Goal: Task Accomplishment & Management: Manage account settings

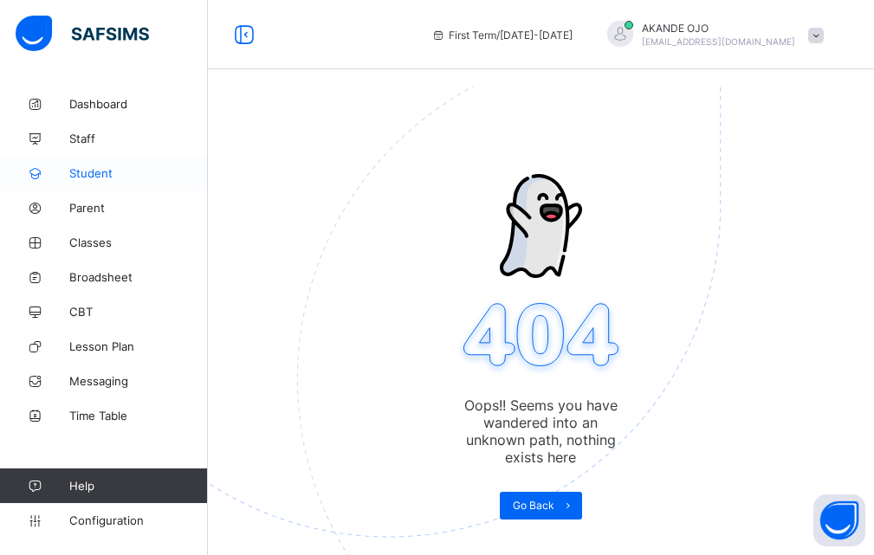
click at [114, 177] on span "Student" at bounding box center [138, 173] width 139 height 14
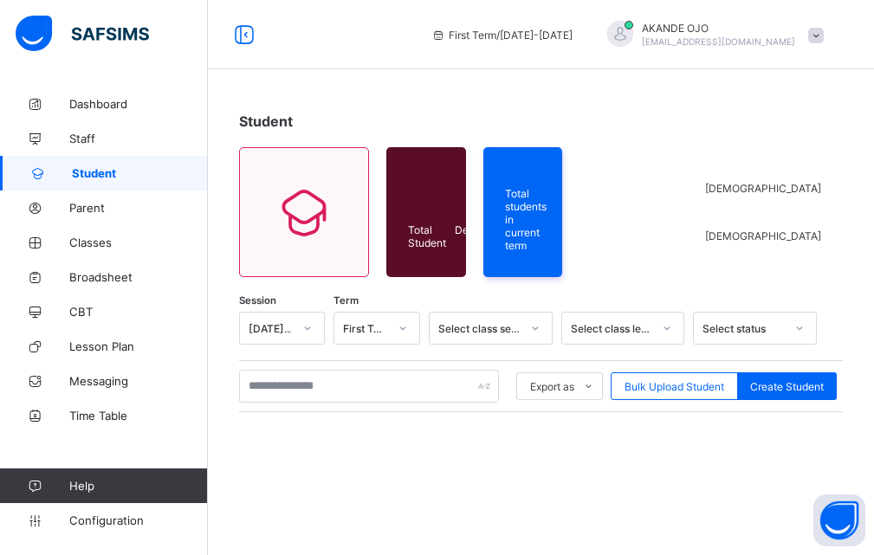
click at [88, 168] on span "Student" at bounding box center [140, 173] width 136 height 14
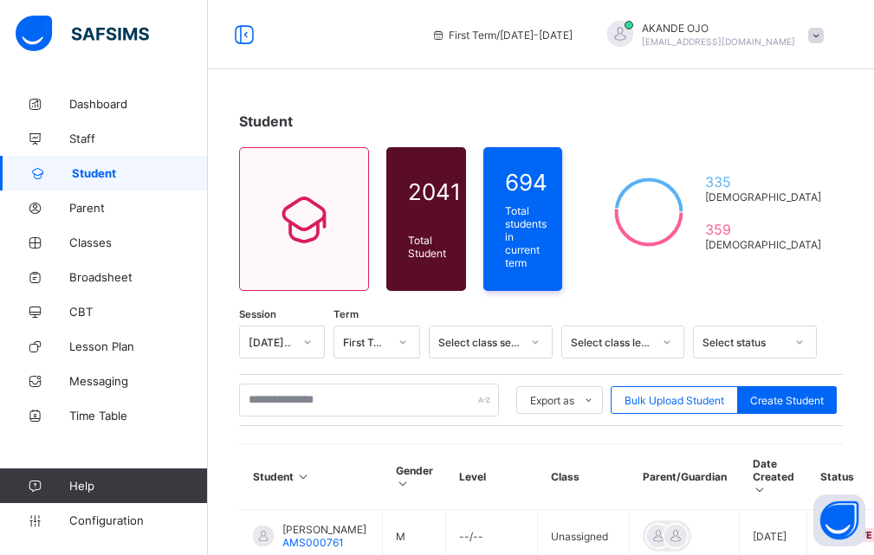
click at [91, 178] on span "Student" at bounding box center [140, 173] width 136 height 14
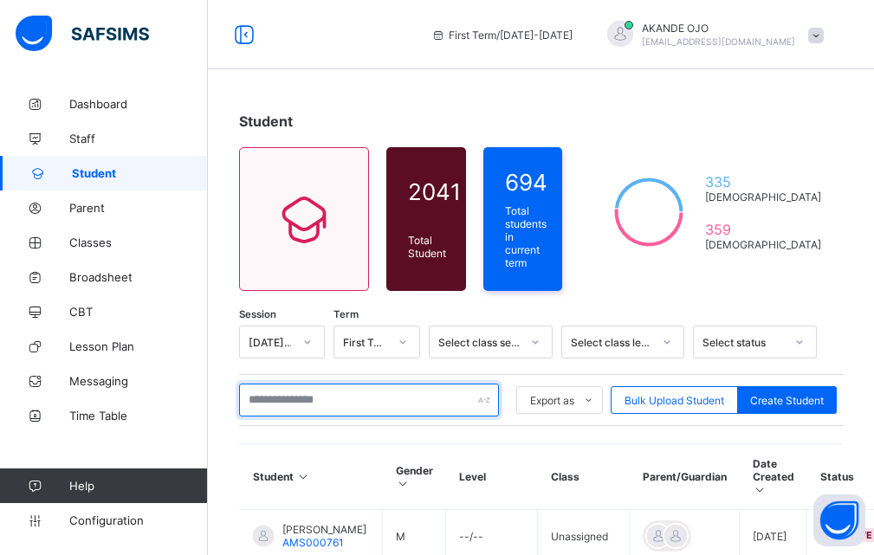
click at [289, 403] on input "text" at bounding box center [369, 400] width 260 height 33
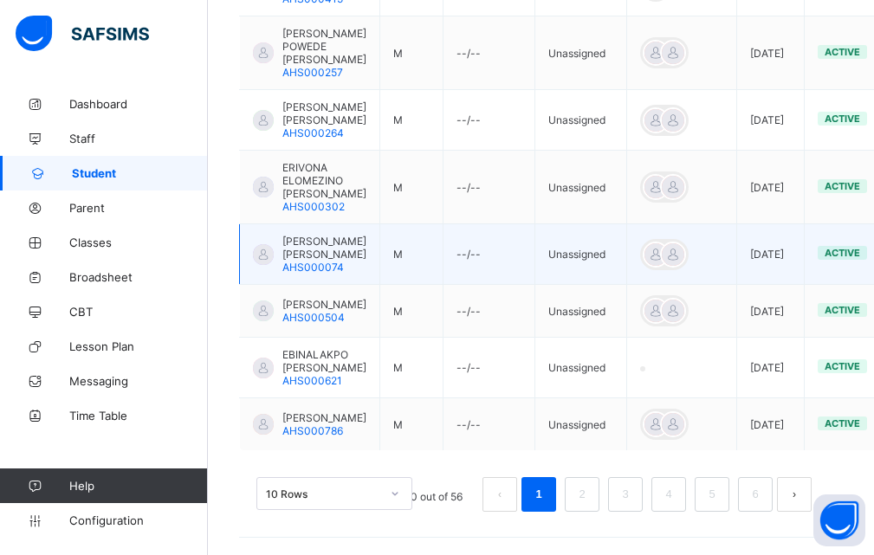
scroll to position [764, 0]
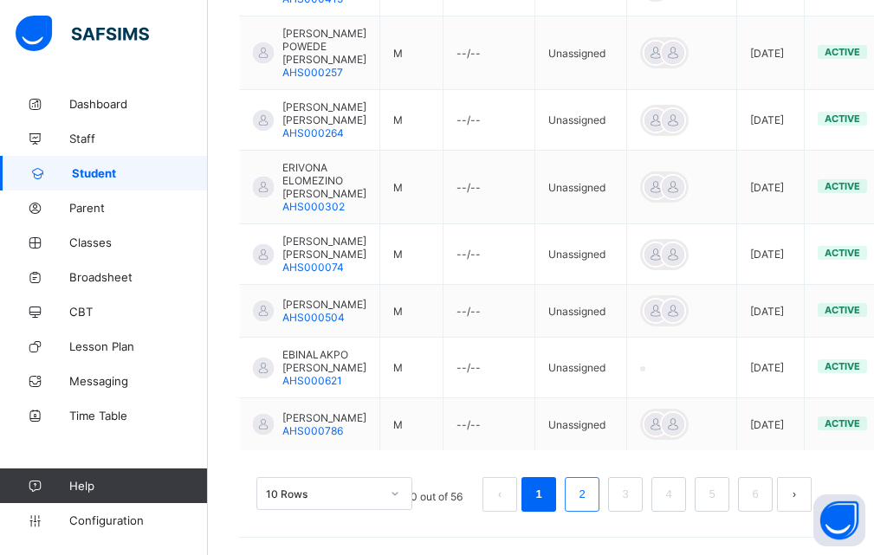
click at [587, 498] on link "2" at bounding box center [582, 495] width 16 height 23
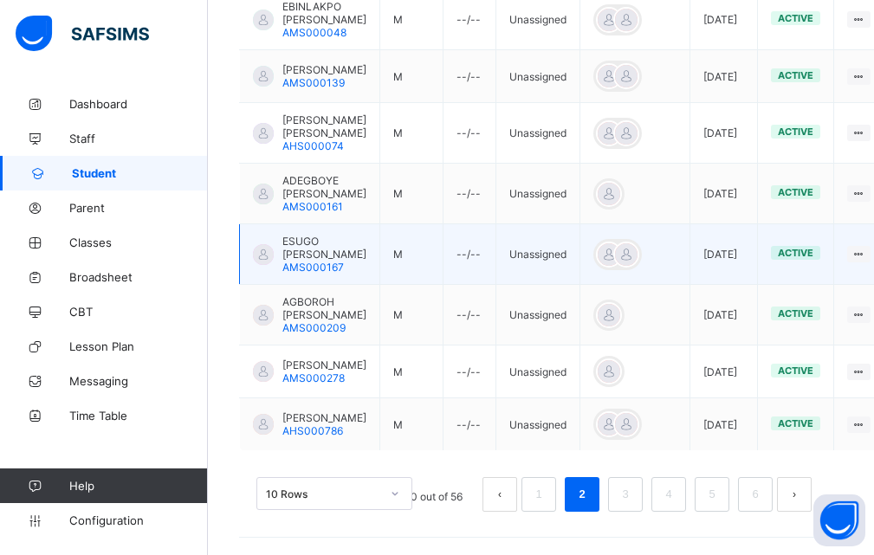
scroll to position [731, 0]
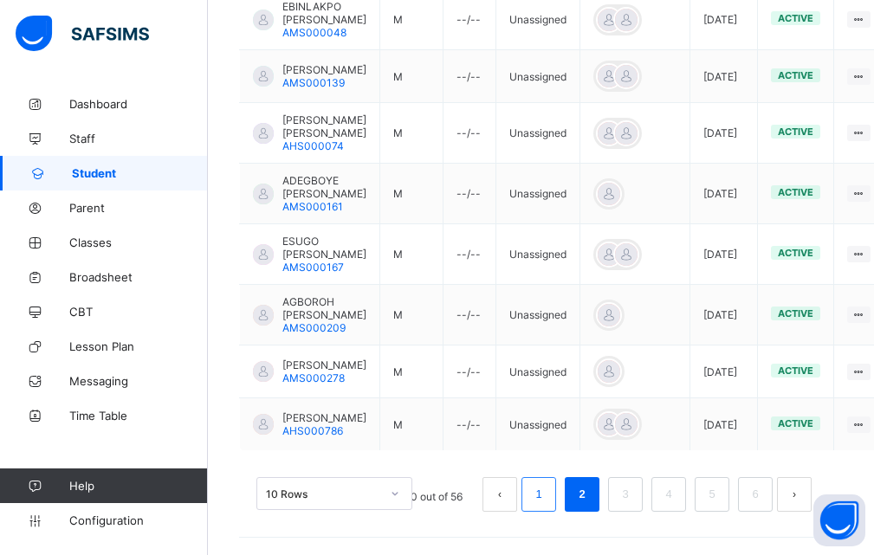
click at [547, 495] on link "1" at bounding box center [538, 495] width 16 height 23
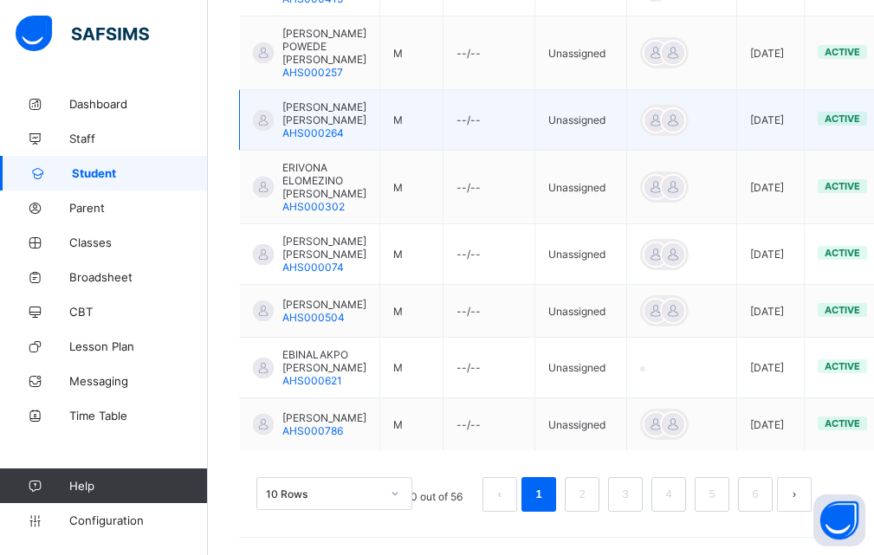
scroll to position [764, 0]
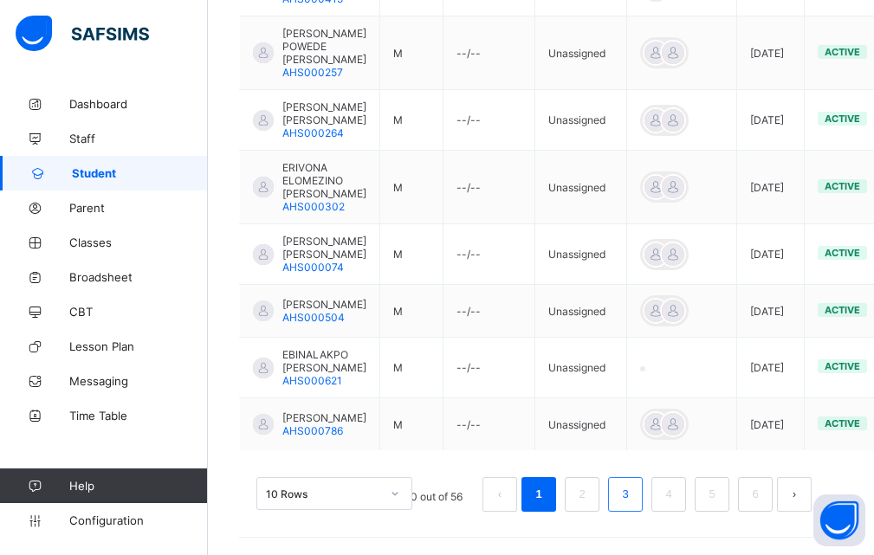
click at [630, 497] on link "3" at bounding box center [625, 495] width 16 height 23
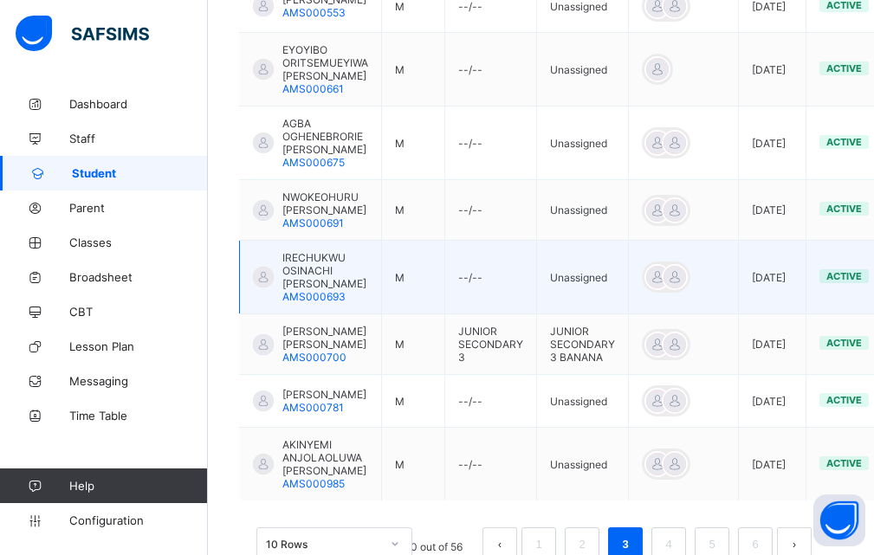
scroll to position [725, 0]
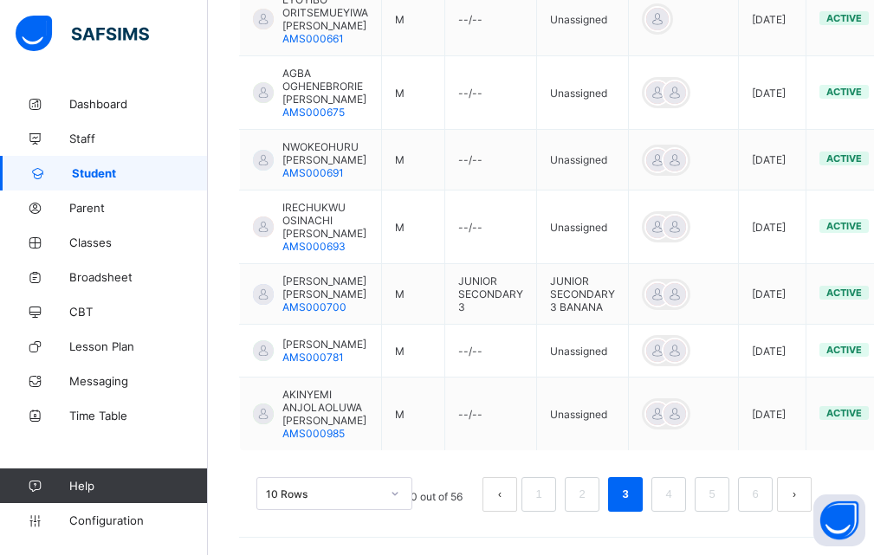
click at [502, 490] on button "prev page" at bounding box center [500, 494] width 35 height 35
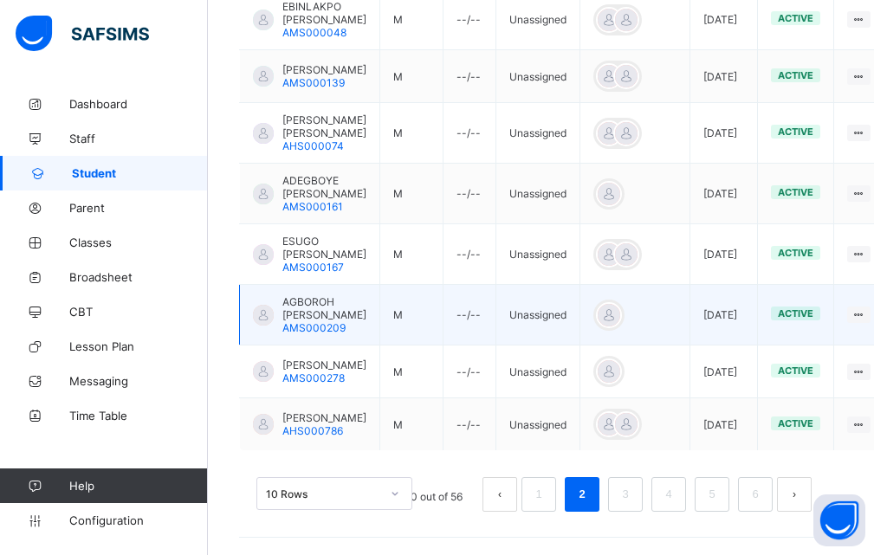
scroll to position [731, 0]
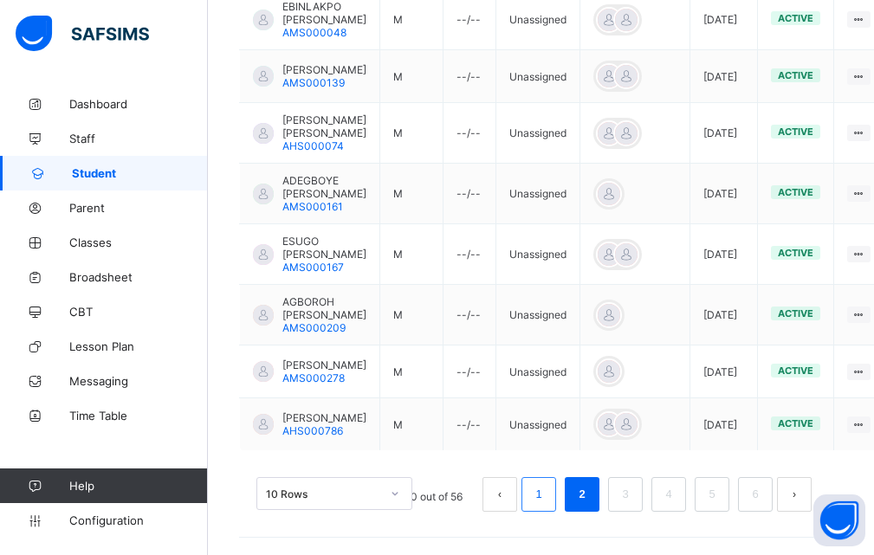
click at [547, 503] on link "1" at bounding box center [538, 495] width 16 height 23
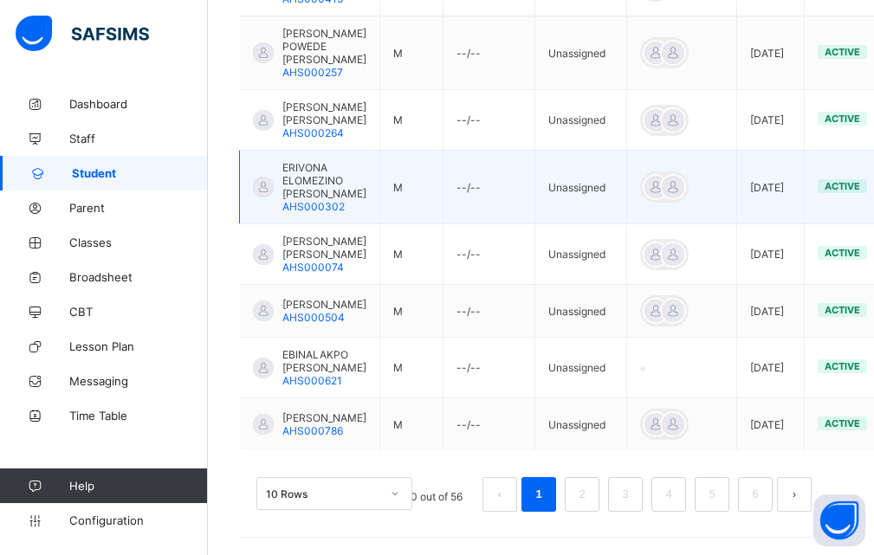
scroll to position [764, 0]
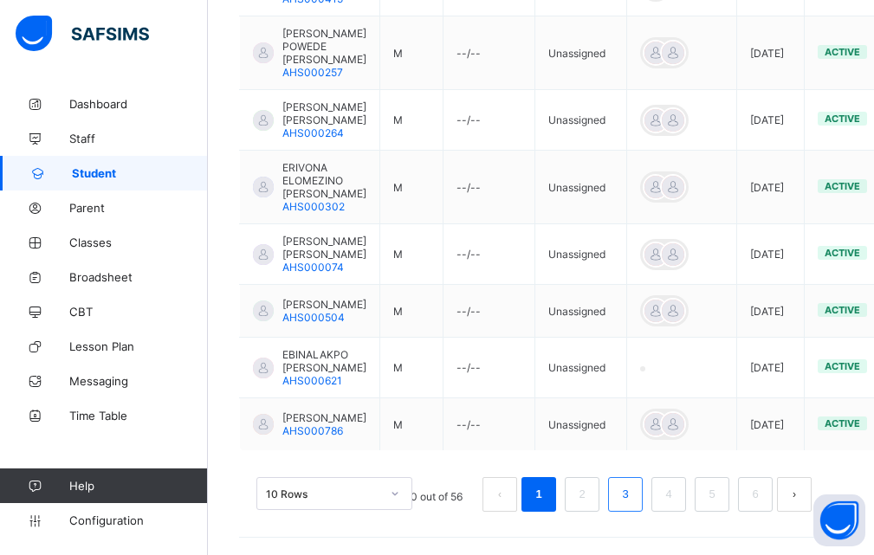
click at [633, 499] on link "3" at bounding box center [625, 495] width 16 height 23
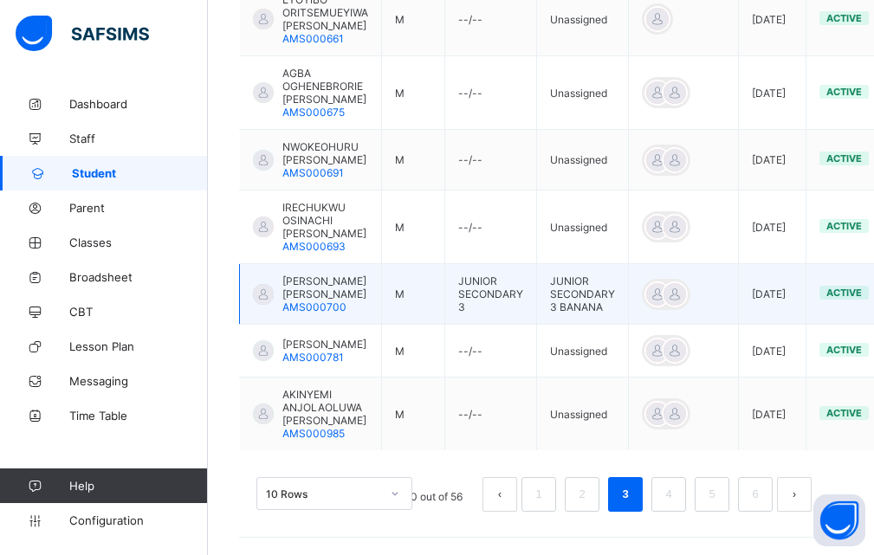
scroll to position [725, 0]
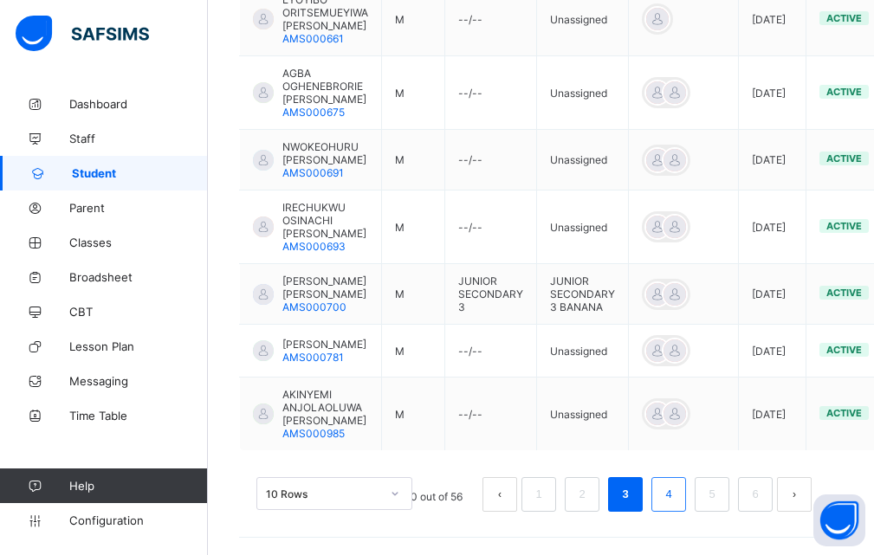
click at [675, 498] on link "4" at bounding box center [668, 495] width 16 height 23
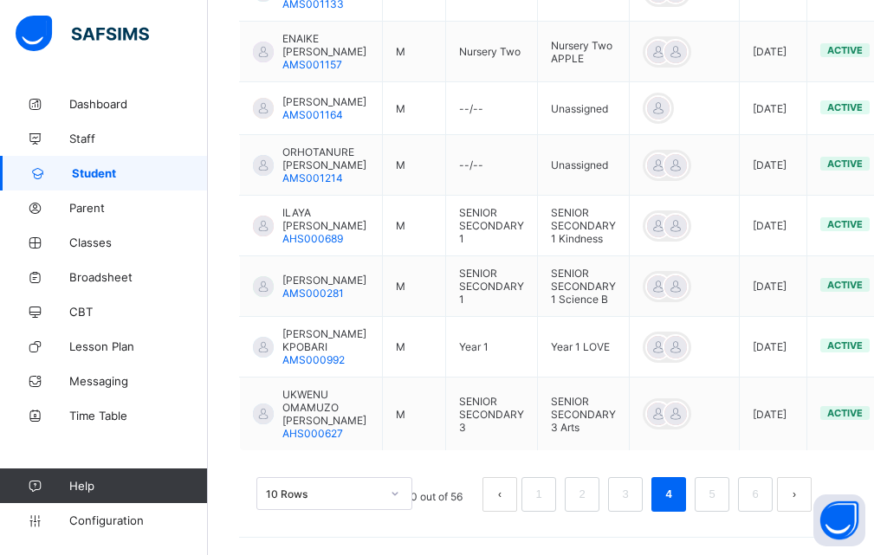
click at [516, 494] on button "prev page" at bounding box center [500, 494] width 35 height 35
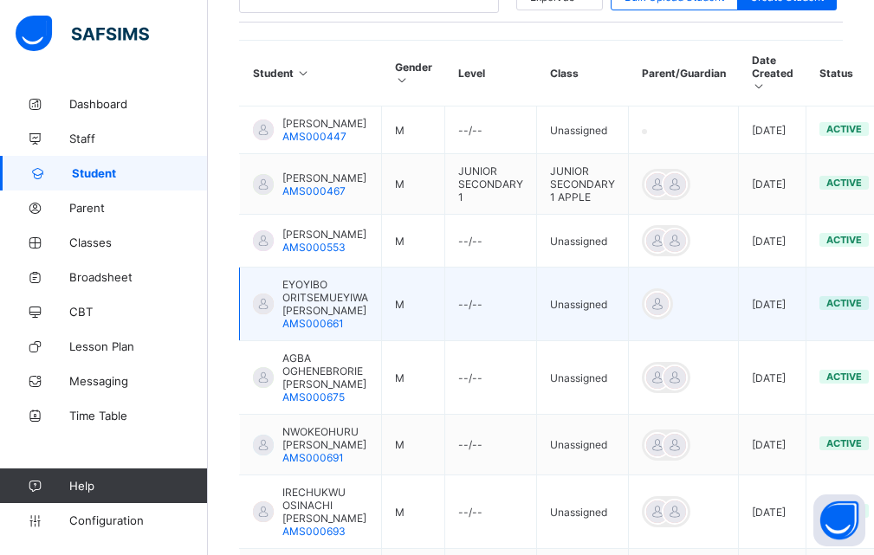
scroll to position [292, 0]
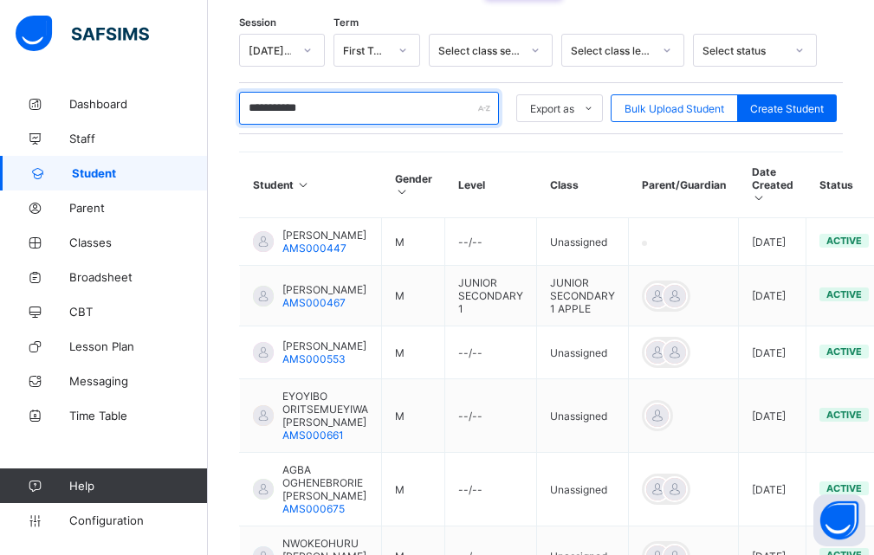
click at [341, 108] on input "**********" at bounding box center [369, 108] width 260 height 33
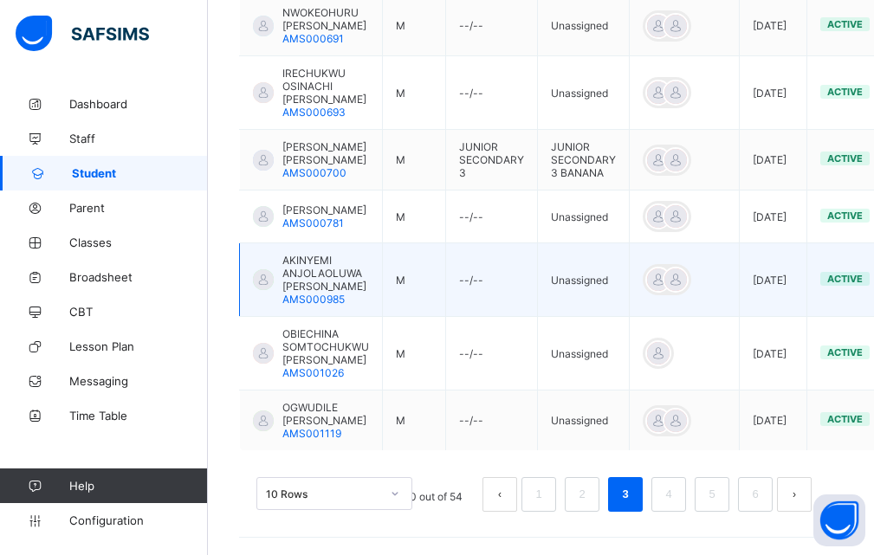
scroll to position [751, 0]
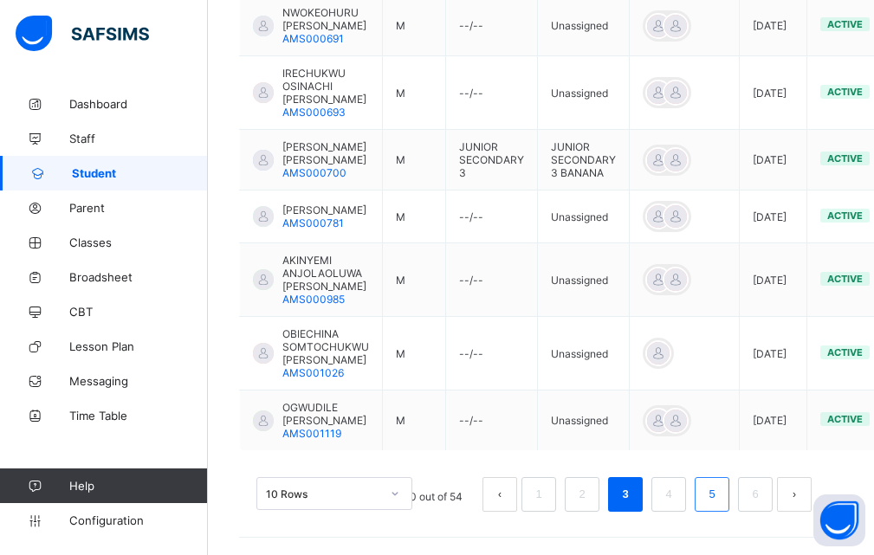
type input "**********"
click at [720, 499] on link "5" at bounding box center [712, 495] width 16 height 23
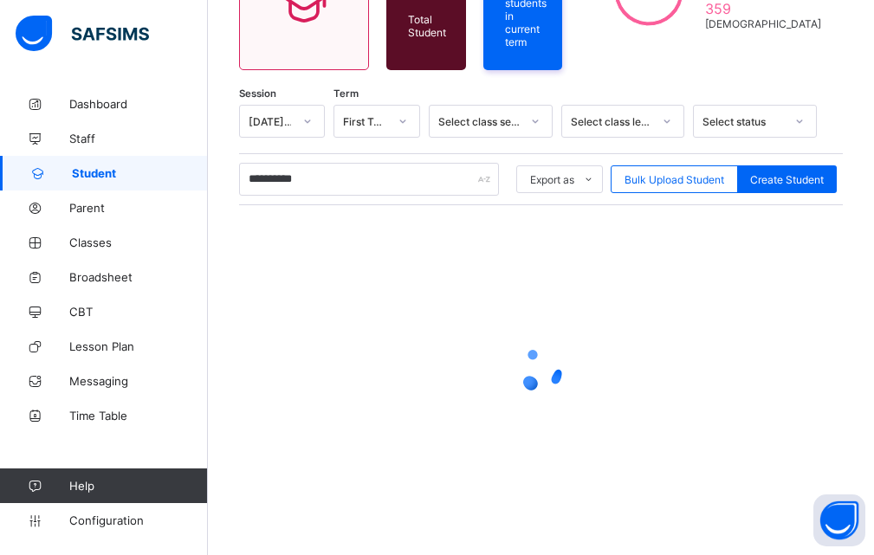
scroll to position [699, 0]
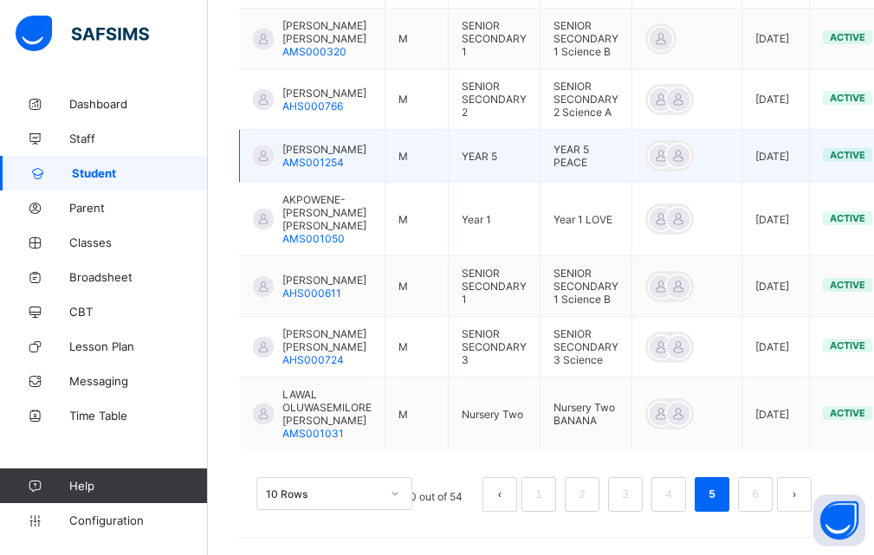
click at [270, 146] on div at bounding box center [263, 156] width 21 height 21
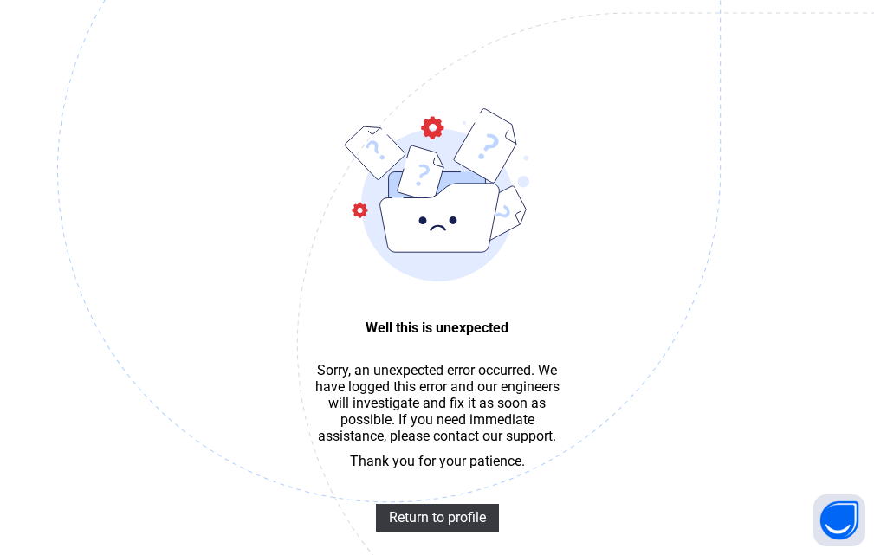
click at [165, 88] on img at bounding box center [509, 258] width 904 height 838
click at [445, 526] on span "Return to profile" at bounding box center [437, 518] width 97 height 16
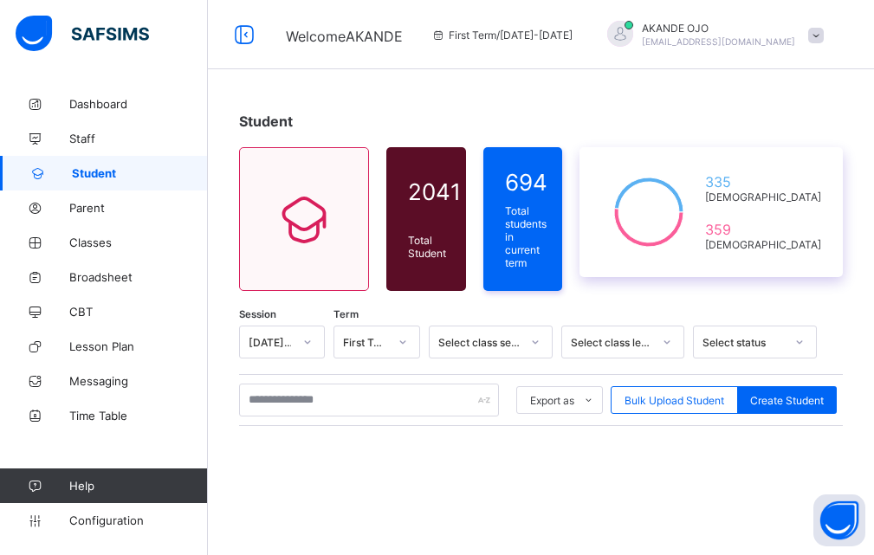
drag, startPoint x: 704, startPoint y: 184, endPoint x: 692, endPoint y: 204, distance: 23.3
click at [697, 184] on icon at bounding box center [648, 212] width 95 height 87
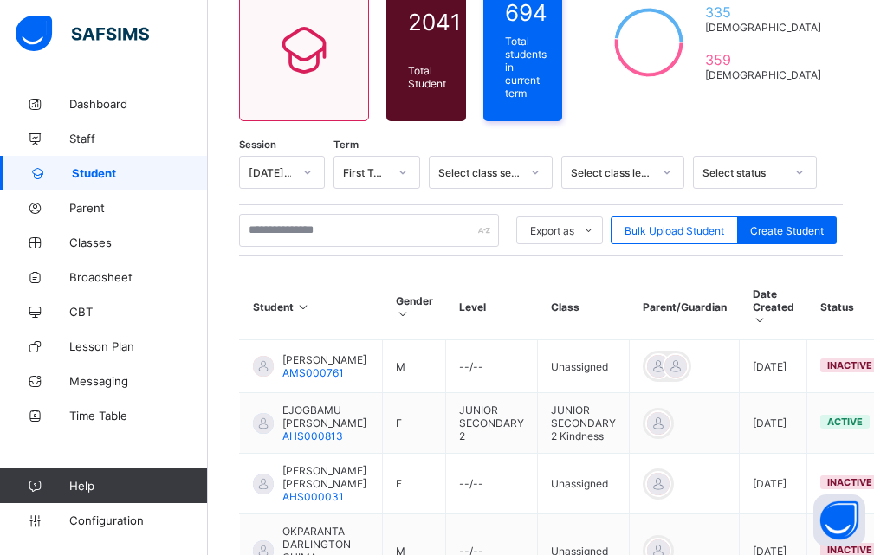
scroll to position [173, 0]
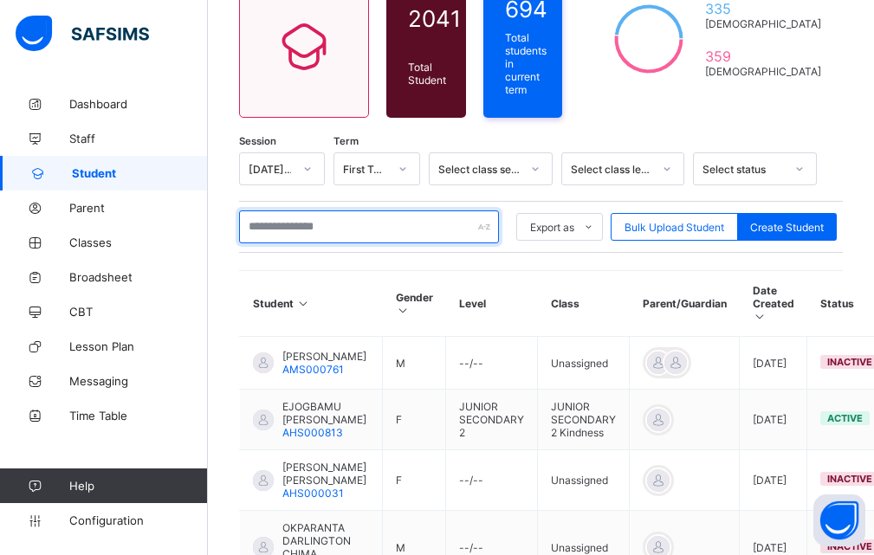
click at [300, 216] on input "text" at bounding box center [369, 227] width 260 height 33
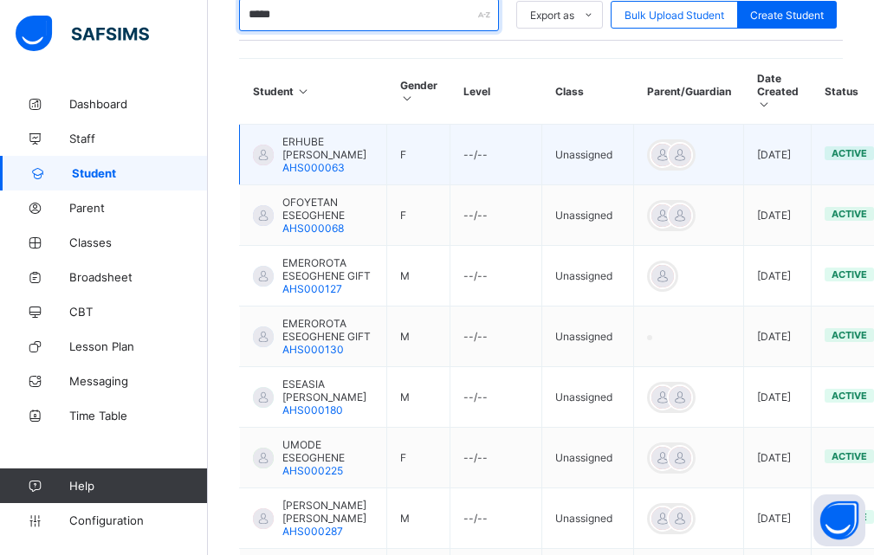
scroll to position [345, 0]
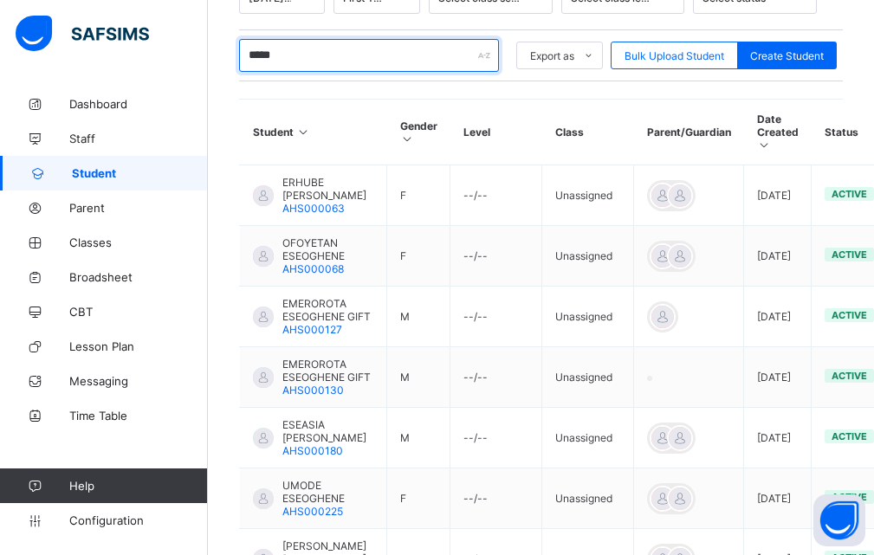
click at [314, 60] on input "*****" at bounding box center [369, 55] width 260 height 33
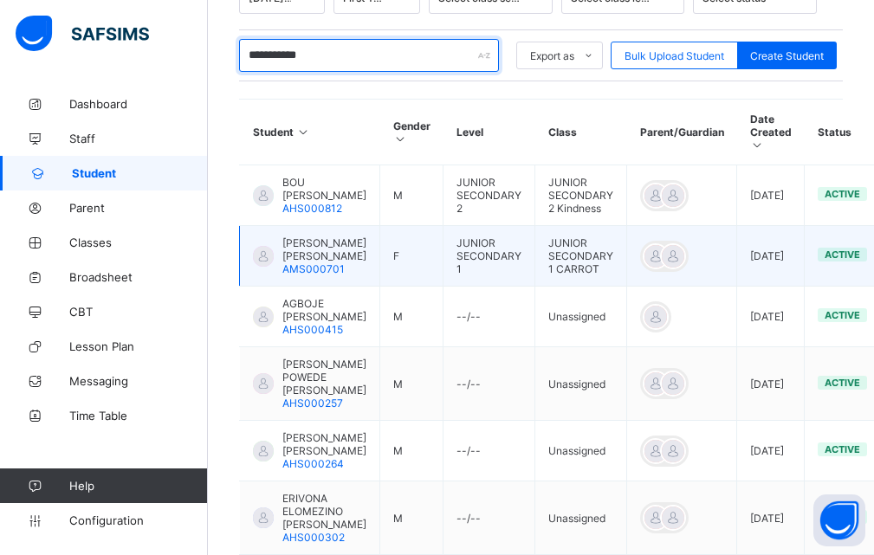
type input "**********"
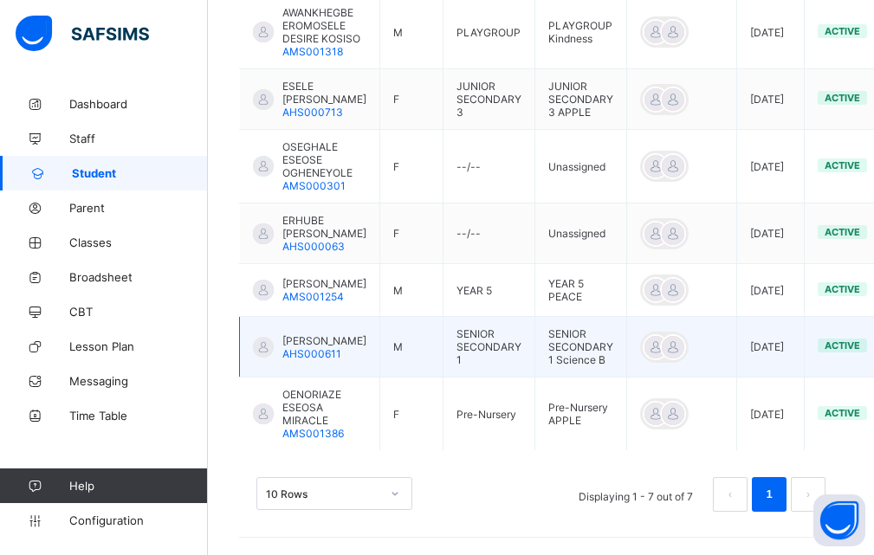
scroll to position [543, 0]
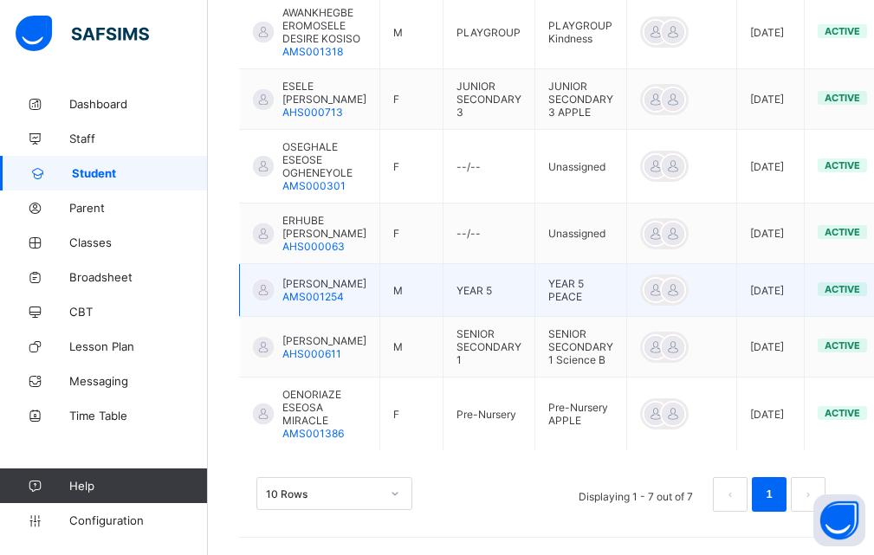
click at [283, 297] on span "AMS001254" at bounding box center [314, 296] width 62 height 13
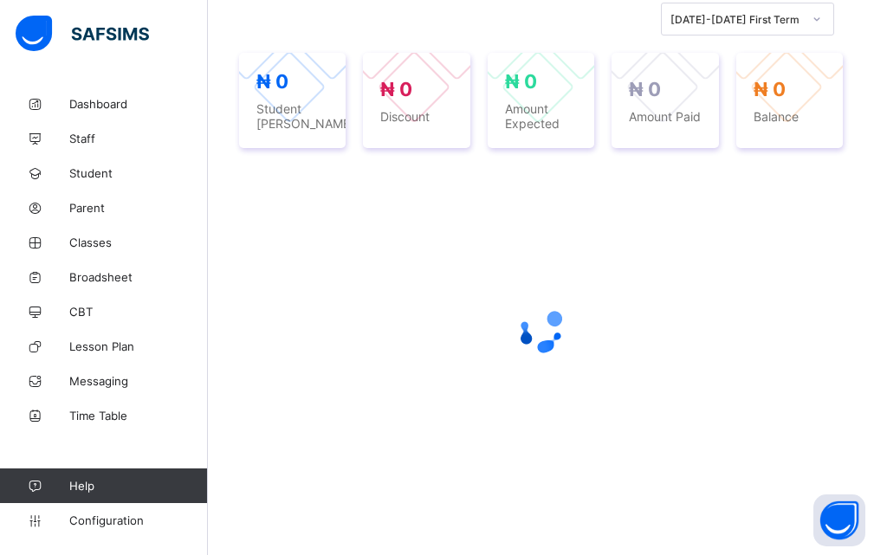
scroll to position [543, 0]
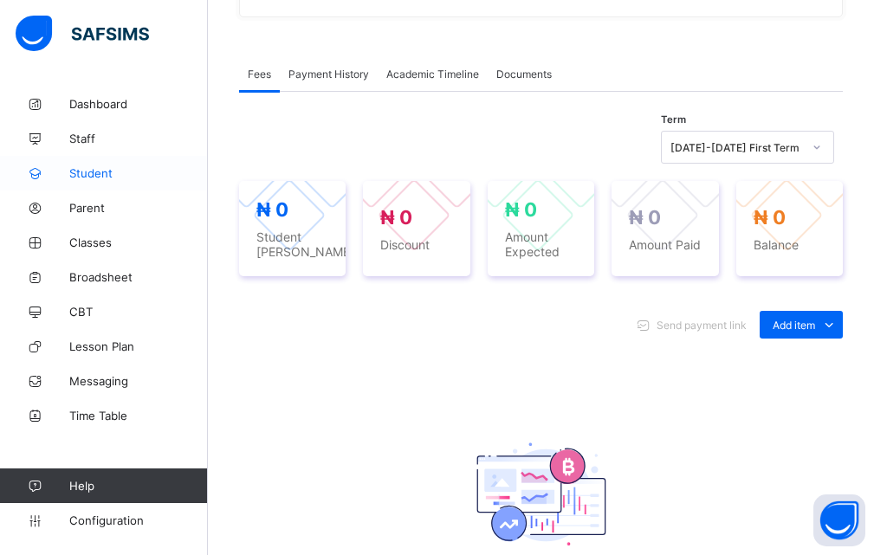
click at [114, 177] on span "Student" at bounding box center [138, 173] width 139 height 14
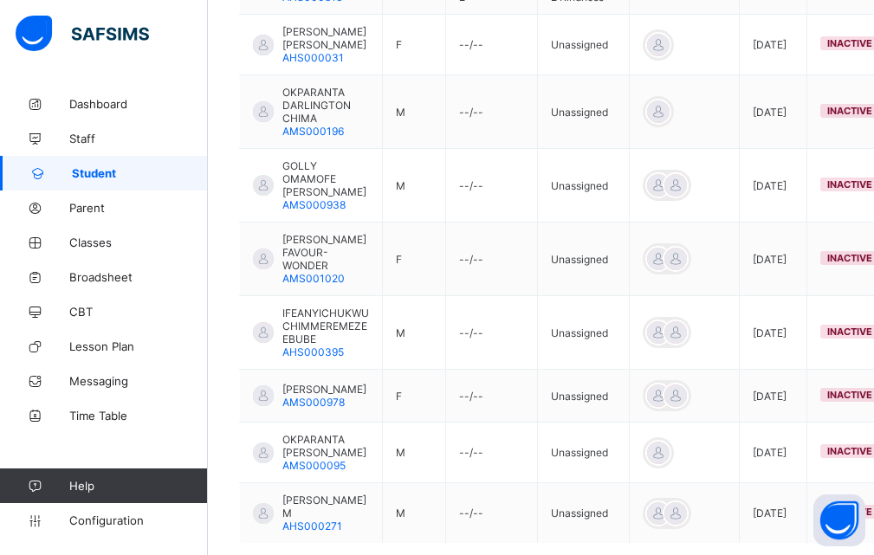
scroll to position [712, 0]
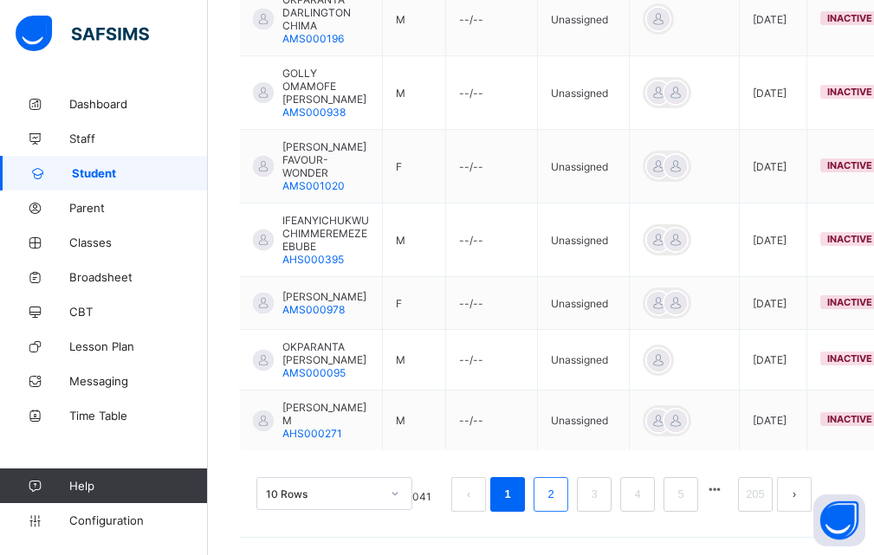
click at [559, 497] on link "2" at bounding box center [550, 495] width 16 height 23
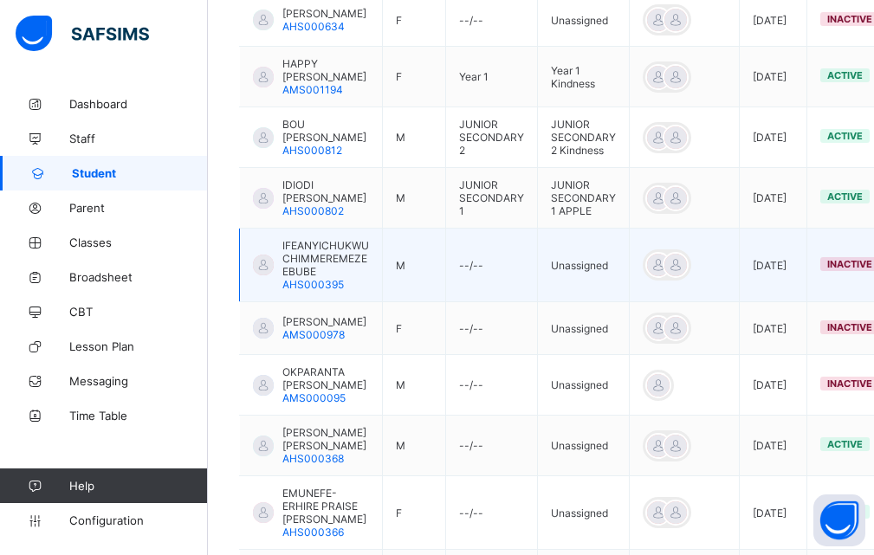
scroll to position [705, 0]
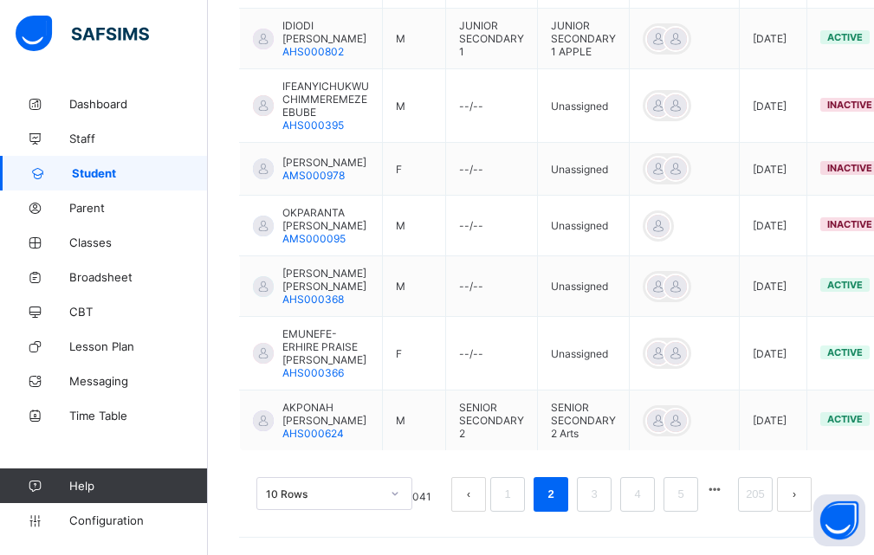
click at [484, 497] on button "prev page" at bounding box center [469, 494] width 35 height 35
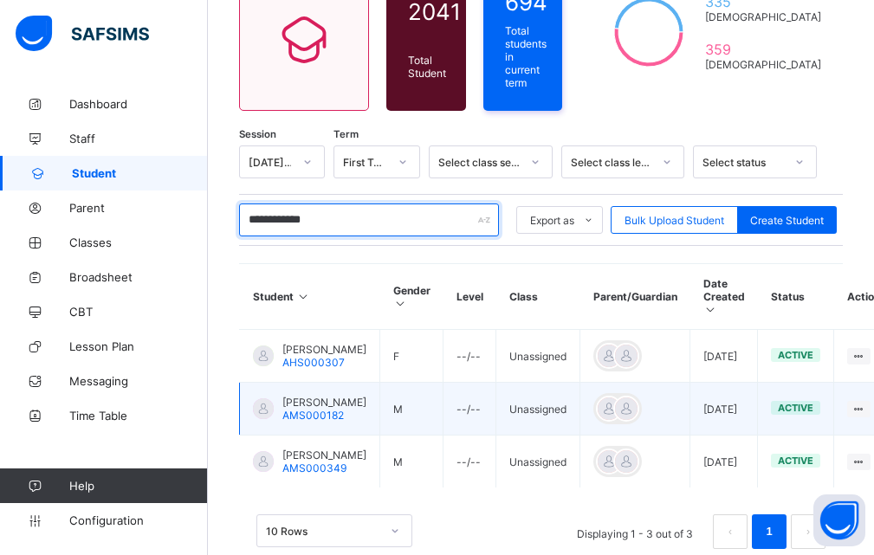
scroll to position [149, 0]
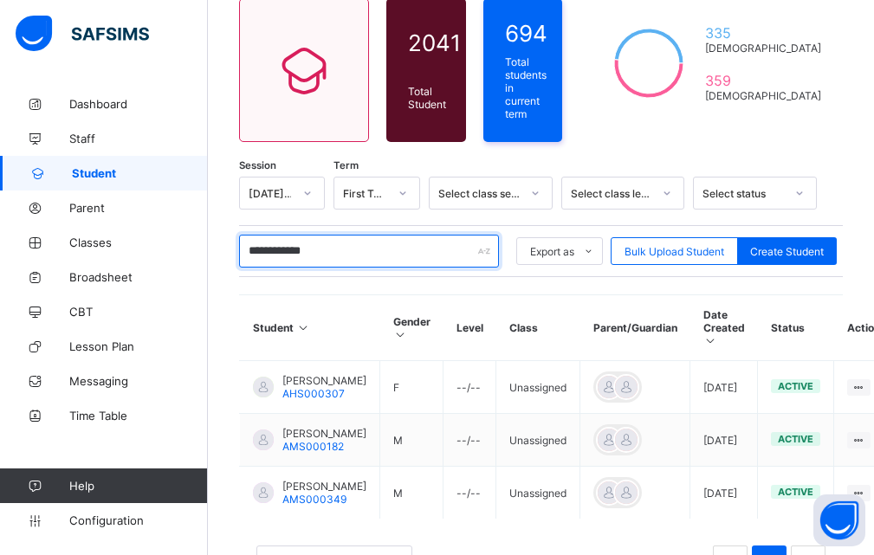
click at [348, 242] on input "**********" at bounding box center [369, 251] width 260 height 33
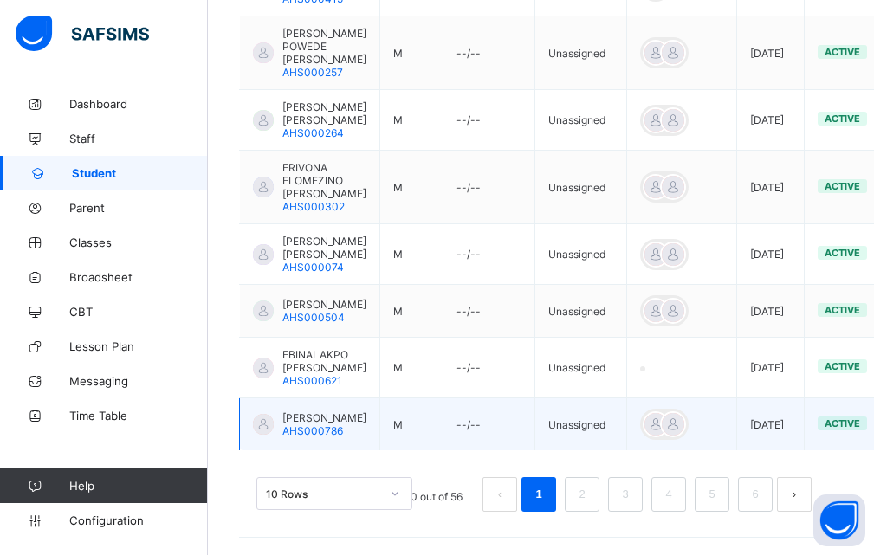
scroll to position [582, 0]
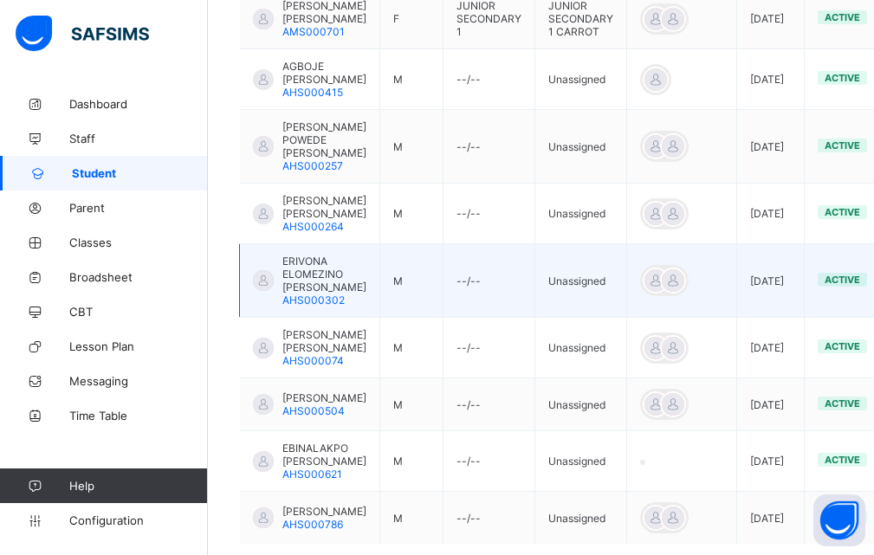
click at [500, 287] on td "--/--" at bounding box center [490, 281] width 92 height 74
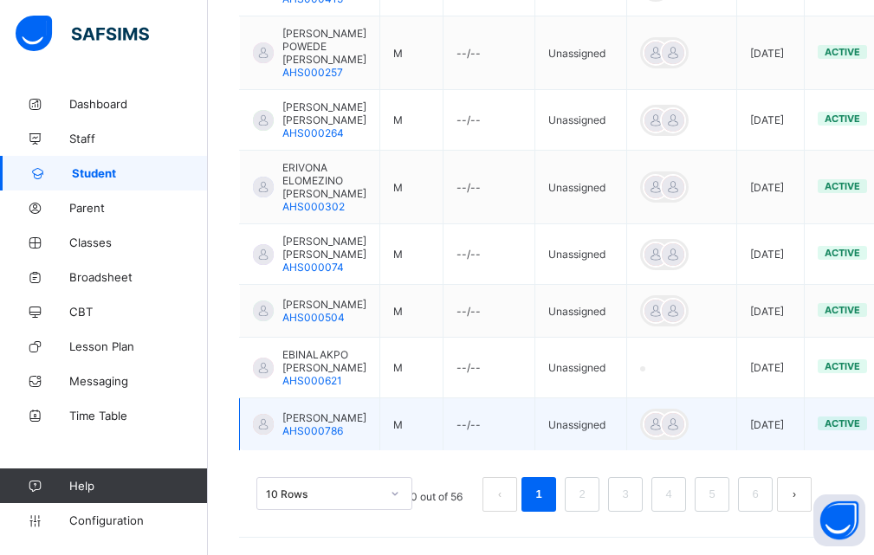
scroll to position [764, 0]
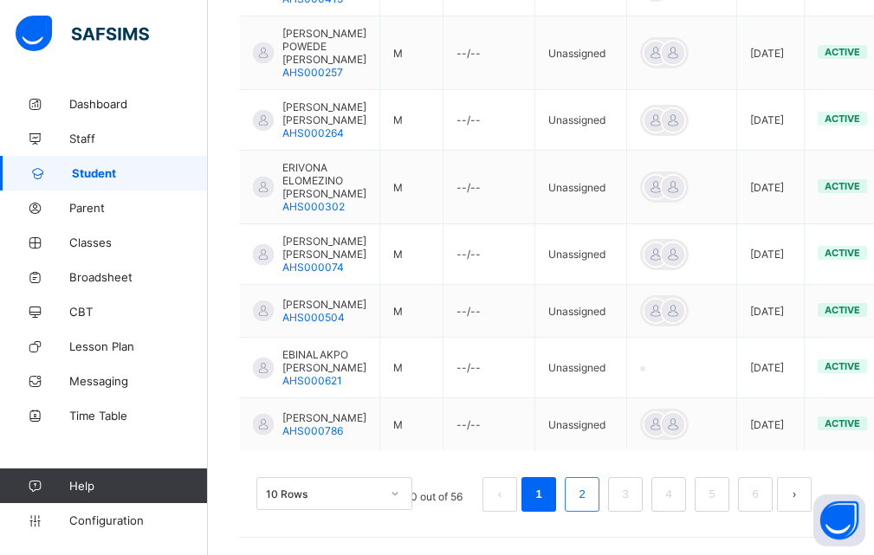
click at [590, 504] on link "2" at bounding box center [582, 495] width 16 height 23
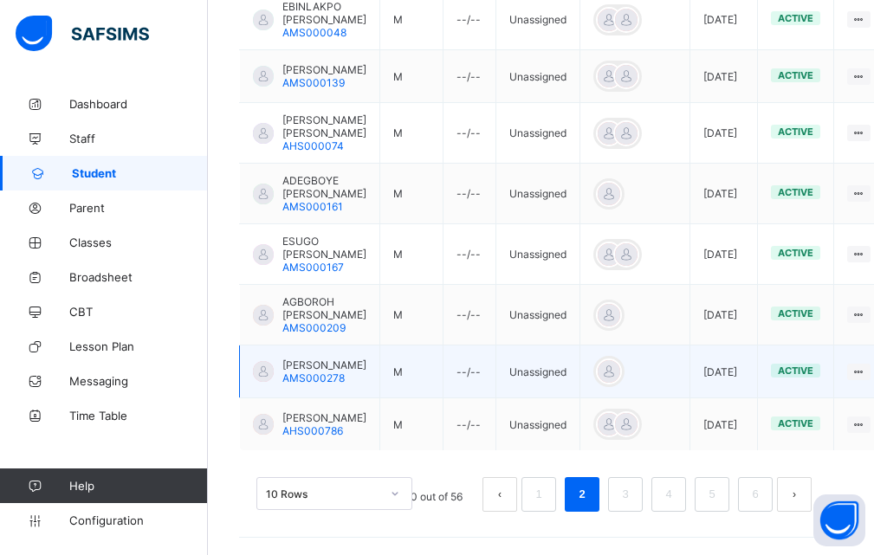
scroll to position [644, 0]
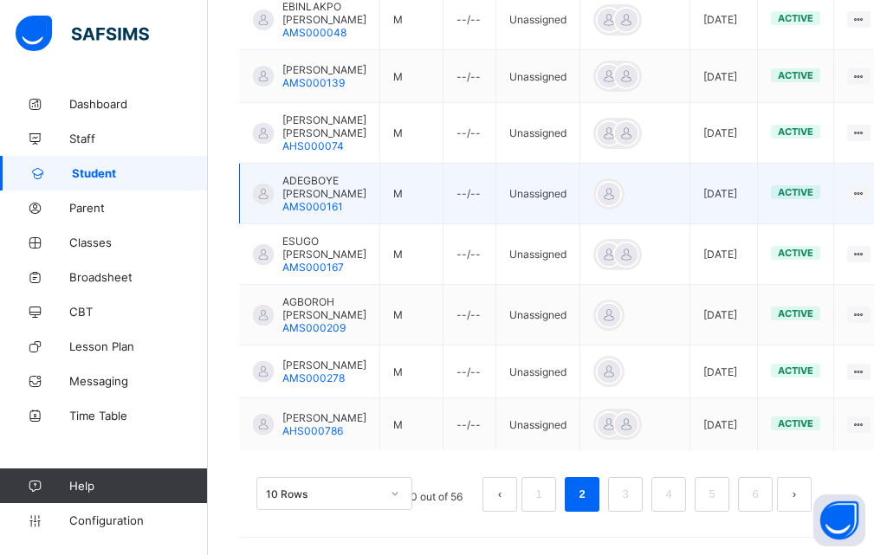
click at [619, 224] on td at bounding box center [636, 194] width 110 height 61
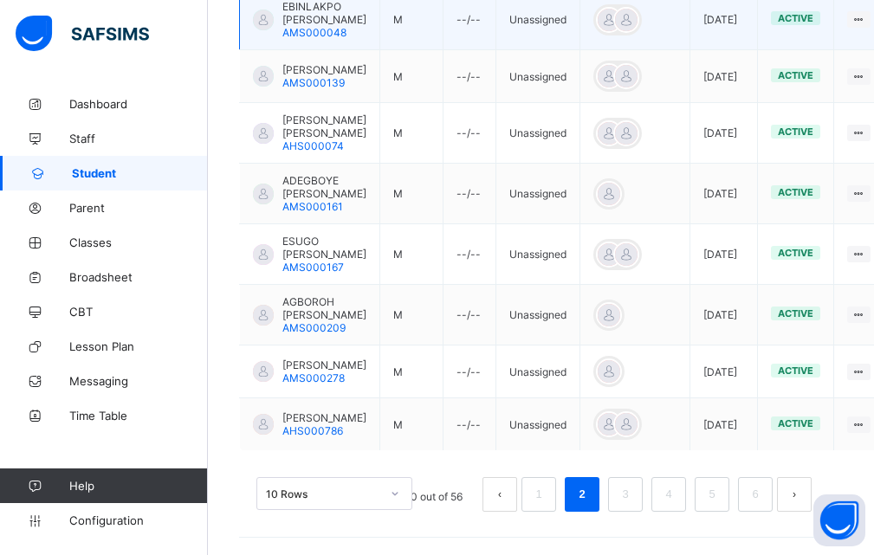
scroll to position [731, 0]
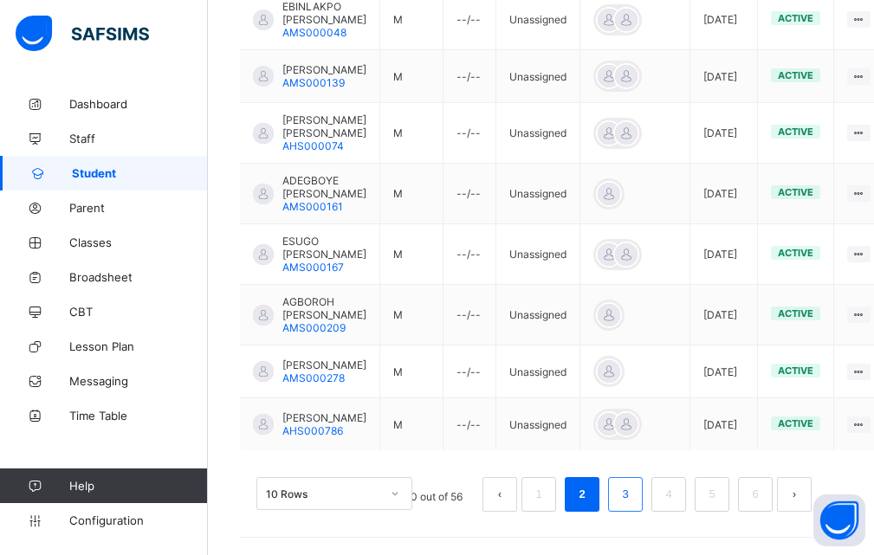
click at [633, 493] on link "3" at bounding box center [625, 495] width 16 height 23
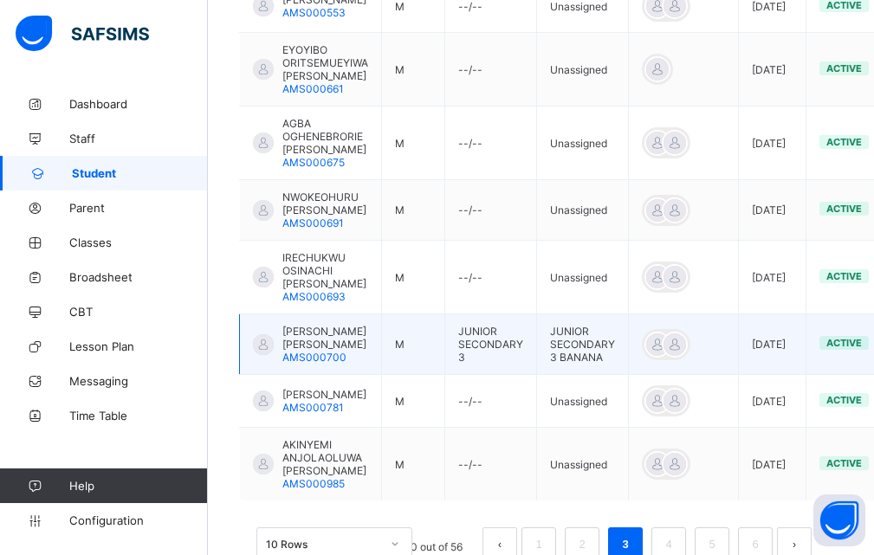
scroll to position [552, 0]
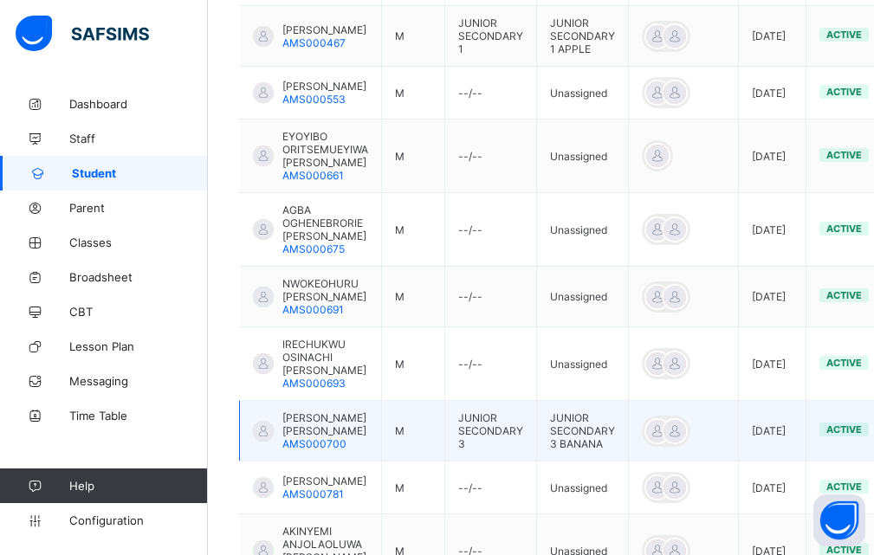
click at [590, 437] on td "JUNIOR SECONDARY 3 BANANA" at bounding box center [583, 431] width 92 height 61
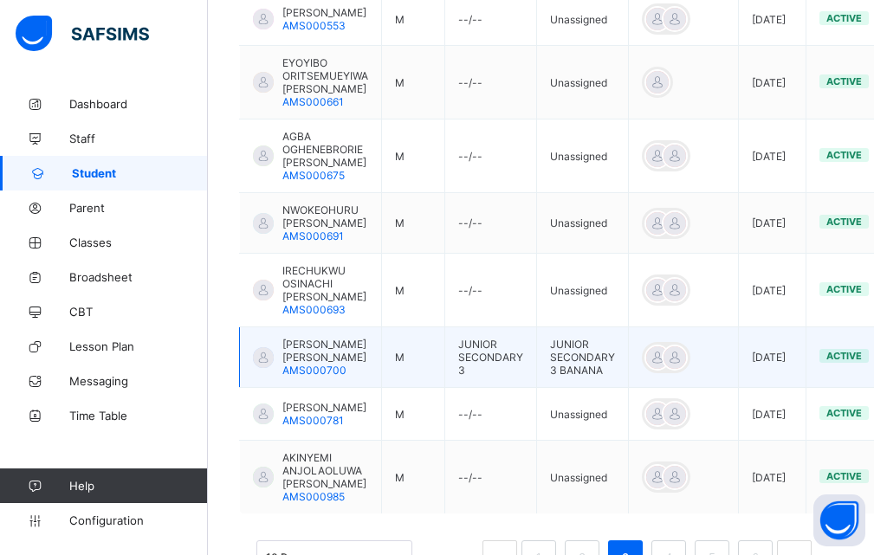
scroll to position [725, 0]
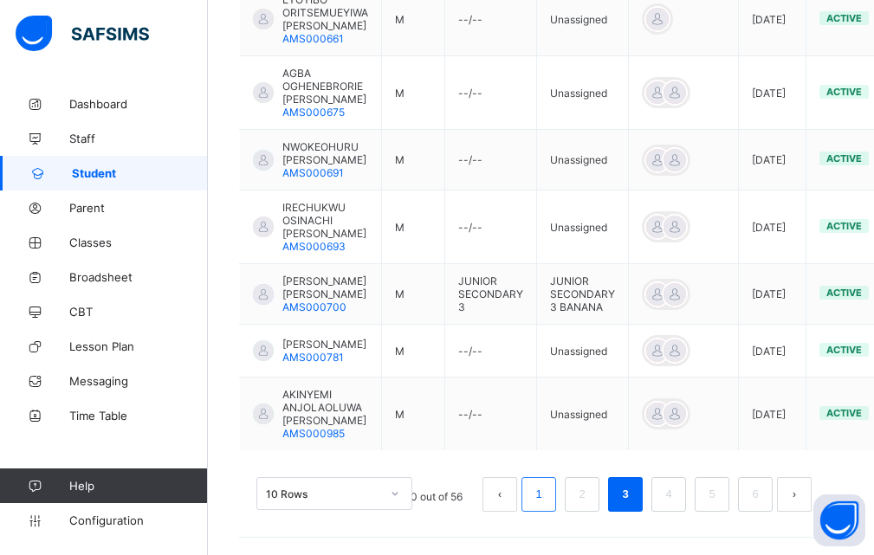
click at [543, 497] on link "1" at bounding box center [538, 495] width 16 height 23
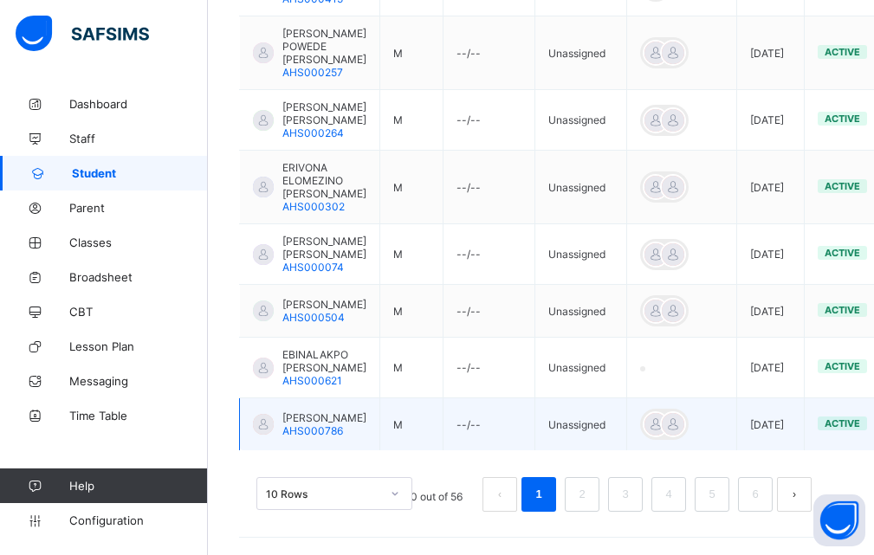
scroll to position [764, 0]
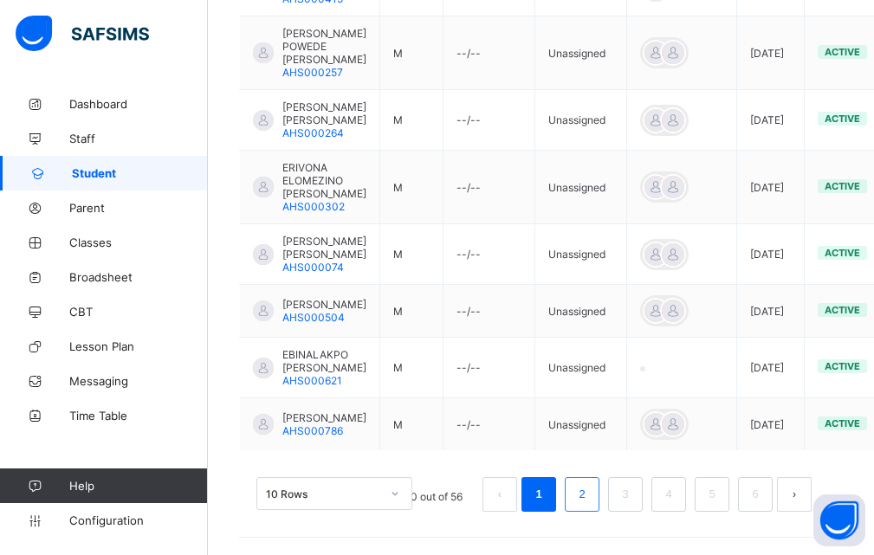
click at [590, 494] on link "2" at bounding box center [582, 495] width 16 height 23
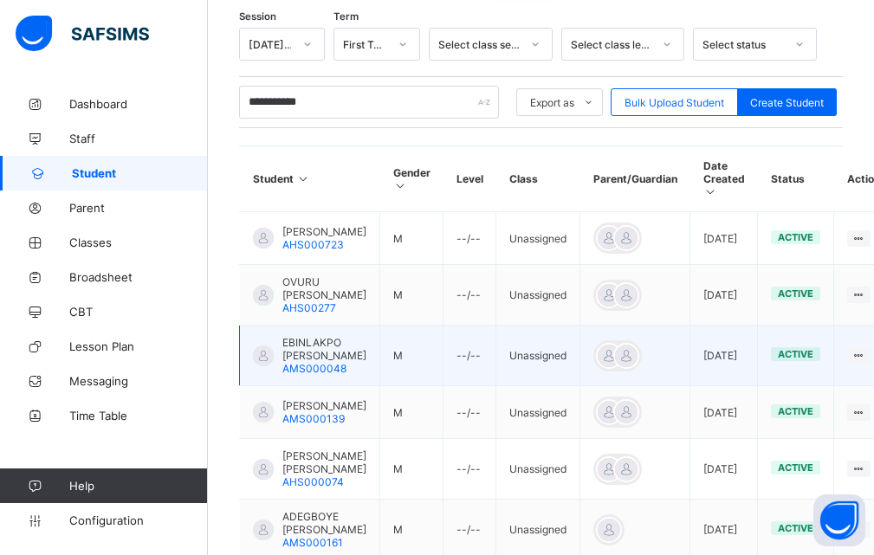
scroll to position [297, 0]
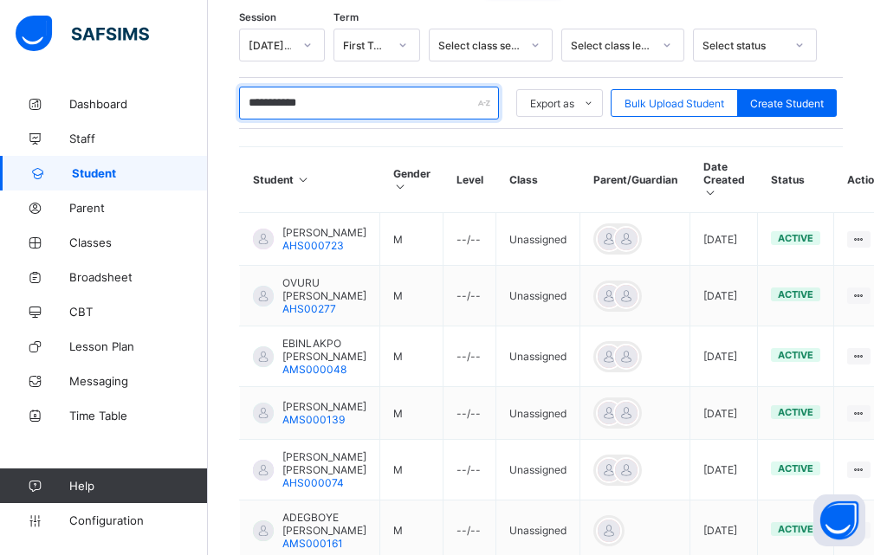
click at [358, 96] on input "**********" at bounding box center [369, 103] width 260 height 33
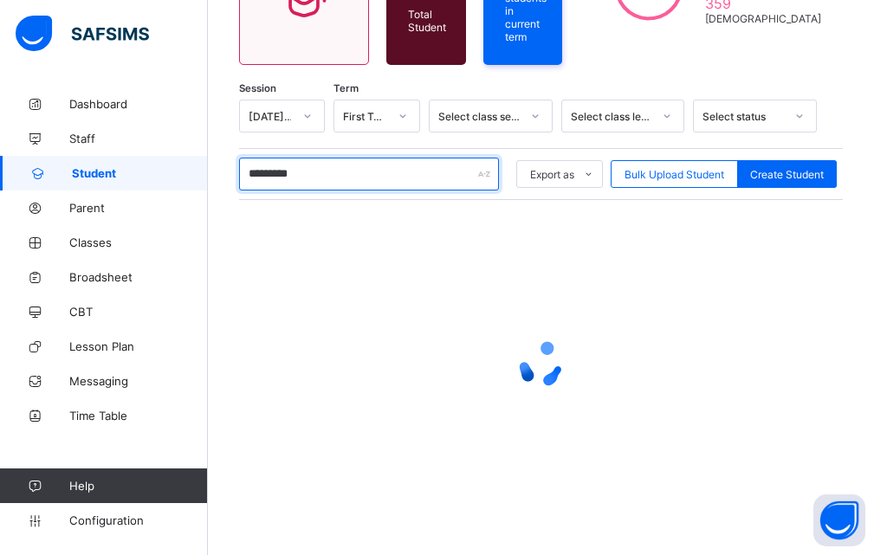
scroll to position [221, 0]
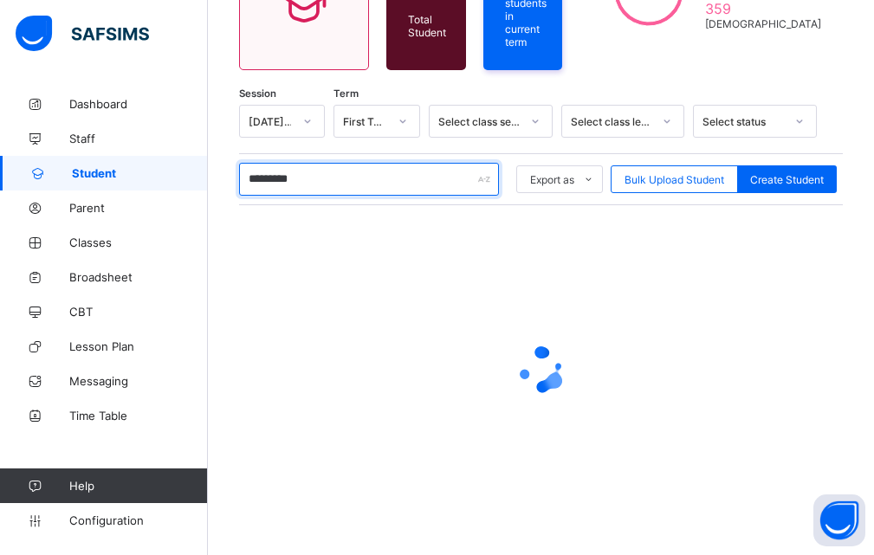
type input "*********"
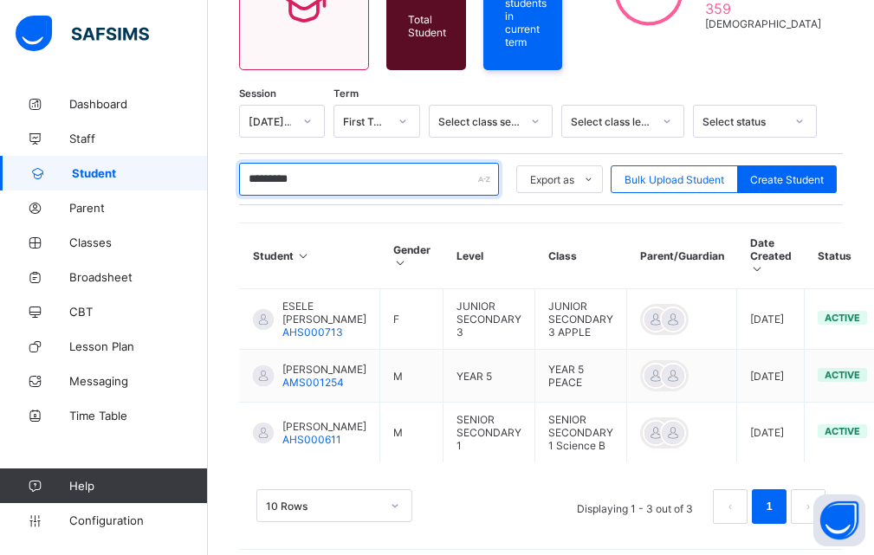
scroll to position [262, 0]
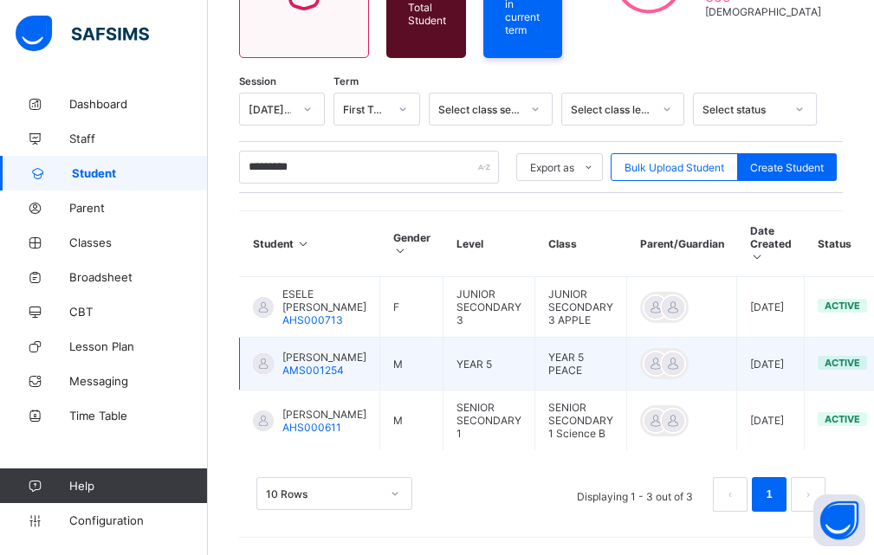
click at [291, 351] on span "[PERSON_NAME]" at bounding box center [325, 357] width 84 height 13
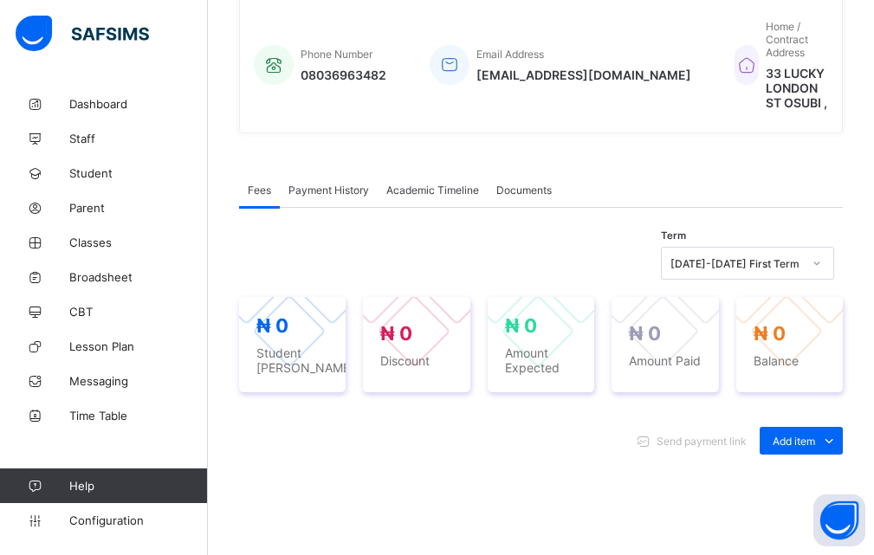
scroll to position [433, 0]
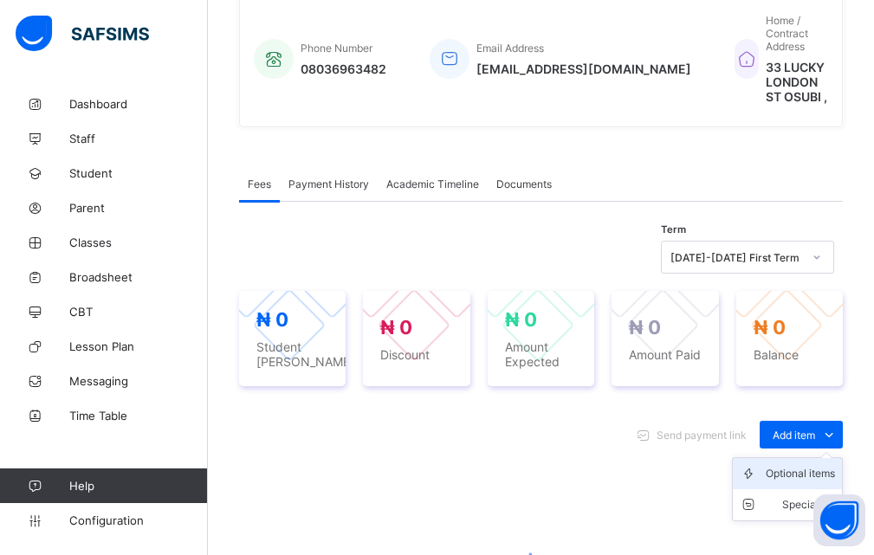
click at [796, 465] on div "Optional items" at bounding box center [800, 473] width 69 height 17
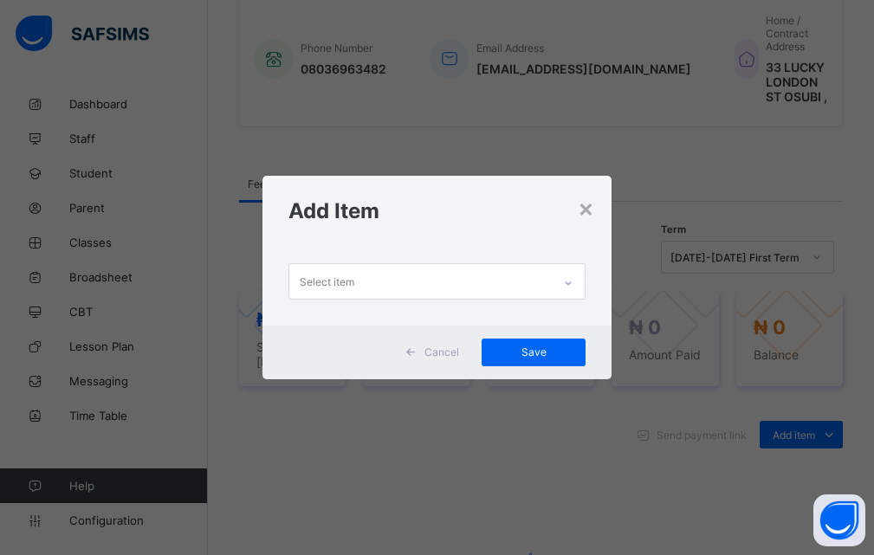
click at [572, 283] on icon at bounding box center [569, 283] width 6 height 3
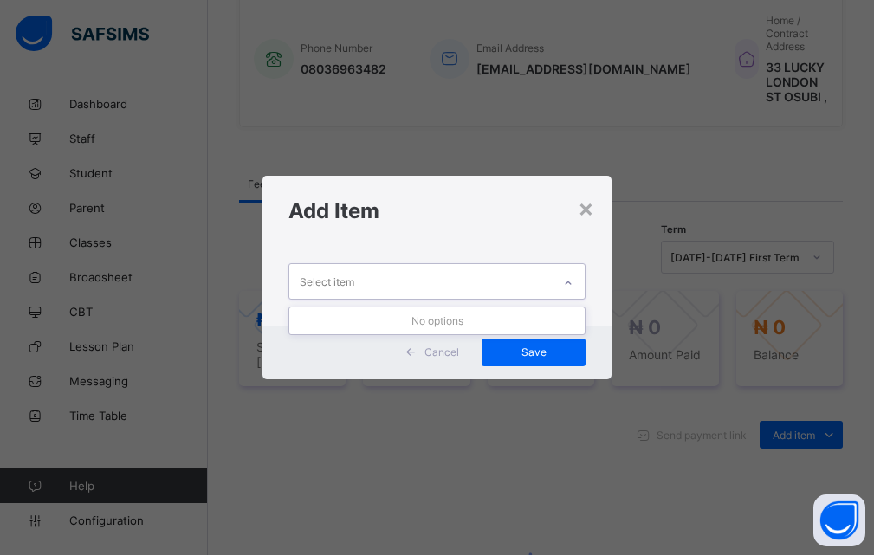
click at [569, 282] on icon at bounding box center [568, 283] width 10 height 17
click at [569, 282] on icon at bounding box center [569, 283] width 6 height 3
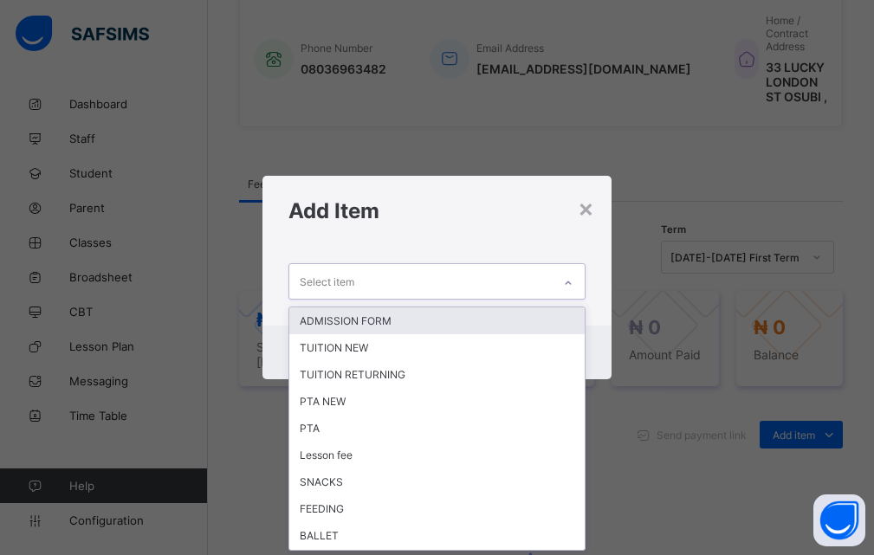
scroll to position [0, 0]
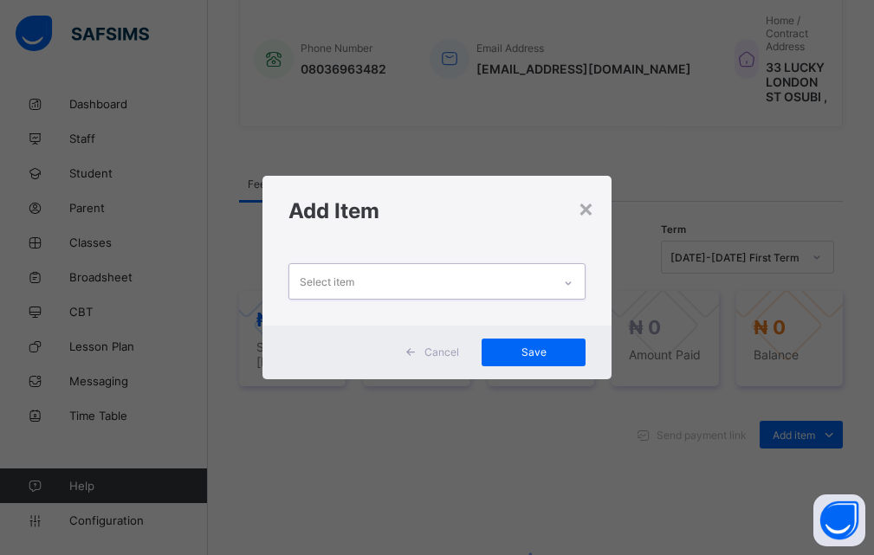
click at [569, 282] on icon at bounding box center [568, 283] width 10 height 17
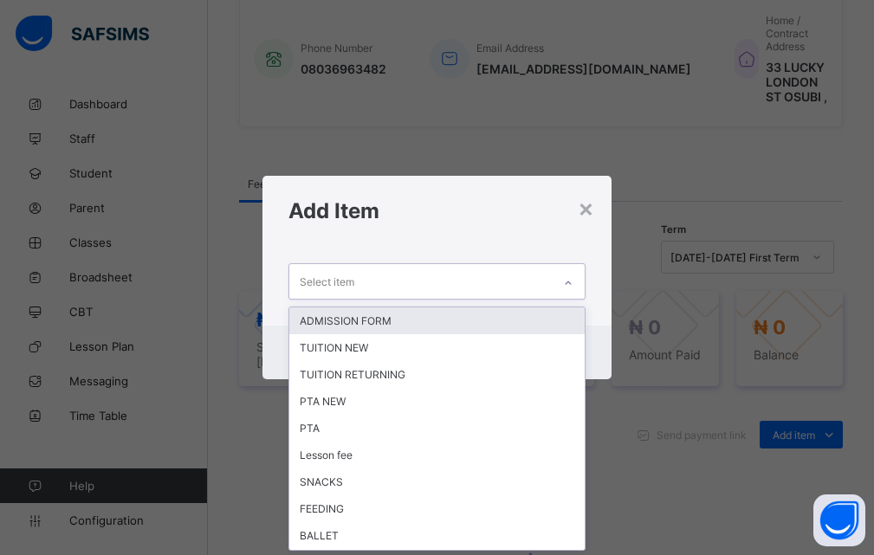
click at [569, 282] on icon at bounding box center [568, 283] width 10 height 17
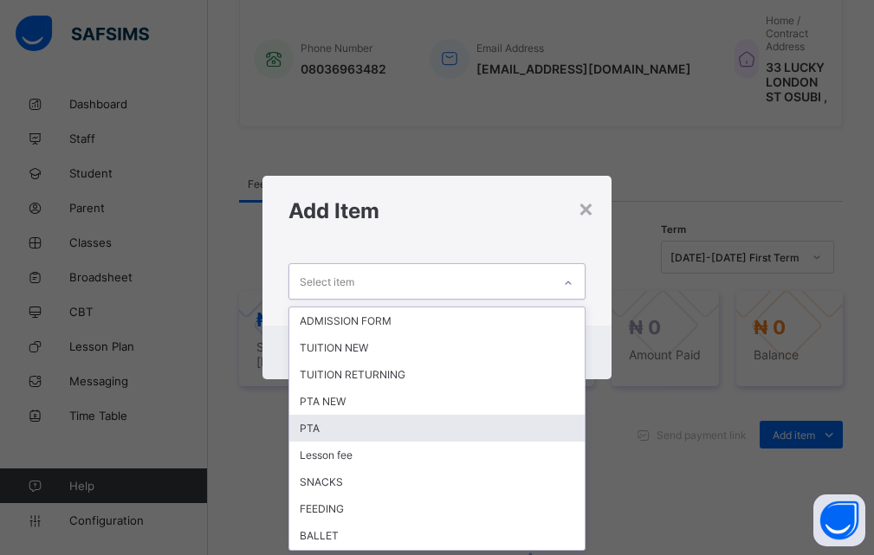
click at [325, 428] on div "PTA" at bounding box center [437, 428] width 296 height 27
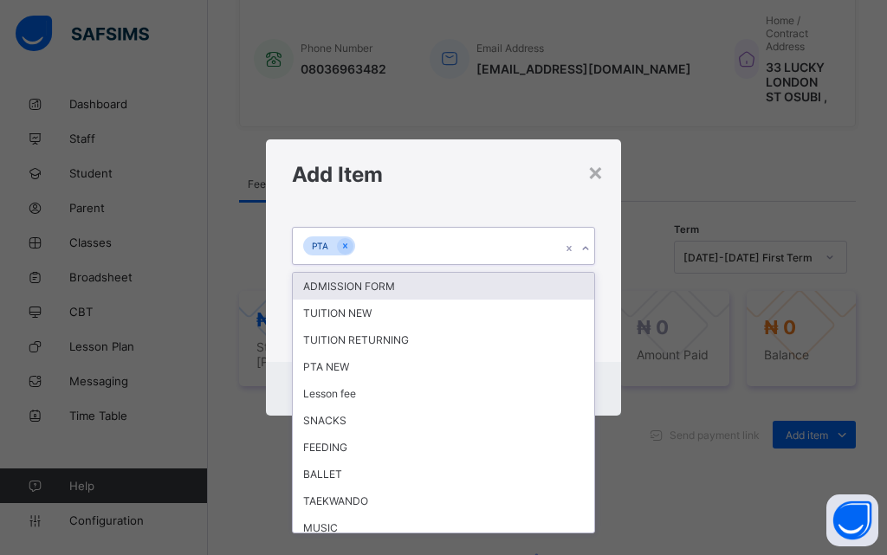
click at [586, 250] on icon at bounding box center [586, 248] width 10 height 17
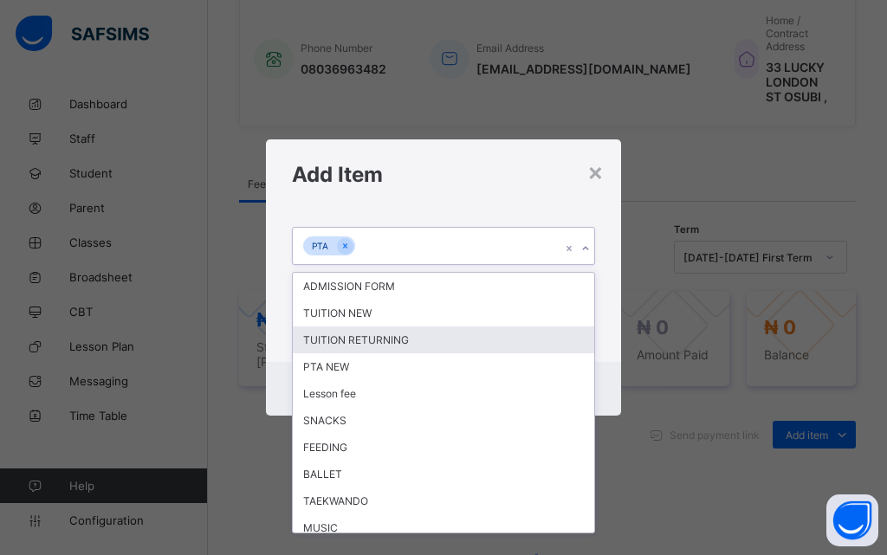
click at [347, 342] on div "TUITION RETURNING" at bounding box center [444, 340] width 302 height 27
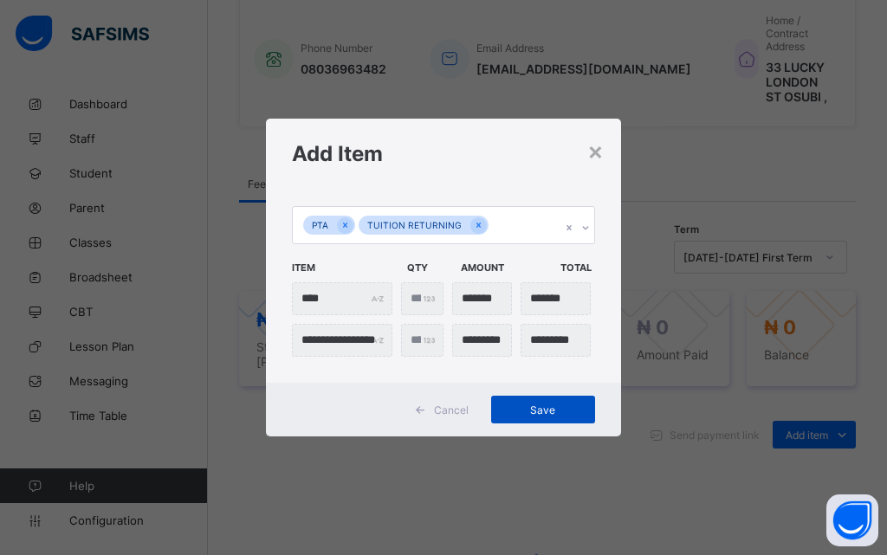
click at [542, 408] on span "Save" at bounding box center [543, 410] width 78 height 13
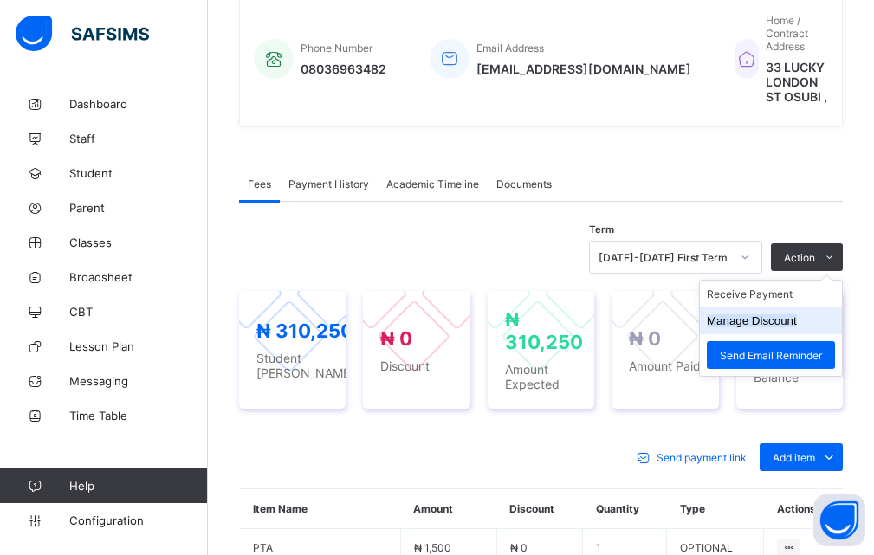
click at [727, 315] on button "Manage Discount" at bounding box center [752, 321] width 90 height 13
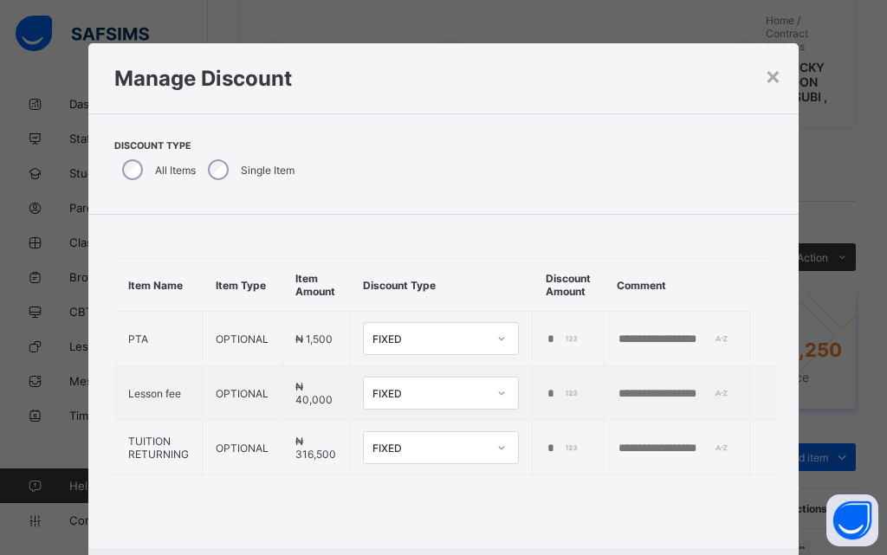
click at [126, 208] on div "Discount Type All Items Single Item" at bounding box center [443, 164] width 710 height 101
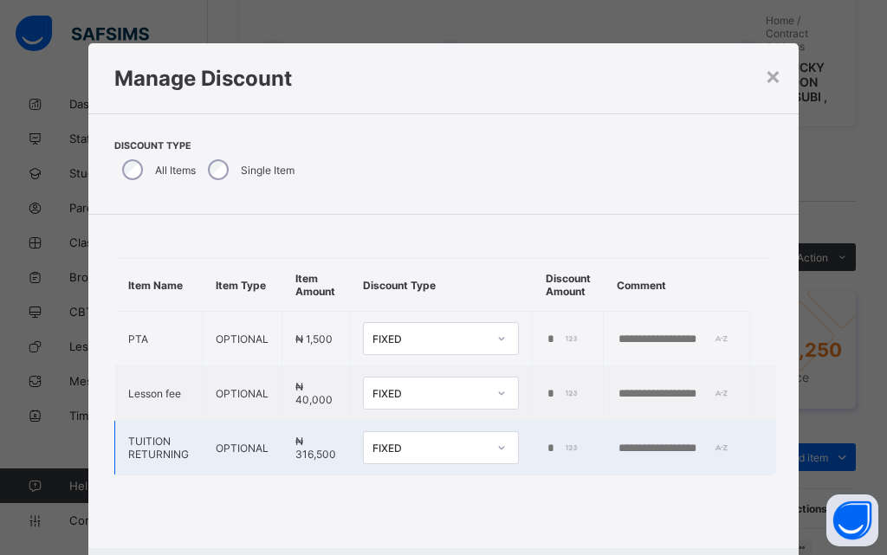
click at [564, 445] on div "******" at bounding box center [566, 449] width 40 height 14
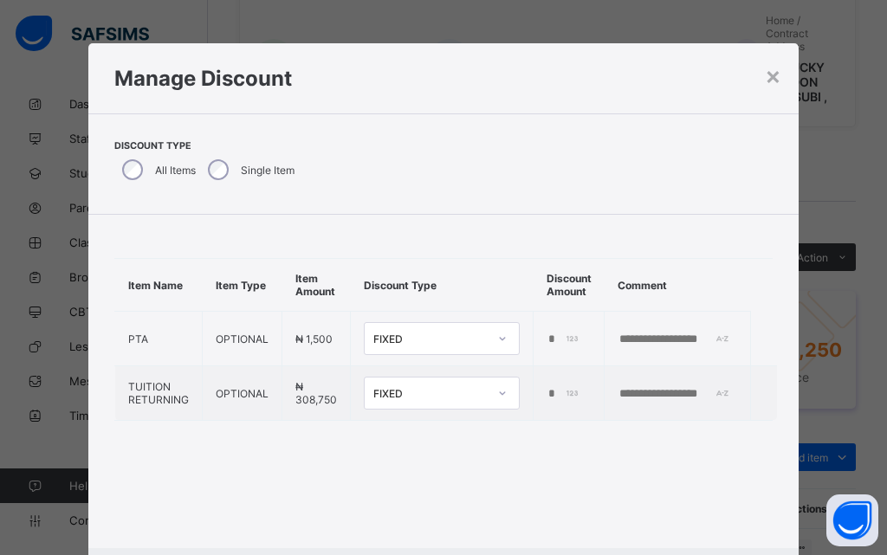
click at [657, 218] on div "Item Name Item Type Item Amount Discount Type Discount Amount Comment PTA OPTIO…" at bounding box center [443, 340] width 710 height 250
click at [567, 396] on div "*" at bounding box center [567, 394] width 40 height 14
click at [564, 392] on div "*" at bounding box center [567, 394] width 40 height 14
click at [560, 394] on input "*" at bounding box center [565, 394] width 36 height 14
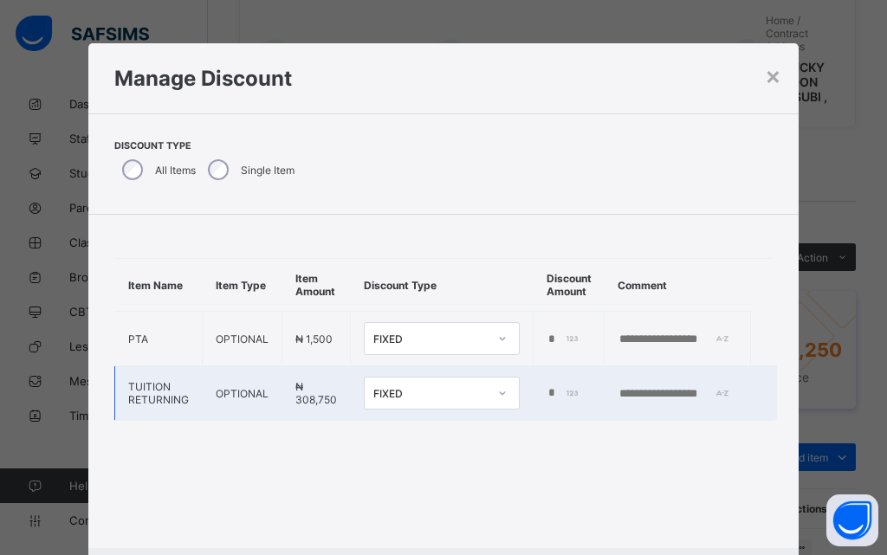
type input "******"
click at [697, 399] on input "text" at bounding box center [678, 394] width 120 height 14
type input "**********"
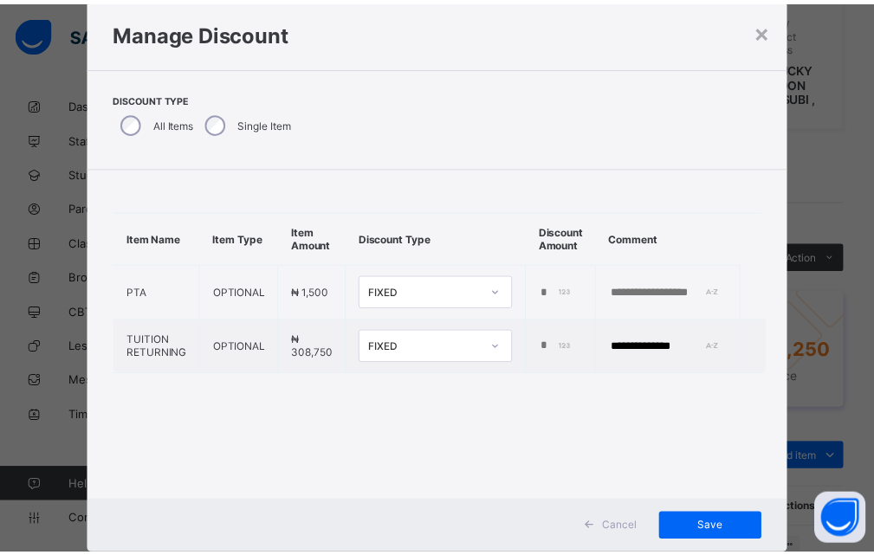
scroll to position [90, 0]
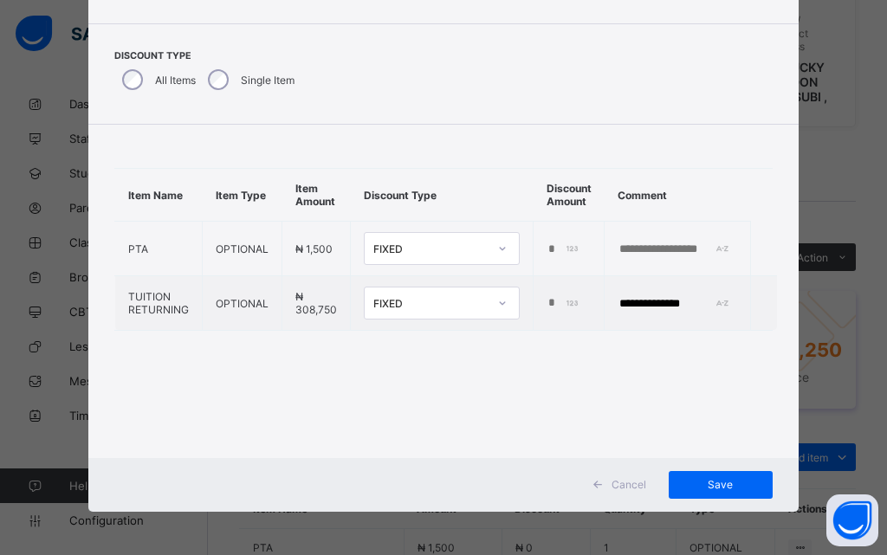
click at [568, 365] on div "**********" at bounding box center [443, 250] width 710 height 250
click at [718, 480] on span "Save" at bounding box center [721, 484] width 78 height 13
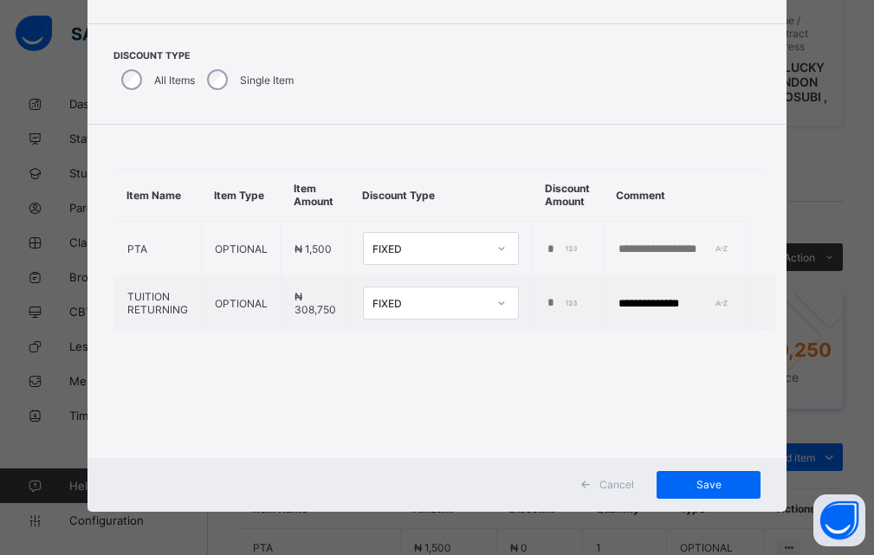
click at [813, 304] on div "**********" at bounding box center [437, 277] width 874 height 555
click at [723, 490] on span "Save" at bounding box center [709, 484] width 78 height 13
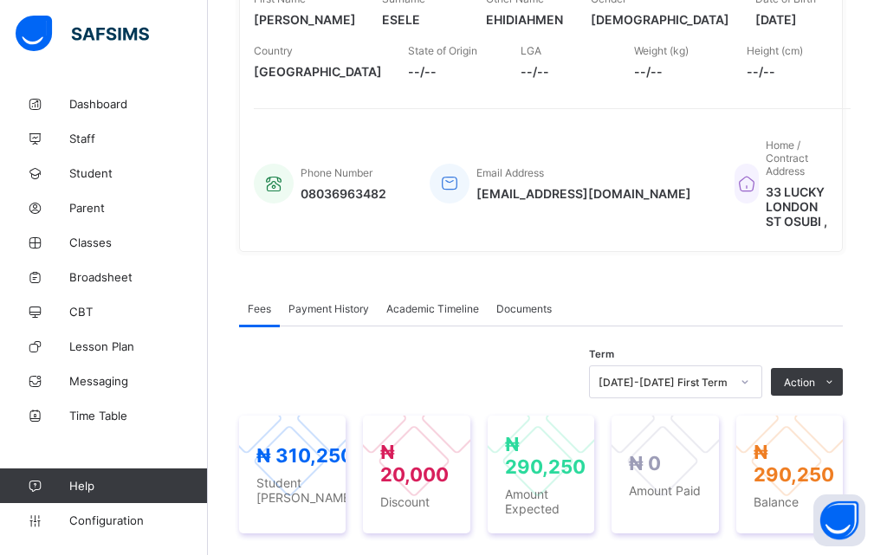
scroll to position [433, 0]
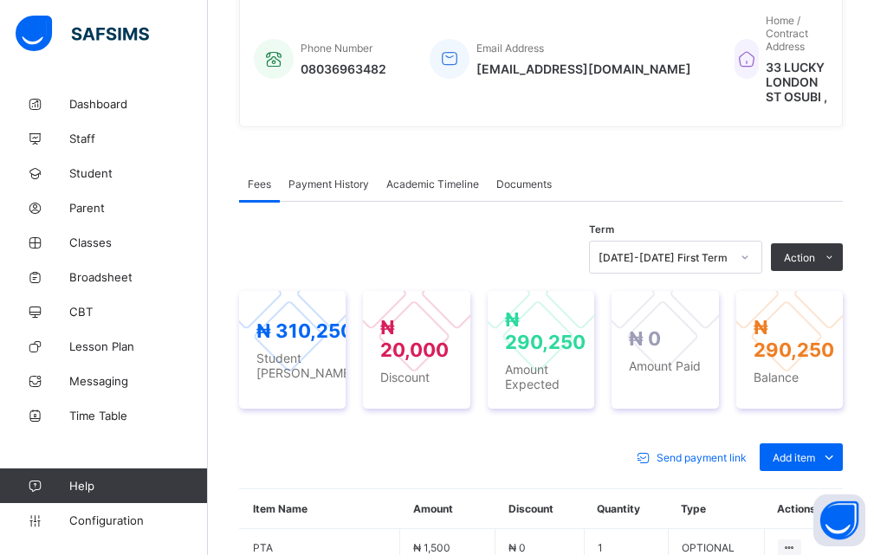
click at [573, 185] on div "Fees Payment History Academic Timeline Documents" at bounding box center [541, 184] width 604 height 36
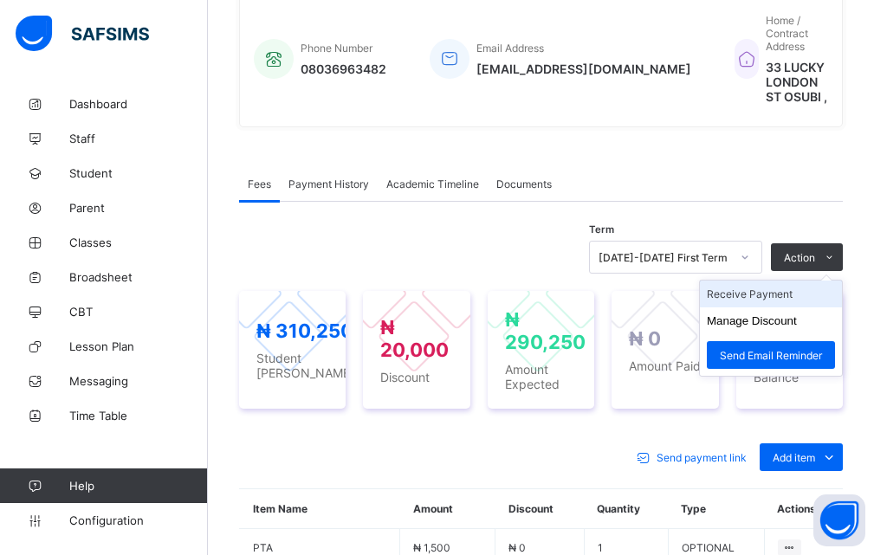
click at [767, 285] on li "Receive Payment" at bounding box center [771, 294] width 142 height 27
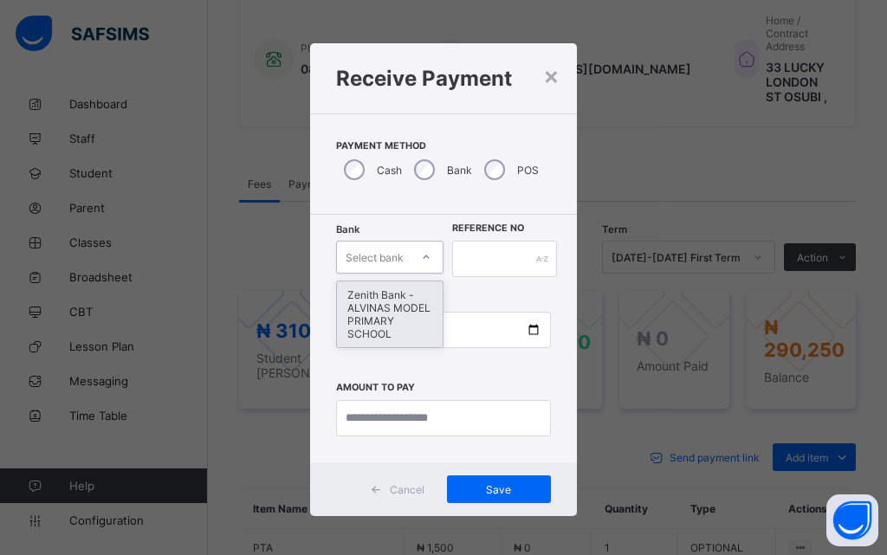
click at [422, 258] on icon at bounding box center [426, 257] width 10 height 17
click at [396, 304] on div "Zenith Bank - ALVINAS MODEL PRIMARY SCHOOL" at bounding box center [390, 315] width 106 height 66
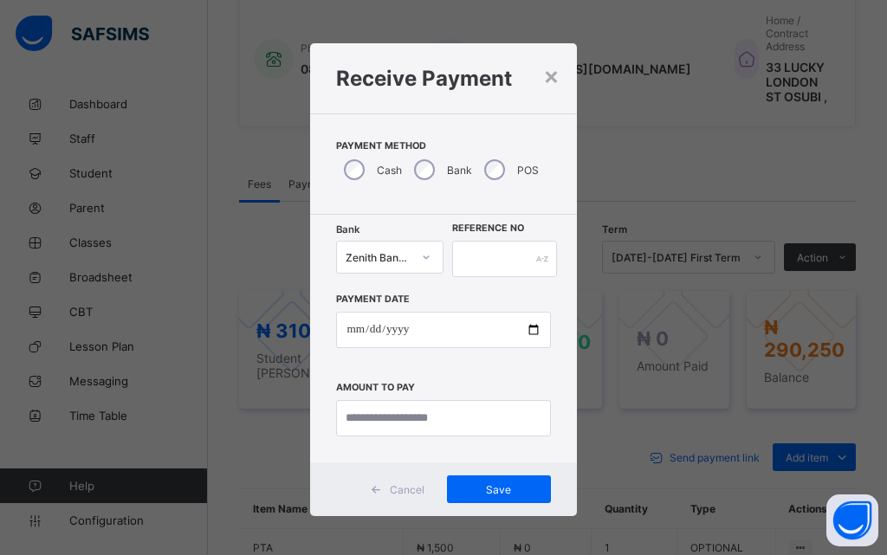
click at [740, 158] on div "× Receive Payment Payment Method Cash Bank POS Bank Zenith Bank - ALVINAS MODEL…" at bounding box center [443, 277] width 887 height 555
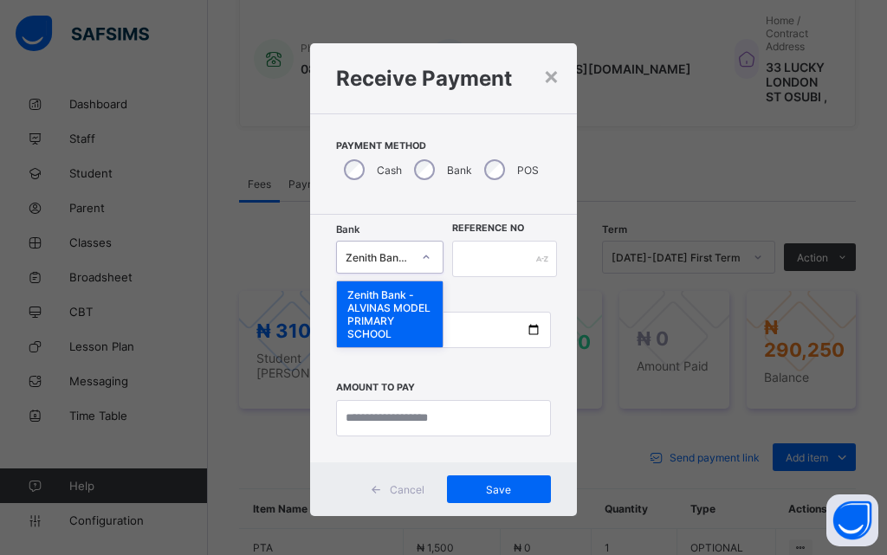
click at [422, 260] on icon at bounding box center [426, 257] width 10 height 17
click at [397, 306] on div "Zenith Bank - ALVINAS MODEL PRIMARY SCHOOL" at bounding box center [390, 315] width 106 height 66
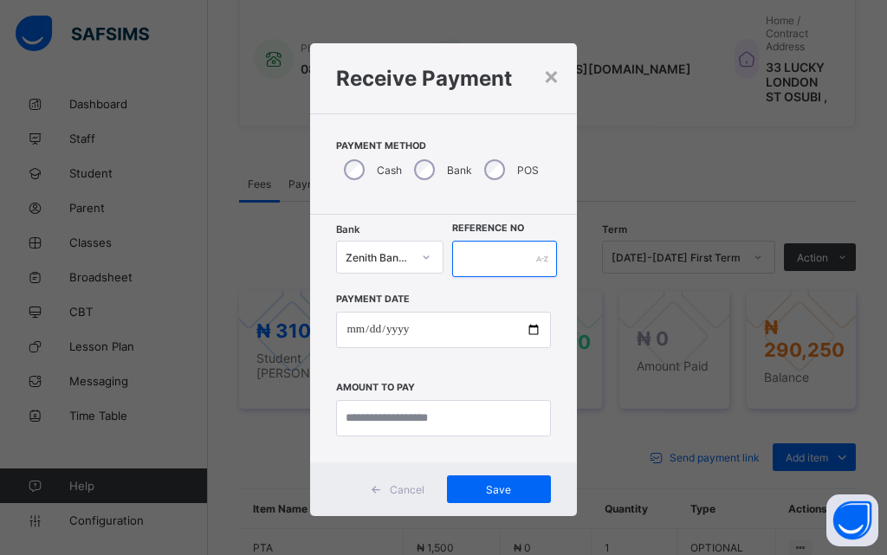
click at [490, 262] on input "text" at bounding box center [504, 259] width 105 height 36
type input "******"
click at [596, 263] on div "× Receive Payment Payment Method Cash Bank POS Bank Zenith Bank - ALVINAS MODEL…" at bounding box center [443, 277] width 887 height 555
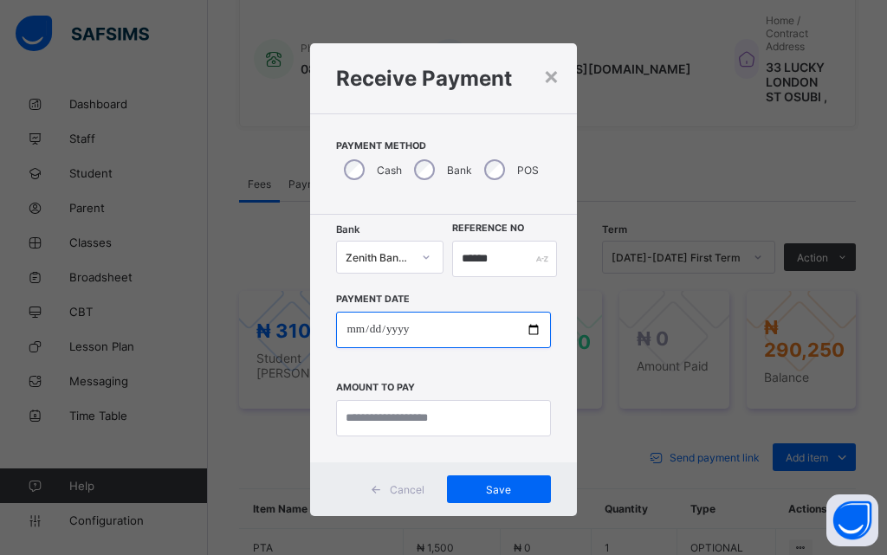
click at [529, 330] on input "date" at bounding box center [443, 330] width 214 height 36
click at [524, 327] on input "date" at bounding box center [443, 330] width 214 height 36
type input "**********"
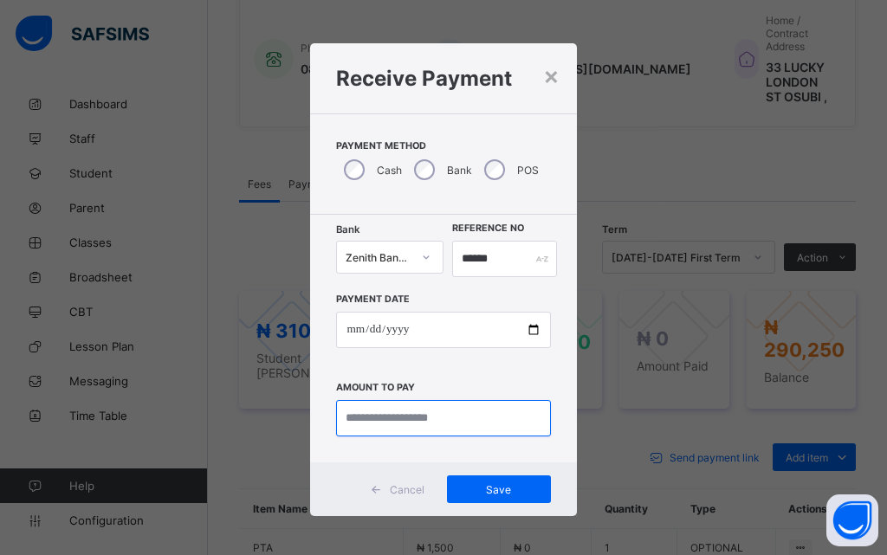
click at [401, 421] on input "currency" at bounding box center [443, 418] width 214 height 36
type input "*********"
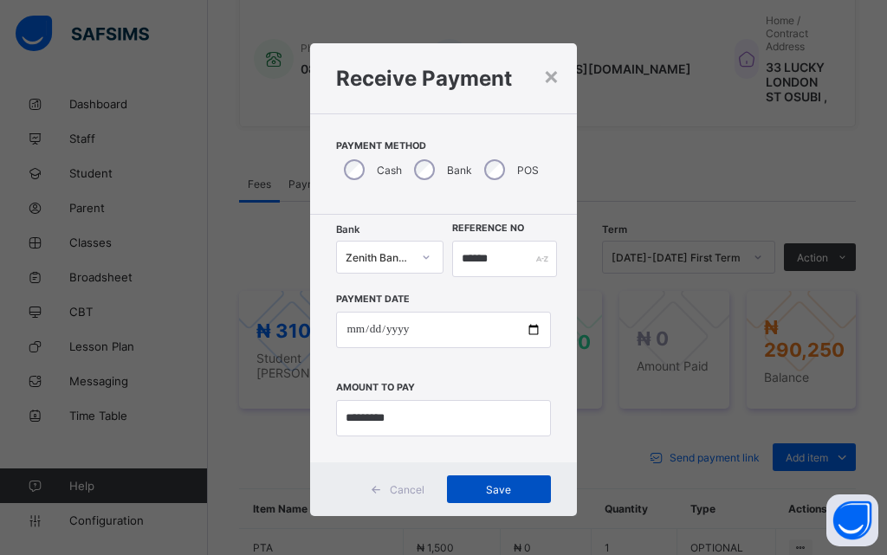
click at [484, 501] on div "Save" at bounding box center [499, 490] width 104 height 28
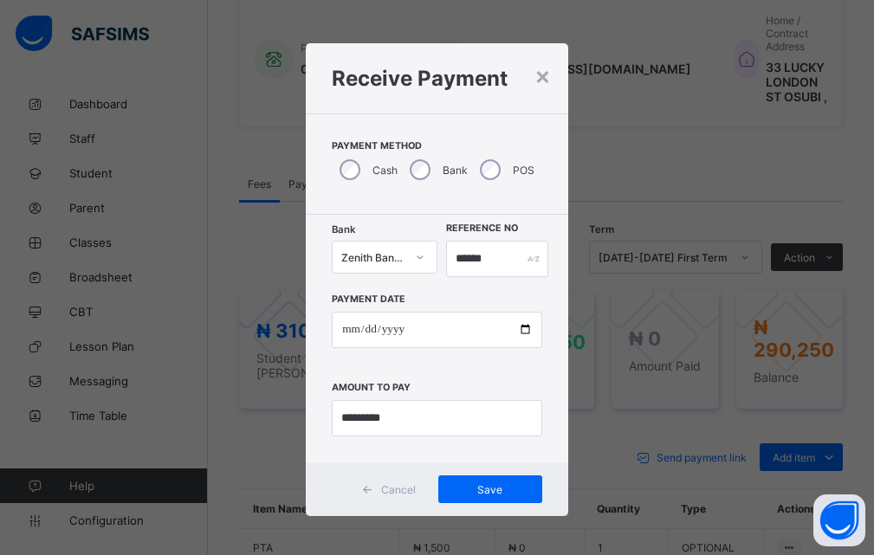
click at [632, 283] on div "**********" at bounding box center [437, 277] width 874 height 555
click at [494, 496] on span "Save" at bounding box center [491, 490] width 78 height 13
click at [505, 492] on span "Save" at bounding box center [491, 490] width 78 height 13
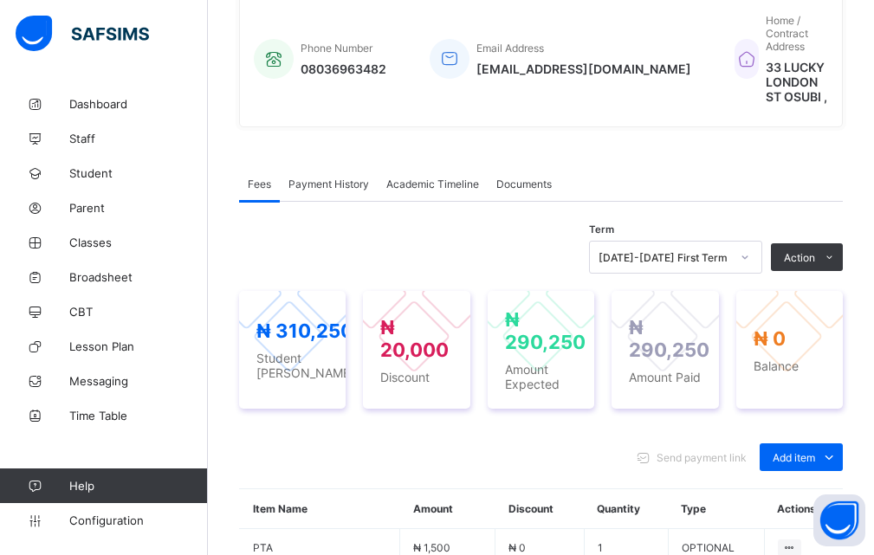
click at [95, 173] on span "Student" at bounding box center [138, 173] width 139 height 14
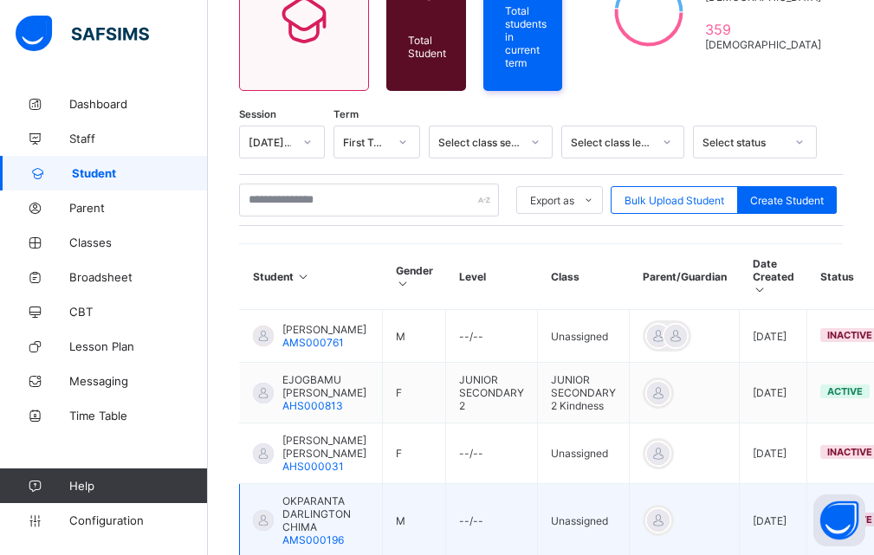
scroll to position [192, 0]
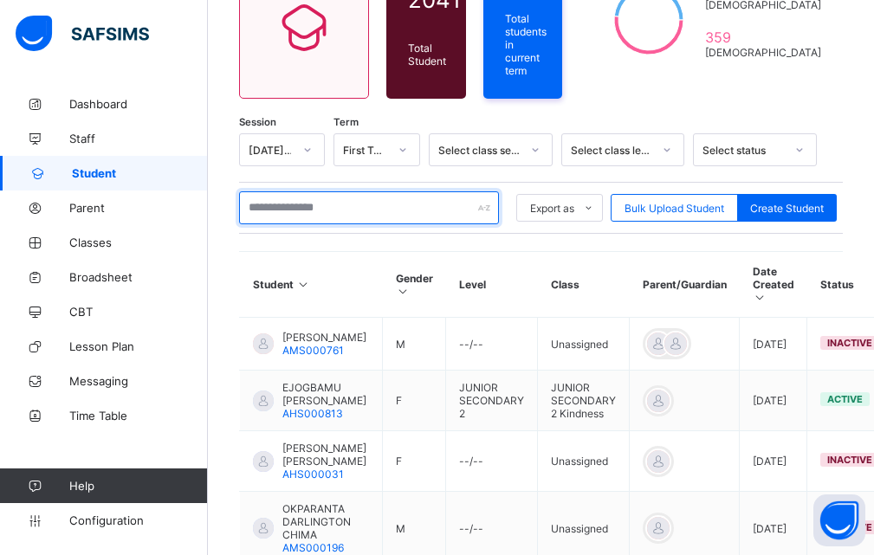
click at [281, 205] on input "text" at bounding box center [369, 208] width 260 height 33
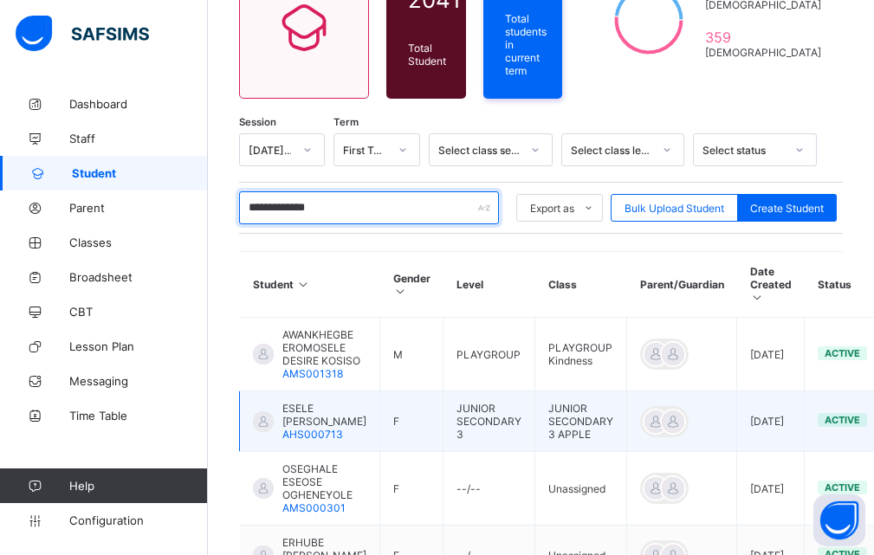
type input "**********"
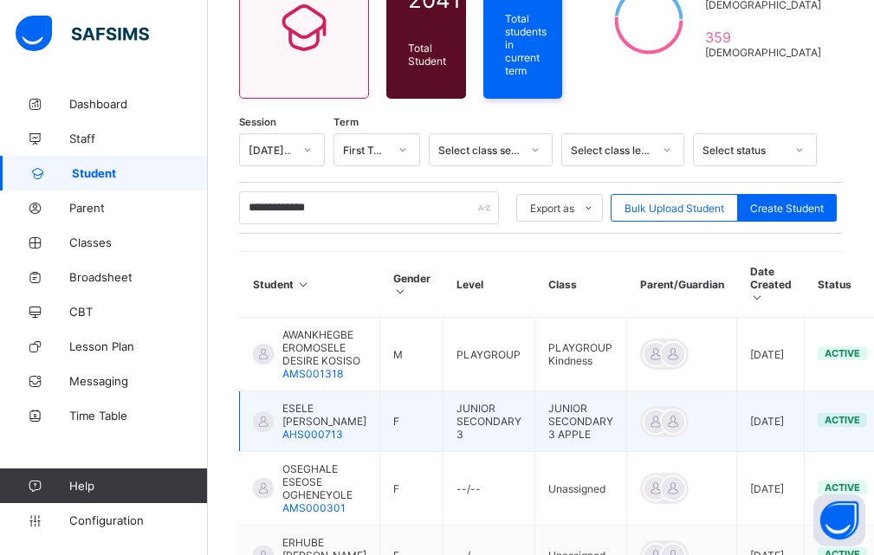
click at [278, 441] on div "ESELE EHINION ANNABEL AHS000713" at bounding box center [310, 421] width 114 height 39
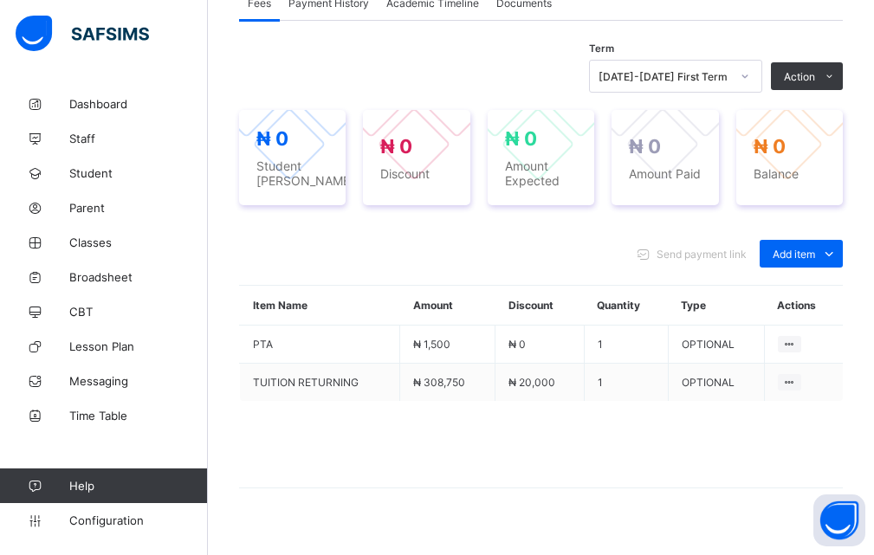
scroll to position [607, 0]
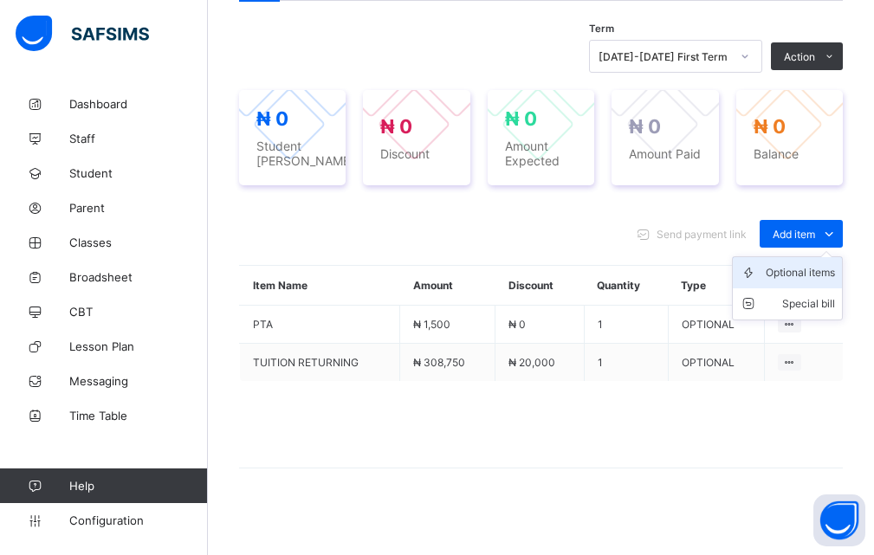
click at [808, 282] on div "Optional items" at bounding box center [800, 272] width 69 height 17
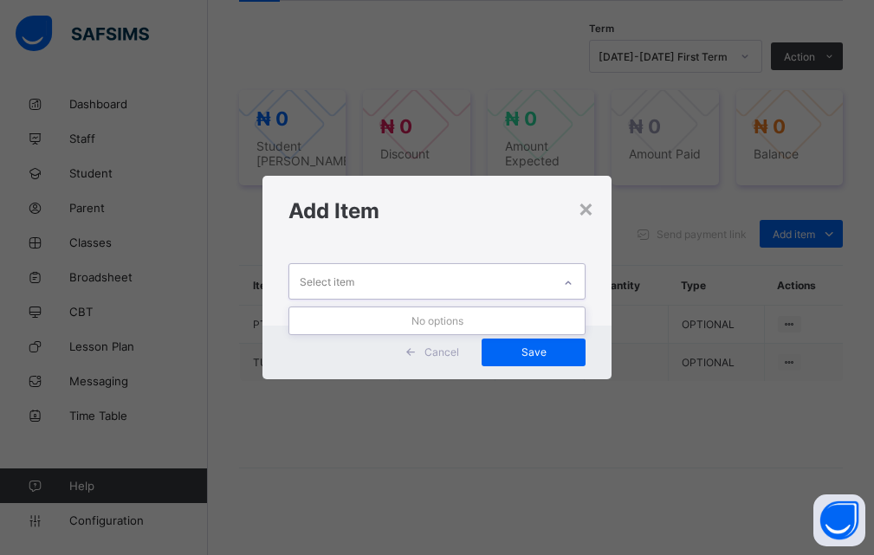
click at [574, 283] on icon at bounding box center [568, 283] width 10 height 17
click at [572, 283] on icon at bounding box center [568, 283] width 10 height 17
click at [573, 284] on icon at bounding box center [568, 283] width 10 height 17
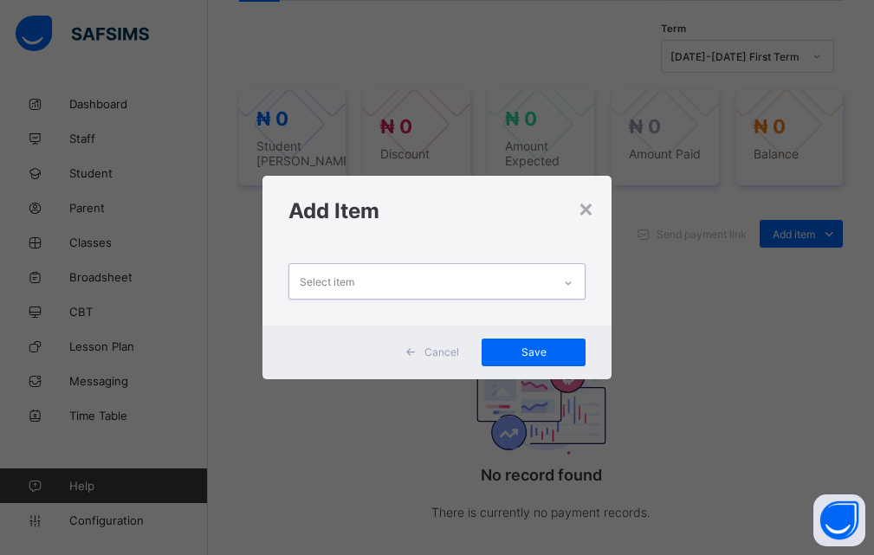
click at [568, 280] on icon at bounding box center [568, 283] width 10 height 17
click at [840, 275] on div "× Add Item Select item Cancel Save" at bounding box center [437, 277] width 874 height 555
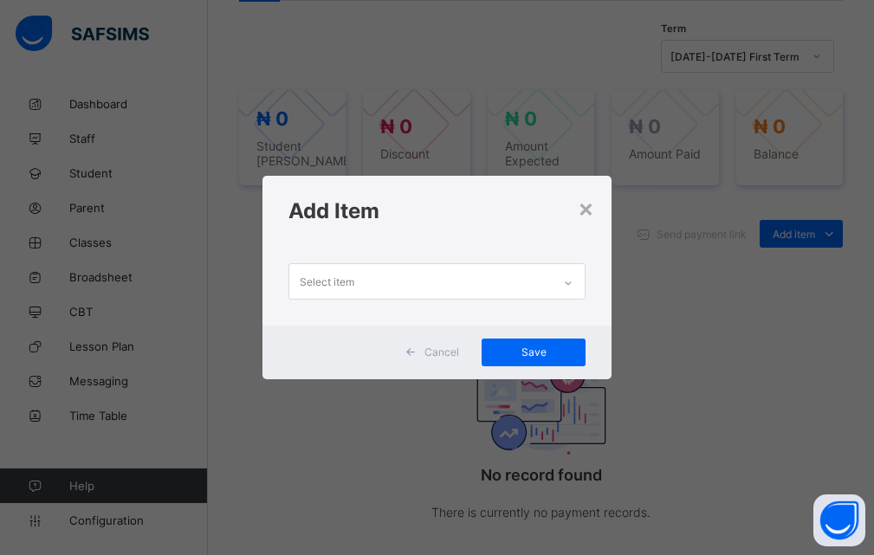
click at [723, 313] on div "× Add Item Select item Cancel Save" at bounding box center [437, 277] width 874 height 555
click at [591, 211] on div "×" at bounding box center [586, 207] width 16 height 29
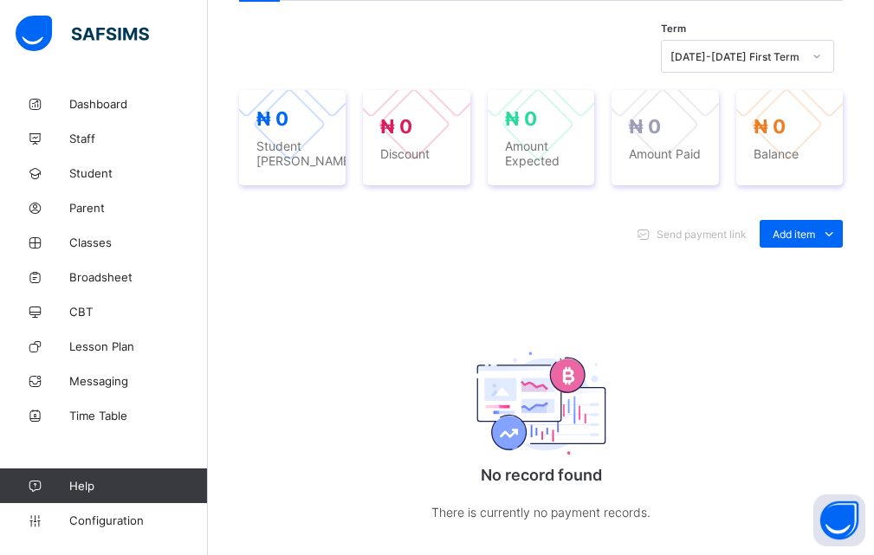
click at [765, 334] on div "Send payment link Add item Optional items Special bill No record found There is…" at bounding box center [541, 389] width 604 height 373
click at [788, 282] on div "Optional items" at bounding box center [800, 272] width 69 height 17
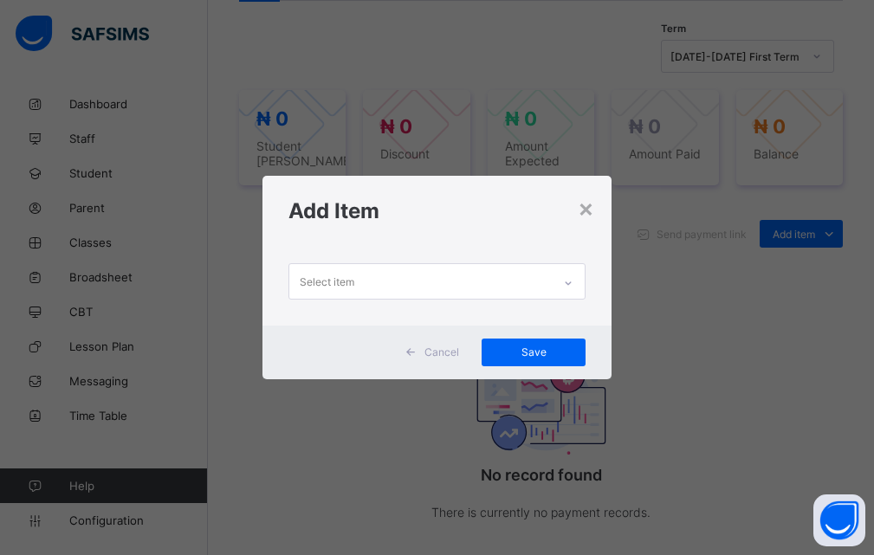
scroll to position [0, 0]
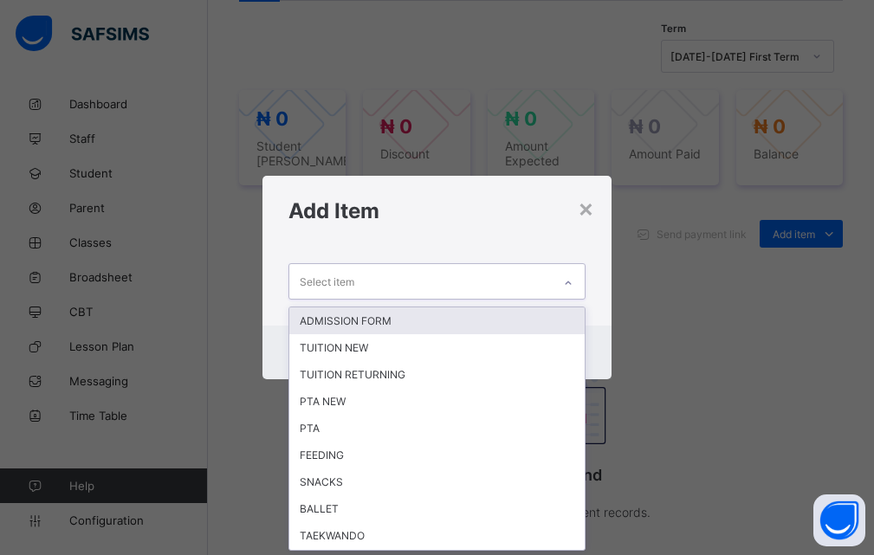
click at [566, 276] on icon at bounding box center [568, 283] width 10 height 17
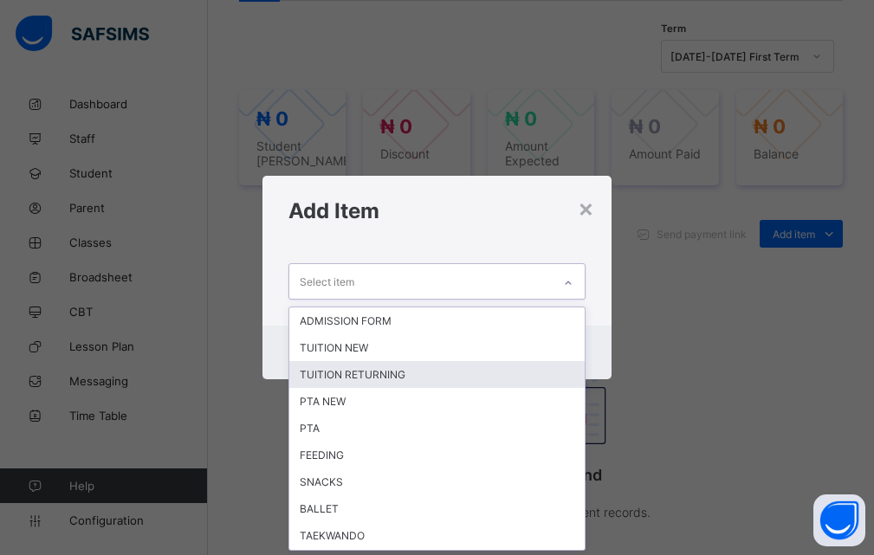
click at [380, 373] on div "TUITION RETURNING" at bounding box center [437, 374] width 296 height 27
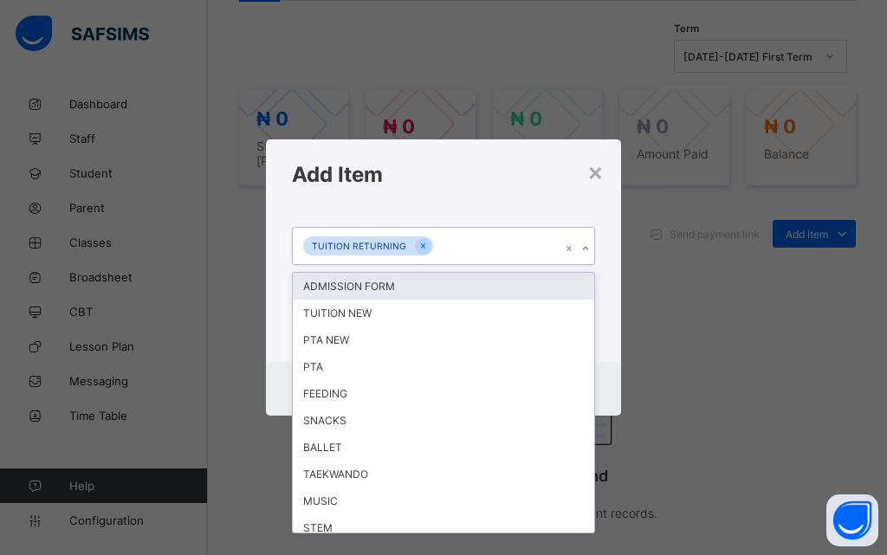
click at [586, 248] on icon at bounding box center [586, 248] width 10 height 17
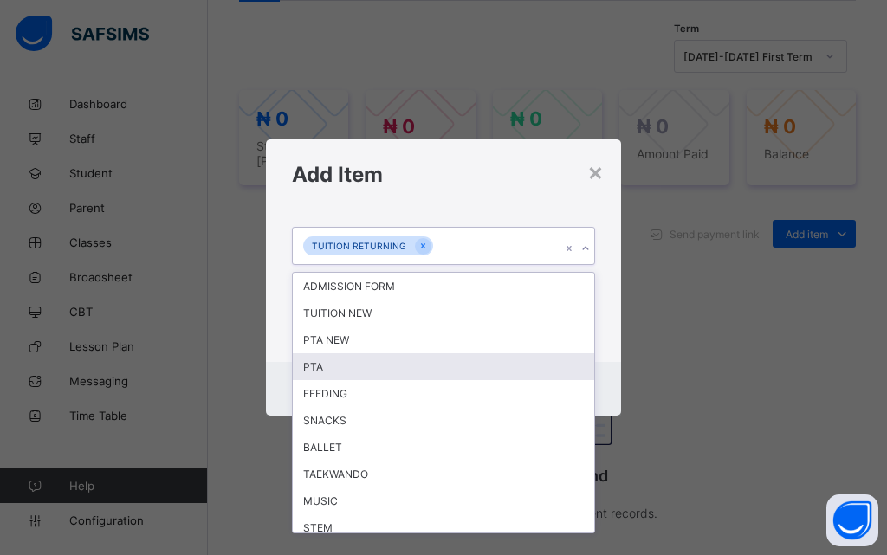
click at [305, 366] on div "PTA" at bounding box center [444, 367] width 302 height 27
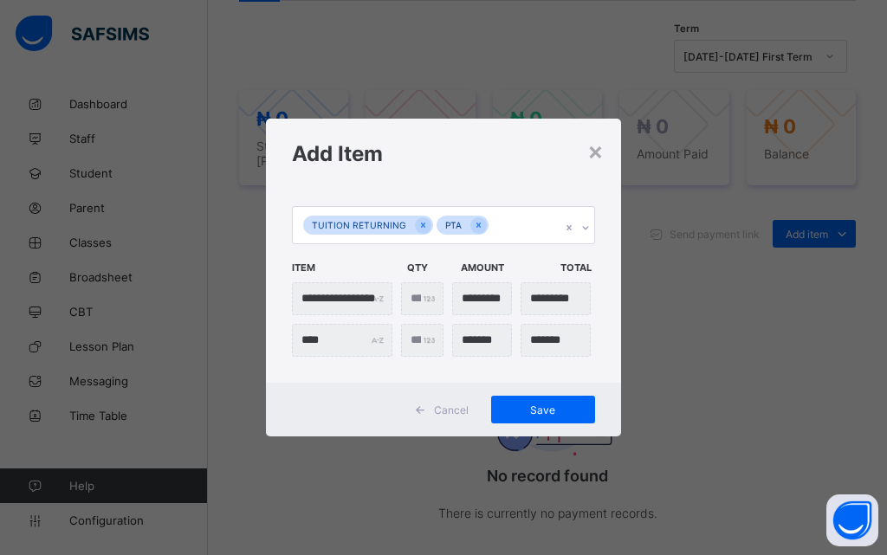
drag, startPoint x: 527, startPoint y: 406, endPoint x: 537, endPoint y: 394, distance: 16.0
click at [533, 399] on div "Save" at bounding box center [543, 410] width 104 height 28
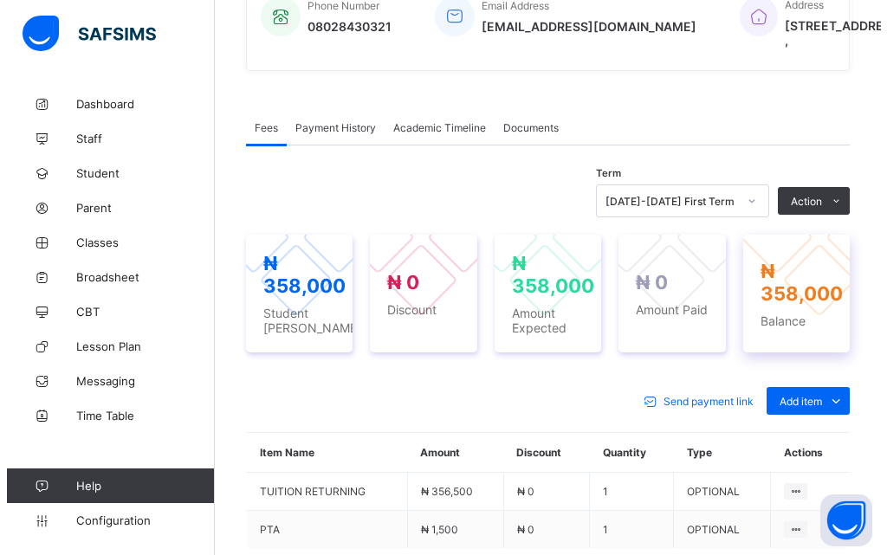
scroll to position [420, 0]
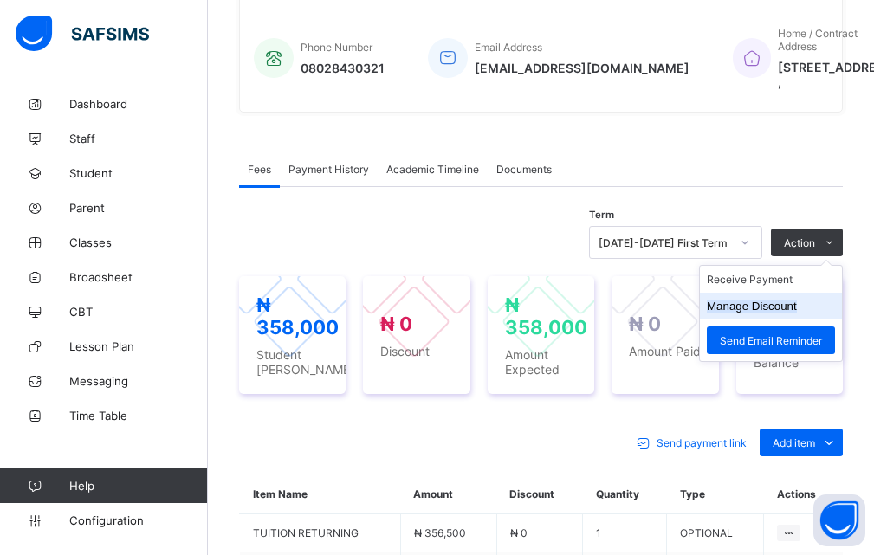
click at [735, 313] on button "Manage Discount" at bounding box center [752, 306] width 90 height 13
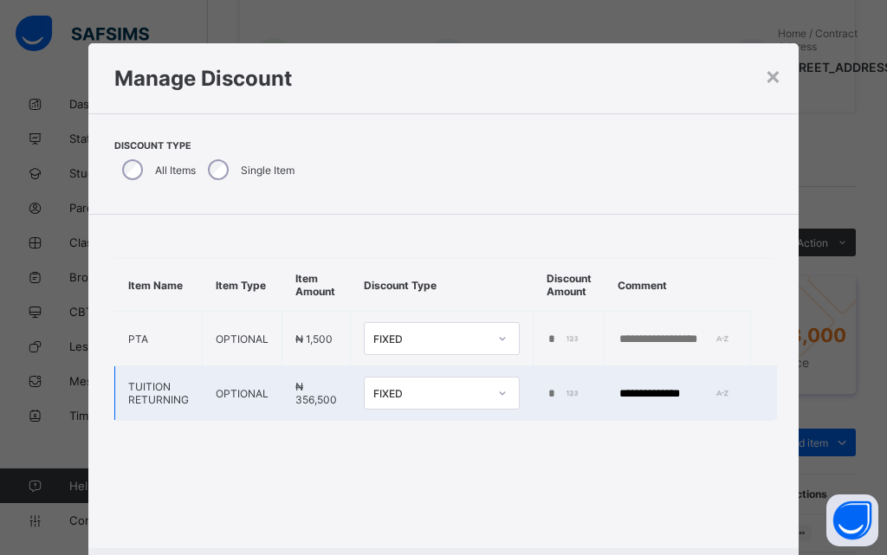
click at [561, 397] on input "*" at bounding box center [565, 394] width 36 height 14
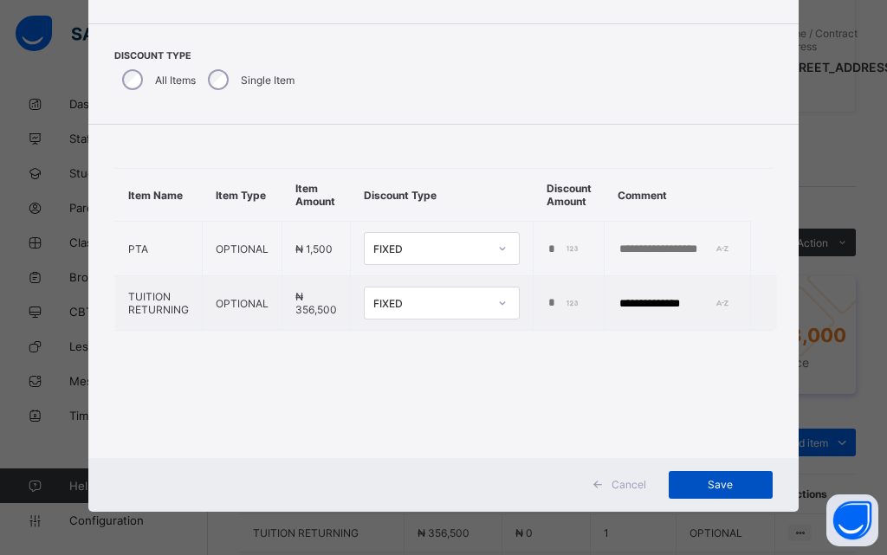
type input "******"
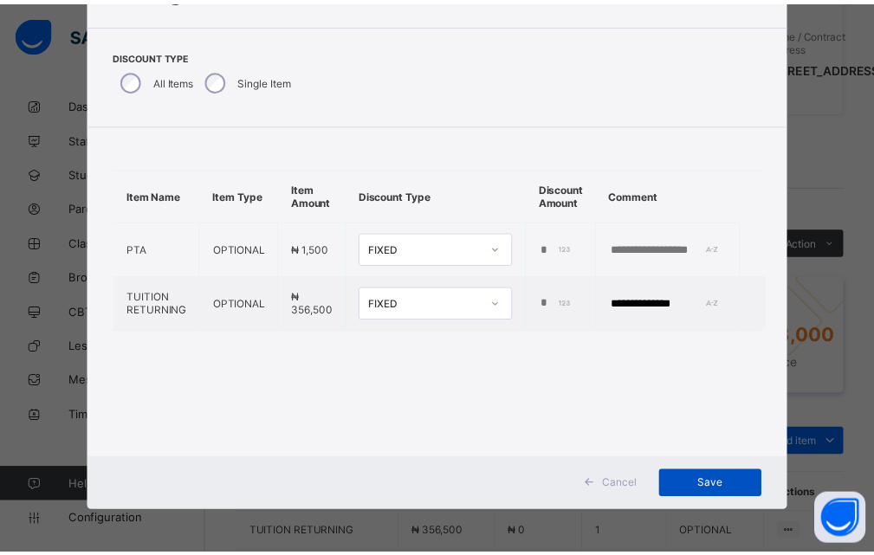
scroll to position [0, 0]
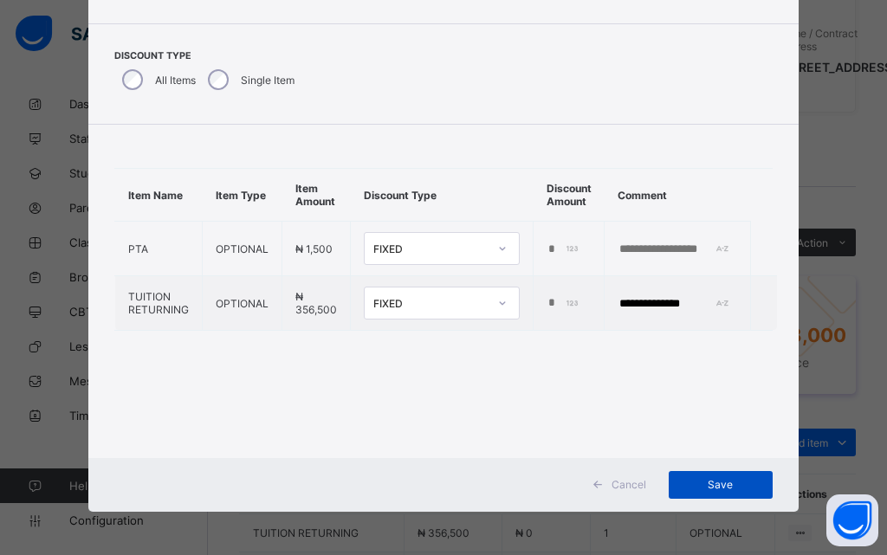
click at [701, 484] on span "Save" at bounding box center [721, 484] width 78 height 13
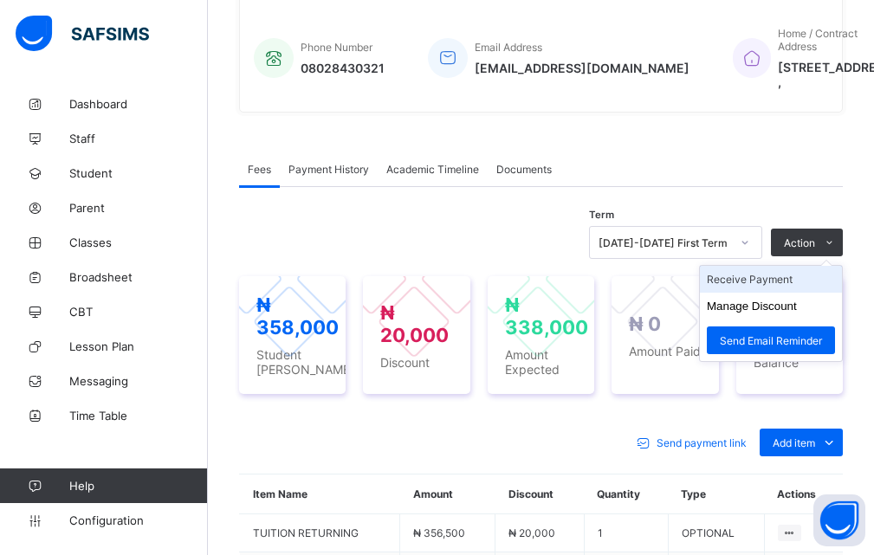
click at [778, 293] on li "Receive Payment" at bounding box center [771, 279] width 142 height 27
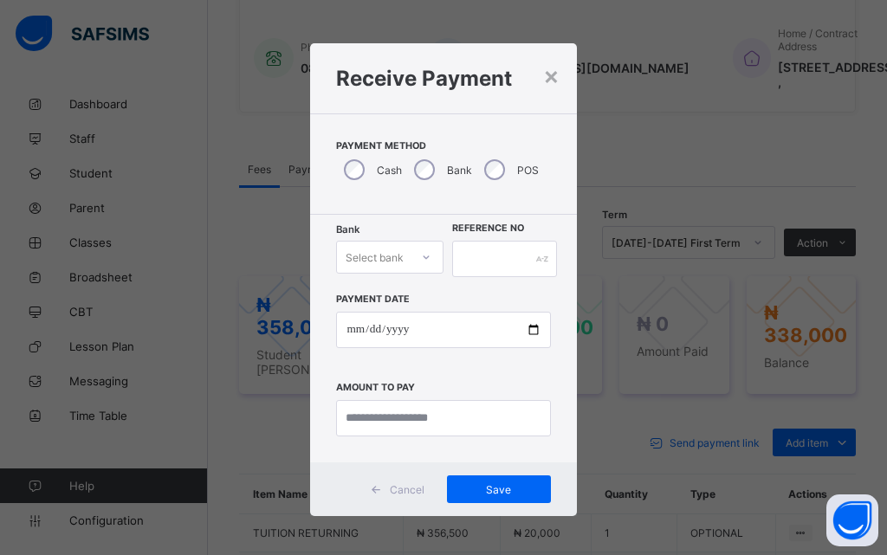
click at [421, 261] on icon at bounding box center [426, 257] width 10 height 17
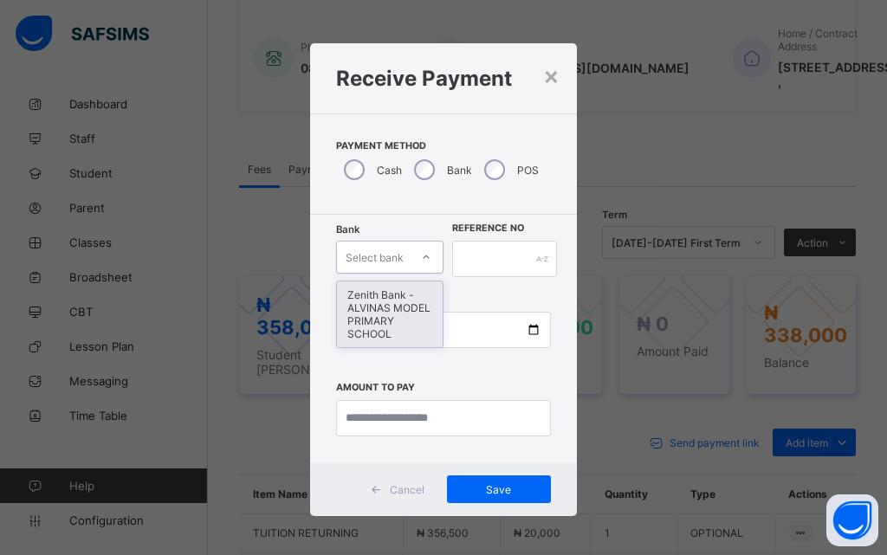
click at [390, 311] on div "Zenith Bank - ALVINAS MODEL PRIMARY SCHOOL" at bounding box center [390, 315] width 106 height 66
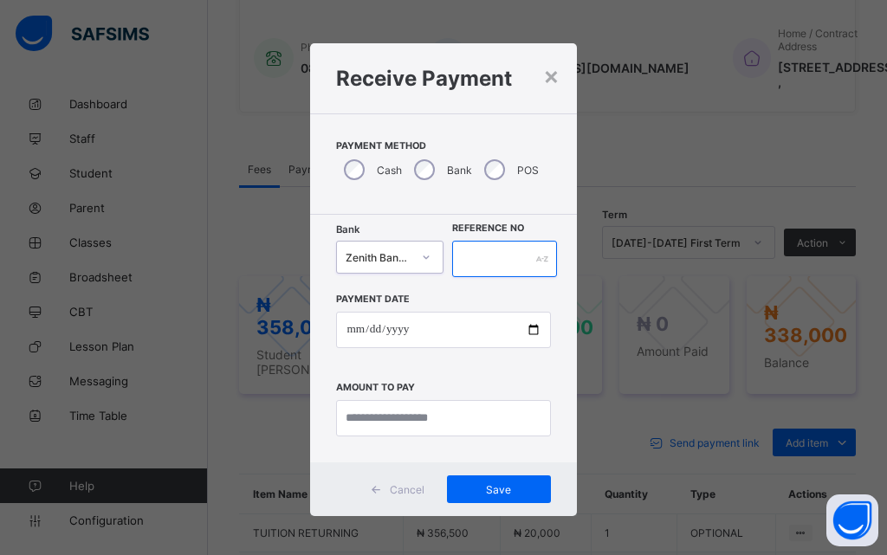
click at [484, 261] on input "text" at bounding box center [504, 259] width 105 height 36
type input "**********"
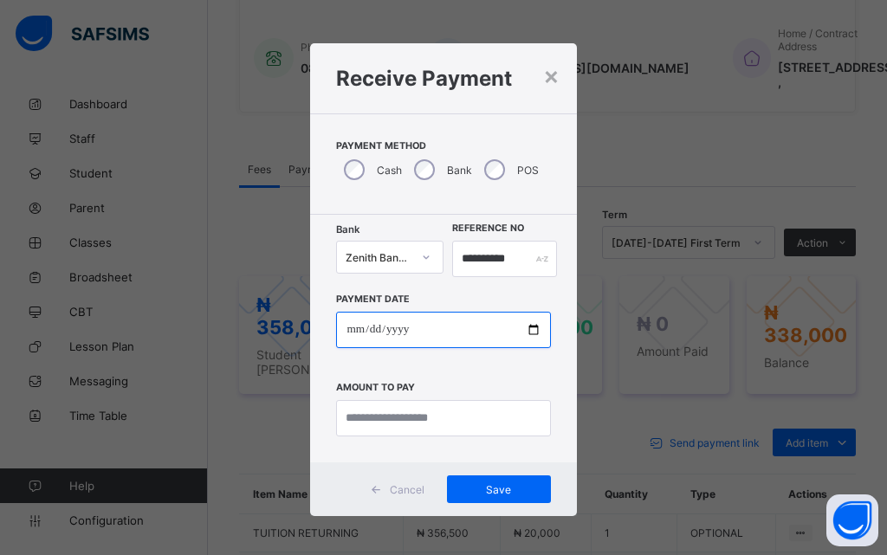
click at [525, 332] on input "date" at bounding box center [443, 330] width 214 height 36
type input "**********"
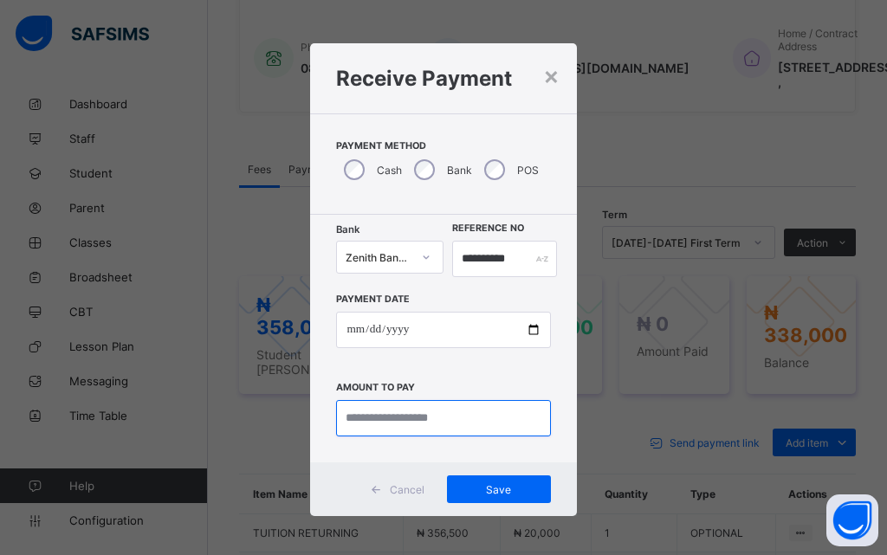
click at [391, 421] on input "currency" at bounding box center [443, 418] width 214 height 36
type input "*********"
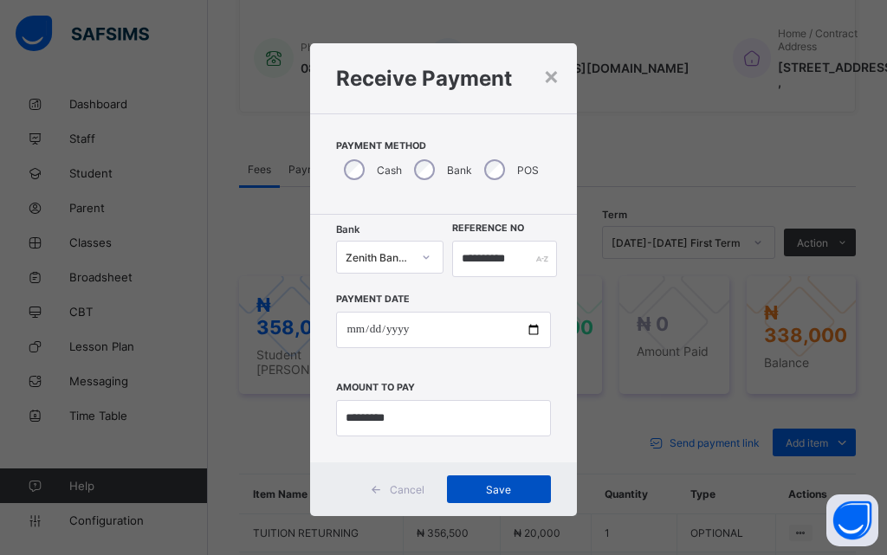
click at [490, 489] on span "Save" at bounding box center [499, 490] width 78 height 13
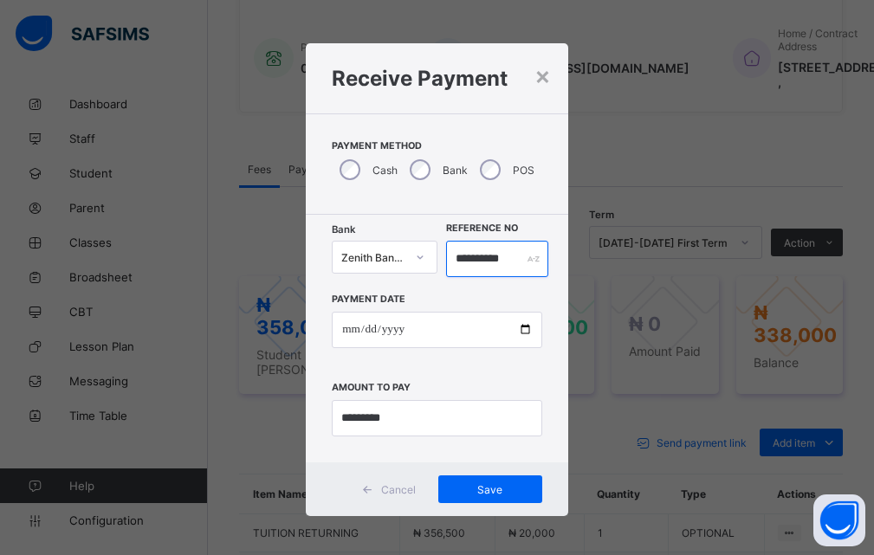
drag, startPoint x: 517, startPoint y: 257, endPoint x: 418, endPoint y: 260, distance: 99.7
click at [418, 260] on div "**********" at bounding box center [437, 259] width 211 height 36
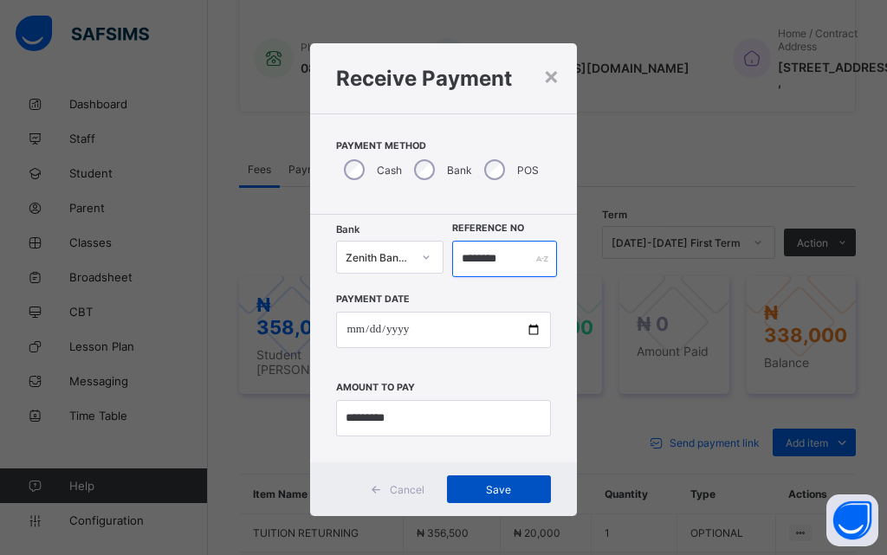
type input "********"
click at [486, 490] on span "Save" at bounding box center [499, 490] width 78 height 13
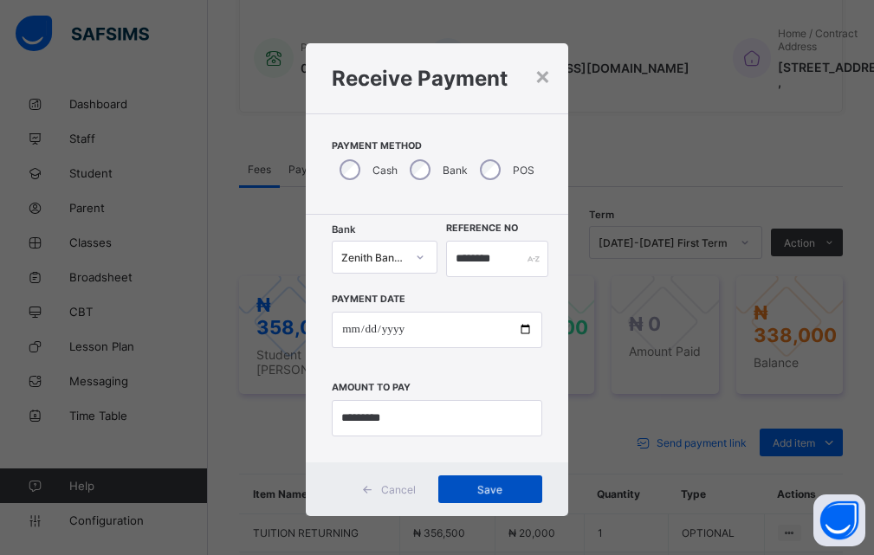
click at [498, 490] on div "Save" at bounding box center [491, 490] width 104 height 28
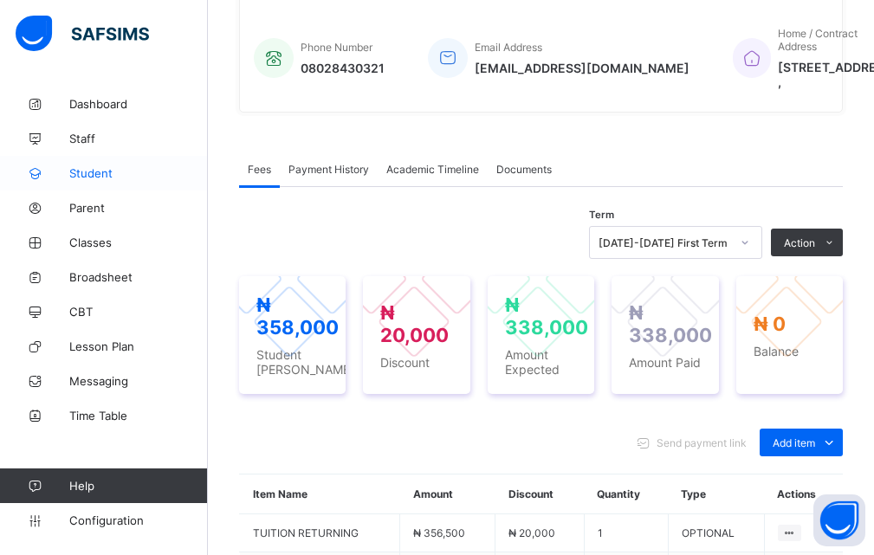
click at [107, 181] on link "Student" at bounding box center [104, 173] width 208 height 35
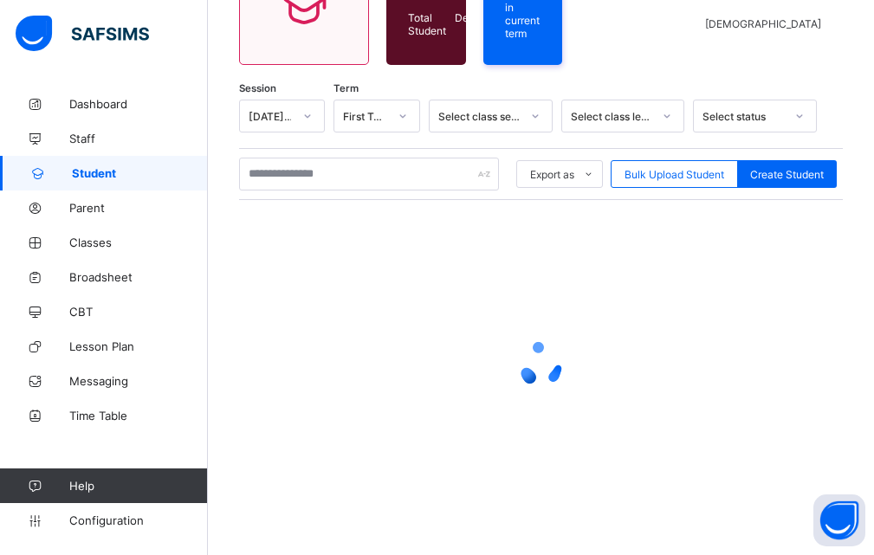
scroll to position [212, 0]
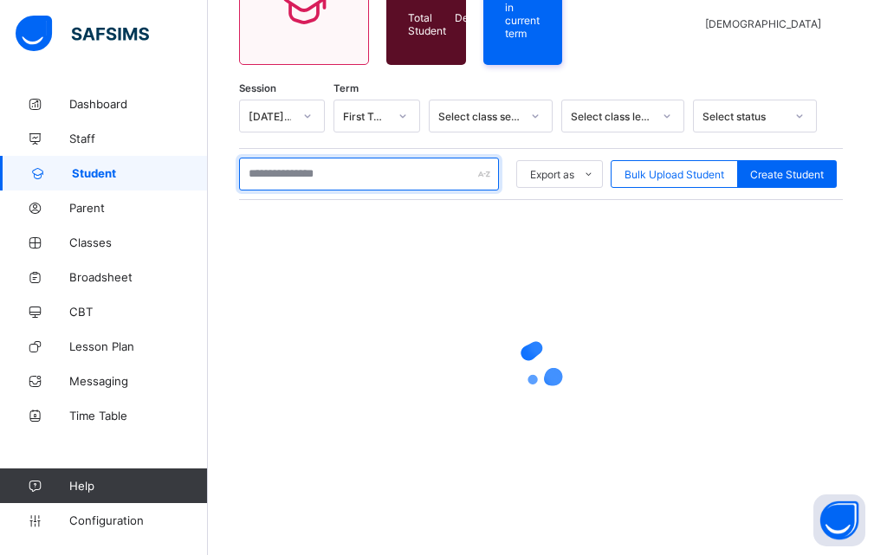
click at [327, 175] on input "text" at bounding box center [369, 174] width 260 height 33
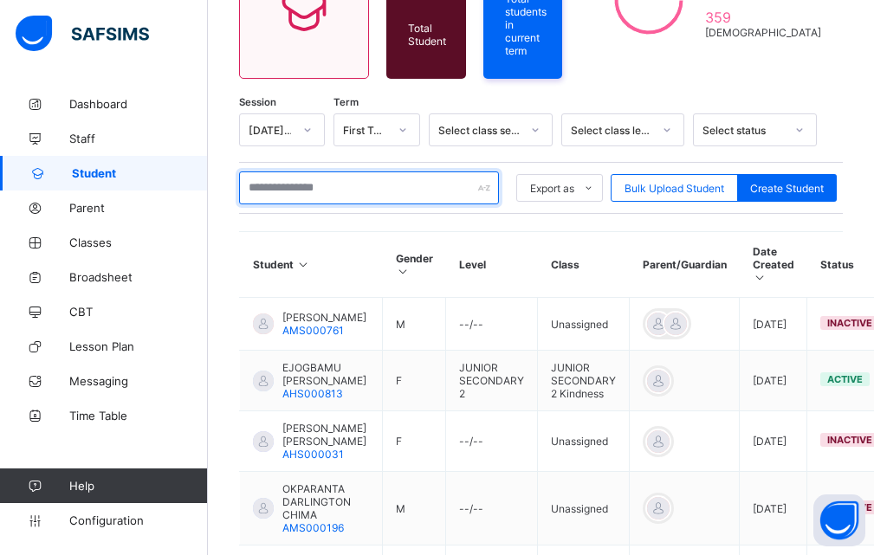
scroll to position [217, 0]
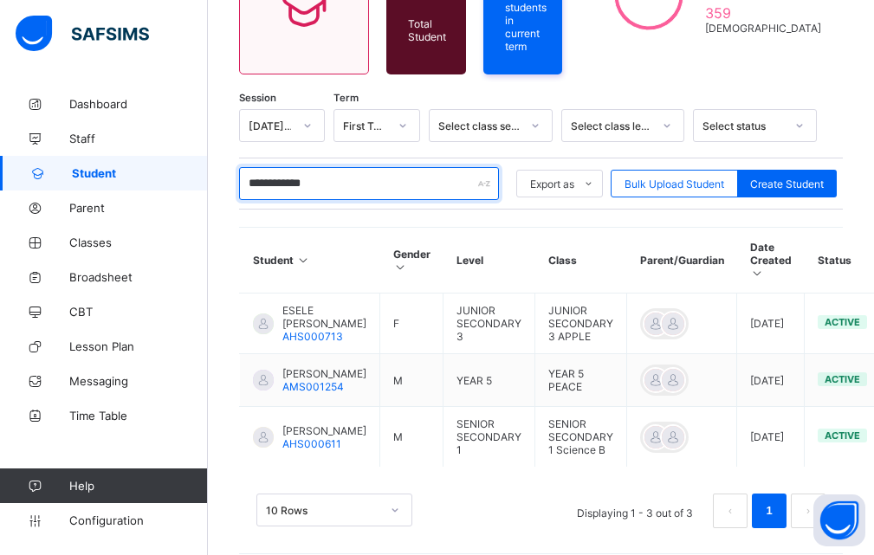
type input "**********"
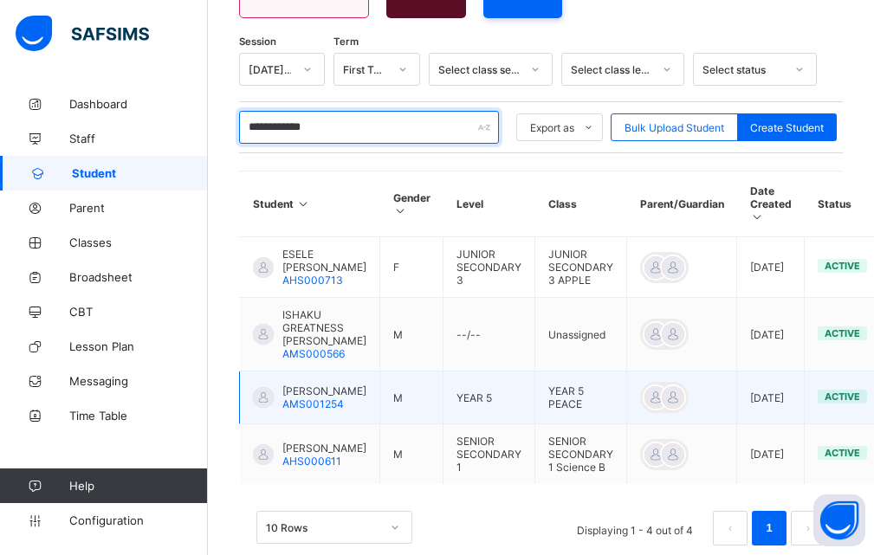
scroll to position [303, 0]
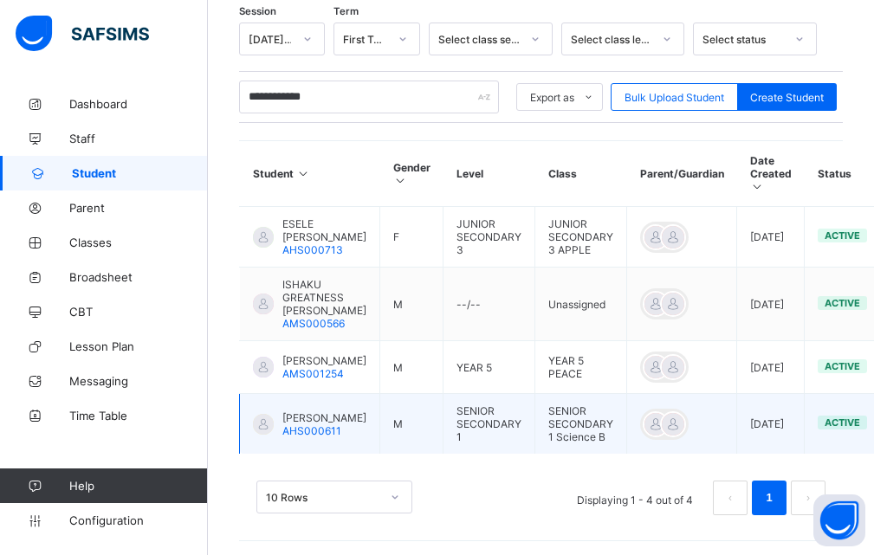
click at [300, 425] on span "[PERSON_NAME]" at bounding box center [325, 418] width 84 height 13
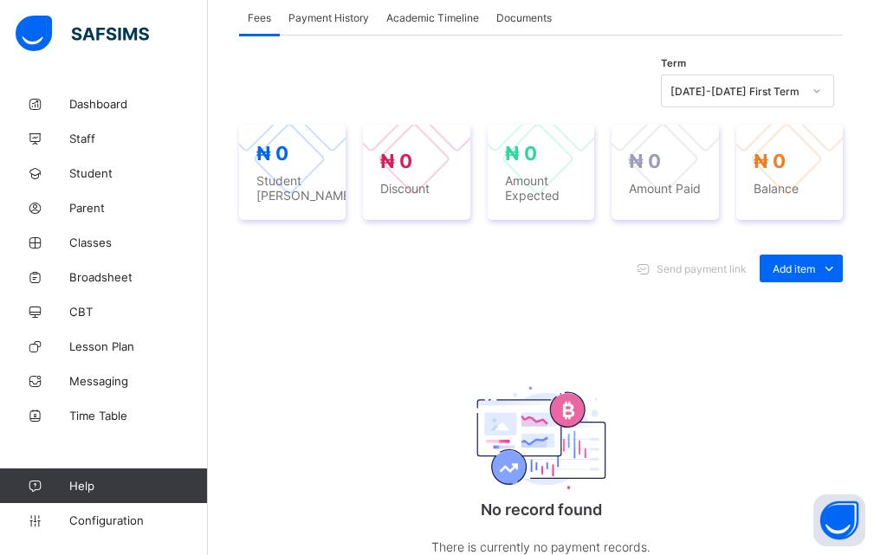
scroll to position [607, 0]
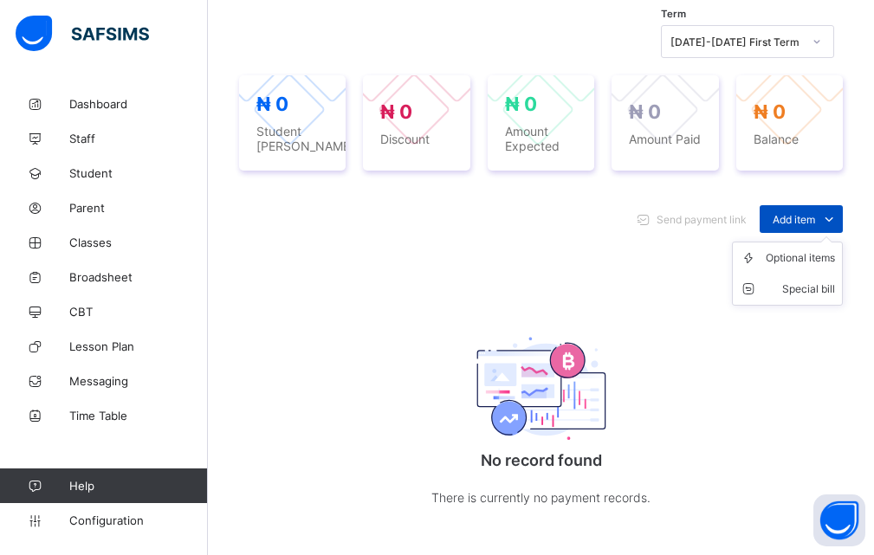
click at [839, 228] on icon at bounding box center [829, 219] width 19 height 17
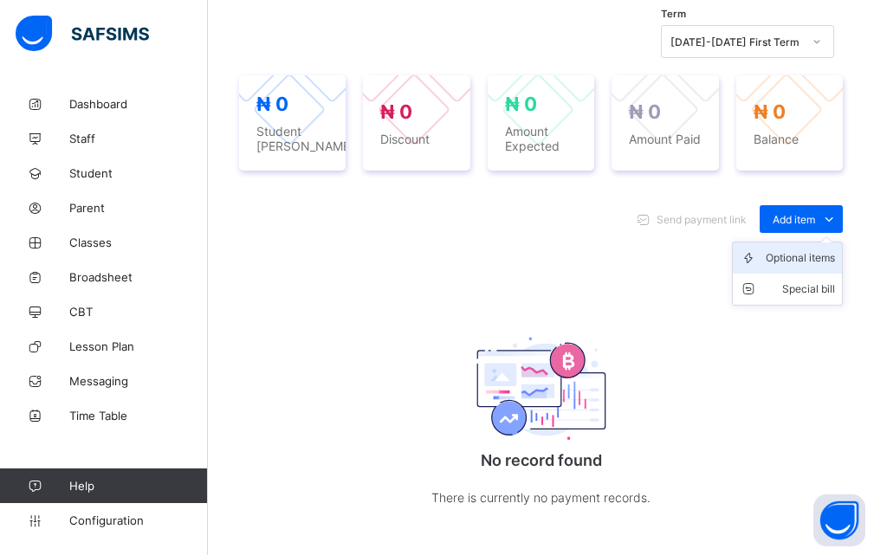
click at [808, 267] on div "Optional items" at bounding box center [800, 258] width 69 height 17
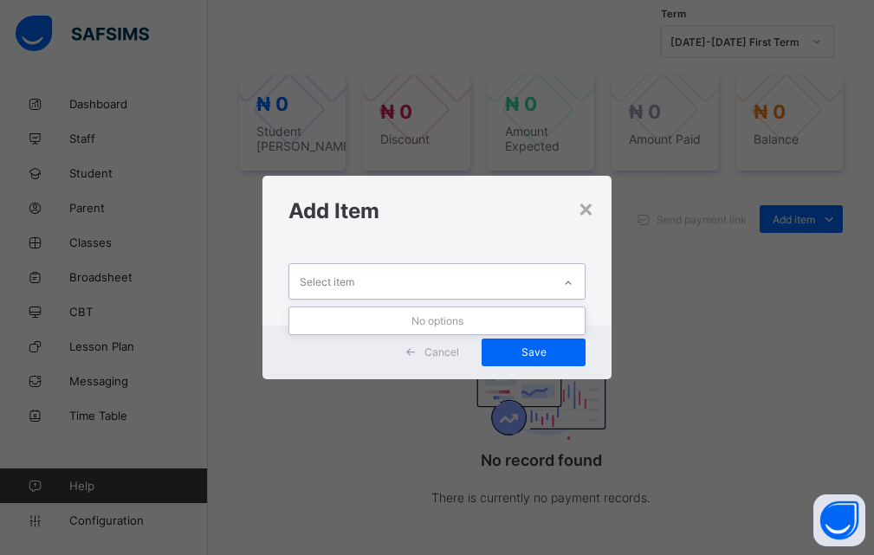
click at [572, 281] on icon at bounding box center [568, 283] width 10 height 17
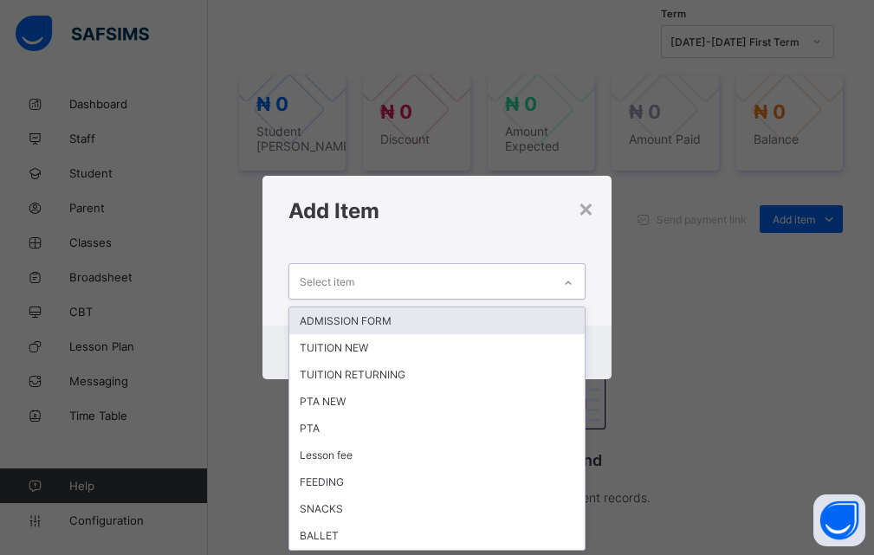
scroll to position [0, 0]
click at [570, 284] on icon at bounding box center [568, 283] width 10 height 17
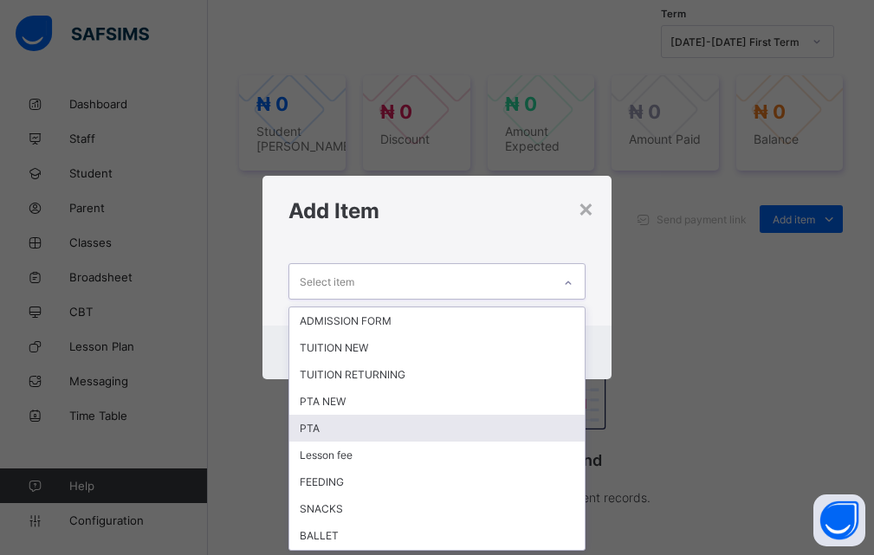
click at [329, 436] on div "PTA" at bounding box center [437, 428] width 296 height 27
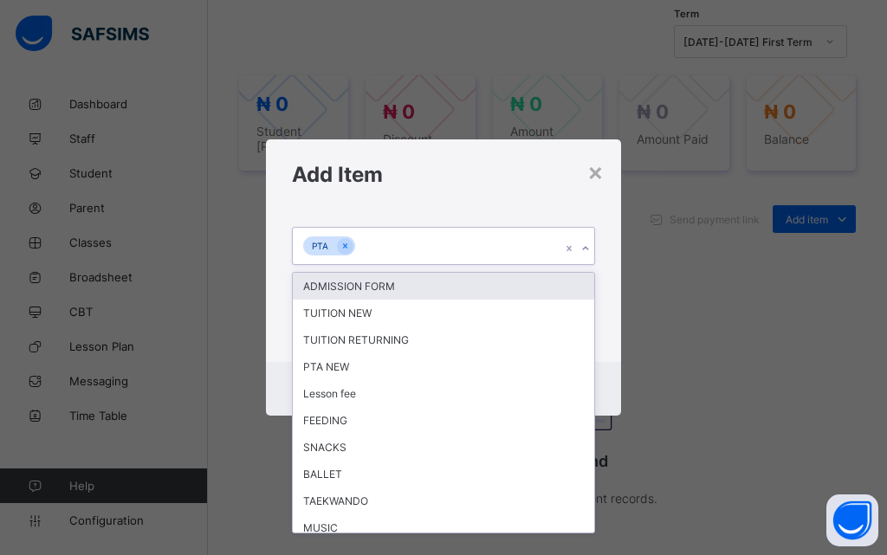
click at [588, 249] on icon at bounding box center [586, 248] width 10 height 17
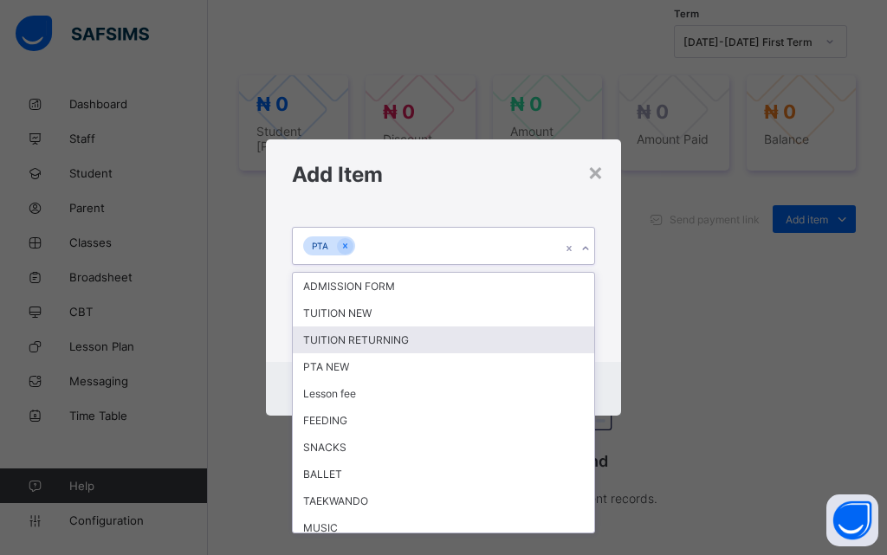
click at [323, 337] on div "TUITION RETURNING" at bounding box center [444, 340] width 302 height 27
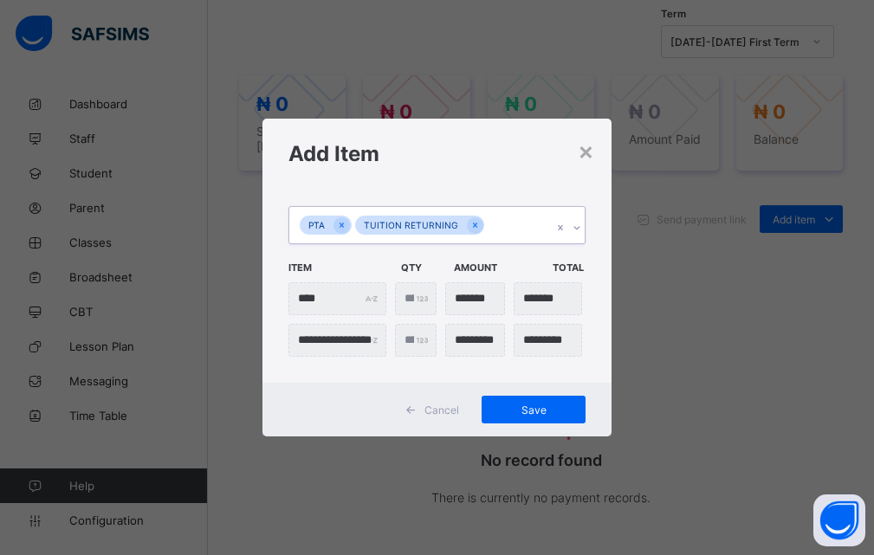
click at [582, 233] on icon at bounding box center [577, 227] width 10 height 17
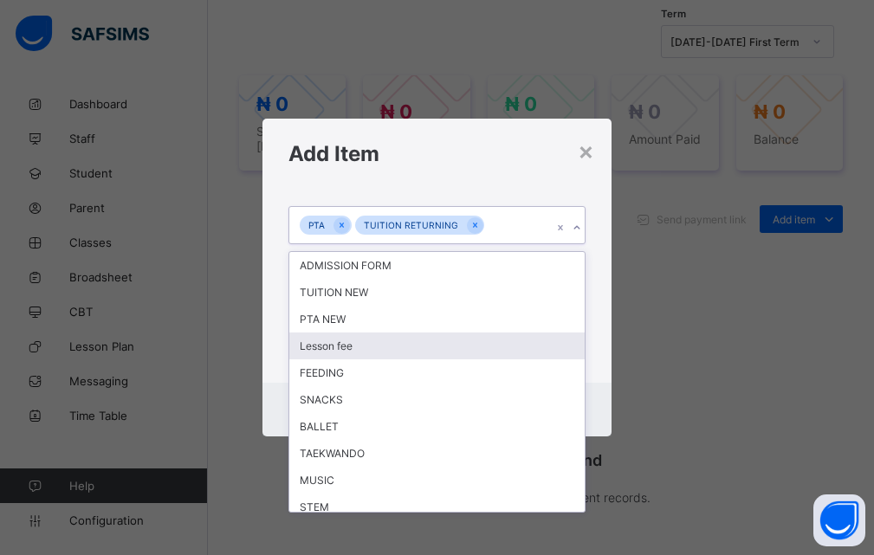
click at [360, 349] on div "Lesson fee" at bounding box center [437, 346] width 296 height 27
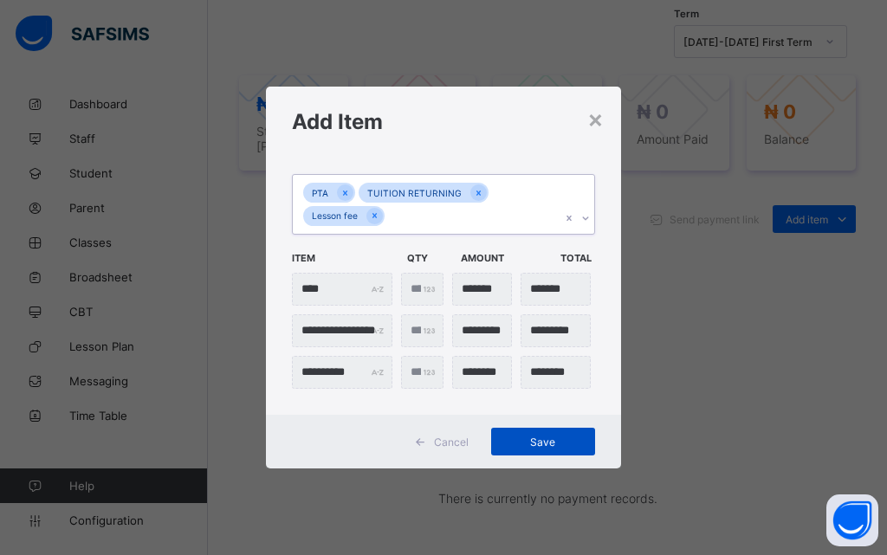
click at [533, 444] on span "Save" at bounding box center [543, 442] width 78 height 13
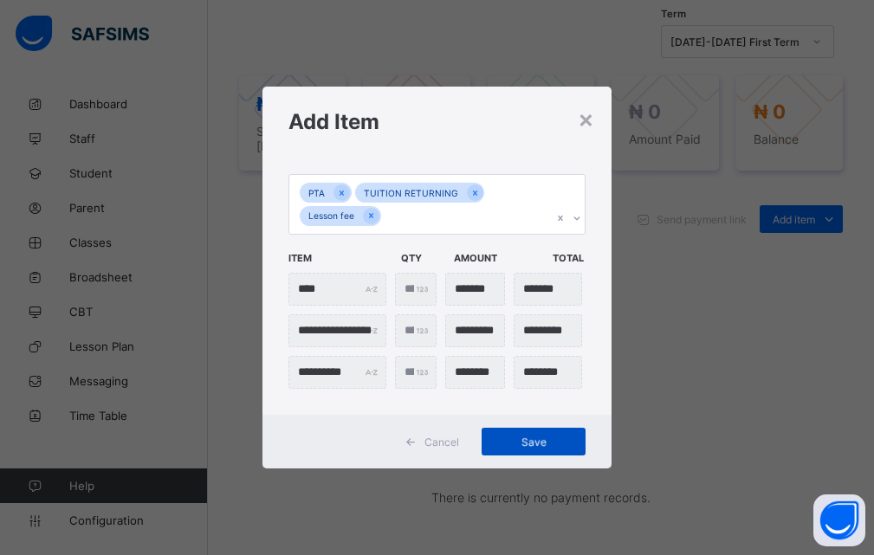
click at [559, 440] on span "Save" at bounding box center [534, 442] width 78 height 13
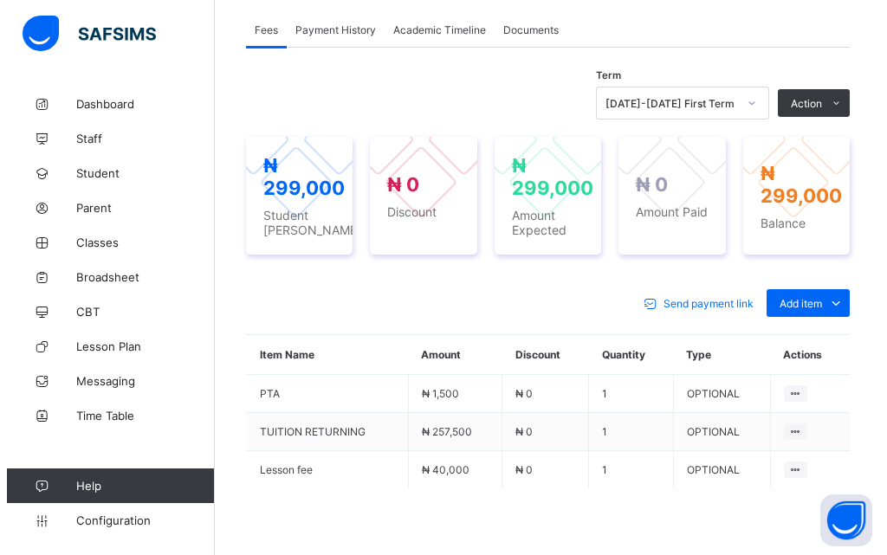
scroll to position [520, 0]
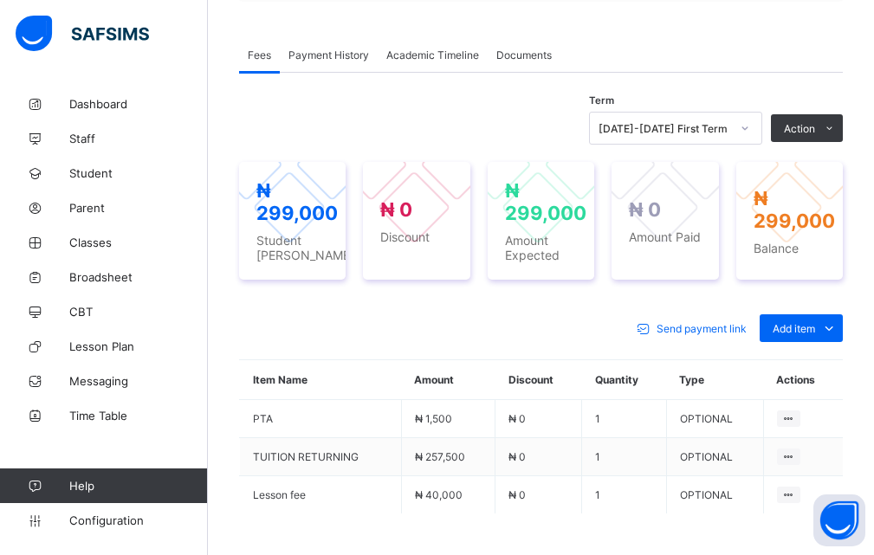
drag, startPoint x: 770, startPoint y: 220, endPoint x: 715, endPoint y: 237, distance: 57.3
click at [0, 0] on button "Manage Discount" at bounding box center [0, 0] width 0 height 0
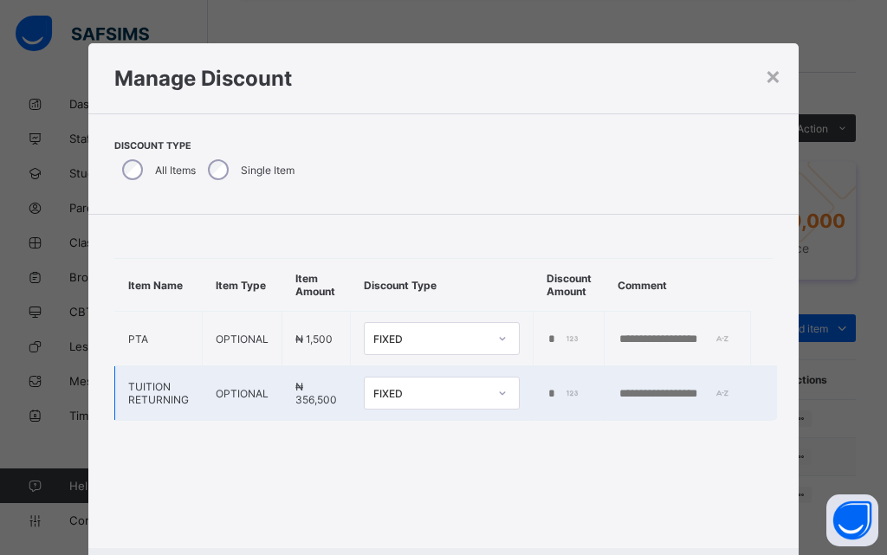
type input "*"
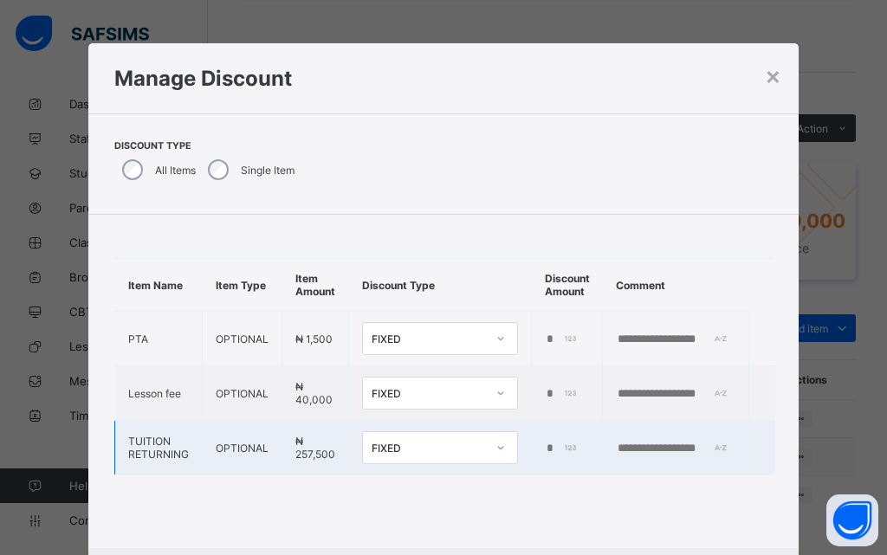
click at [562, 451] on div "*" at bounding box center [565, 449] width 40 height 14
click at [548, 444] on input "*" at bounding box center [563, 449] width 36 height 14
type input "******"
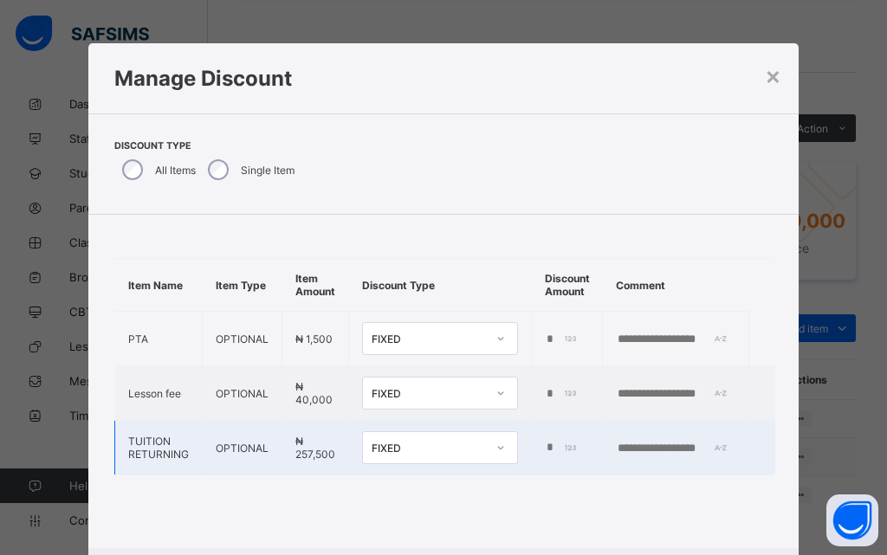
click at [655, 448] on input "text" at bounding box center [676, 449] width 120 height 14
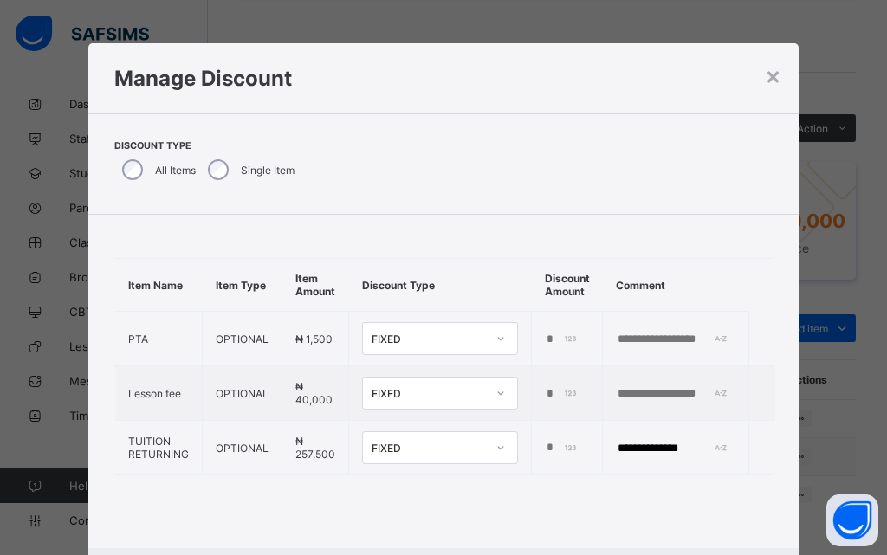
type input "**********"
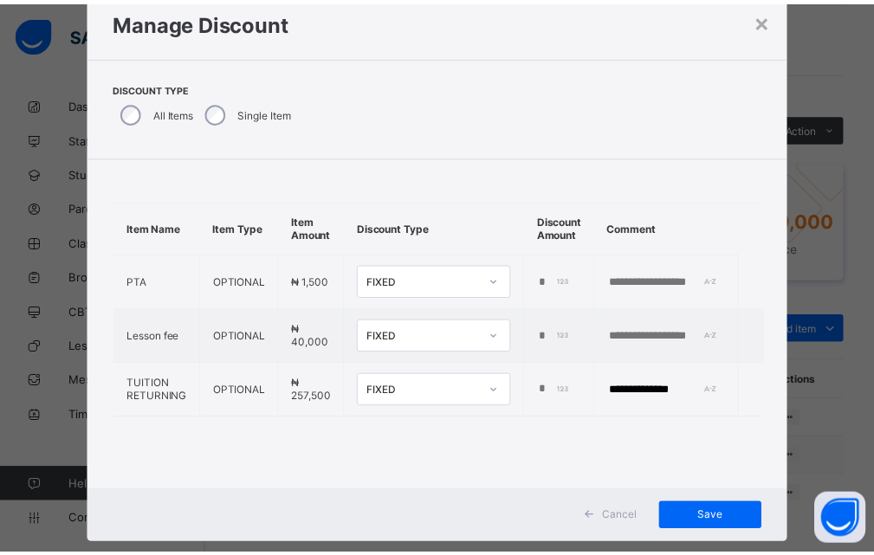
scroll to position [90, 0]
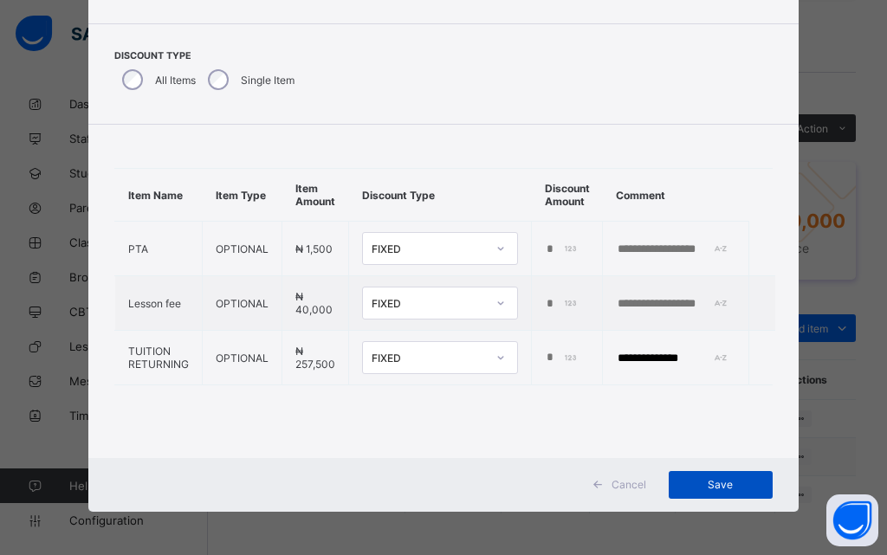
click at [725, 485] on span "Save" at bounding box center [721, 484] width 78 height 13
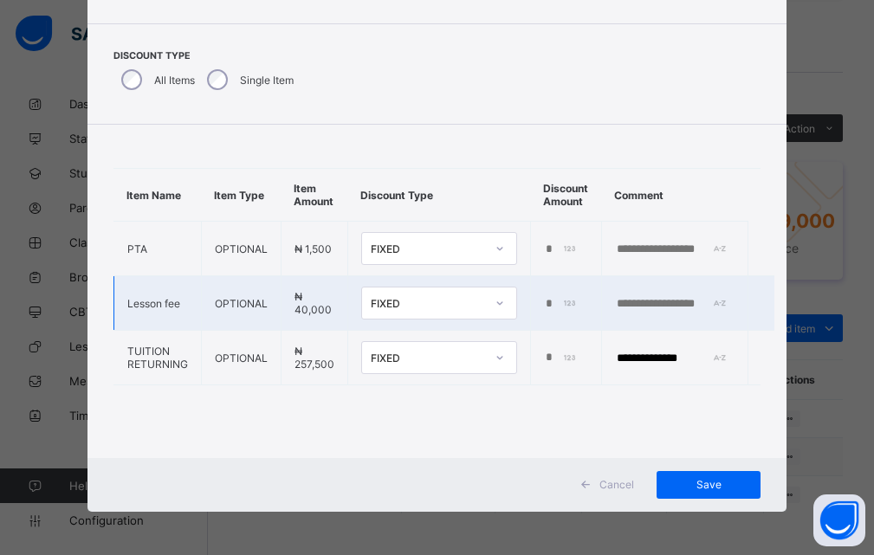
click at [495, 300] on icon at bounding box center [500, 303] width 10 height 17
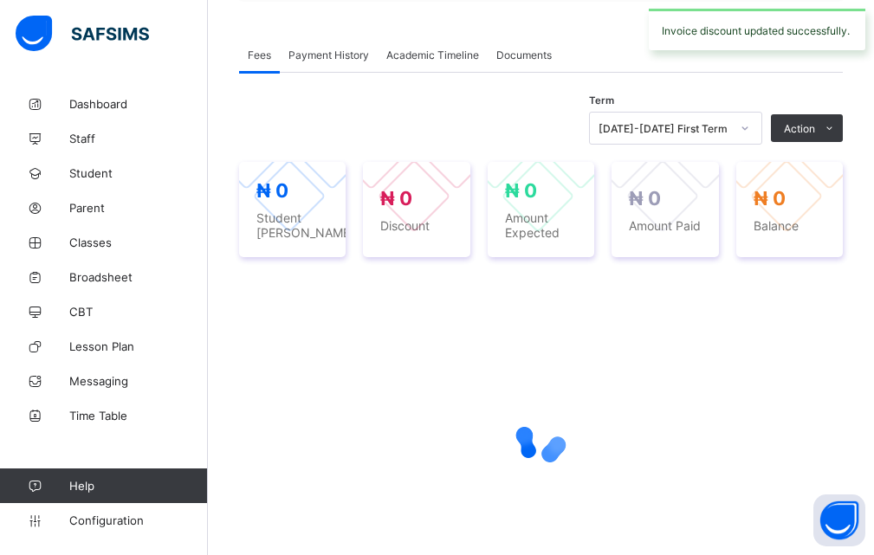
click at [605, 393] on div at bounding box center [541, 439] width 604 height 329
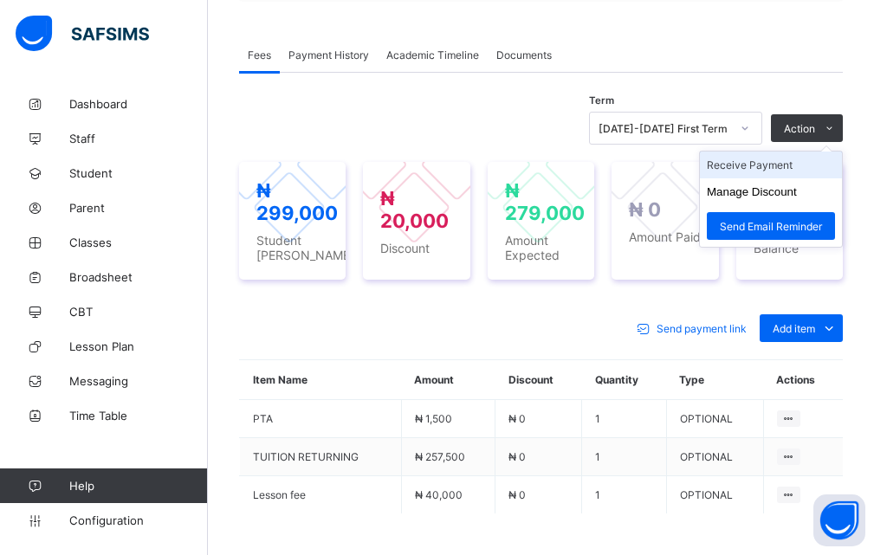
click at [760, 179] on li "Receive Payment" at bounding box center [771, 165] width 142 height 27
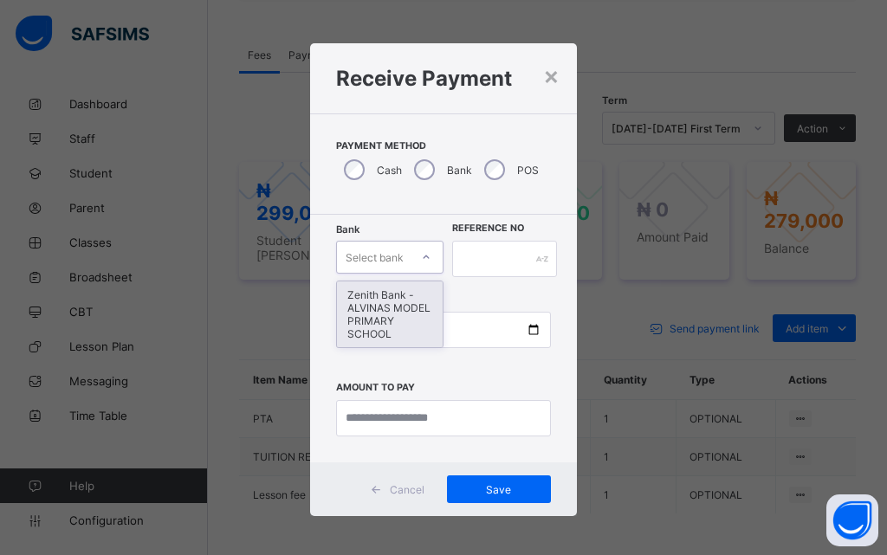
click at [426, 259] on icon at bounding box center [426, 257] width 10 height 17
drag, startPoint x: 381, startPoint y: 304, endPoint x: 426, endPoint y: 292, distance: 45.8
click at [381, 305] on div "Zenith Bank - ALVINAS MODEL PRIMARY SCHOOL" at bounding box center [390, 315] width 106 height 66
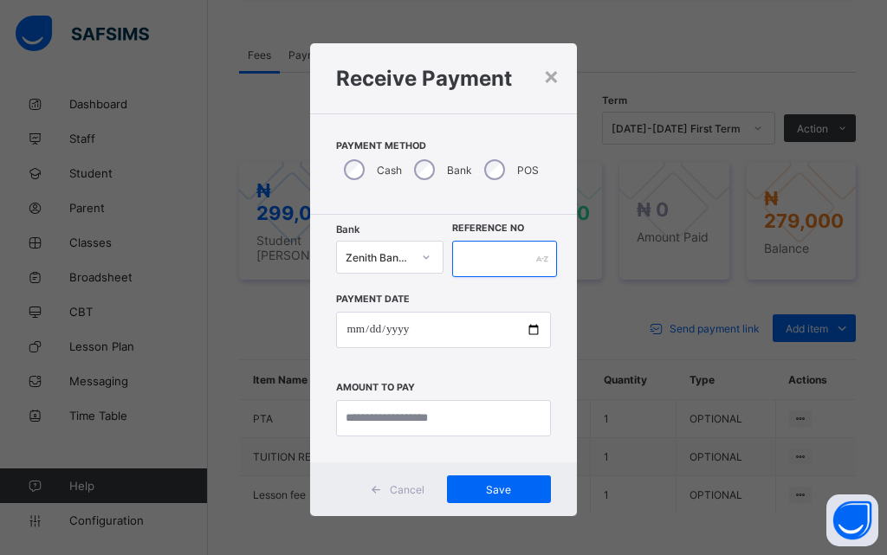
click at [511, 263] on input "text" at bounding box center [504, 259] width 105 height 36
type input "********"
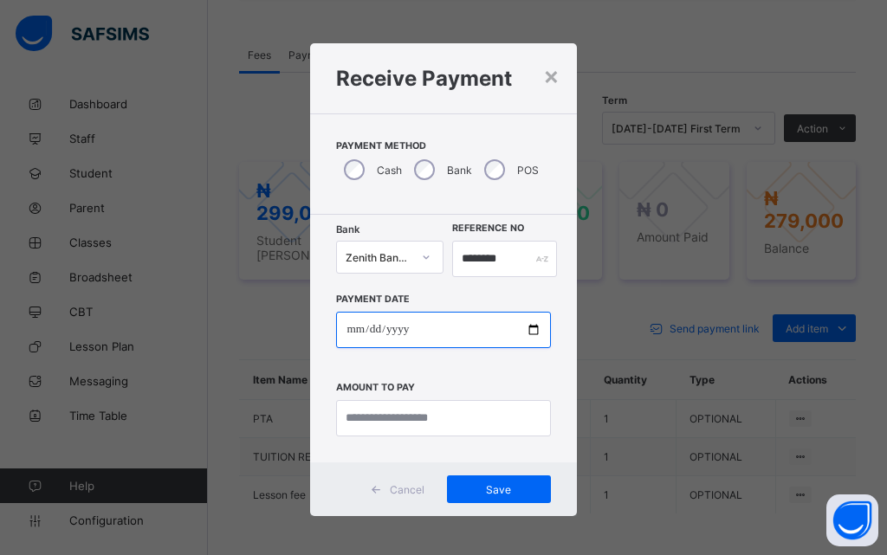
click at [528, 332] on input "date" at bounding box center [443, 330] width 214 height 36
type input "**********"
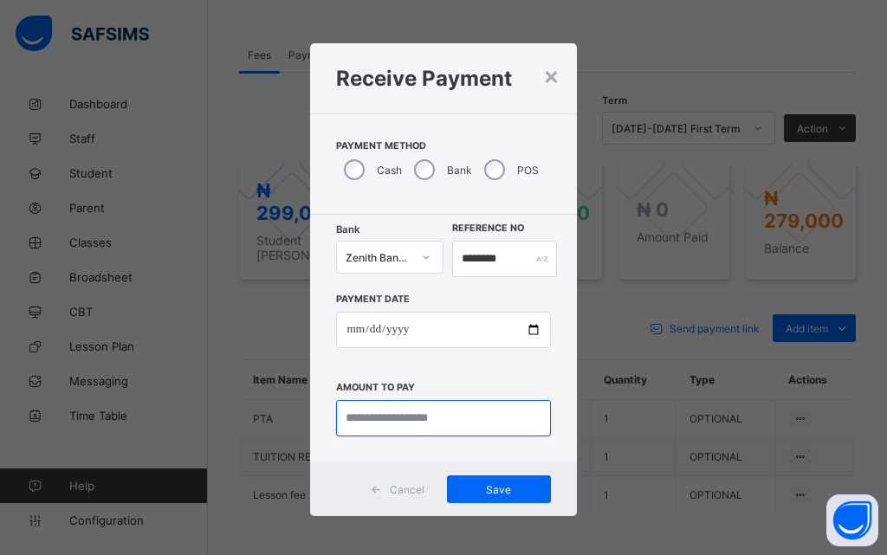
click at [413, 422] on input "currency" at bounding box center [443, 418] width 214 height 36
type input "*********"
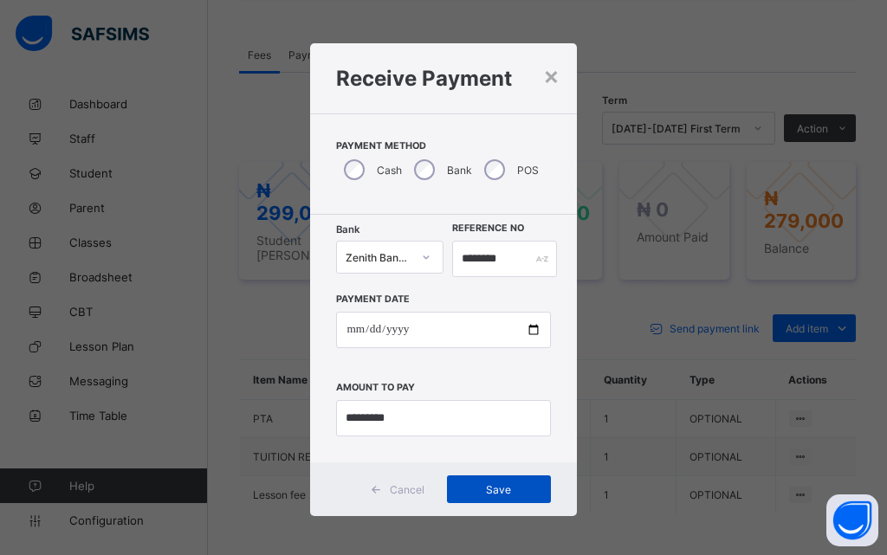
click at [488, 488] on span "Save" at bounding box center [499, 490] width 78 height 13
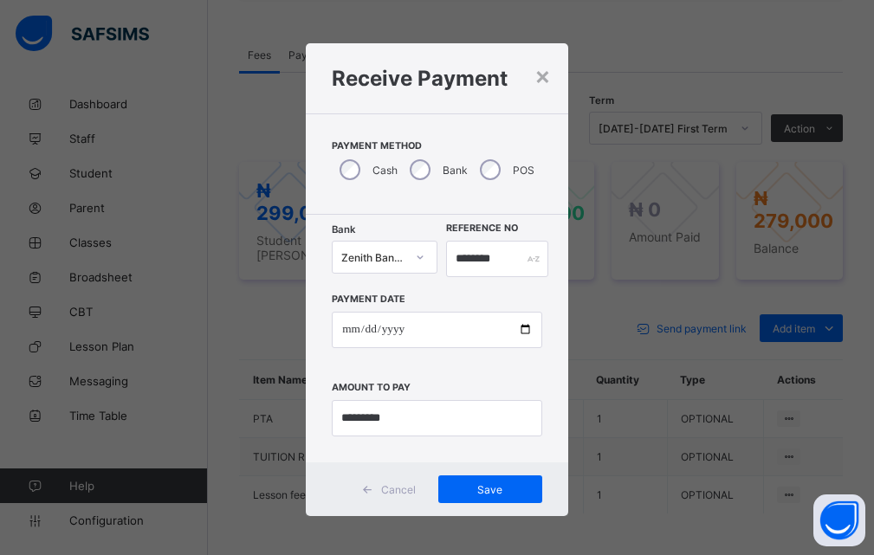
click at [593, 244] on div "**********" at bounding box center [437, 277] width 874 height 555
click at [488, 488] on span "Save" at bounding box center [491, 490] width 78 height 13
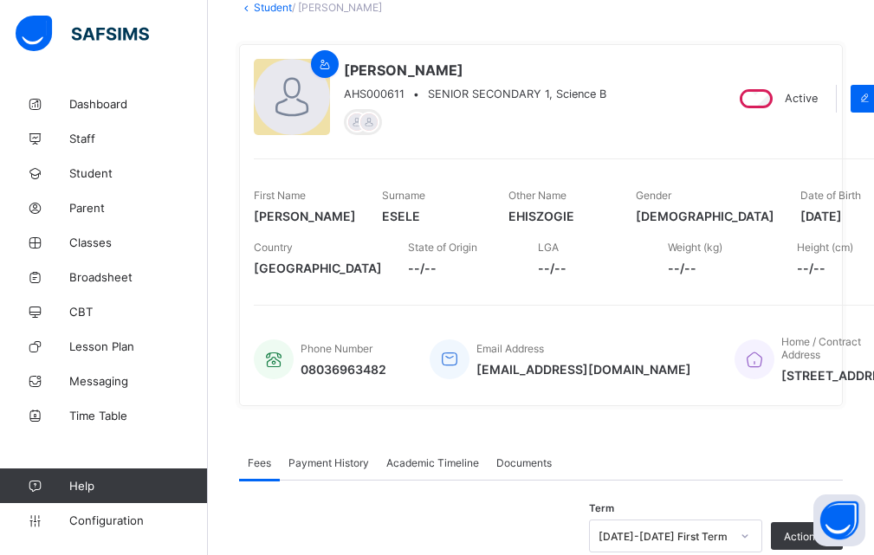
scroll to position [84, 0]
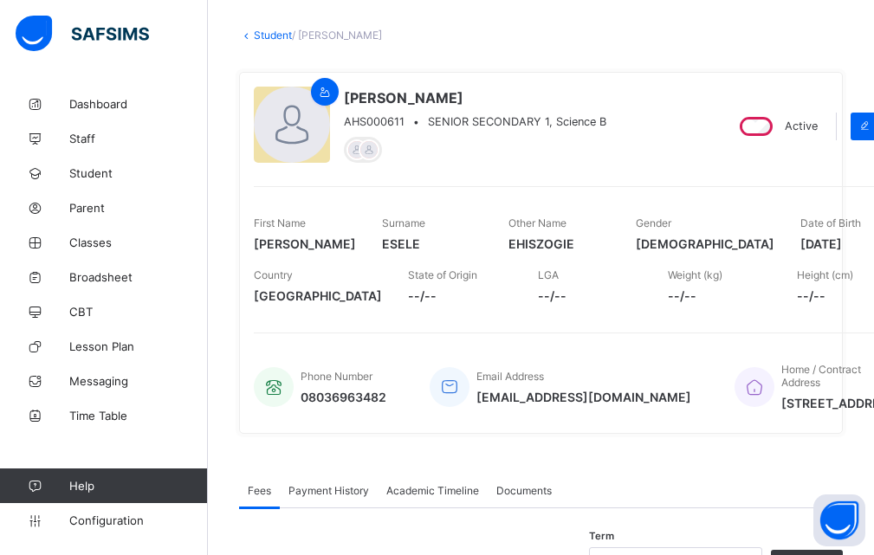
click at [304, 313] on div "[PERSON_NAME] AHS000611 • SENIOR SECONDARY 1, Science B Active Edit First Name …" at bounding box center [541, 253] width 604 height 362
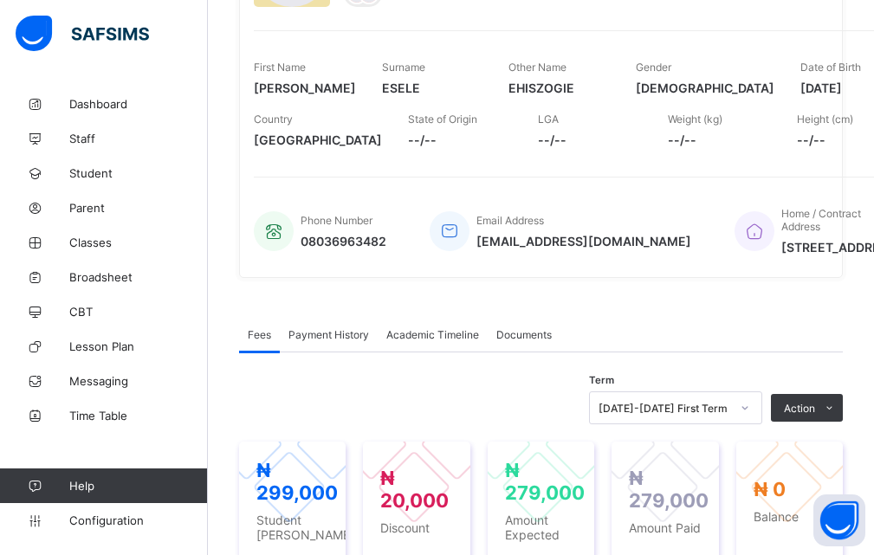
scroll to position [260, 0]
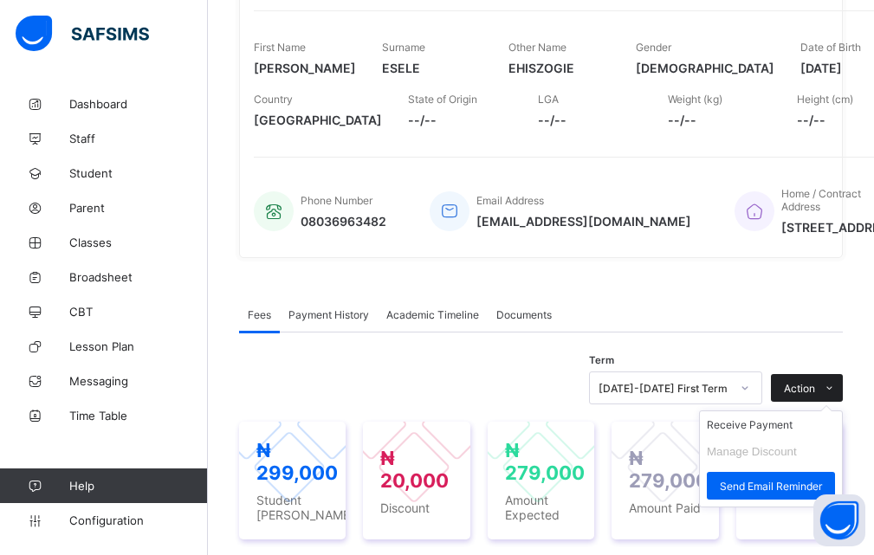
click at [836, 394] on icon at bounding box center [829, 388] width 13 height 11
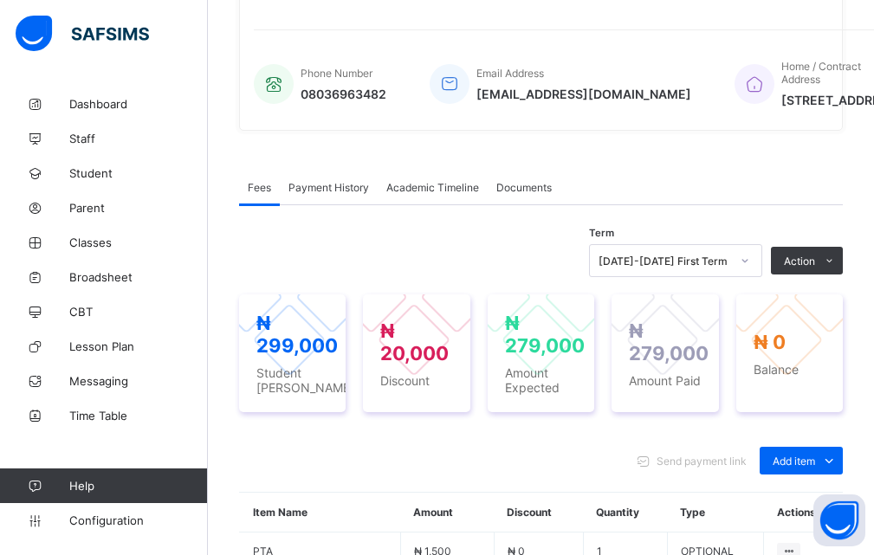
scroll to position [433, 0]
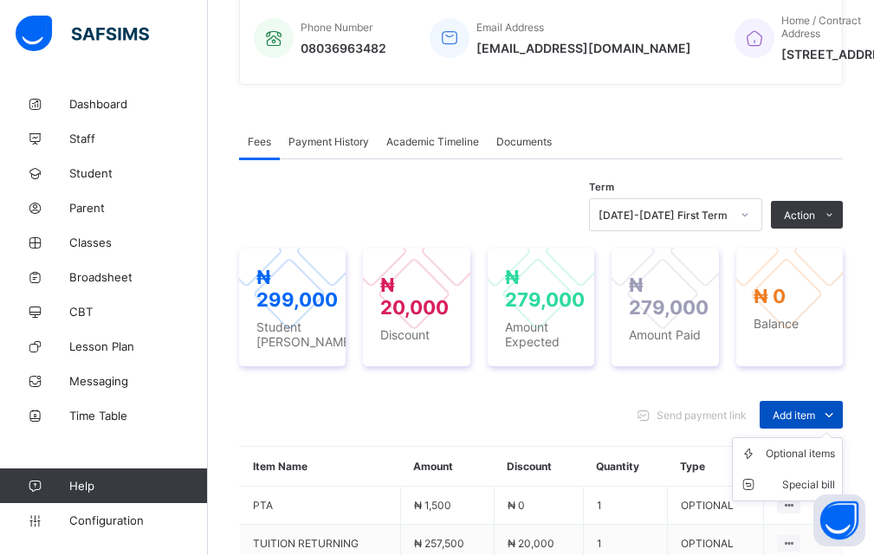
click at [839, 424] on icon at bounding box center [829, 414] width 19 height 17
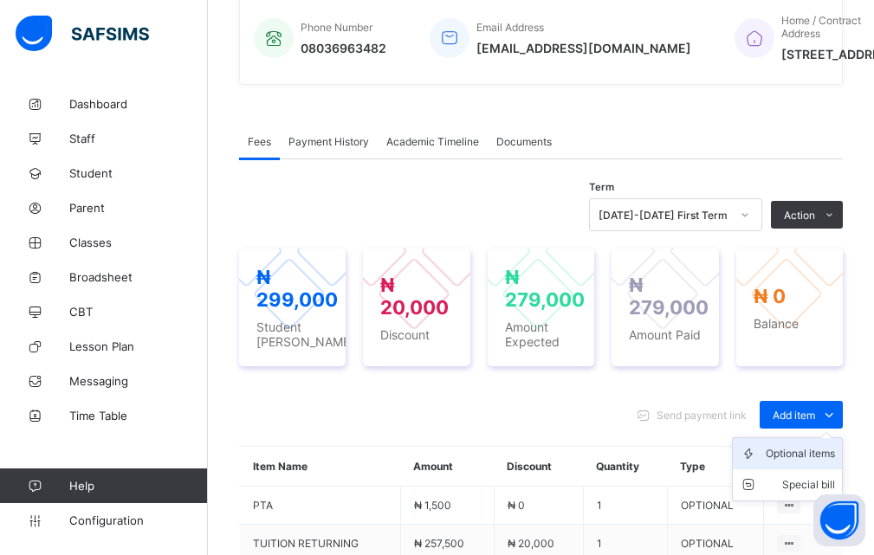
click at [793, 463] on div "Optional items" at bounding box center [800, 453] width 69 height 17
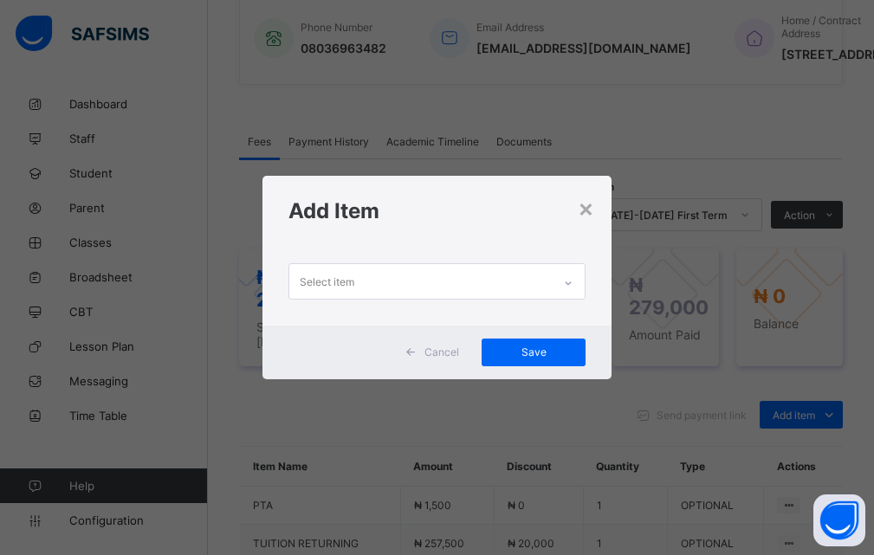
scroll to position [0, 0]
click at [567, 284] on icon at bounding box center [568, 283] width 10 height 17
click at [450, 360] on div "Cancel" at bounding box center [434, 353] width 77 height 28
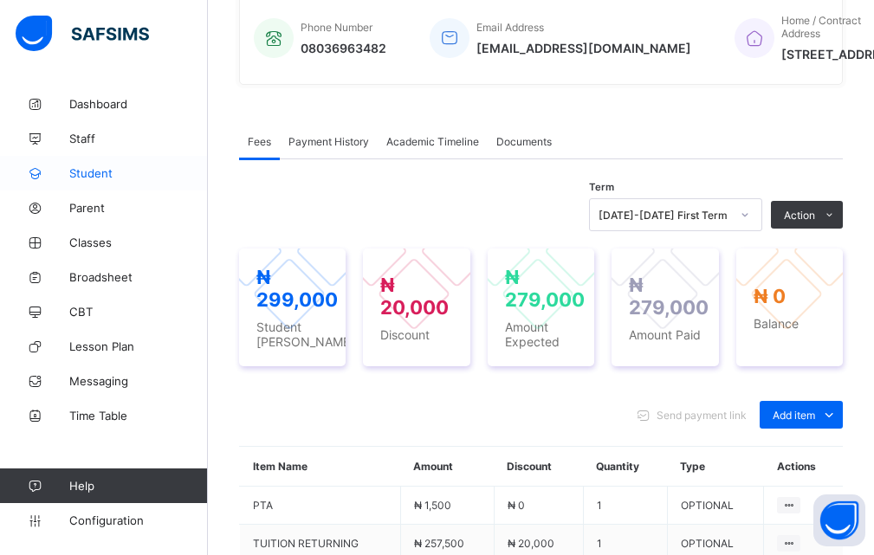
click at [99, 177] on span "Student" at bounding box center [138, 173] width 139 height 14
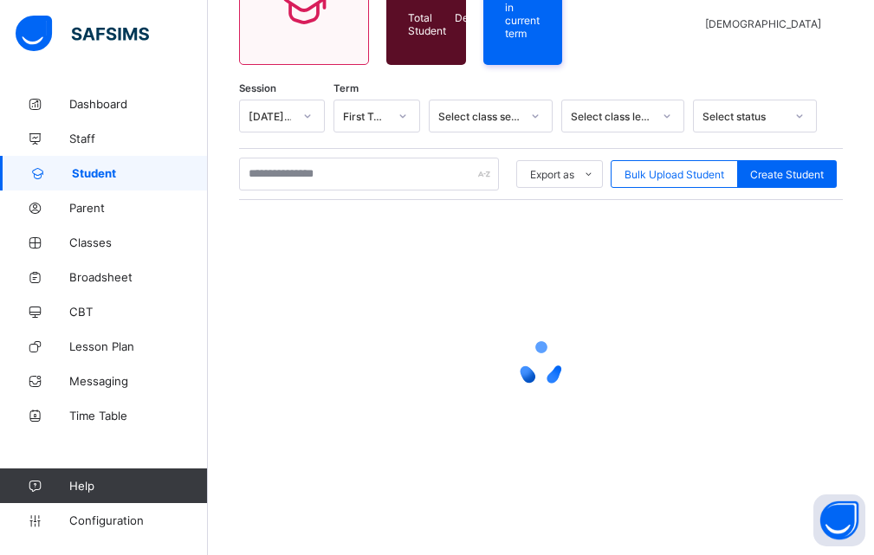
scroll to position [212, 0]
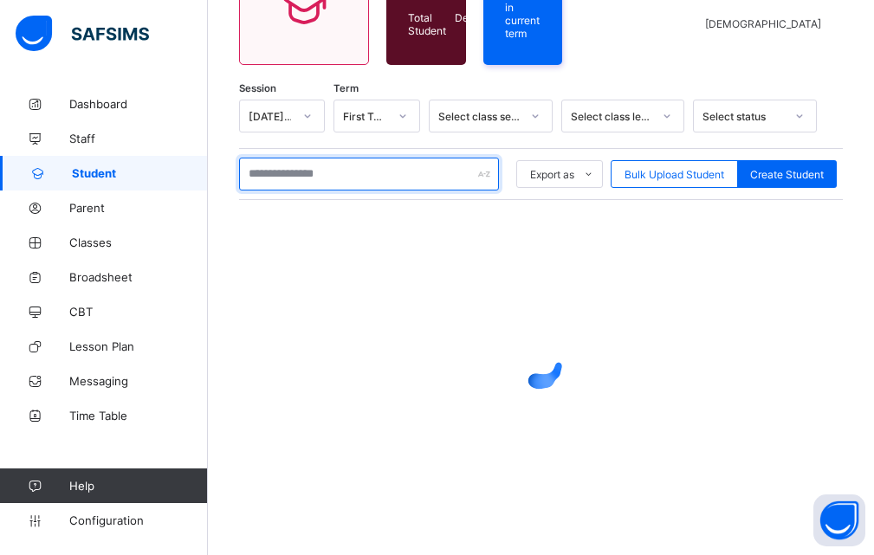
click at [298, 175] on input "text" at bounding box center [369, 174] width 260 height 33
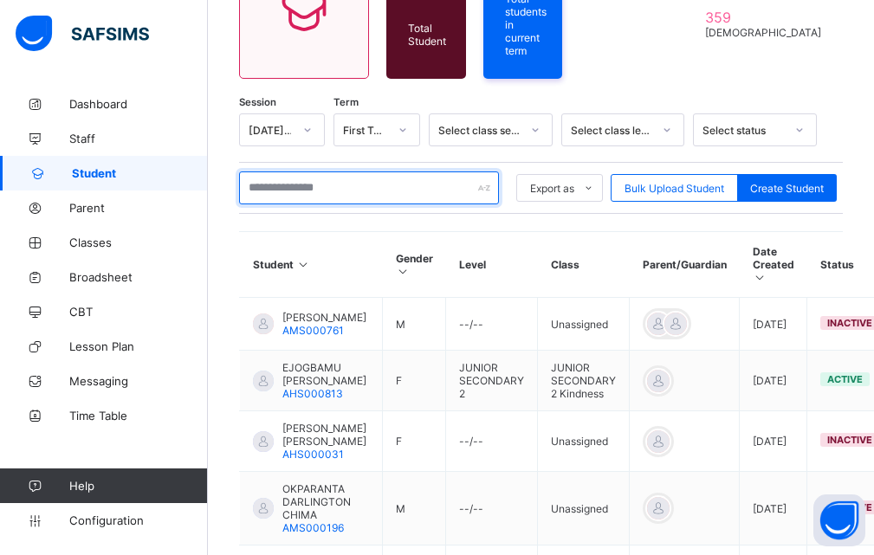
scroll to position [217, 0]
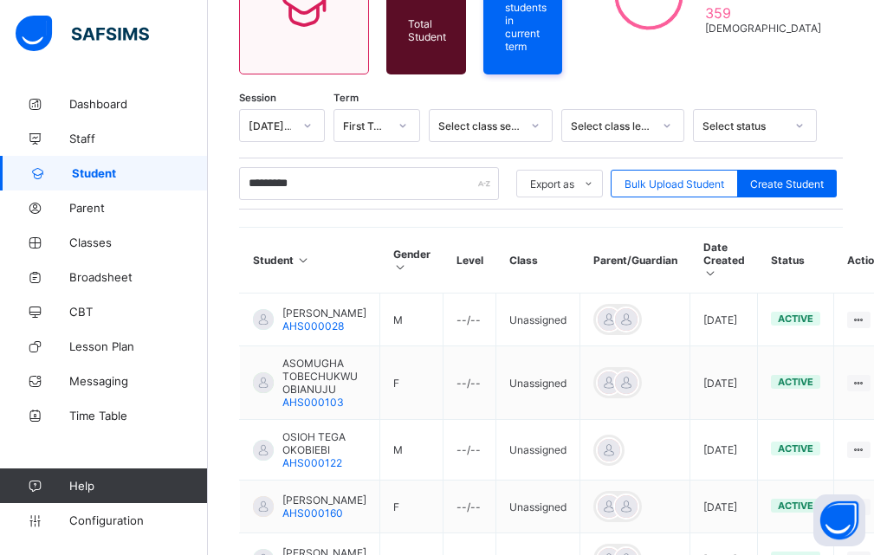
click at [444, 275] on th "Gender" at bounding box center [411, 261] width 63 height 66
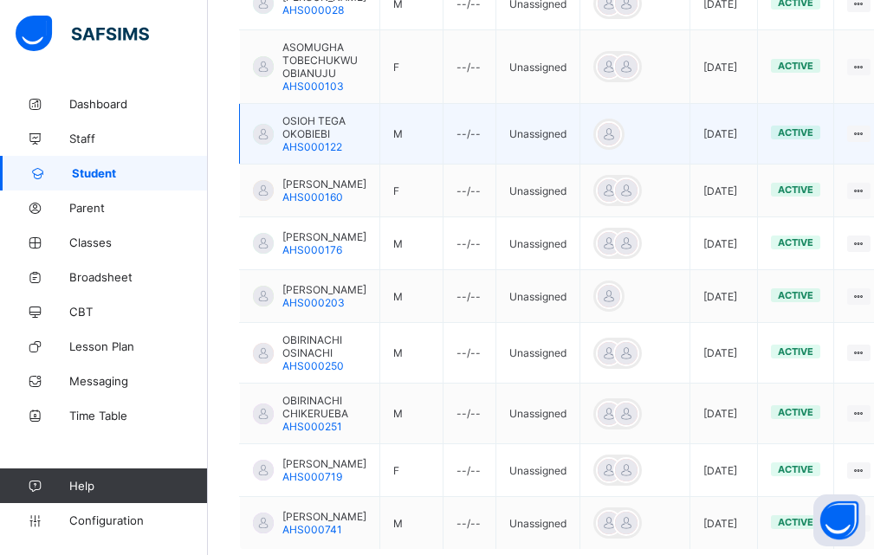
scroll to position [563, 0]
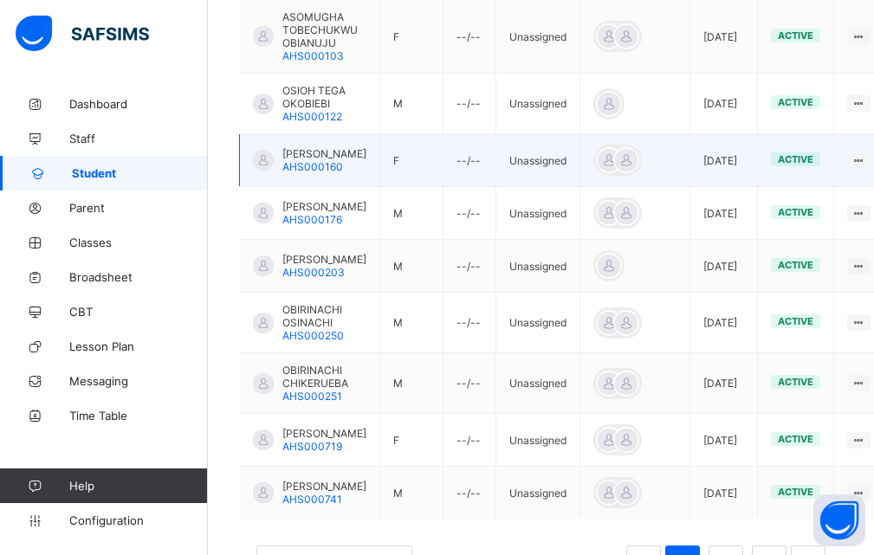
click at [442, 186] on td "F" at bounding box center [411, 160] width 63 height 53
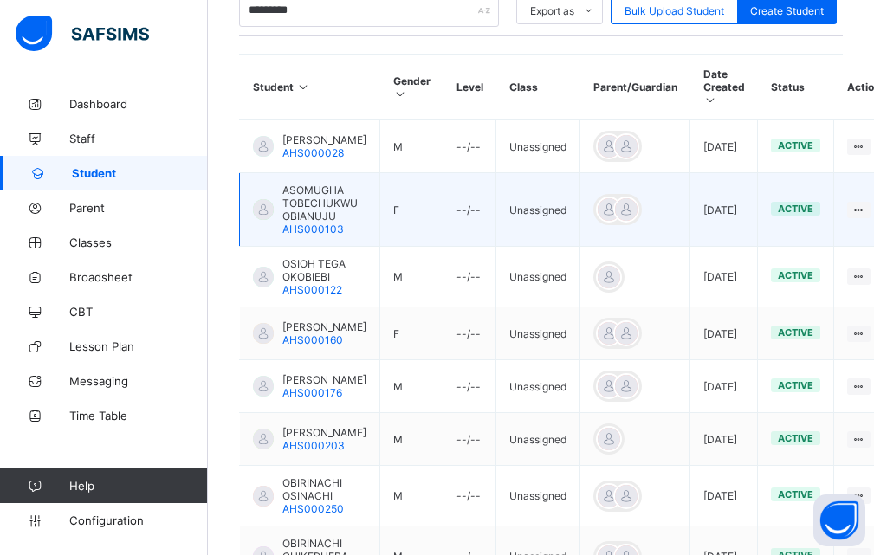
scroll to position [217, 0]
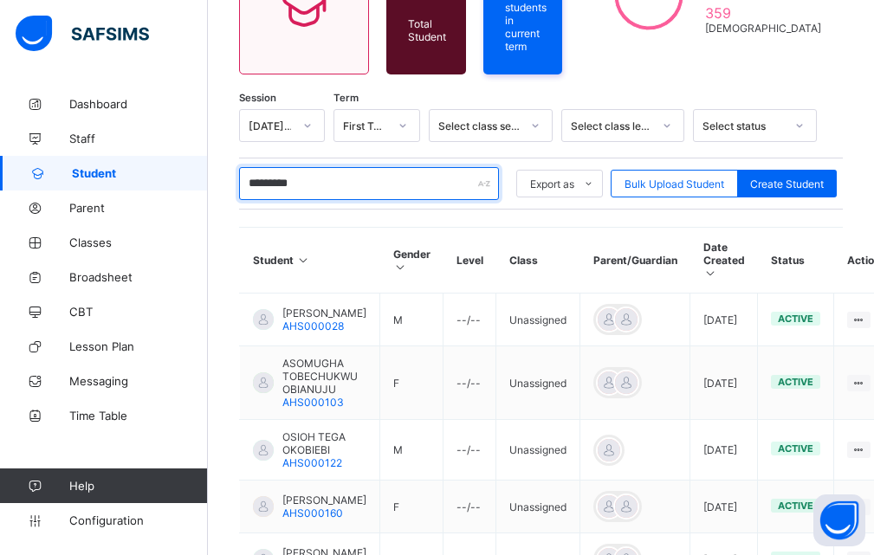
click at [334, 180] on input "*********" at bounding box center [369, 183] width 260 height 33
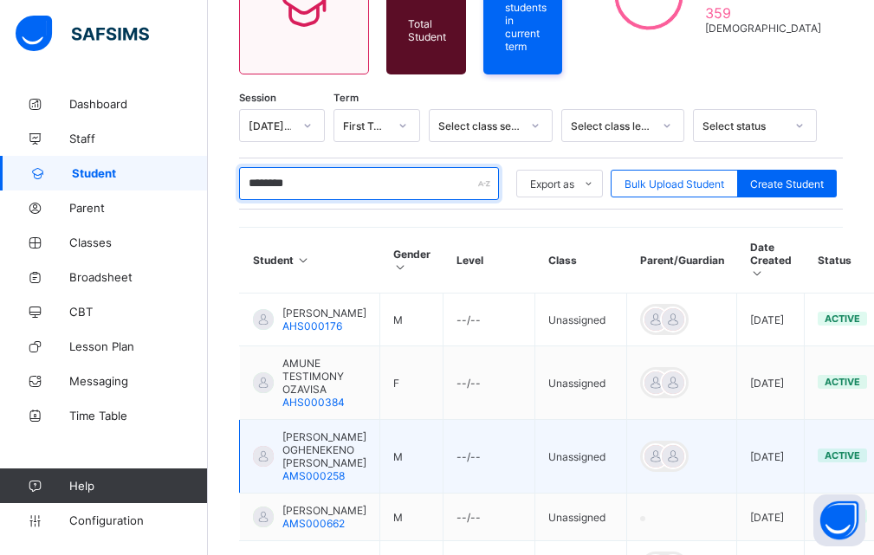
type input "********"
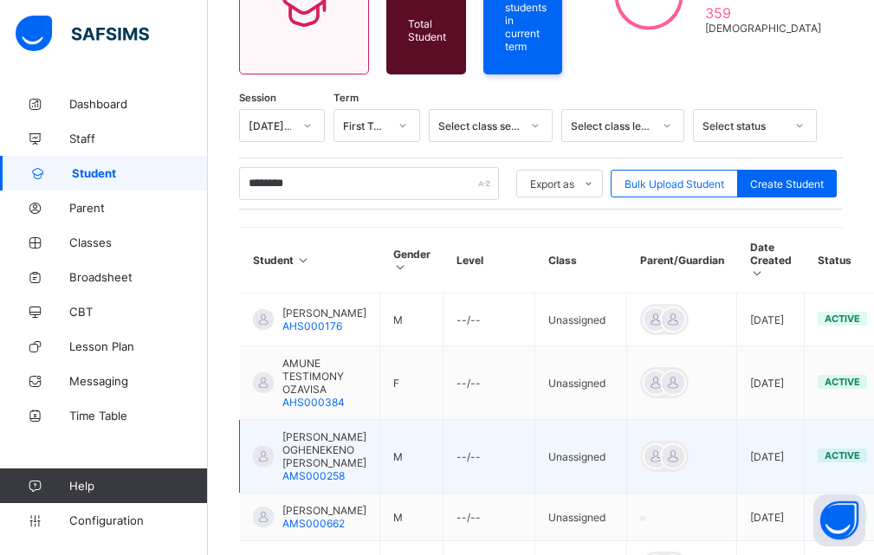
click at [302, 455] on span "[PERSON_NAME] OGHENEKENO [PERSON_NAME]" at bounding box center [325, 450] width 84 height 39
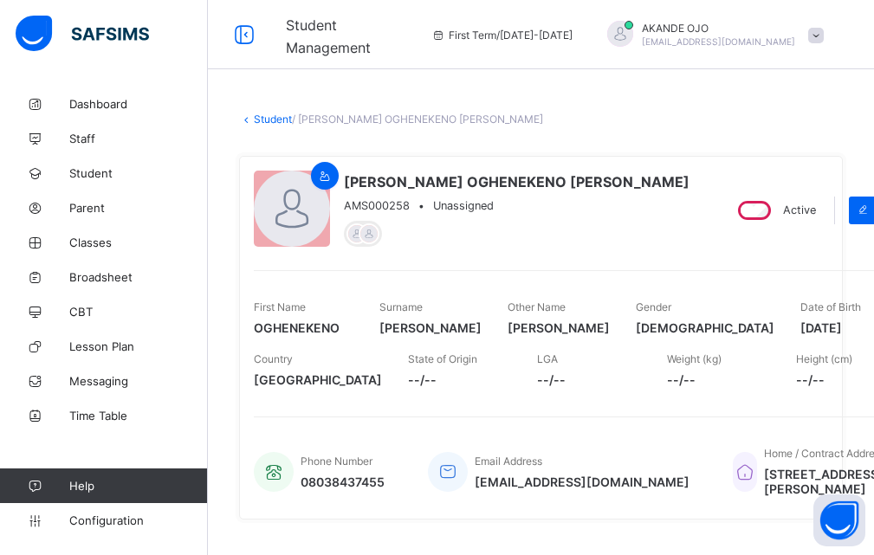
click at [594, 258] on div "[PERSON_NAME] AMS000258 • Unassigned Active Edit First Name OGHENEKENO Surname …" at bounding box center [541, 338] width 604 height 364
click at [300, 328] on span "OGHENEKENO" at bounding box center [304, 328] width 100 height 15
click at [267, 318] on span at bounding box center [304, 317] width 100 height 7
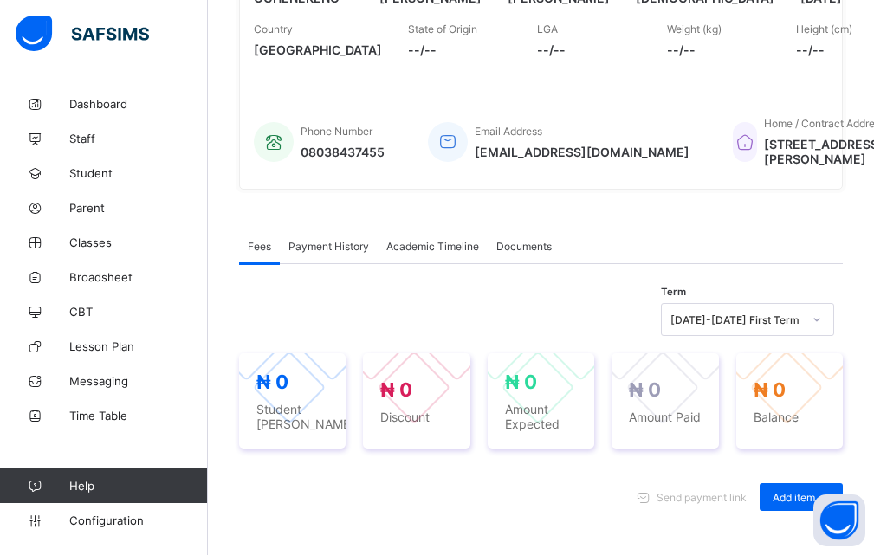
scroll to position [347, 0]
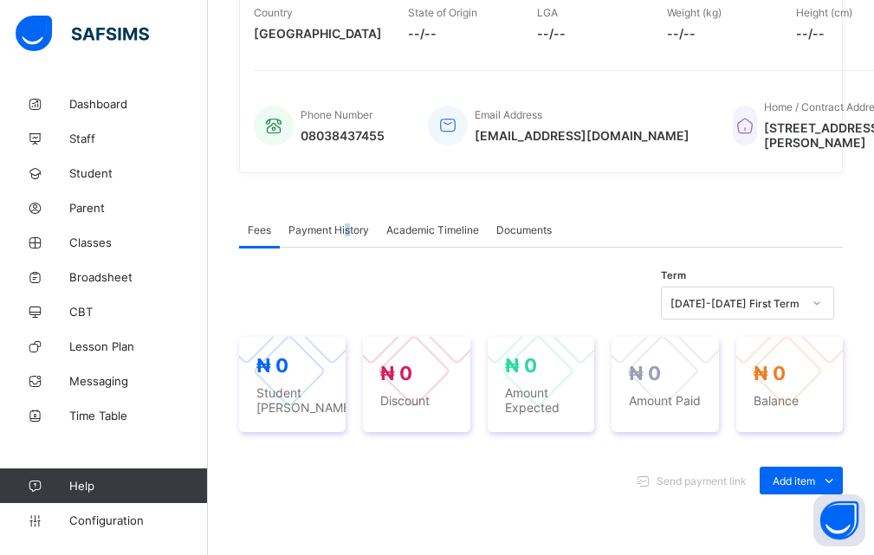
click at [349, 237] on span "Payment History" at bounding box center [329, 230] width 81 height 13
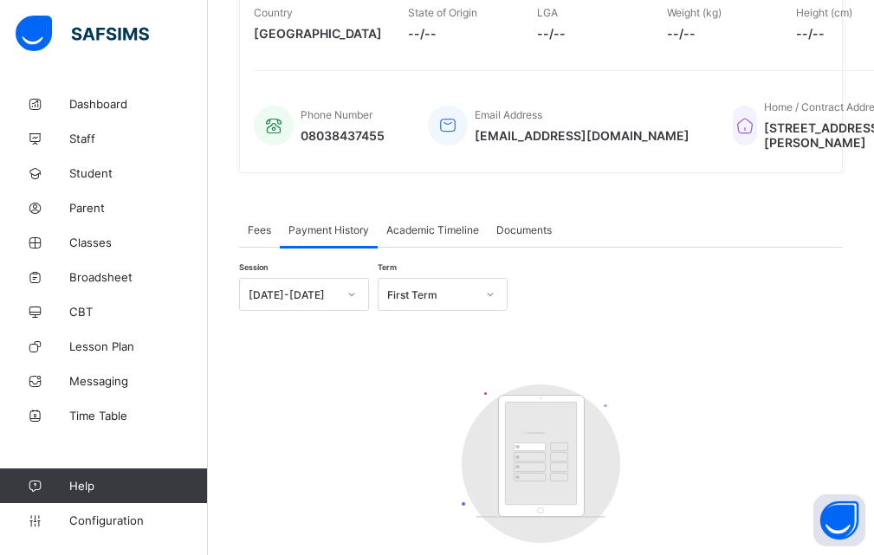
click at [335, 247] on div "Payment History" at bounding box center [329, 229] width 98 height 35
click at [410, 302] on div "First Term" at bounding box center [431, 295] width 88 height 13
click at [427, 302] on div "First Term" at bounding box center [431, 295] width 88 height 13
click at [483, 309] on div at bounding box center [490, 295] width 29 height 28
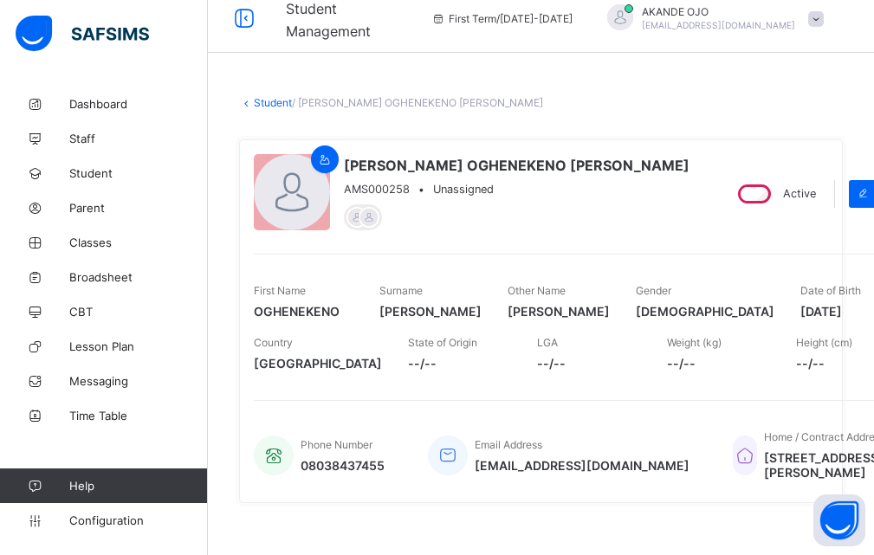
scroll to position [0, 0]
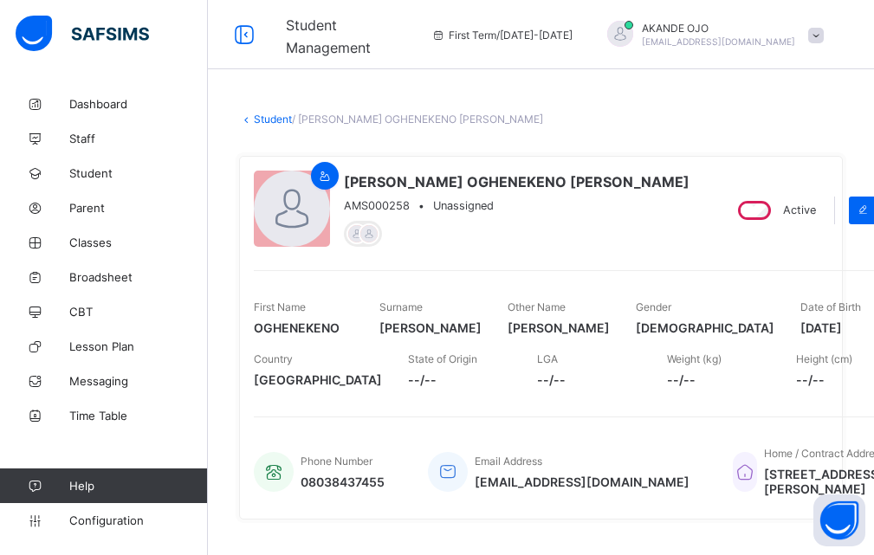
click at [584, 184] on div "[PERSON_NAME] OGHENEKENO [PERSON_NAME] AMS000258 • Unassigned" at bounding box center [481, 210] width 454 height 79
click at [231, 325] on div "× Delete Document This action would delete the document with name: from the sys…" at bounding box center [541, 552] width 666 height 931
click at [233, 319] on div "× Delete Document This action would delete the document with name: from the sys…" at bounding box center [541, 552] width 666 height 931
click at [276, 332] on span "OGHENEKENO" at bounding box center [304, 328] width 100 height 15
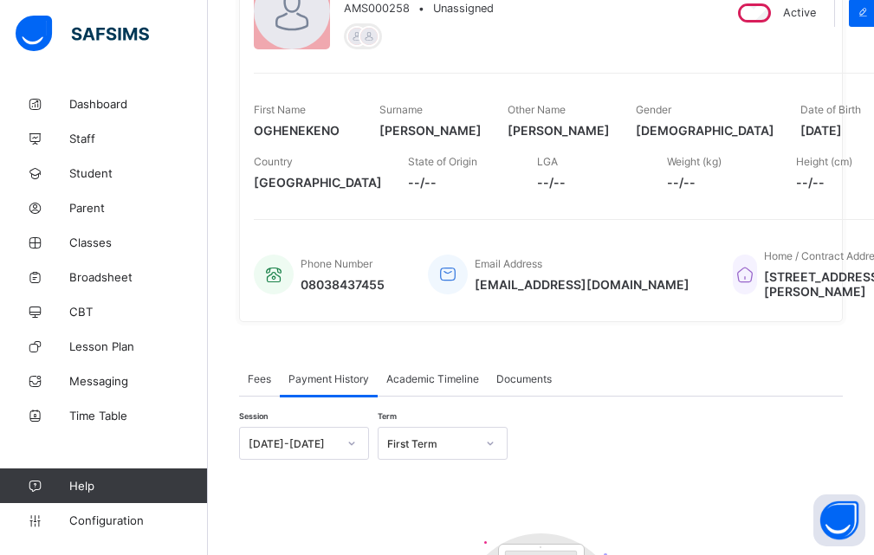
scroll to position [260, 0]
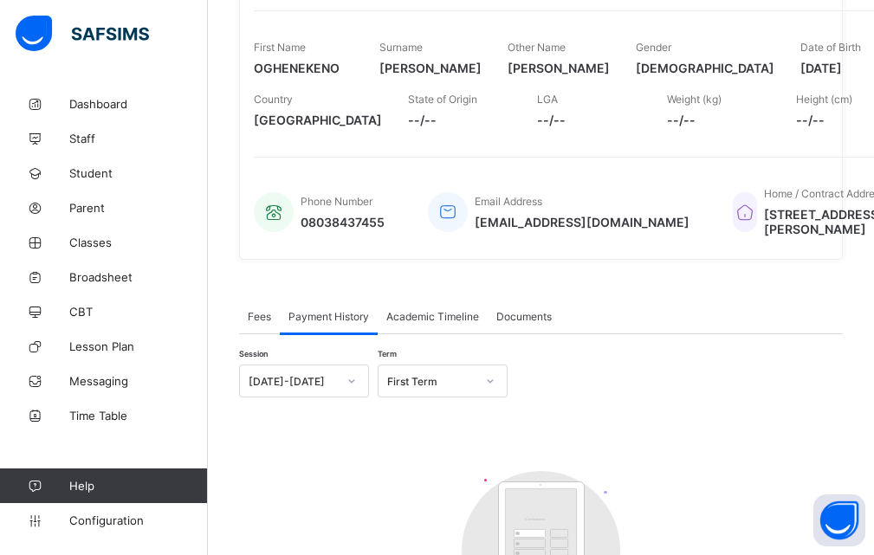
click at [256, 334] on div "Fees" at bounding box center [259, 316] width 41 height 35
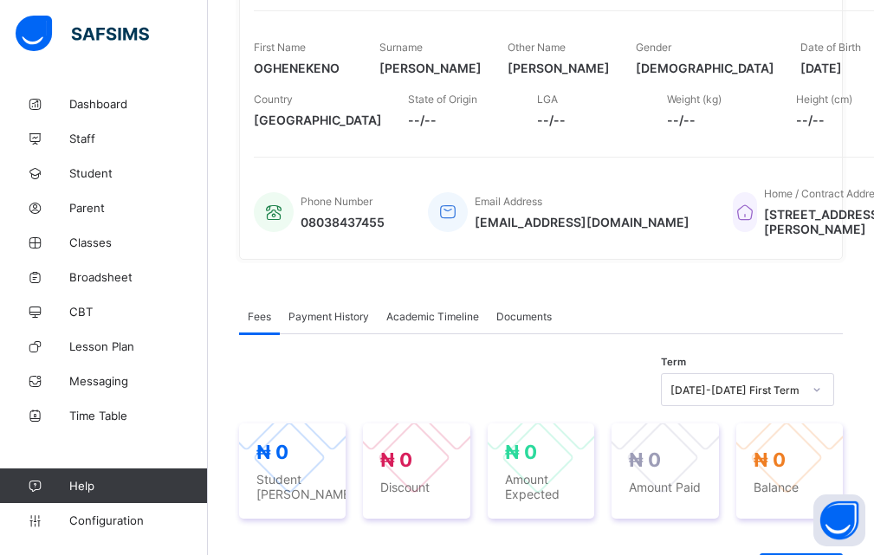
click at [617, 273] on div "[PERSON_NAME] AMS000258 • Unassigned Active Edit First Name OGHENEKENO Surname …" at bounding box center [541, 78] width 604 height 390
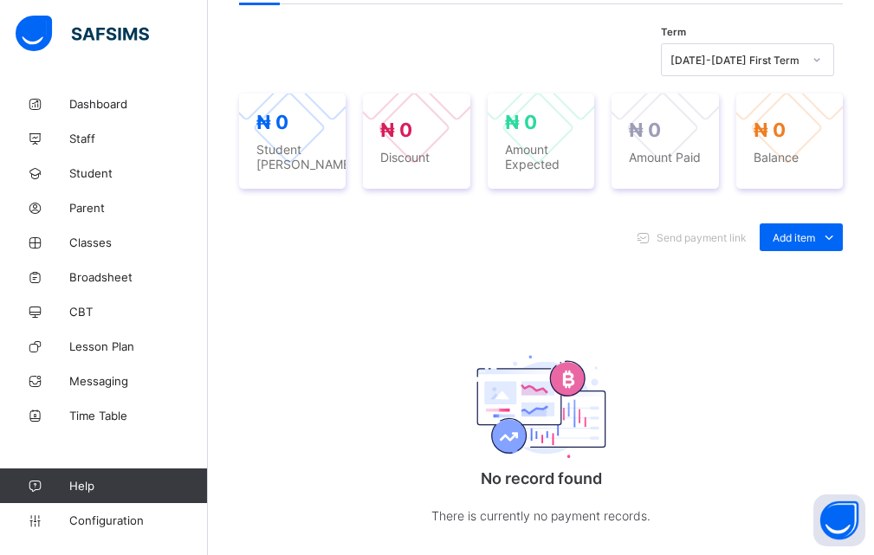
scroll to position [607, 0]
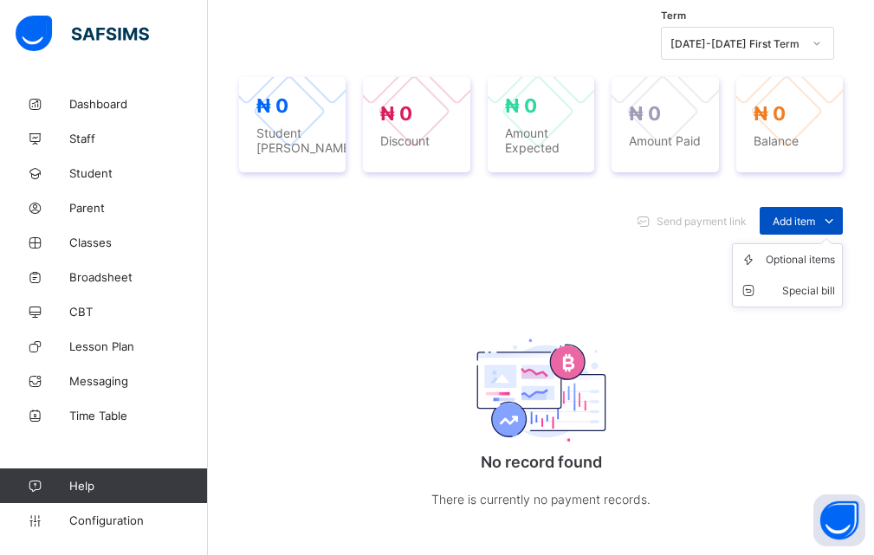
click at [839, 227] on icon at bounding box center [829, 220] width 19 height 17
click at [815, 269] on div "Optional items" at bounding box center [800, 259] width 69 height 17
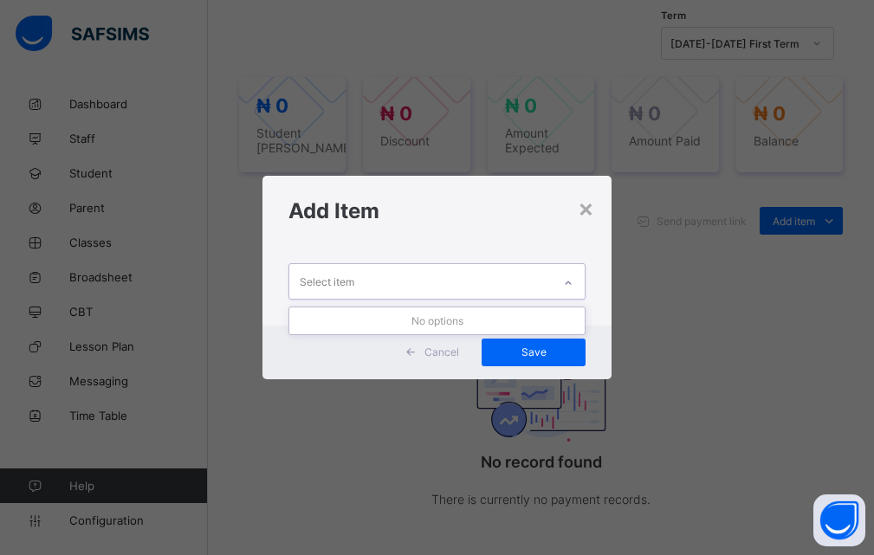
click at [566, 282] on icon at bounding box center [568, 283] width 10 height 17
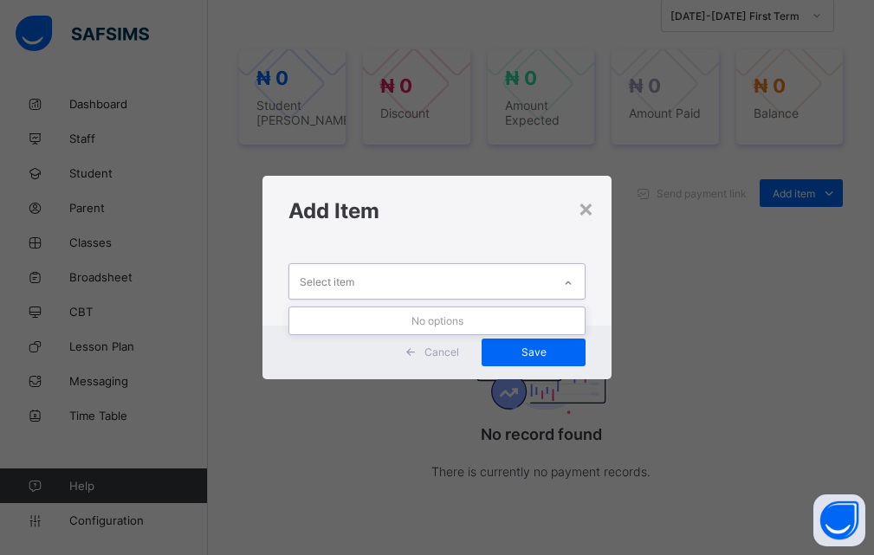
scroll to position [603, 0]
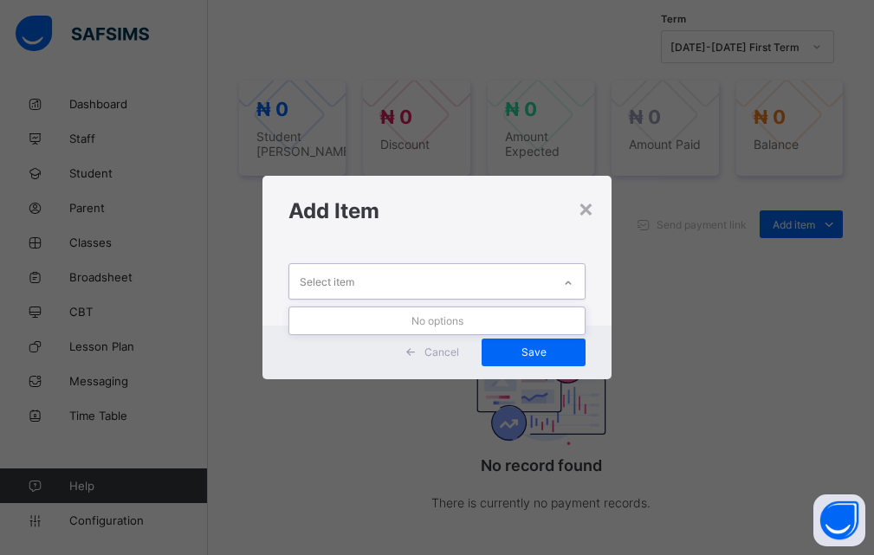
click at [562, 279] on div at bounding box center [568, 284] width 29 height 28
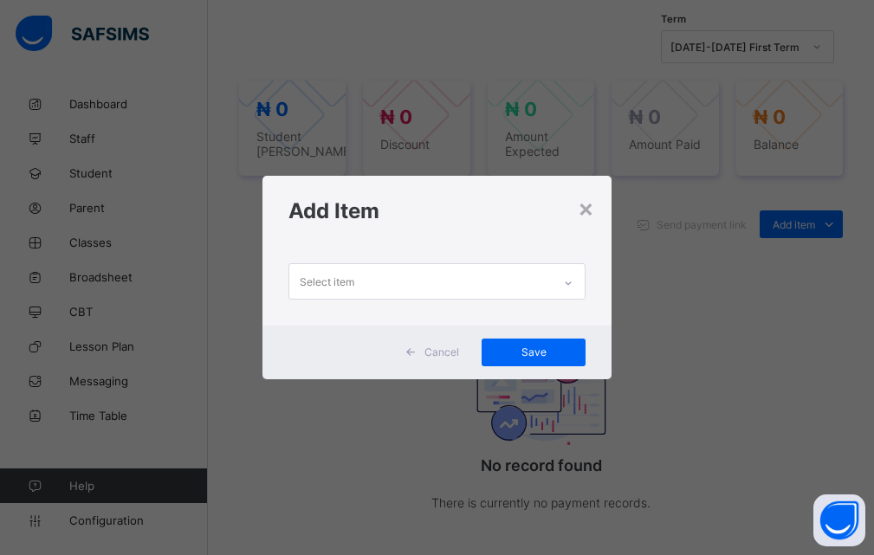
click at [447, 334] on div "Cancel Save" at bounding box center [438, 353] width 350 height 54
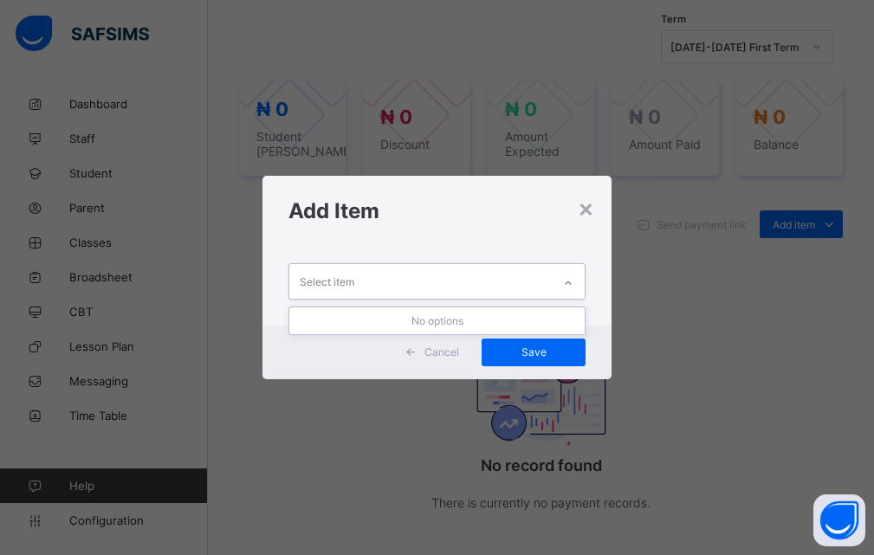
click at [571, 289] on icon at bounding box center [568, 283] width 10 height 17
click at [568, 279] on icon at bounding box center [568, 283] width 10 height 17
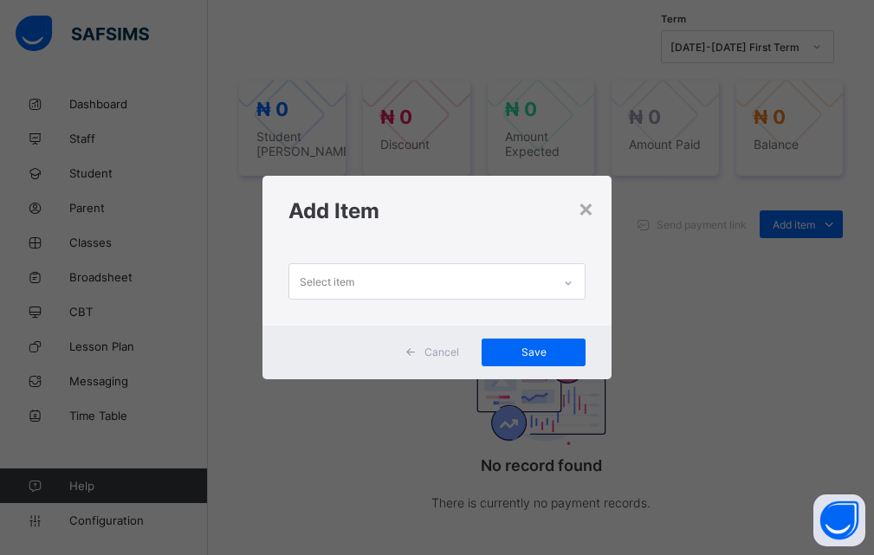
click at [442, 349] on span "Cancel" at bounding box center [442, 352] width 35 height 13
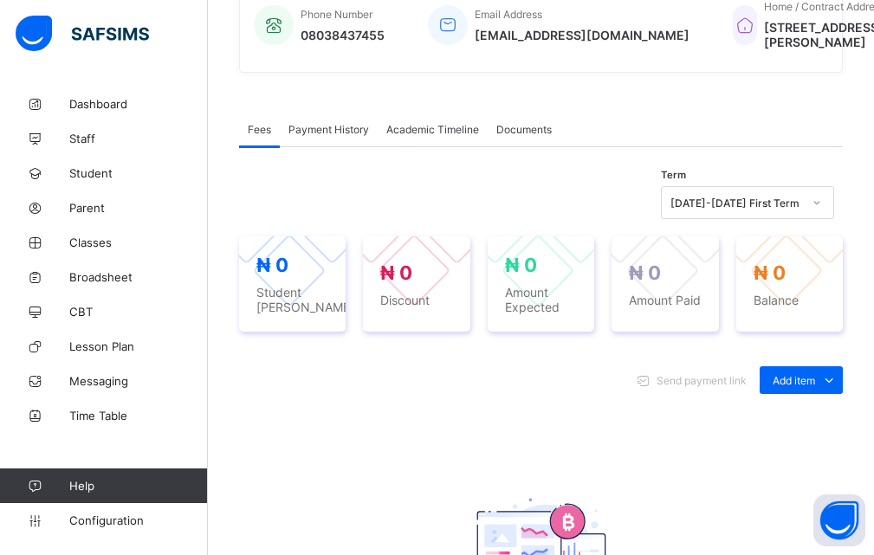
scroll to position [430, 0]
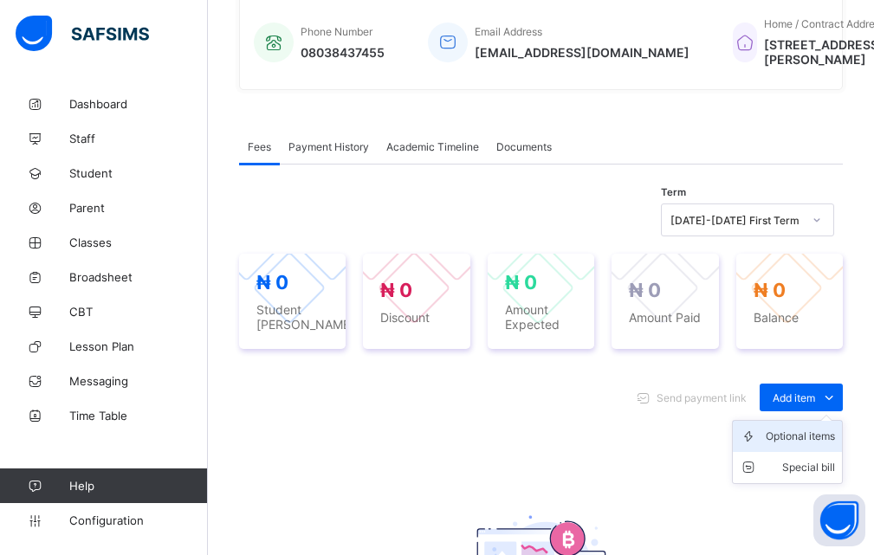
click at [800, 445] on div "Optional items" at bounding box center [800, 436] width 69 height 17
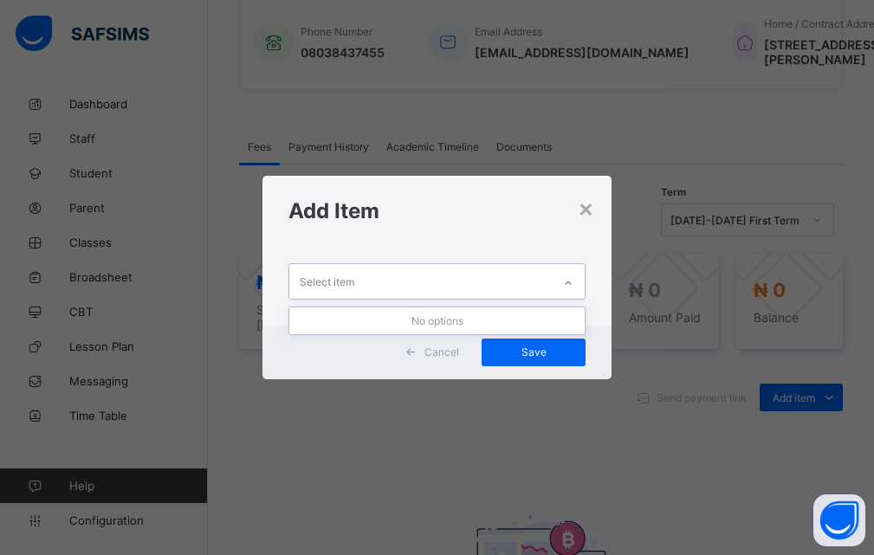
click at [572, 284] on icon at bounding box center [568, 283] width 10 height 17
drag, startPoint x: 572, startPoint y: 284, endPoint x: 594, endPoint y: 229, distance: 59.9
click at [578, 284] on div at bounding box center [568, 284] width 29 height 28
click at [568, 286] on icon at bounding box center [568, 283] width 10 height 17
click at [584, 205] on div "×" at bounding box center [586, 207] width 16 height 29
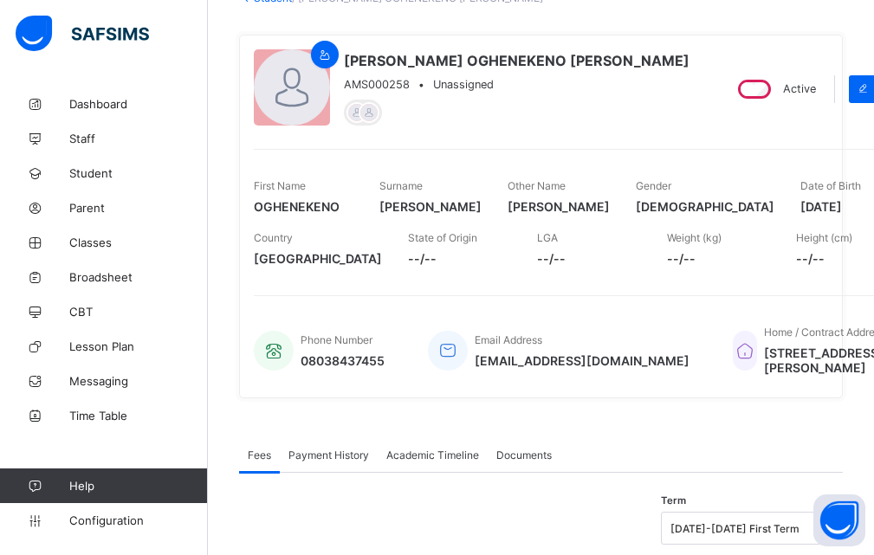
scroll to position [83, 0]
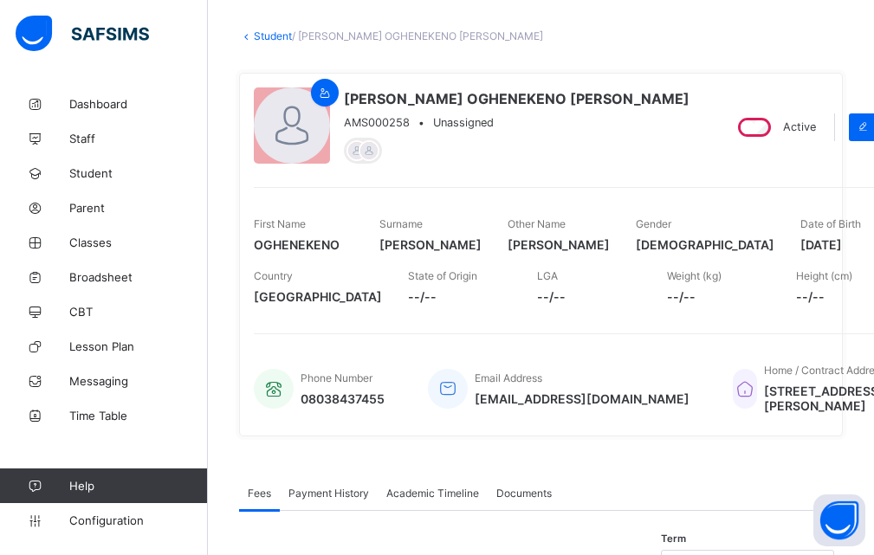
click at [449, 127] on span "Unassigned" at bounding box center [463, 122] width 61 height 13
click at [459, 122] on span "Unassigned" at bounding box center [463, 122] width 61 height 13
click at [438, 125] on span "Unassigned" at bounding box center [463, 122] width 61 height 13
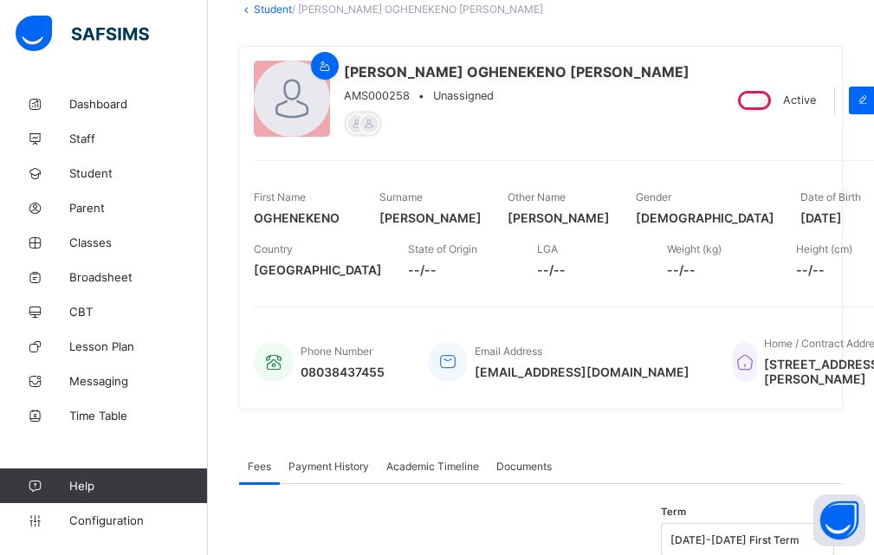
scroll to position [87, 0]
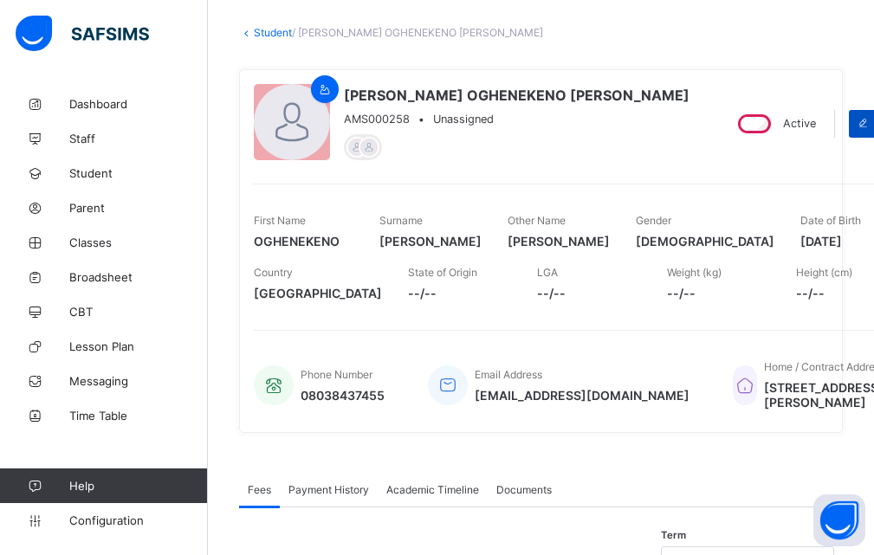
click at [874, 125] on span "Edit" at bounding box center [886, 123] width 18 height 13
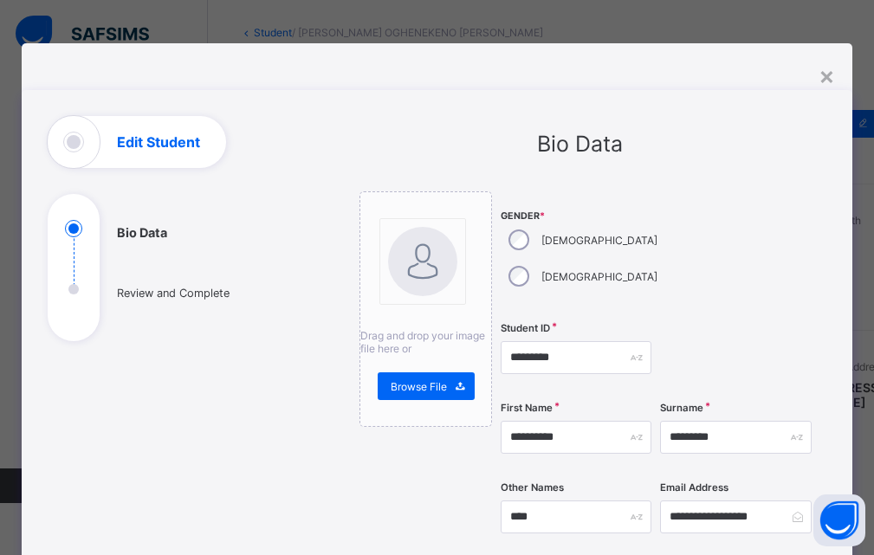
click at [694, 222] on div at bounding box center [735, 253] width 151 height 122
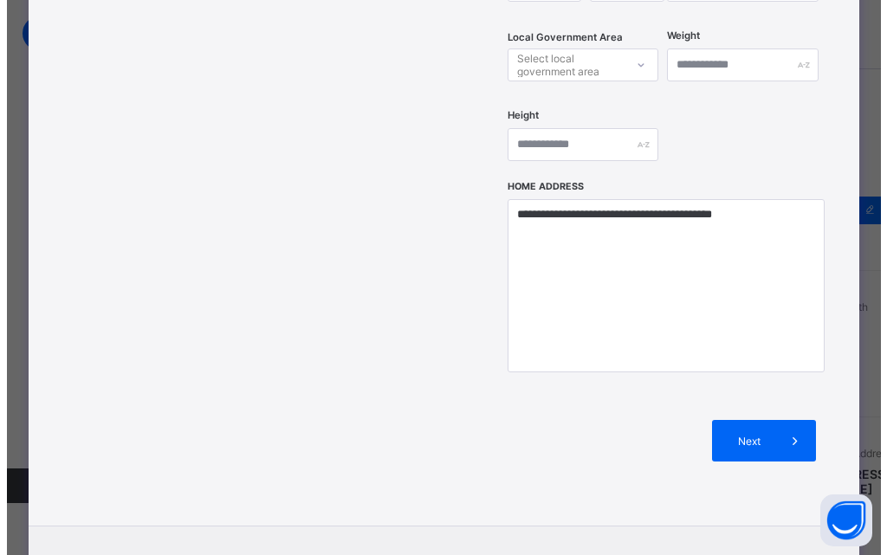
scroll to position [752, 0]
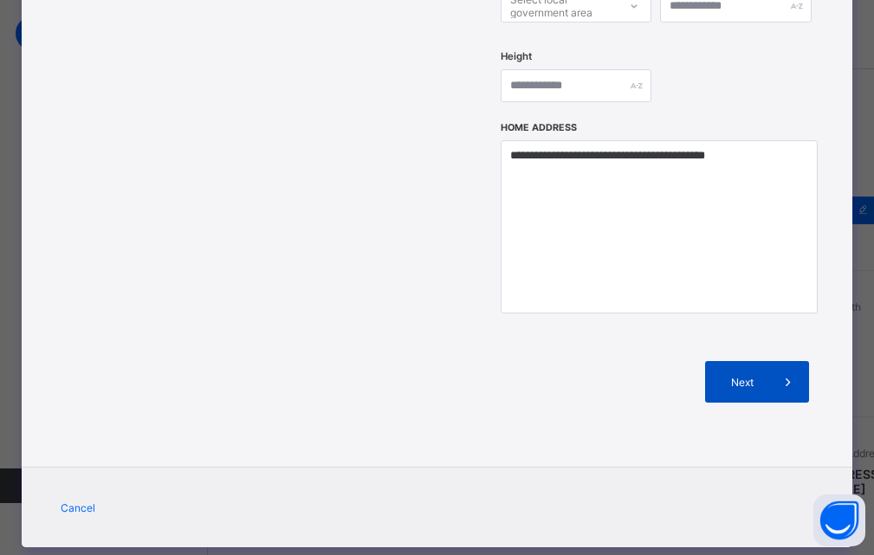
click at [784, 374] on icon at bounding box center [788, 382] width 19 height 17
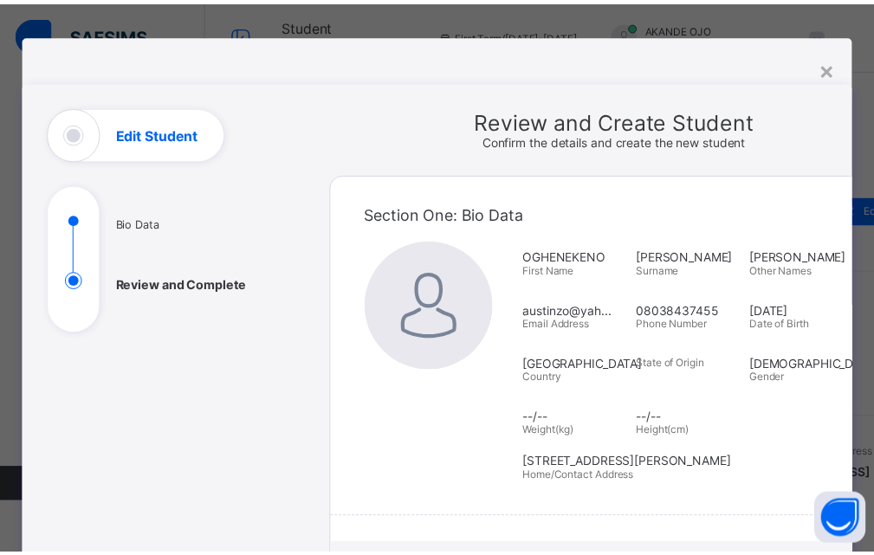
scroll to position [0, 0]
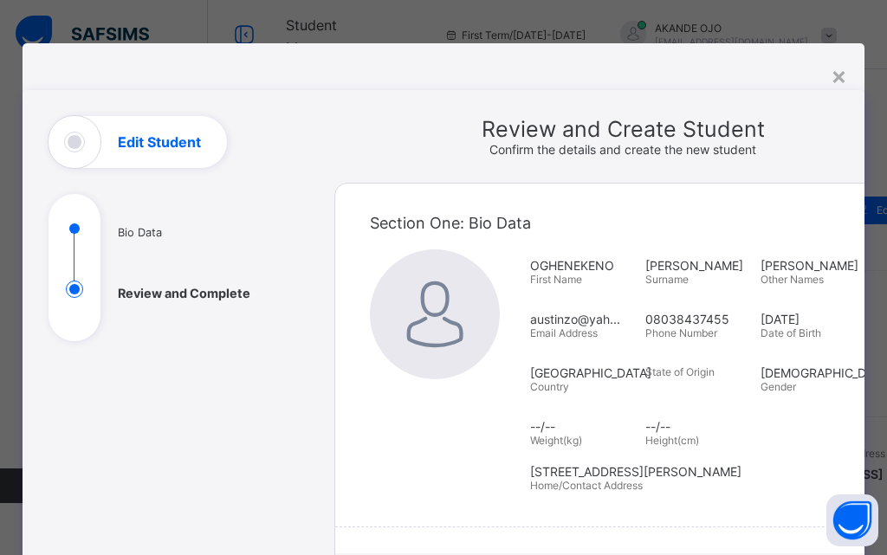
click at [53, 143] on div "Edit Student" at bounding box center [138, 142] width 179 height 52
click at [835, 77] on div "×" at bounding box center [839, 75] width 16 height 29
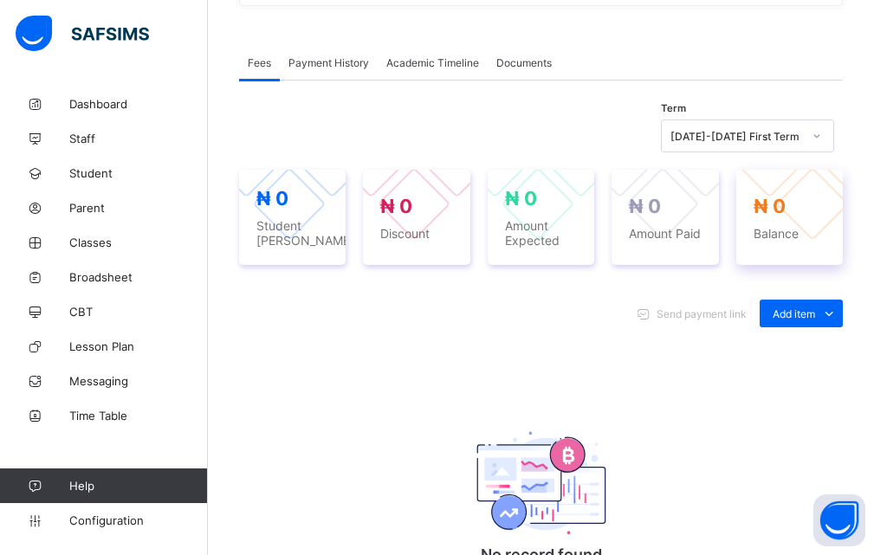
scroll to position [520, 0]
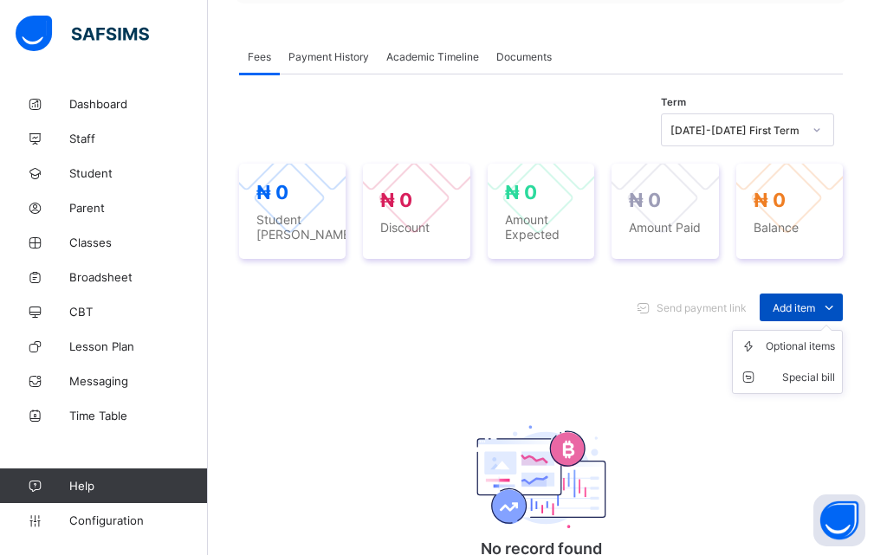
click at [839, 316] on icon at bounding box center [829, 307] width 19 height 17
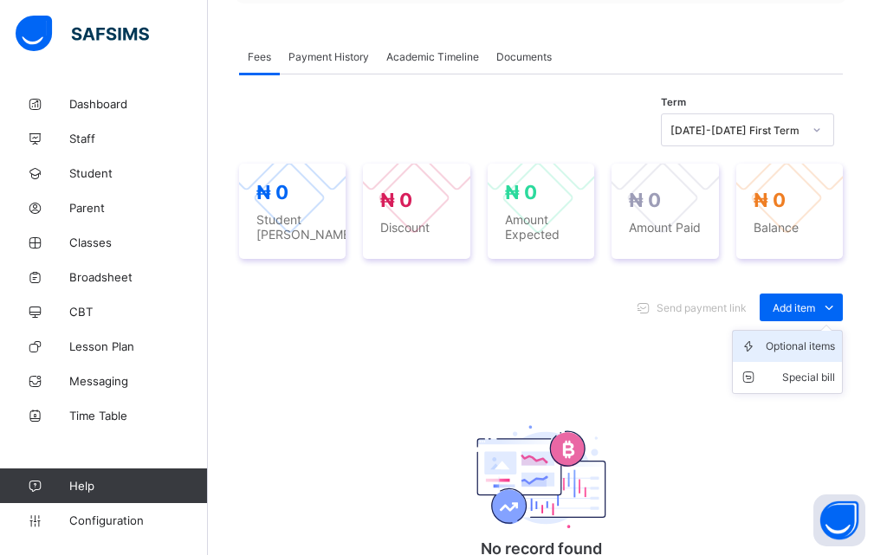
click at [795, 355] on div "Optional items" at bounding box center [800, 346] width 69 height 17
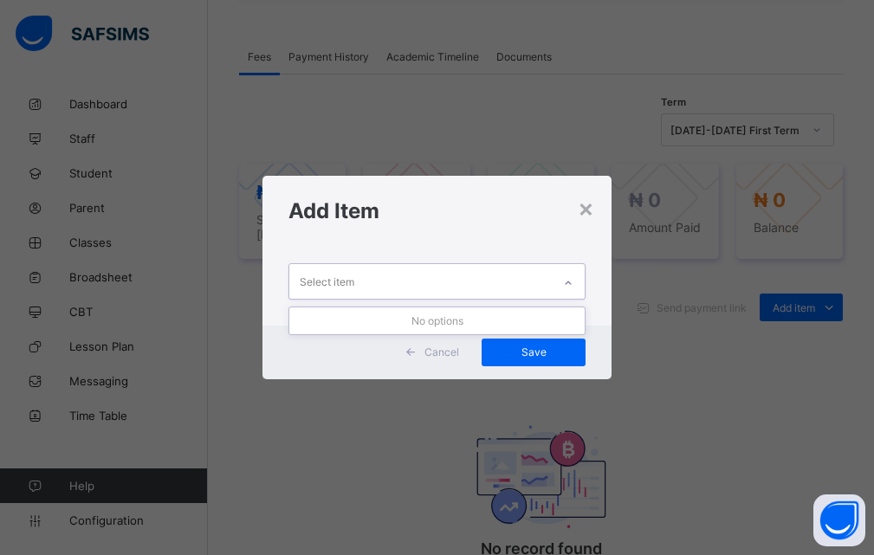
click at [570, 285] on icon at bounding box center [568, 283] width 10 height 17
click at [570, 284] on icon at bounding box center [568, 283] width 10 height 17
click at [570, 283] on icon at bounding box center [568, 283] width 10 height 17
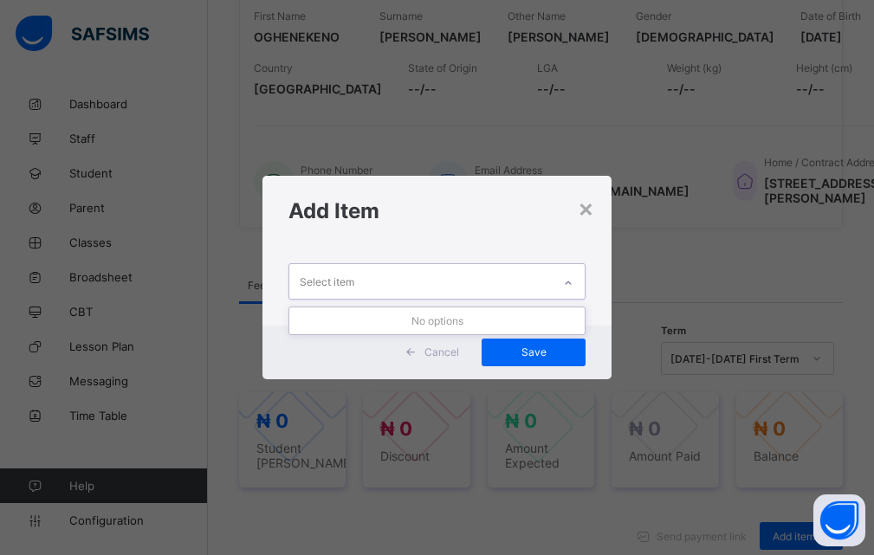
scroll to position [260, 0]
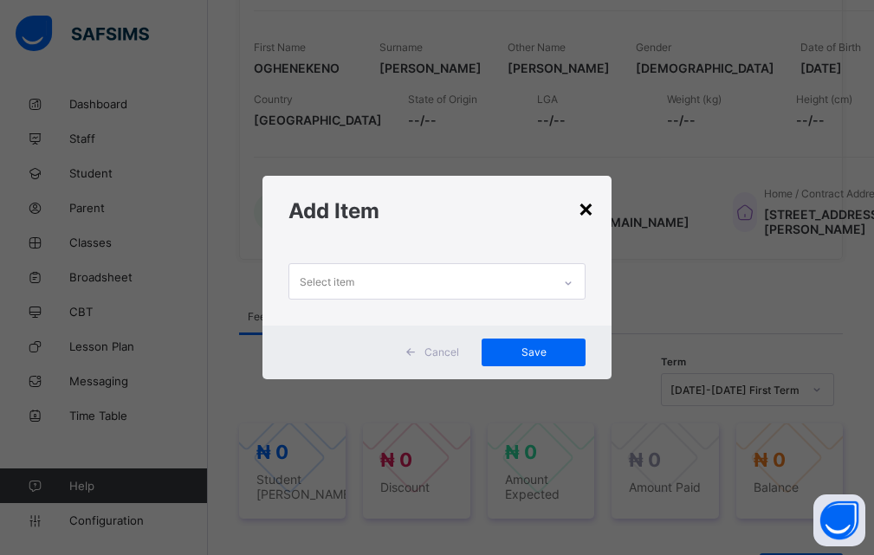
click at [588, 207] on div "×" at bounding box center [586, 207] width 16 height 29
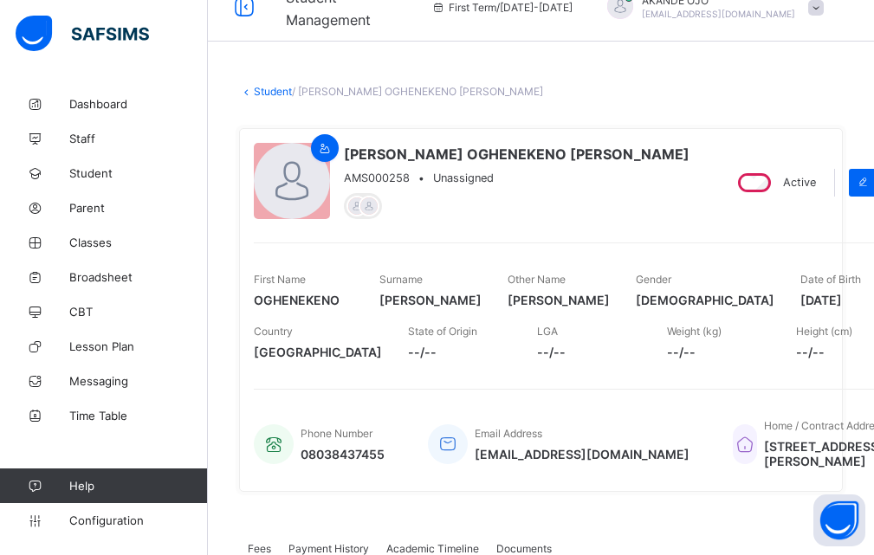
scroll to position [0, 0]
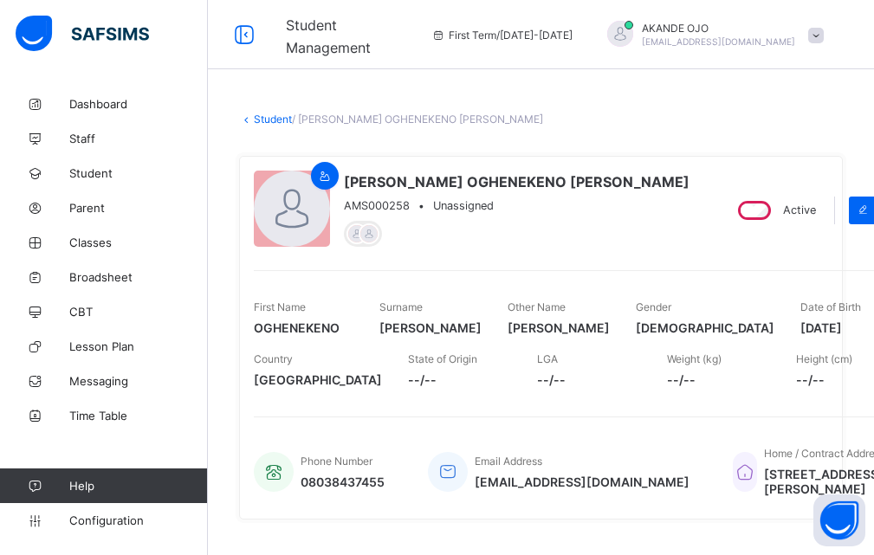
click at [633, 25] on div at bounding box center [620, 34] width 26 height 26
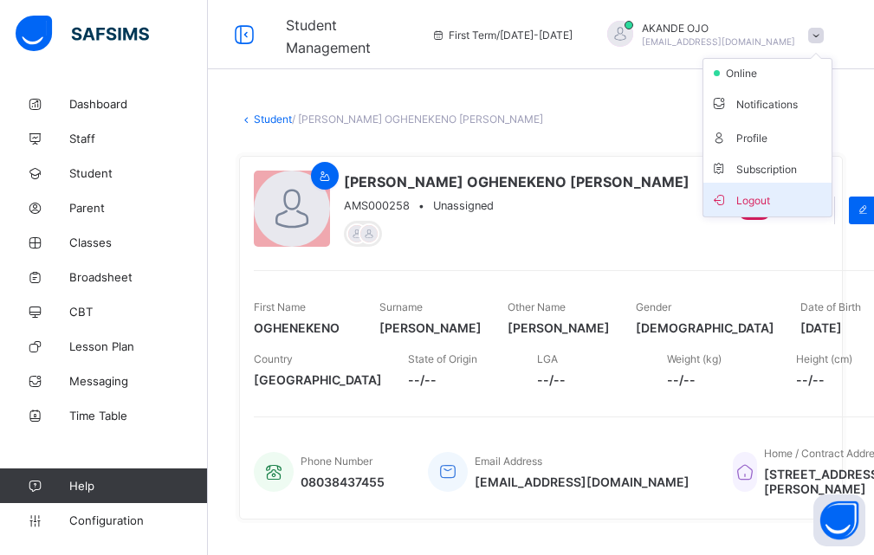
click at [750, 202] on span "Logout" at bounding box center [768, 200] width 114 height 20
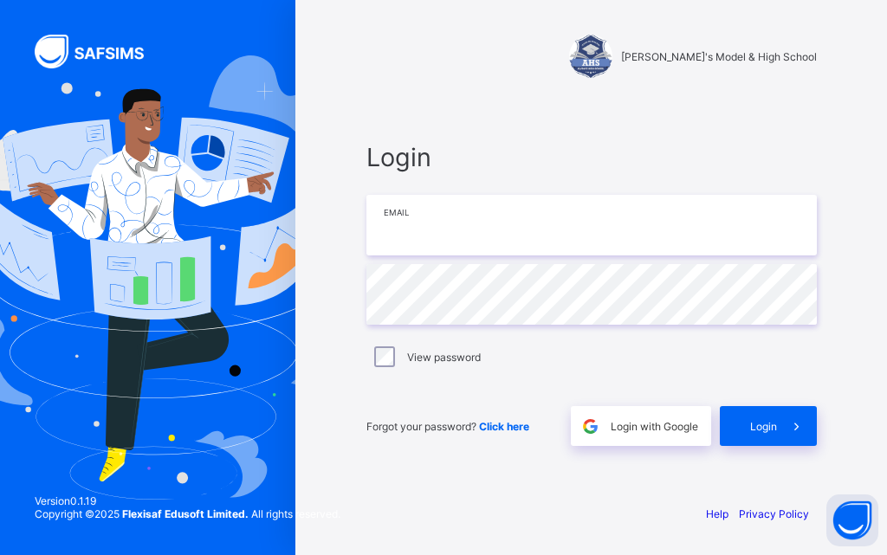
click at [536, 240] on input "email" at bounding box center [592, 225] width 451 height 61
click at [477, 221] on input "email" at bounding box center [592, 225] width 451 height 61
type input "**********"
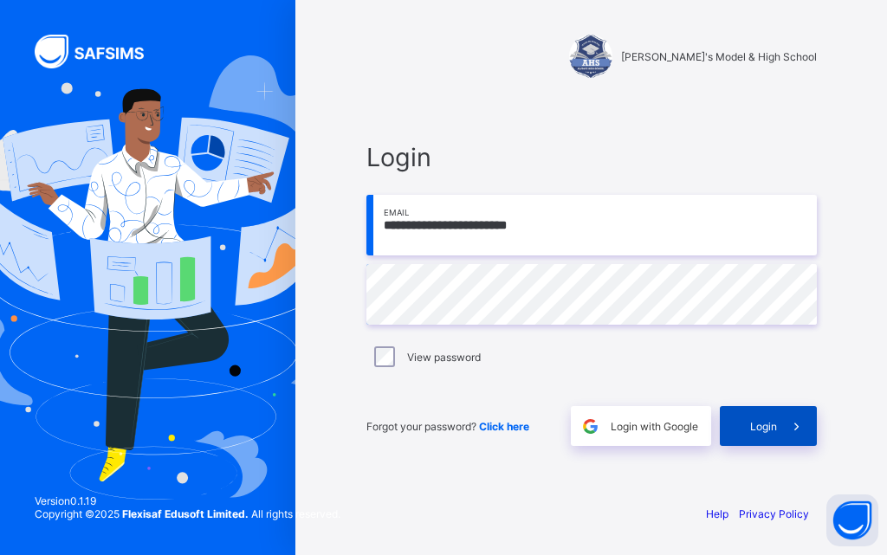
click at [789, 429] on icon at bounding box center [797, 427] width 18 height 16
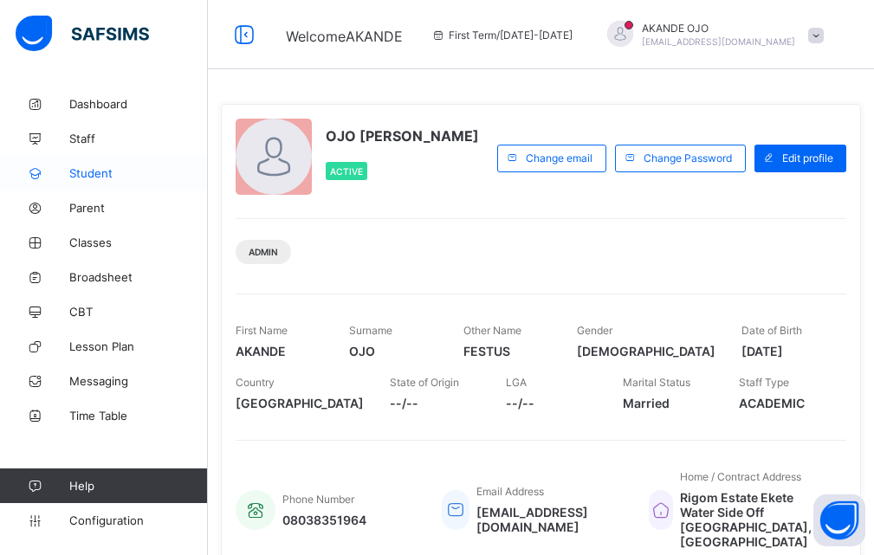
click at [109, 174] on span "Student" at bounding box center [138, 173] width 139 height 14
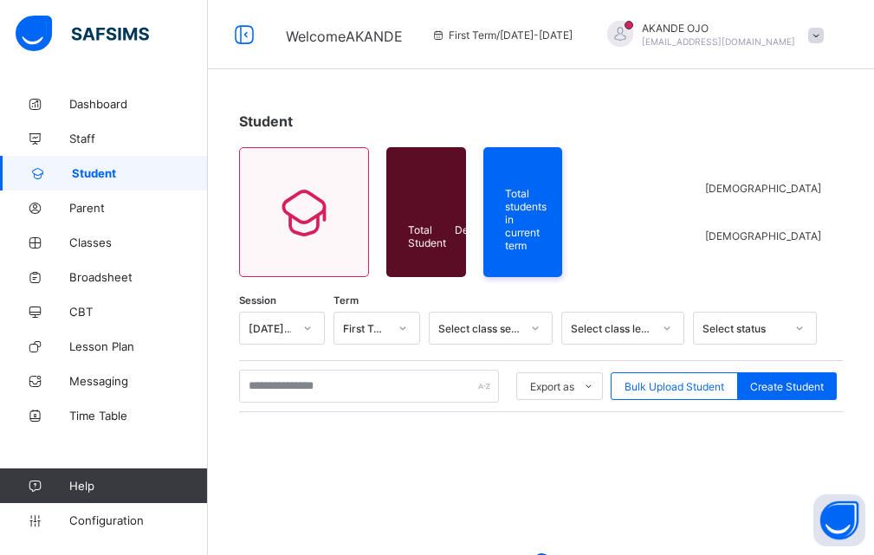
click at [104, 167] on span "Student" at bounding box center [140, 173] width 136 height 14
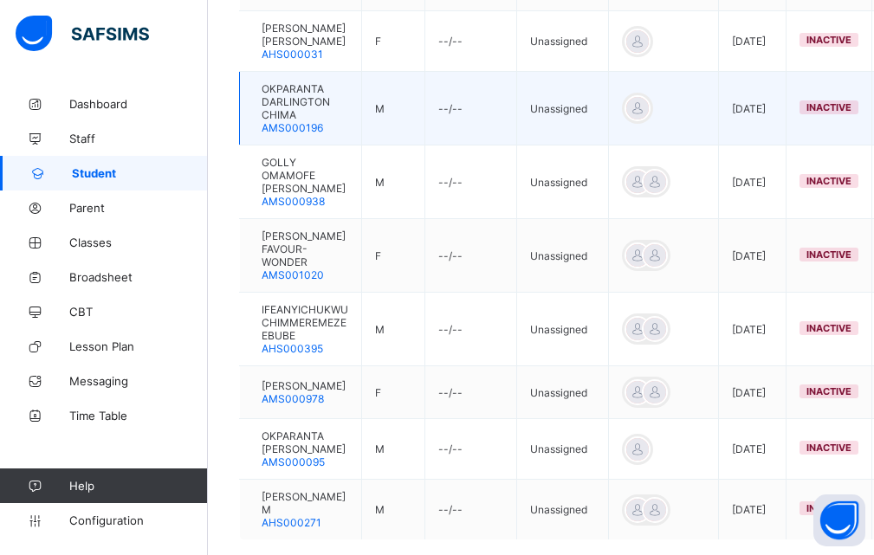
scroll to position [366, 0]
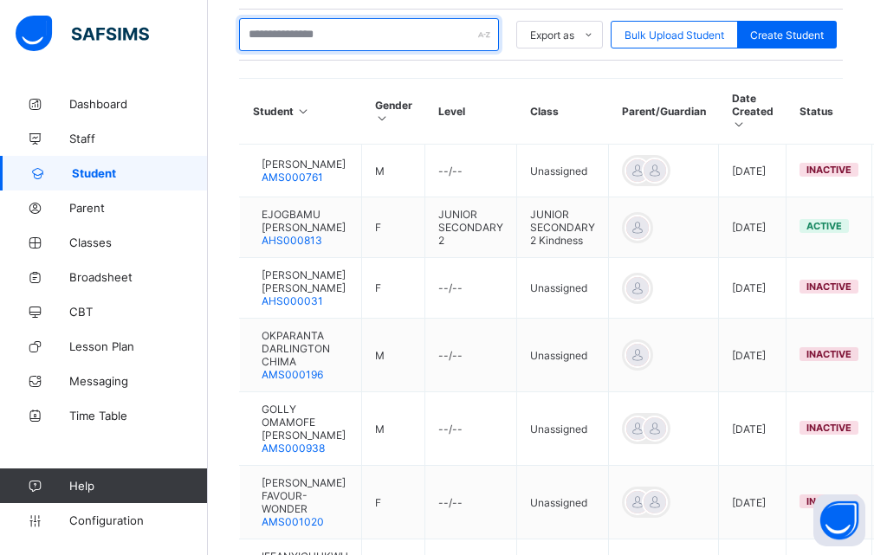
click at [310, 24] on input "text" at bounding box center [369, 34] width 260 height 33
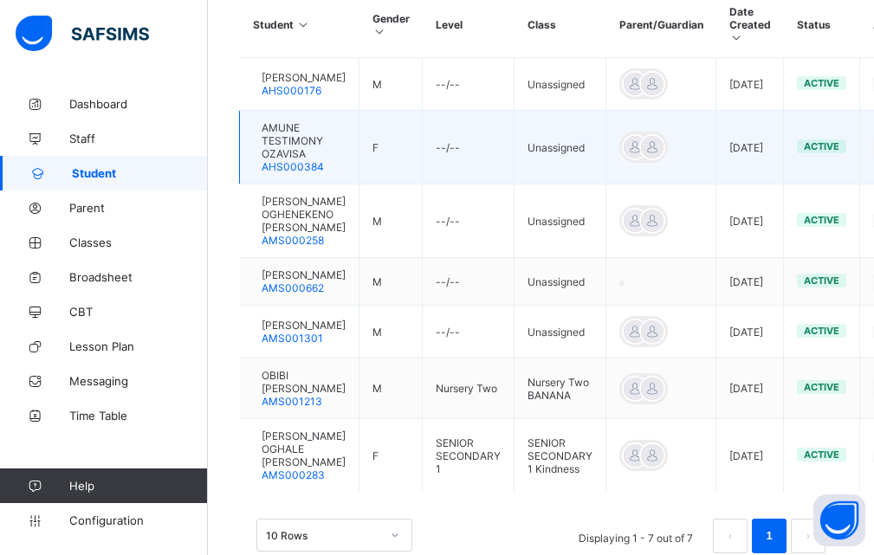
scroll to position [201, 0]
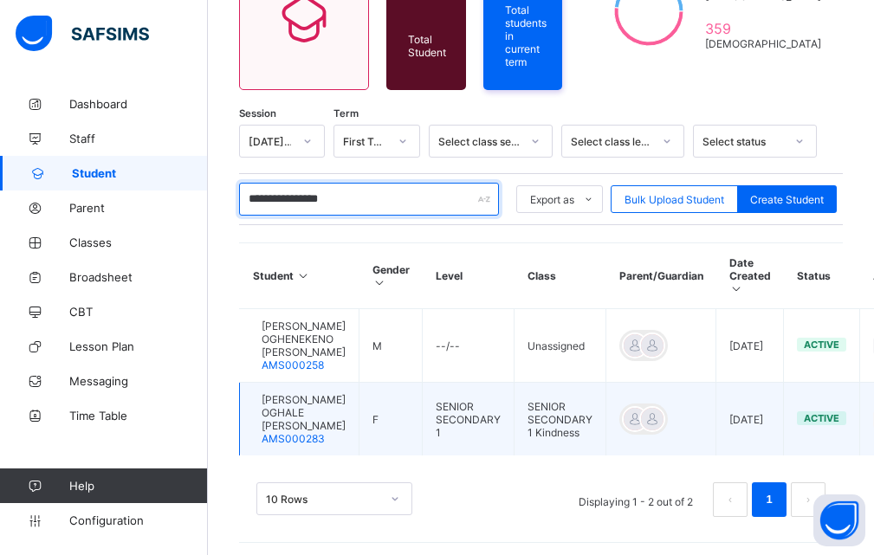
type input "**********"
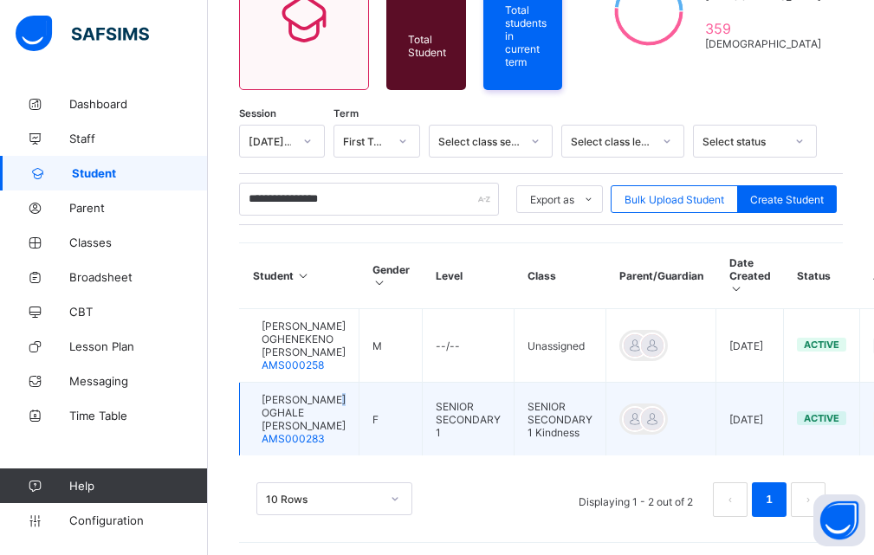
click at [304, 413] on span "[PERSON_NAME] OGHALE [PERSON_NAME]" at bounding box center [304, 412] width 84 height 39
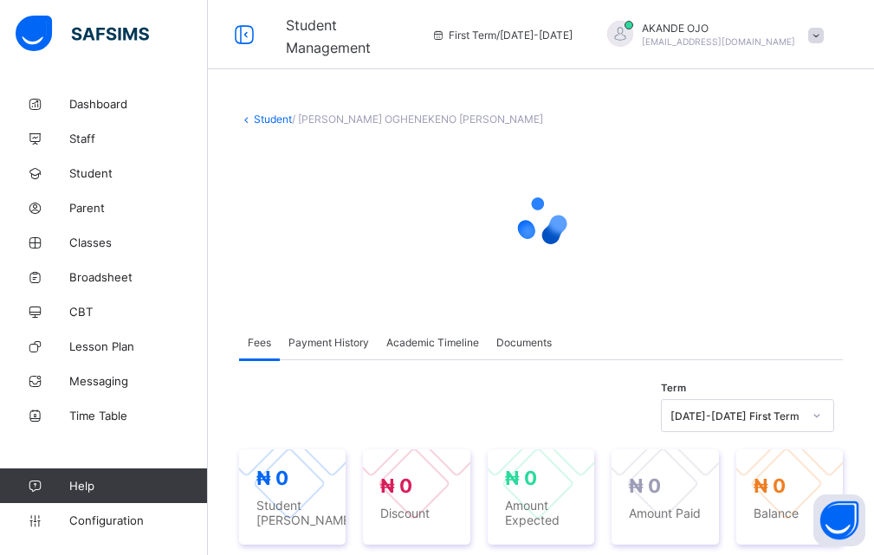
click at [779, 253] on div at bounding box center [541, 220] width 604 height 69
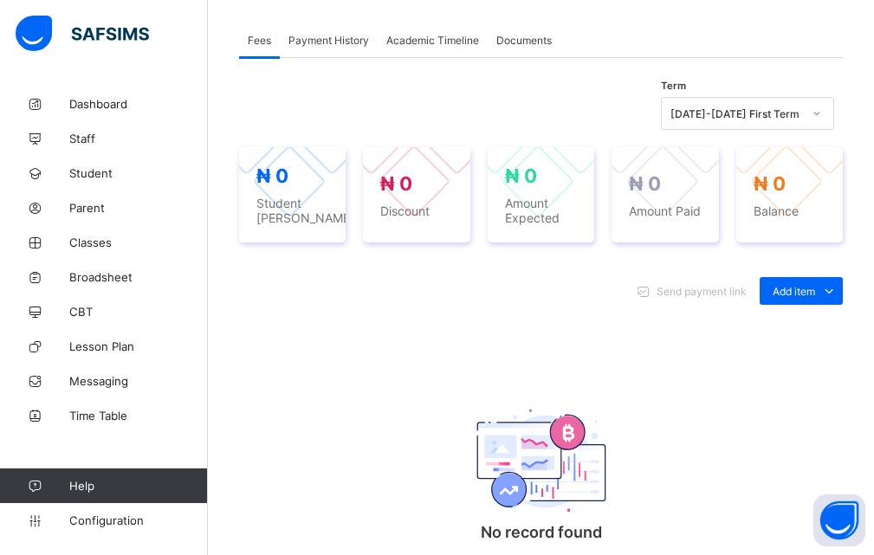
scroll to position [607, 0]
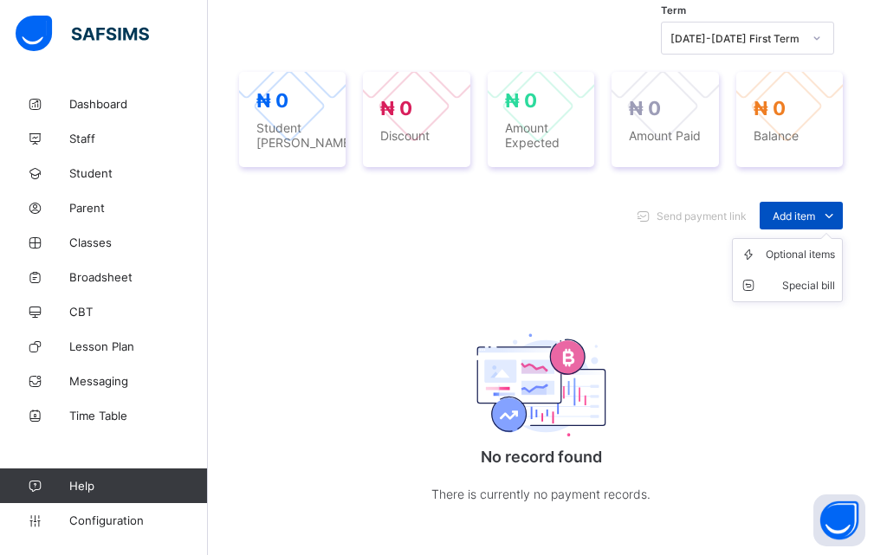
click at [839, 224] on icon at bounding box center [829, 215] width 19 height 17
click at [811, 263] on div "Optional items" at bounding box center [800, 254] width 69 height 17
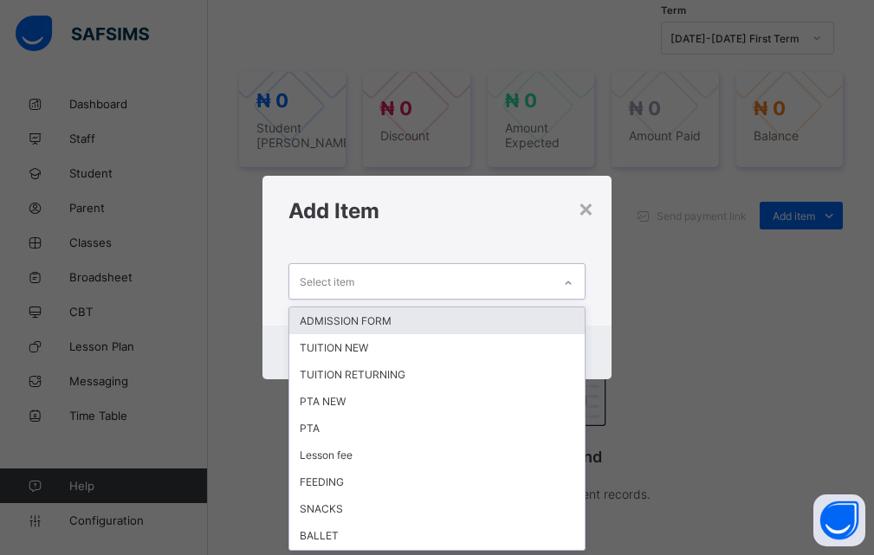
scroll to position [0, 0]
click at [567, 279] on icon at bounding box center [568, 283] width 10 height 17
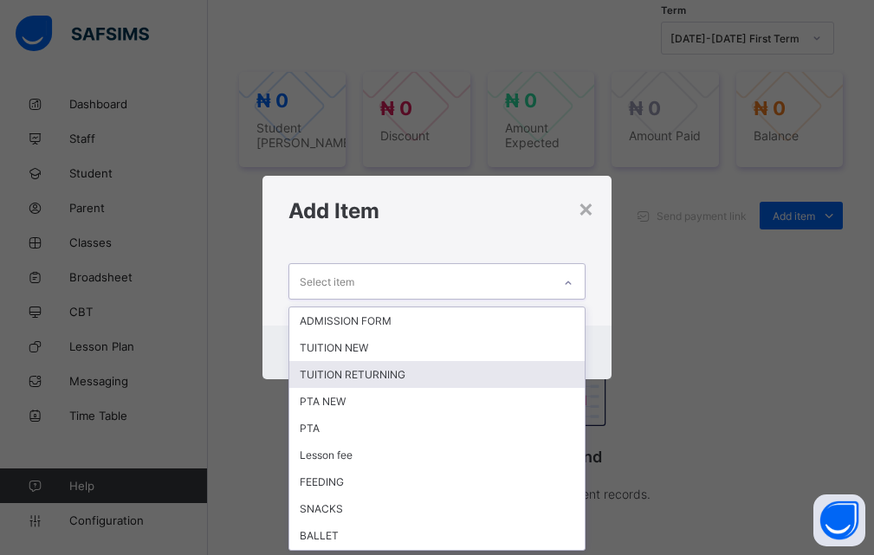
click at [384, 376] on div "TUITION RETURNING" at bounding box center [437, 374] width 296 height 27
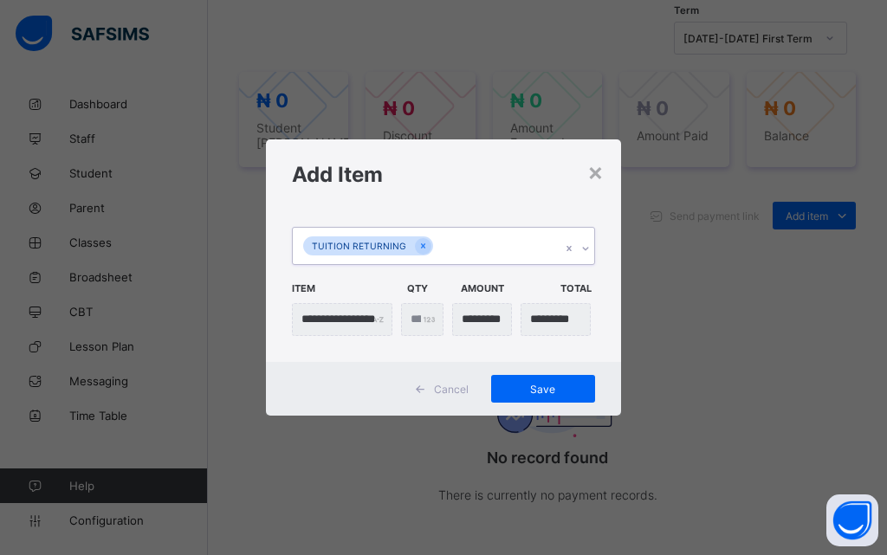
click at [581, 253] on div at bounding box center [586, 249] width 16 height 28
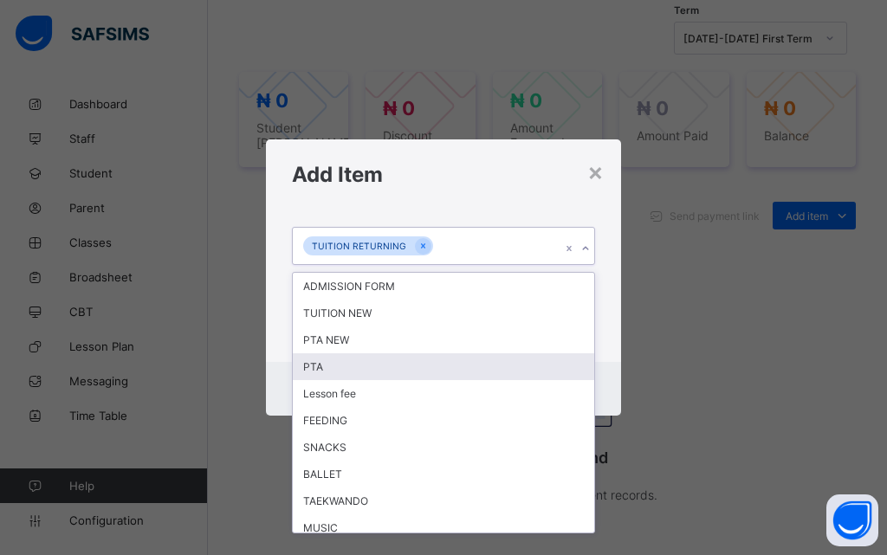
click at [327, 368] on div "PTA" at bounding box center [444, 367] width 302 height 27
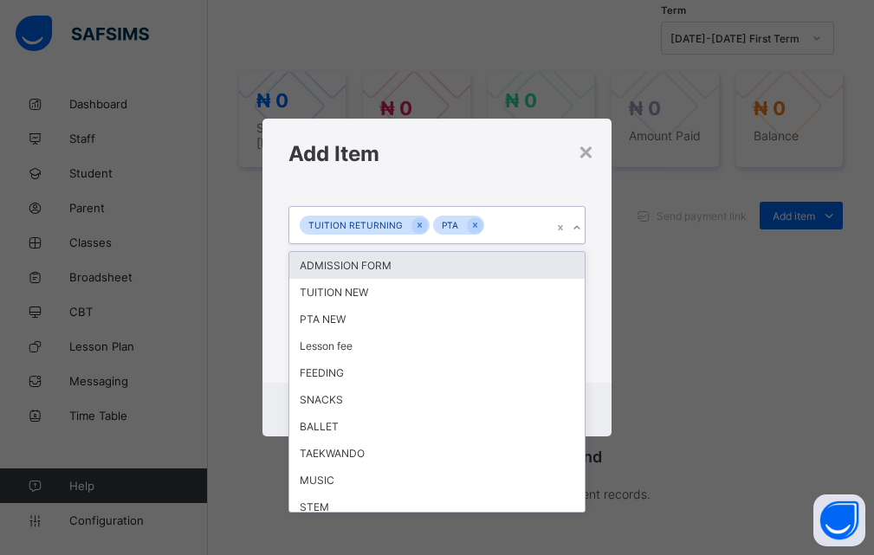
click at [575, 228] on icon at bounding box center [577, 227] width 10 height 17
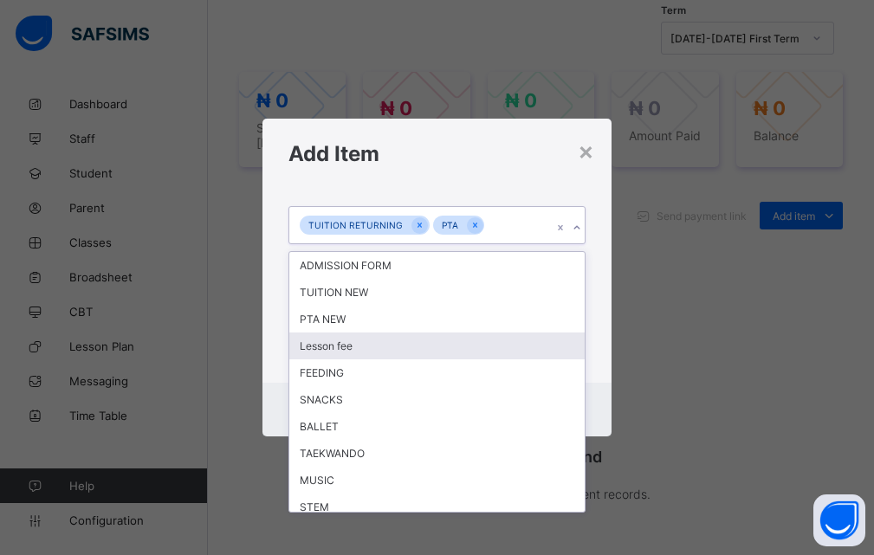
click at [320, 345] on div "Lesson fee" at bounding box center [437, 346] width 296 height 27
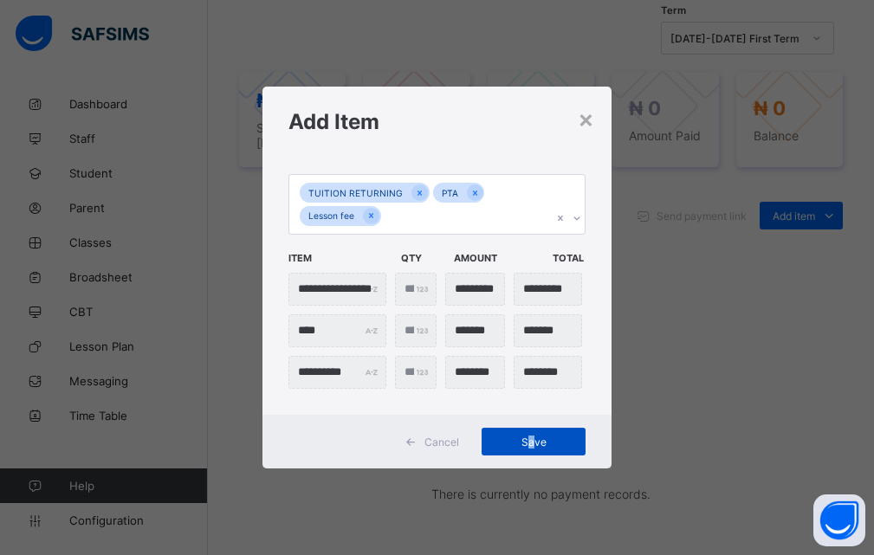
click at [536, 439] on span "Save" at bounding box center [534, 442] width 78 height 13
click at [537, 444] on div "Save" at bounding box center [534, 442] width 104 height 28
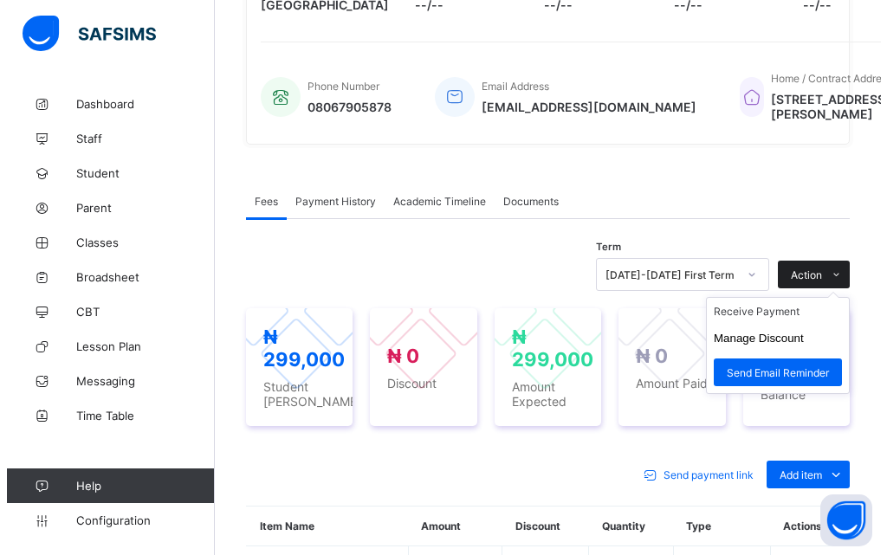
scroll to position [607, 0]
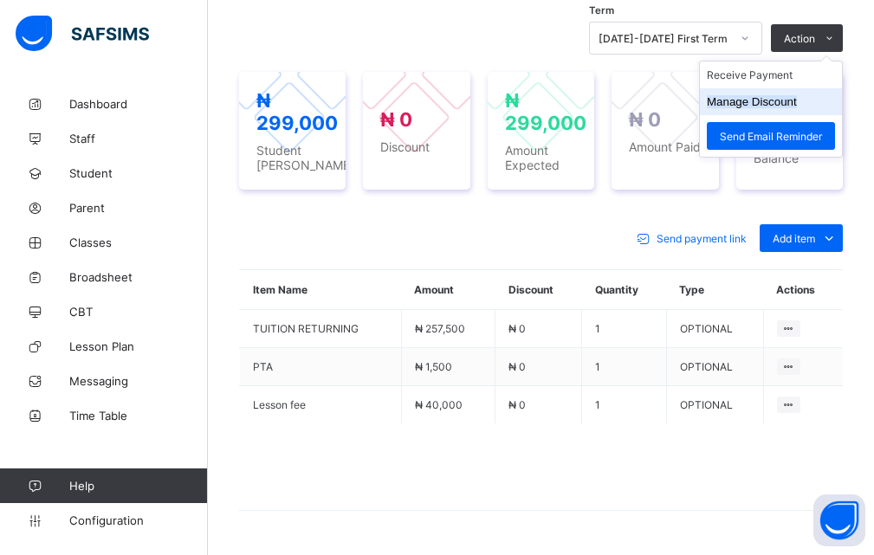
click at [775, 115] on li "Manage Discount" at bounding box center [771, 101] width 142 height 27
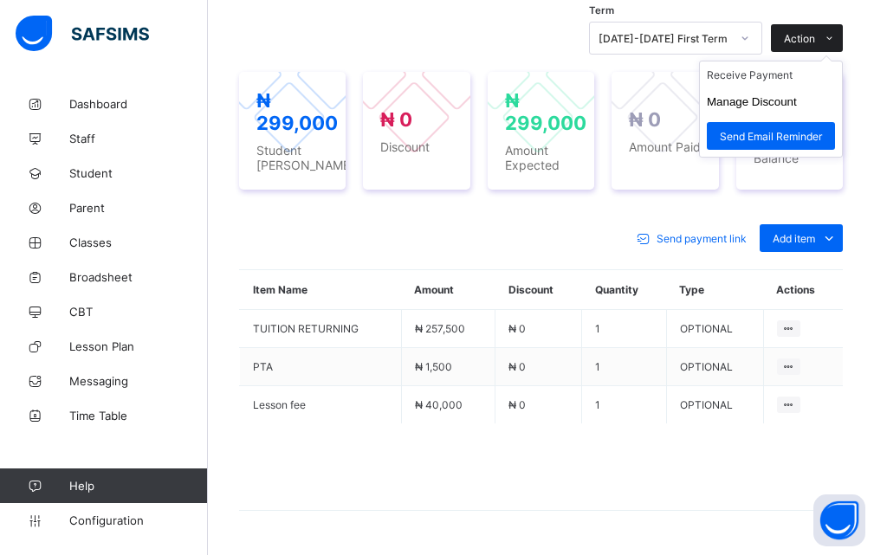
click at [836, 44] on icon at bounding box center [829, 38] width 13 height 11
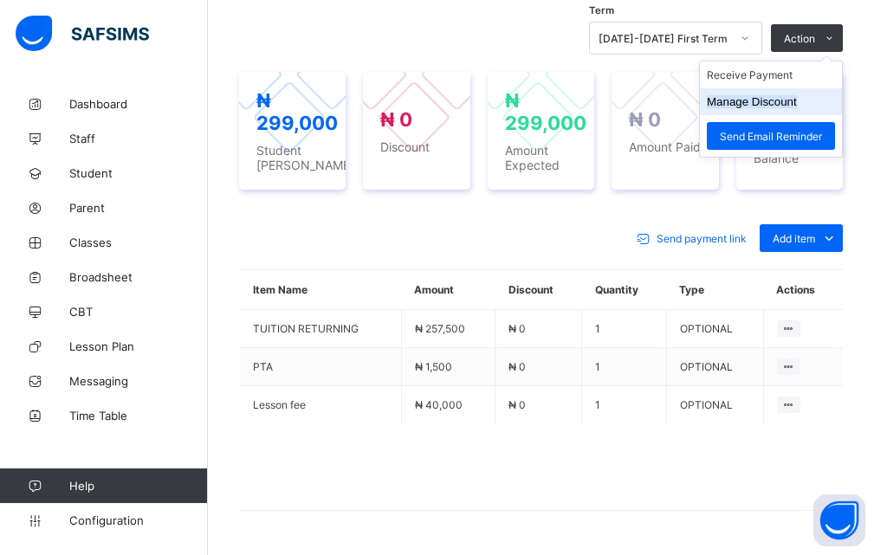
click at [773, 108] on button "Manage Discount" at bounding box center [752, 101] width 90 height 13
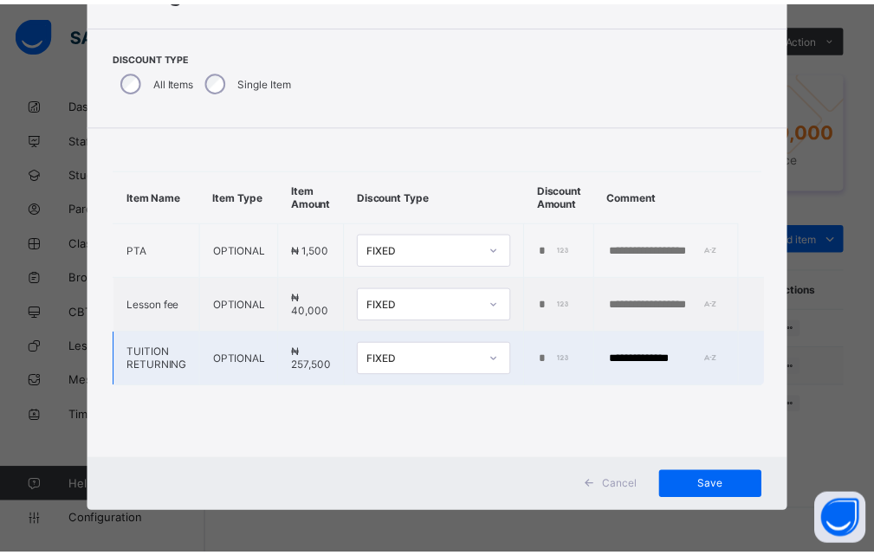
scroll to position [90, 0]
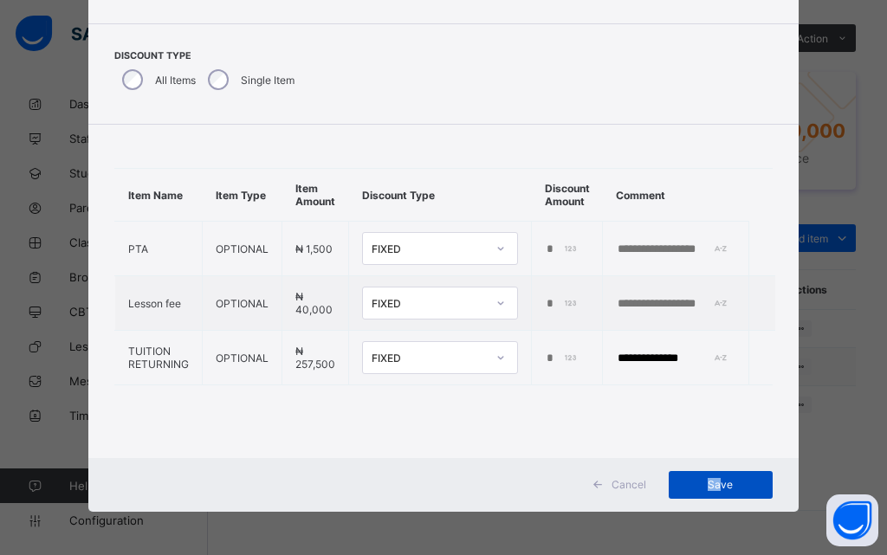
click at [715, 483] on span "Save" at bounding box center [721, 484] width 78 height 13
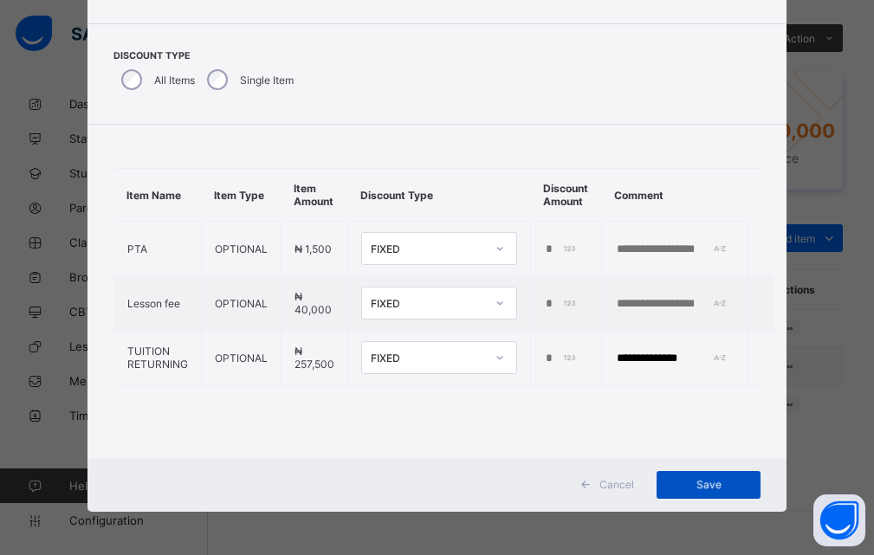
click at [733, 490] on span "Save" at bounding box center [709, 484] width 78 height 13
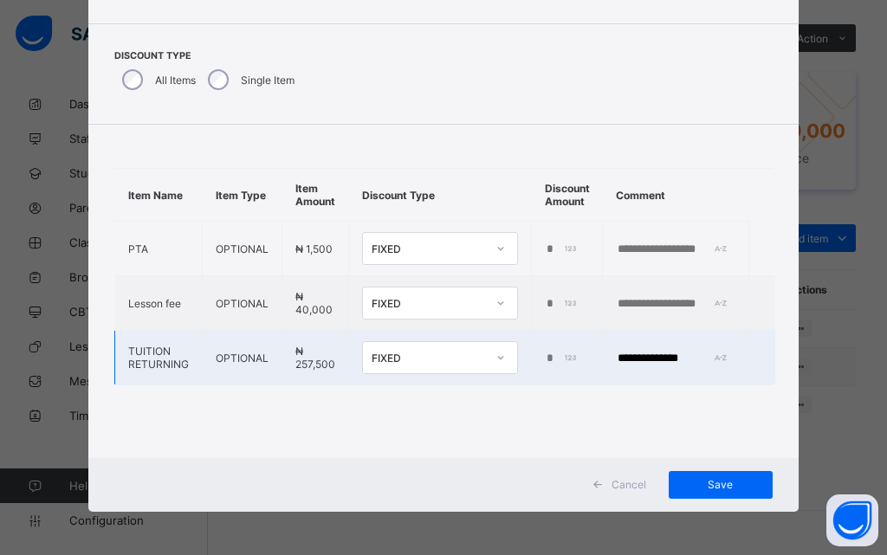
click at [562, 357] on div "*" at bounding box center [565, 359] width 40 height 14
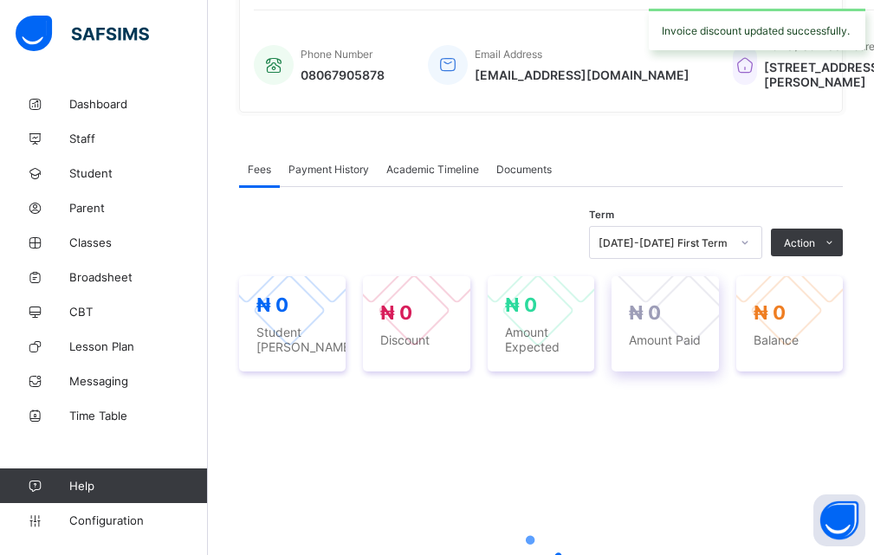
scroll to position [347, 0]
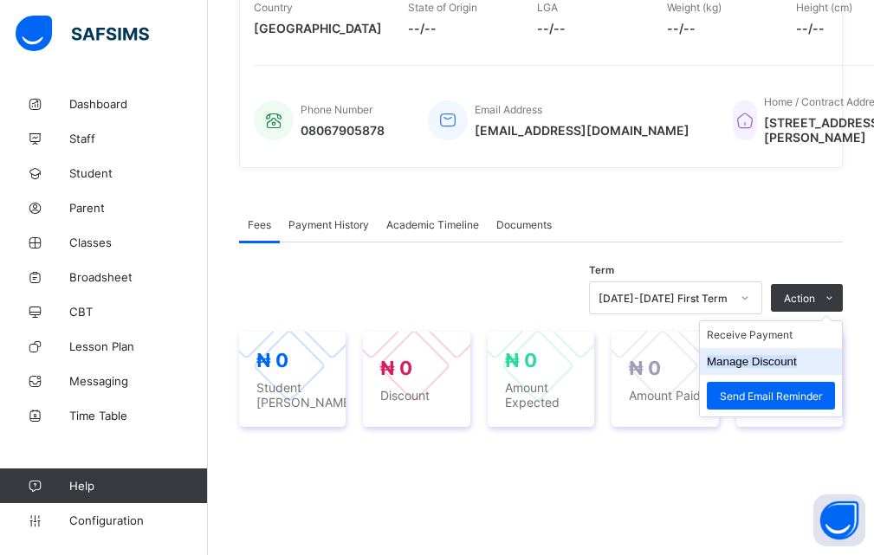
click at [776, 368] on button "Manage Discount" at bounding box center [752, 361] width 90 height 13
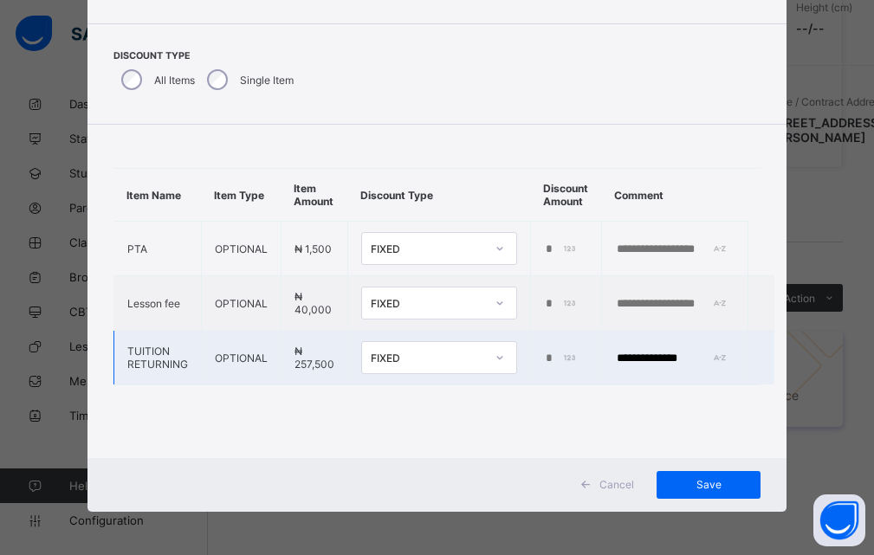
click at [562, 352] on input "*" at bounding box center [562, 359] width 36 height 14
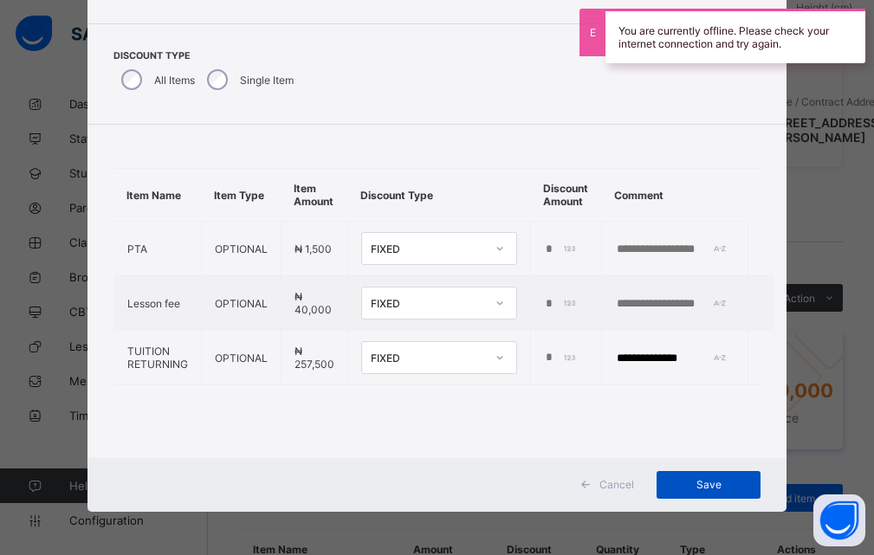
type input "******"
drag, startPoint x: 698, startPoint y: 479, endPoint x: 706, endPoint y: 480, distance: 8.7
click at [706, 480] on span "Save" at bounding box center [709, 484] width 78 height 13
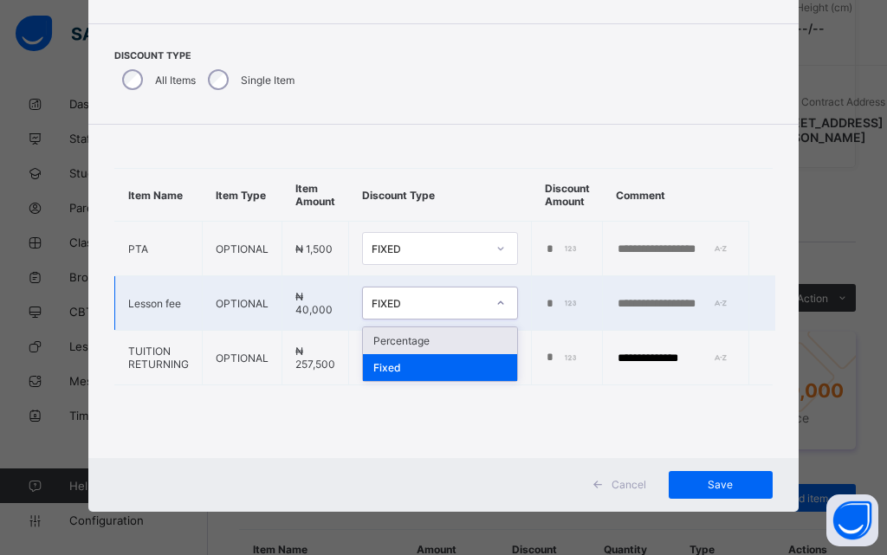
click at [502, 307] on div at bounding box center [500, 303] width 29 height 28
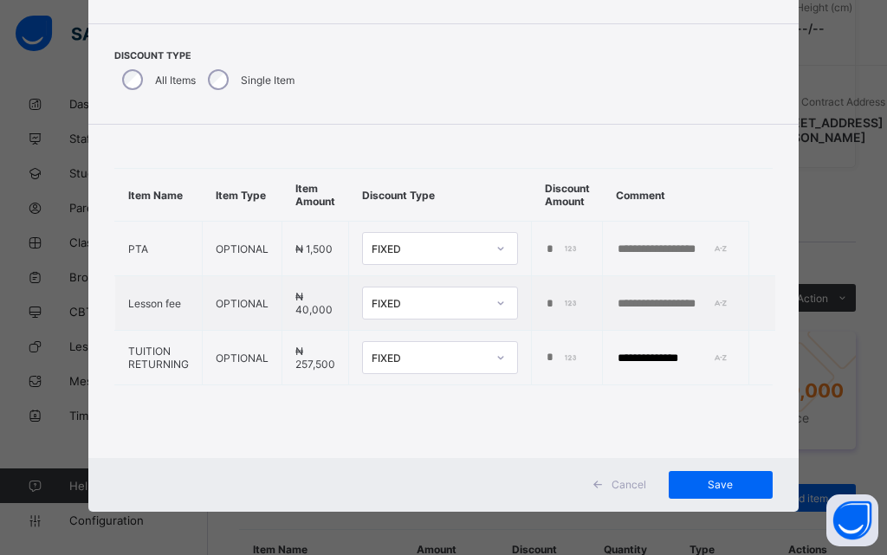
click at [575, 409] on div "**********" at bounding box center [443, 277] width 710 height 304
click at [705, 481] on div "Save" at bounding box center [721, 485] width 104 height 28
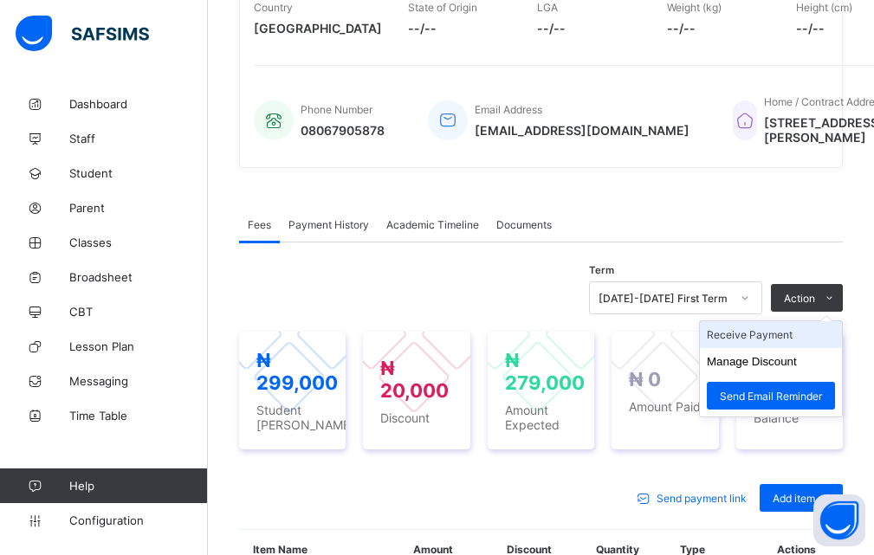
click at [768, 348] on li "Receive Payment" at bounding box center [771, 335] width 142 height 27
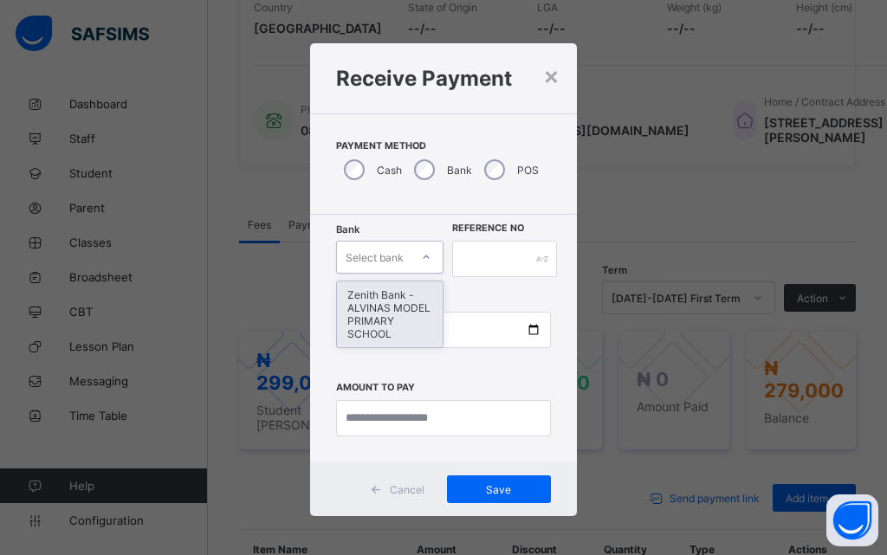
click at [422, 262] on icon at bounding box center [426, 257] width 10 height 17
click at [385, 336] on div "Zenith Bank - ALVINAS MODEL PRIMARY SCHOOL" at bounding box center [390, 315] width 106 height 66
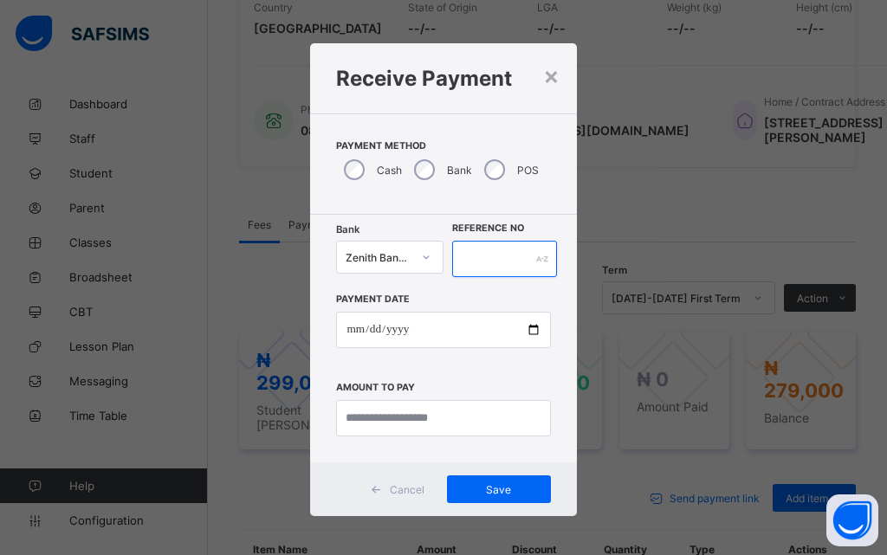
click at [516, 250] on input "text" at bounding box center [504, 259] width 105 height 36
type input "******"
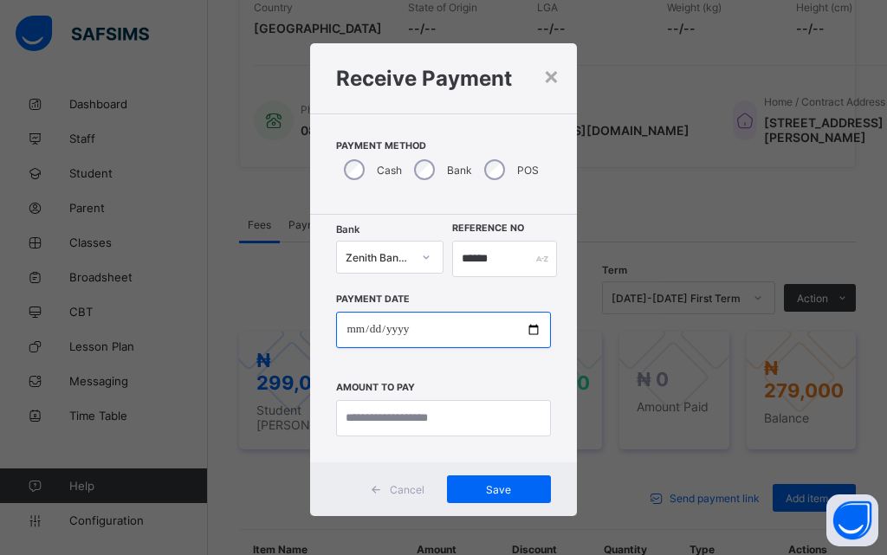
click at [528, 327] on input "date" at bounding box center [443, 330] width 214 height 36
type input "**********"
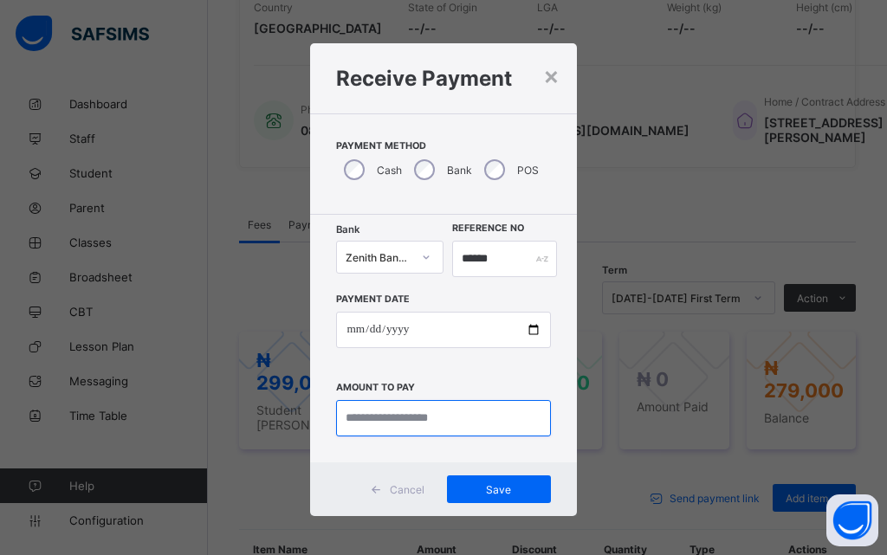
click at [406, 421] on input "currency" at bounding box center [443, 418] width 214 height 36
type input "*********"
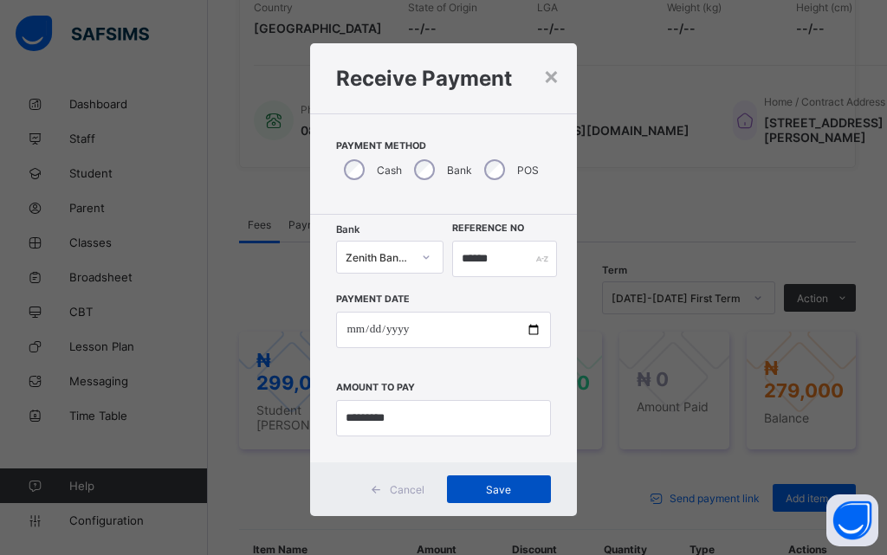
click at [493, 492] on span "Save" at bounding box center [499, 490] width 78 height 13
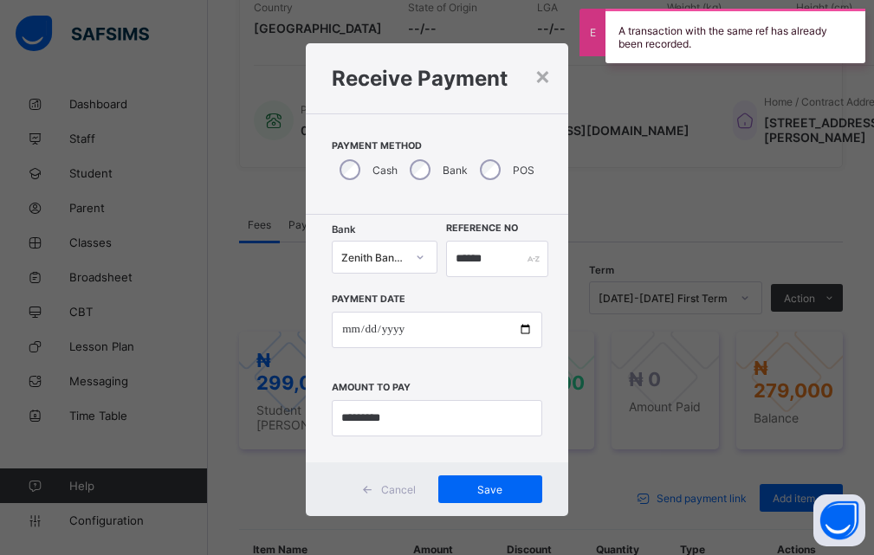
click at [614, 249] on div "**********" at bounding box center [437, 277] width 874 height 555
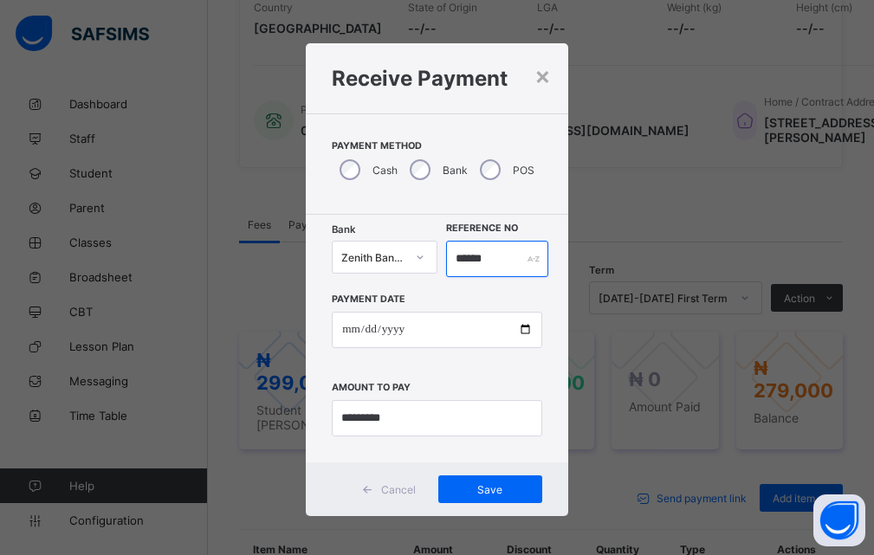
click at [498, 267] on input "******" at bounding box center [497, 259] width 103 height 36
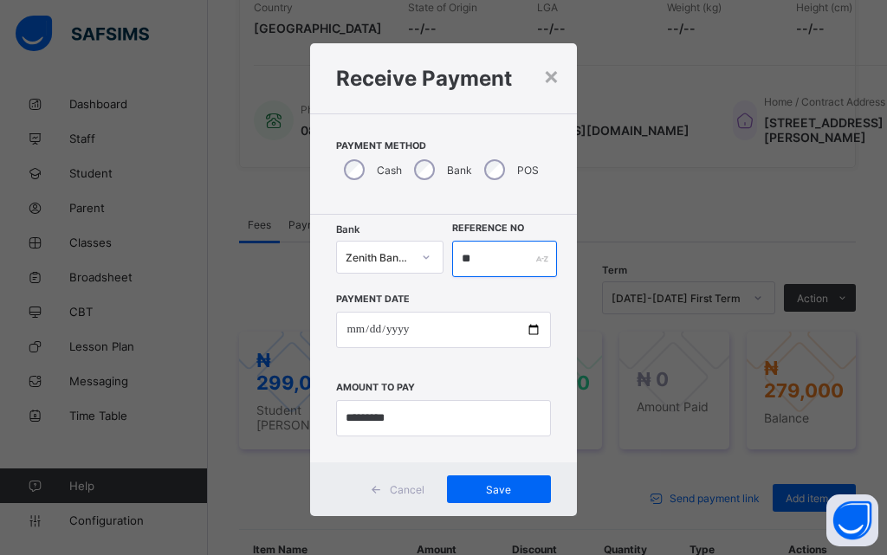
type input "*"
type input "********"
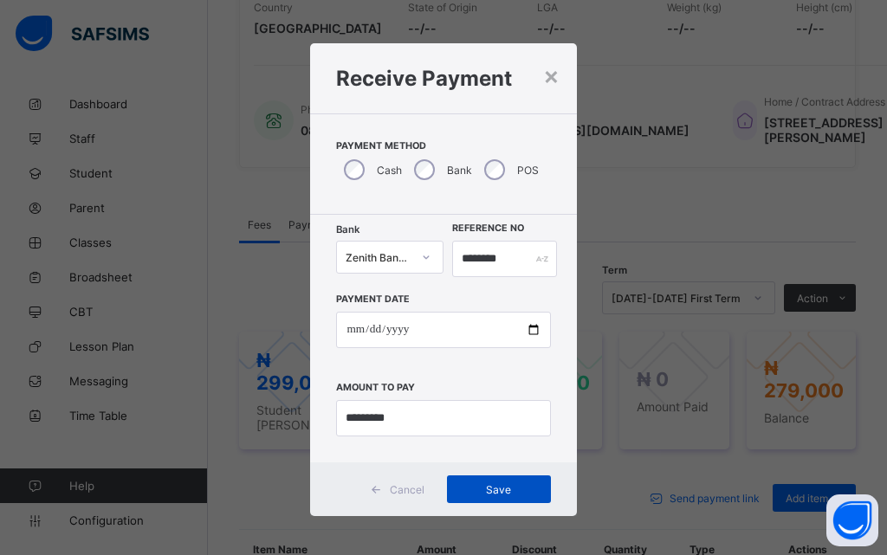
click at [489, 488] on span "Save" at bounding box center [499, 490] width 78 height 13
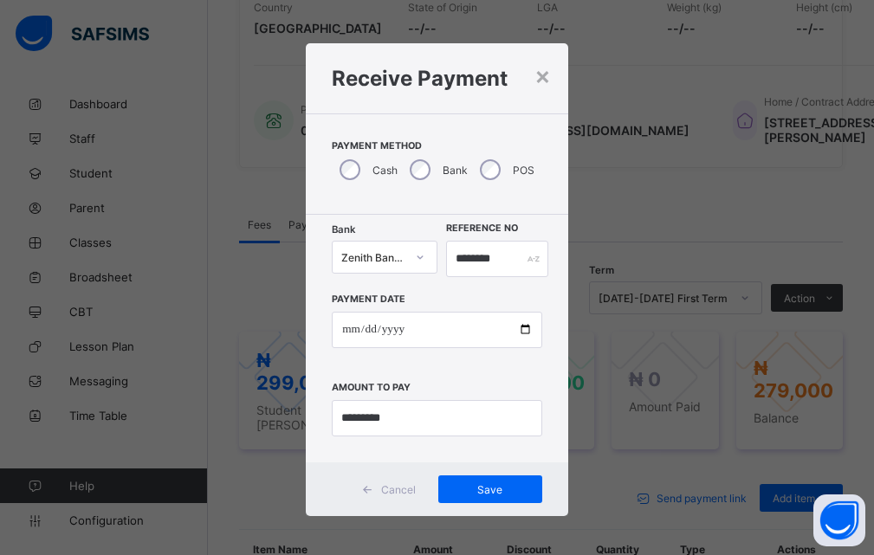
click at [614, 272] on div "**********" at bounding box center [437, 277] width 874 height 555
click at [480, 484] on div "Save" at bounding box center [491, 490] width 104 height 28
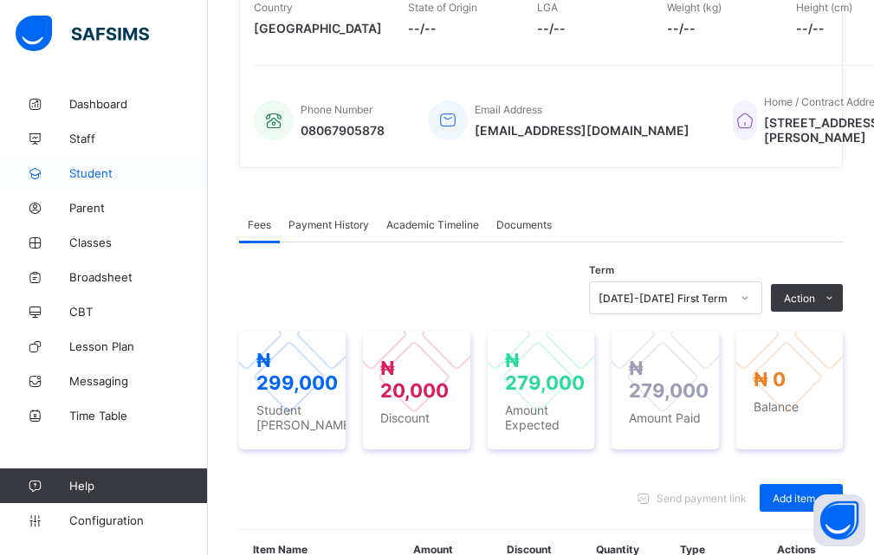
click at [102, 168] on span "Student" at bounding box center [138, 173] width 139 height 14
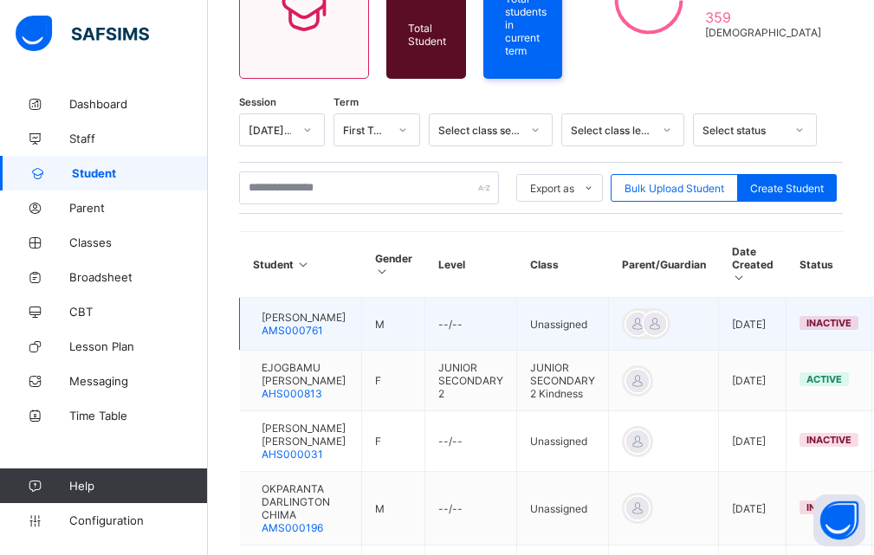
scroll to position [347, 0]
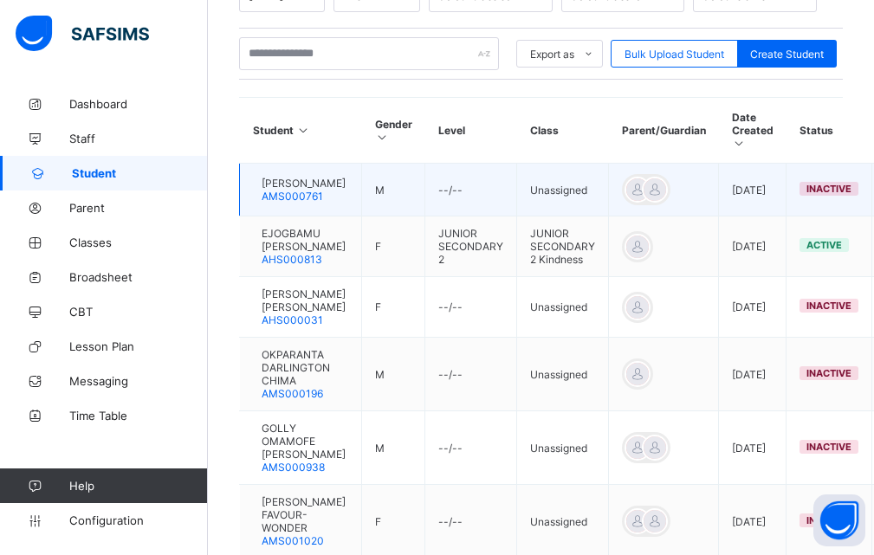
click at [283, 177] on span "[PERSON_NAME]" at bounding box center [304, 183] width 84 height 13
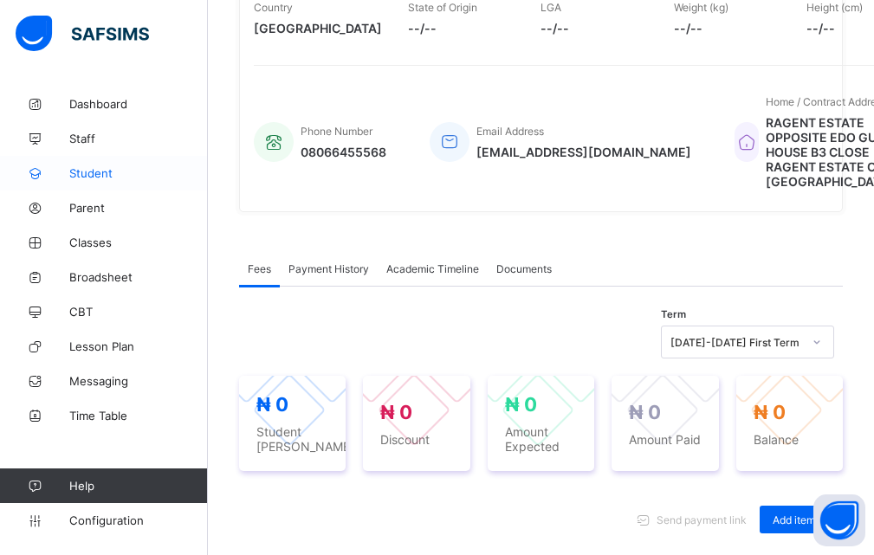
click at [105, 172] on span "Student" at bounding box center [138, 173] width 139 height 14
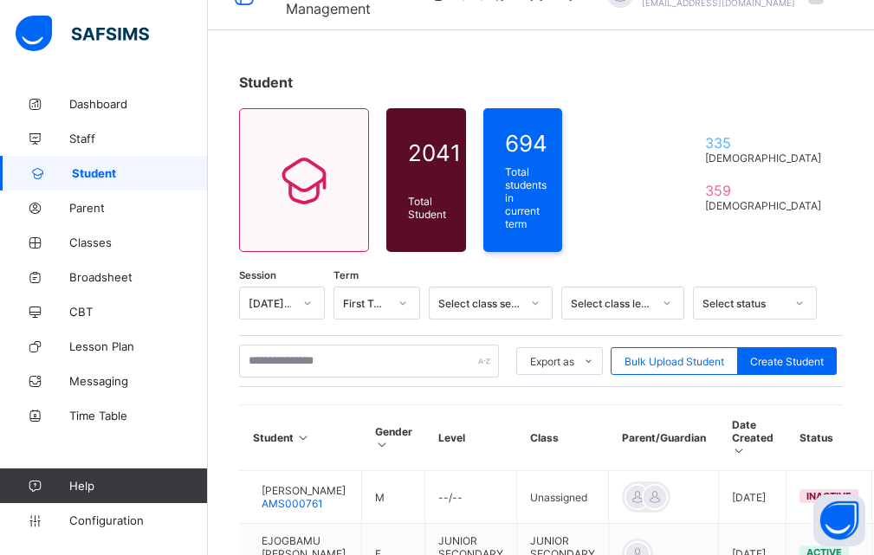
scroll to position [126, 0]
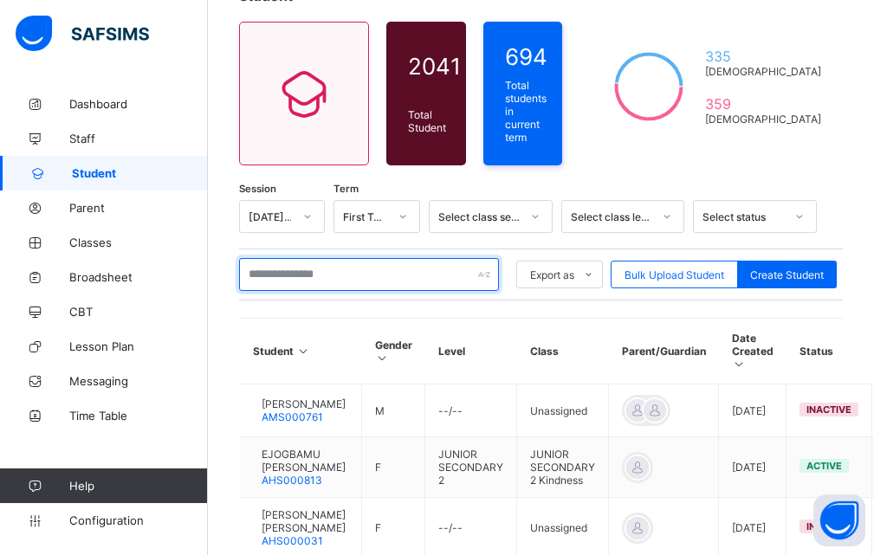
click at [299, 270] on input "text" at bounding box center [369, 274] width 260 height 33
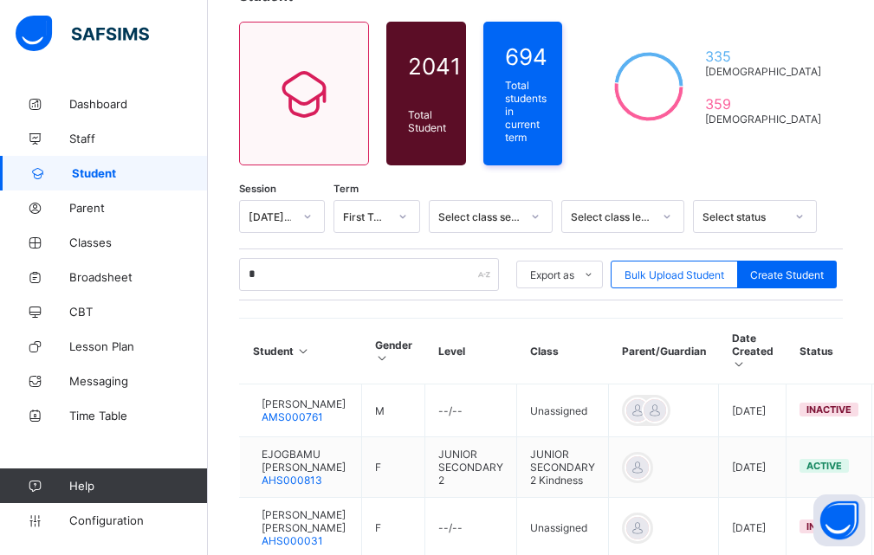
click at [125, 168] on span "Student" at bounding box center [140, 173] width 136 height 14
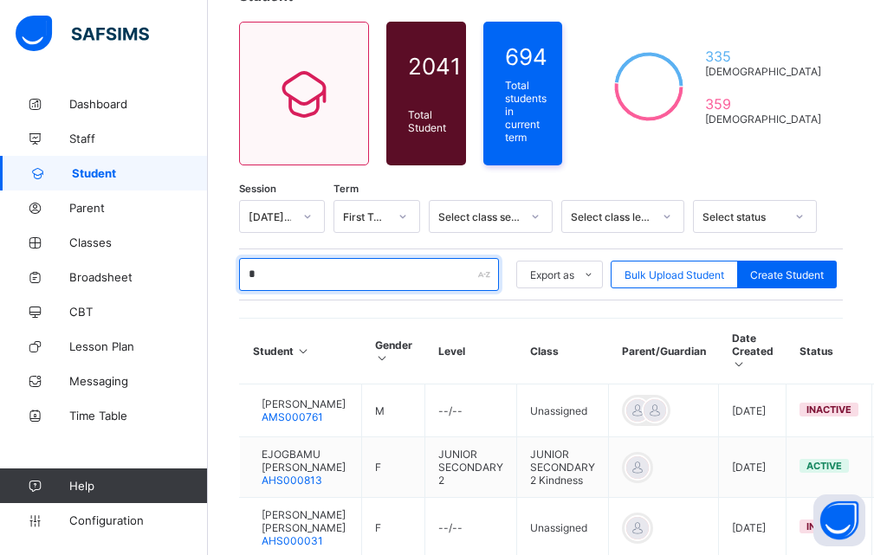
click at [276, 276] on input "*" at bounding box center [369, 274] width 260 height 33
click at [276, 272] on input "*" at bounding box center [369, 274] width 260 height 33
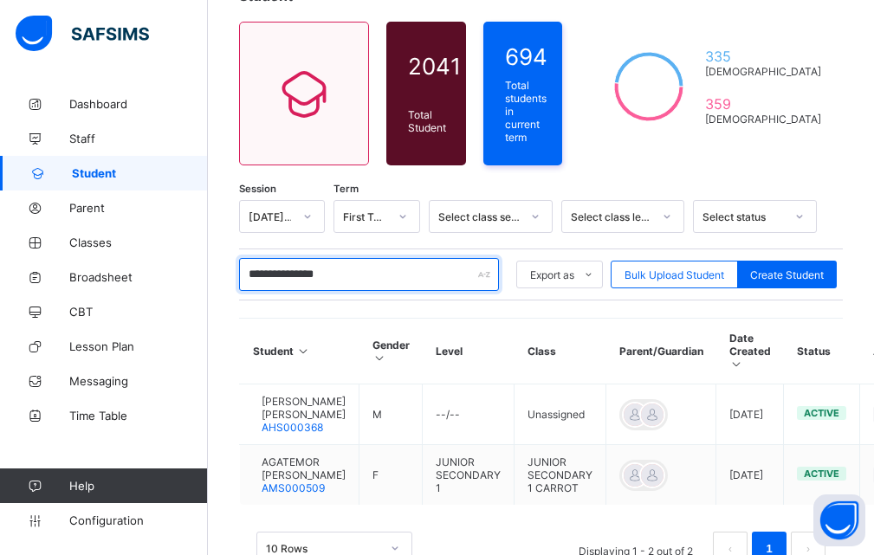
type input "**********"
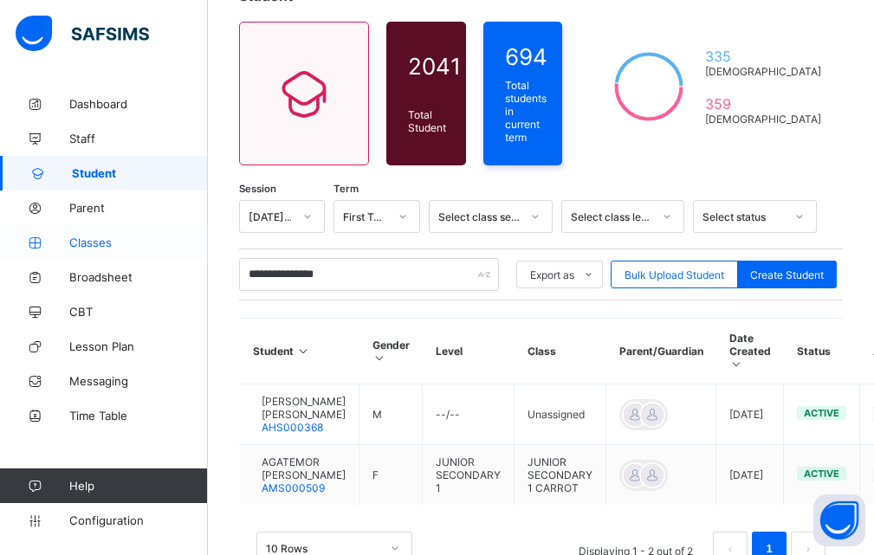
click at [165, 241] on span "Classes" at bounding box center [138, 243] width 139 height 14
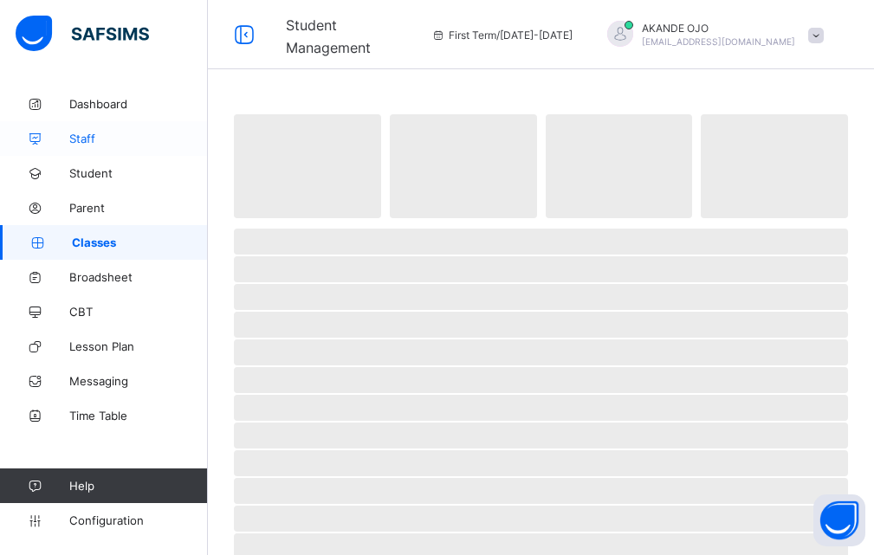
click at [107, 140] on span "Staff" at bounding box center [138, 139] width 139 height 14
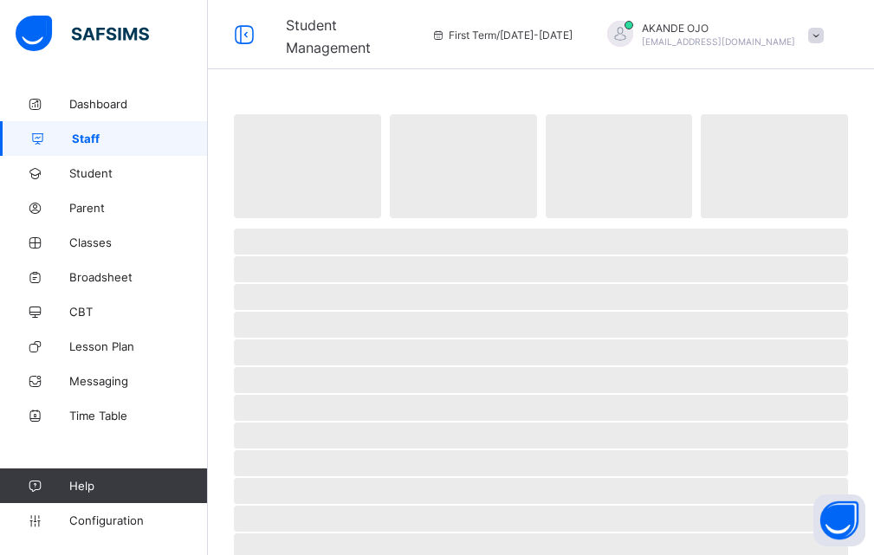
click at [708, 281] on span "‌" at bounding box center [541, 270] width 614 height 26
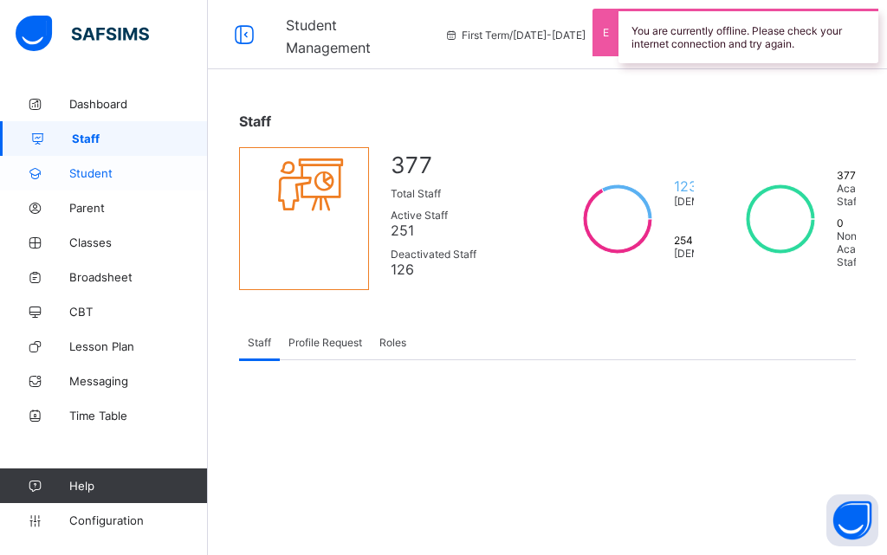
click at [130, 170] on span "Student" at bounding box center [138, 173] width 139 height 14
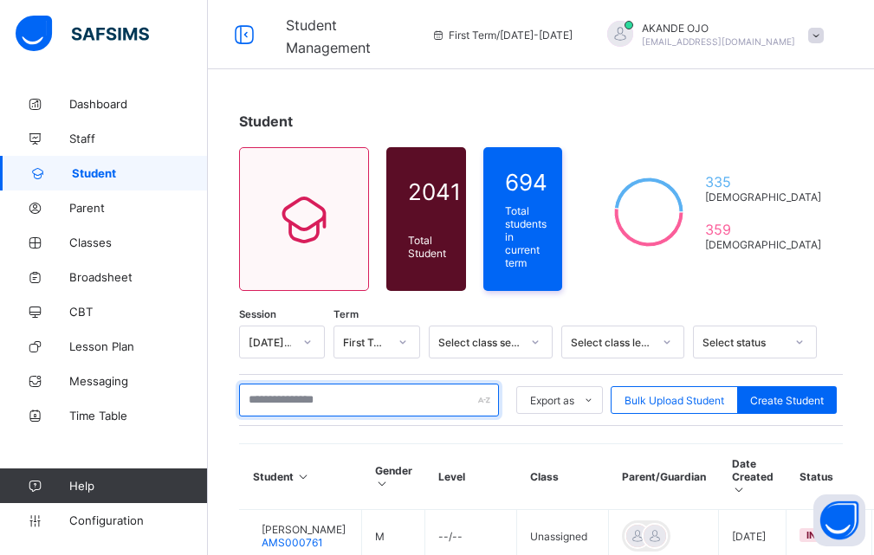
click at [278, 399] on input "text" at bounding box center [369, 400] width 260 height 33
click at [324, 385] on input "*****" at bounding box center [369, 400] width 260 height 33
type input "**********"
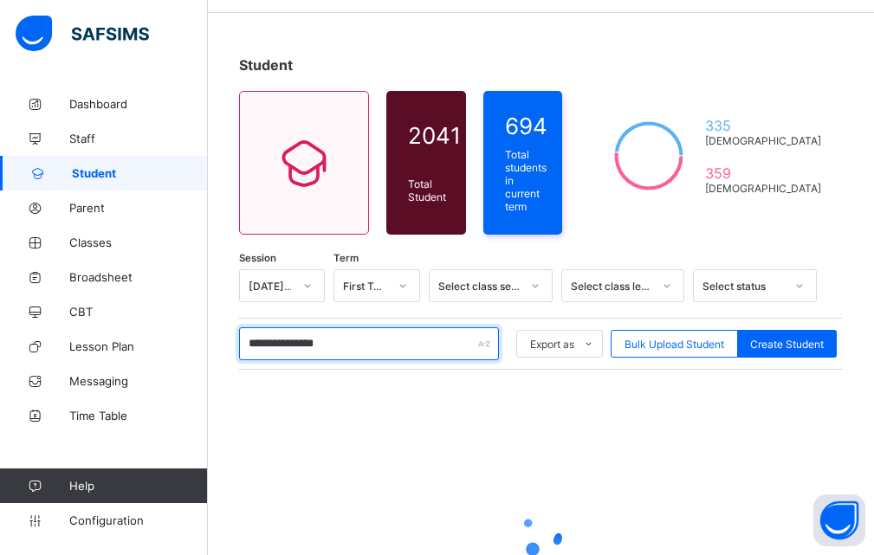
scroll to position [87, 0]
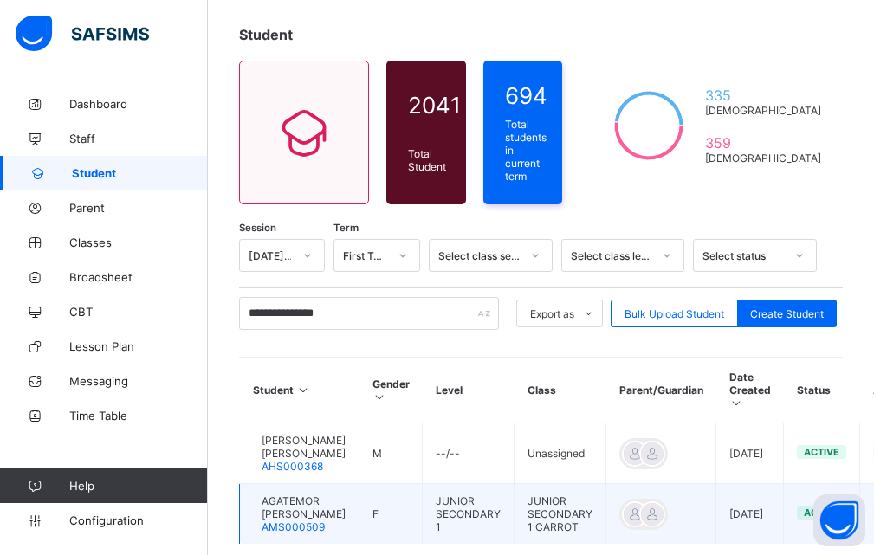
click at [328, 514] on span "AGATEMOR [PERSON_NAME]" at bounding box center [304, 508] width 84 height 26
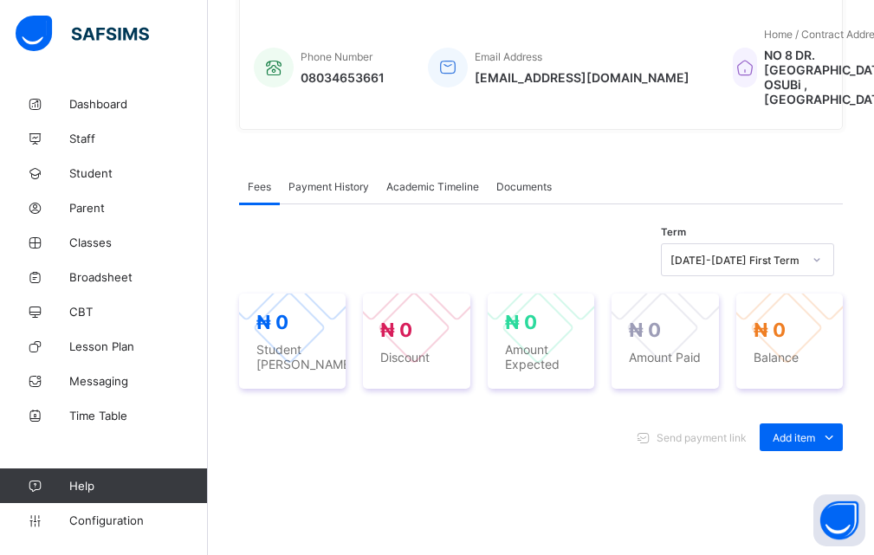
scroll to position [433, 0]
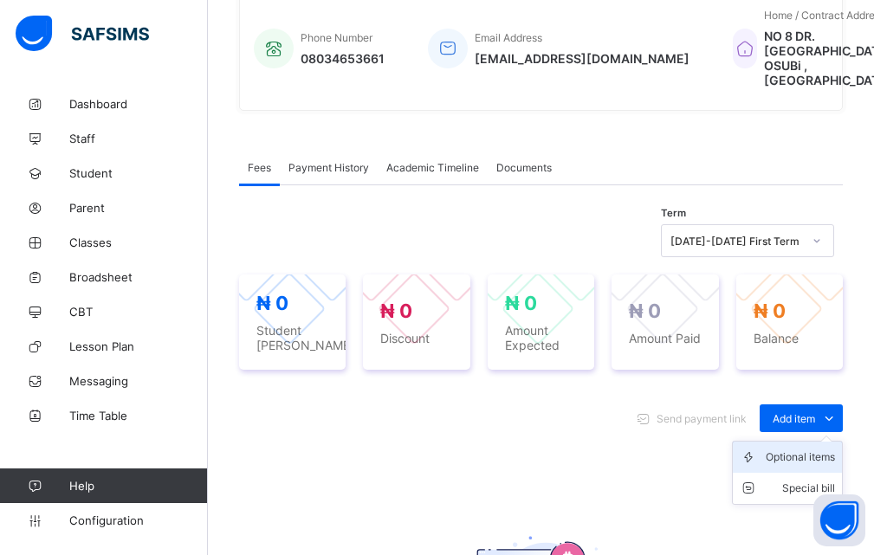
click at [817, 466] on div "Optional items" at bounding box center [800, 457] width 69 height 17
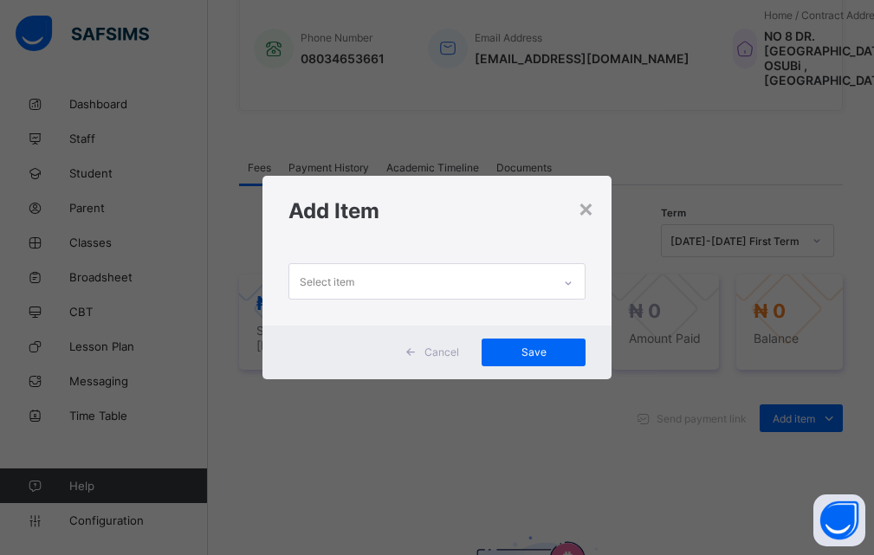
scroll to position [0, 0]
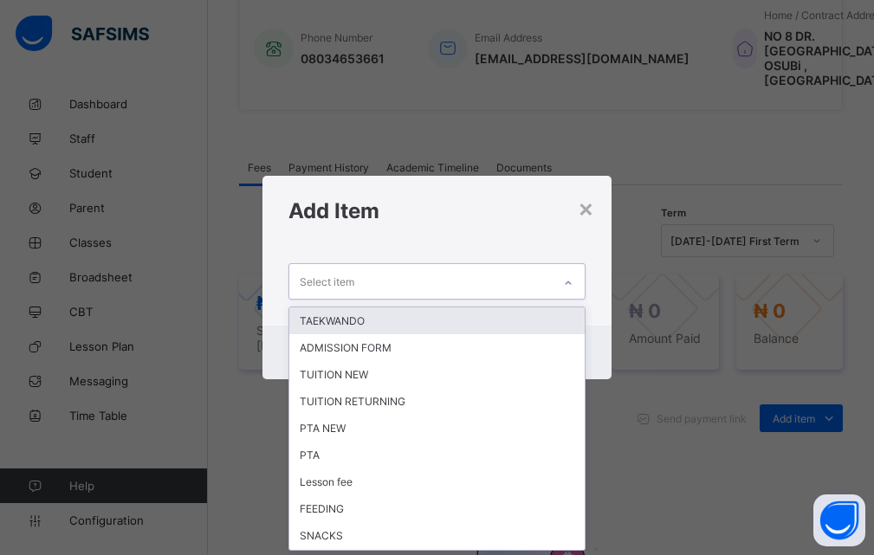
click at [568, 284] on icon at bounding box center [568, 283] width 10 height 17
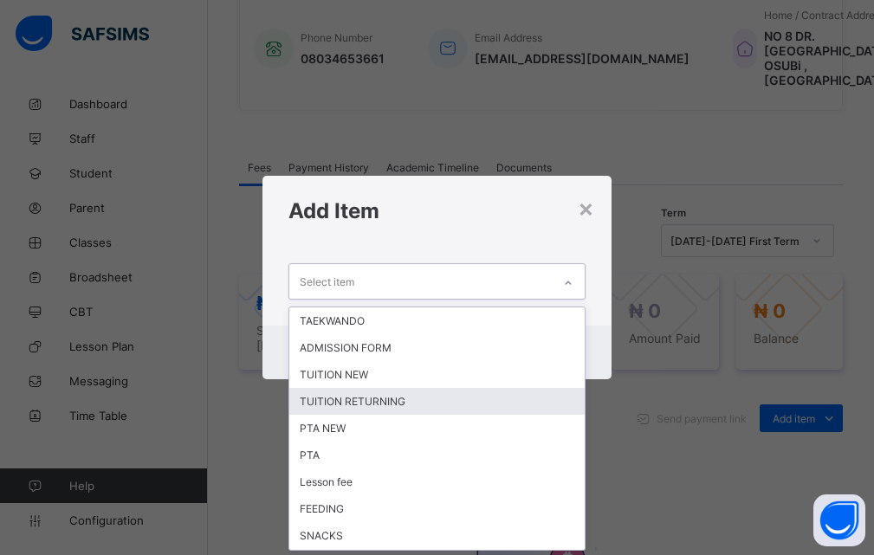
click at [381, 401] on div "TUITION RETURNING" at bounding box center [437, 401] width 296 height 27
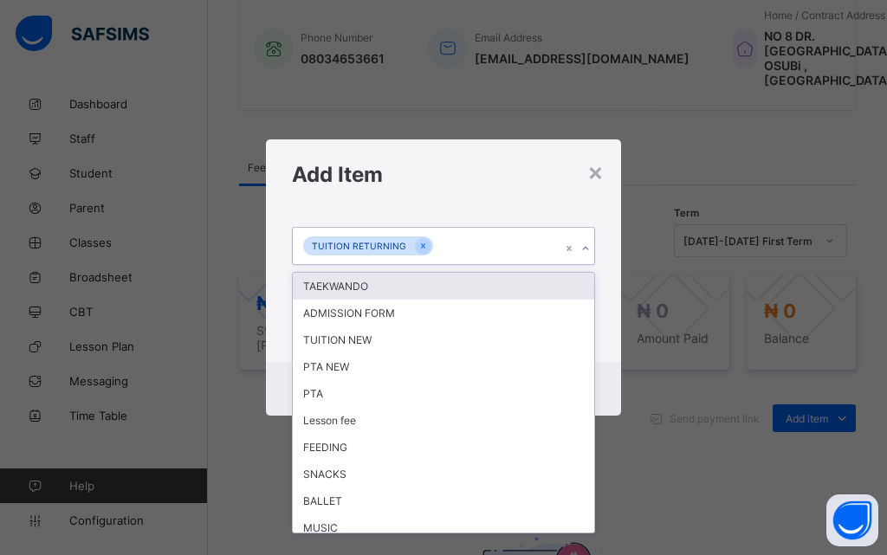
click at [582, 250] on icon at bounding box center [586, 248] width 10 height 17
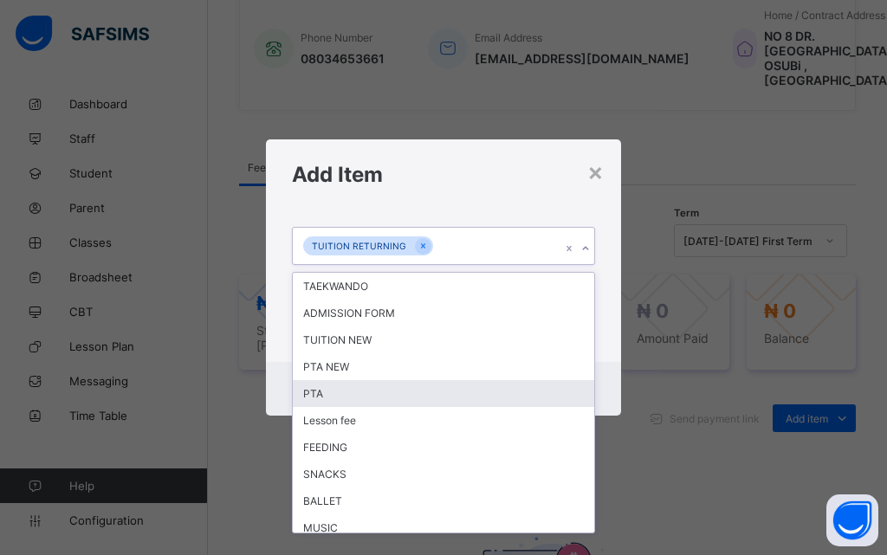
click at [327, 391] on div "PTA" at bounding box center [444, 393] width 302 height 27
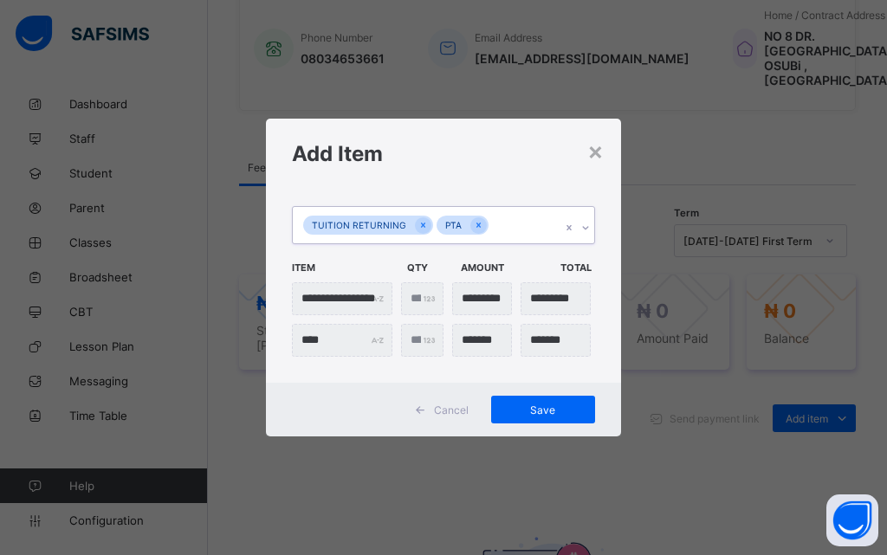
click at [586, 226] on icon at bounding box center [586, 227] width 10 height 17
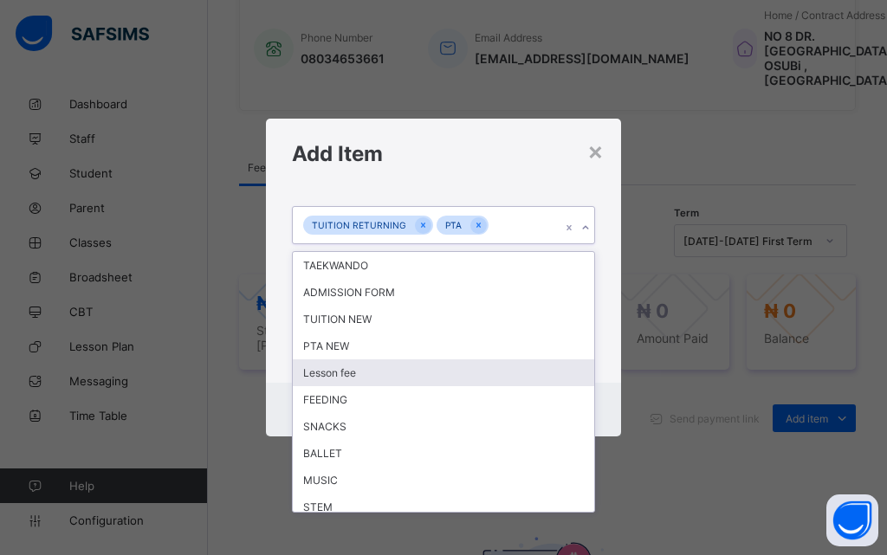
click at [387, 377] on div "Lesson fee" at bounding box center [444, 373] width 302 height 27
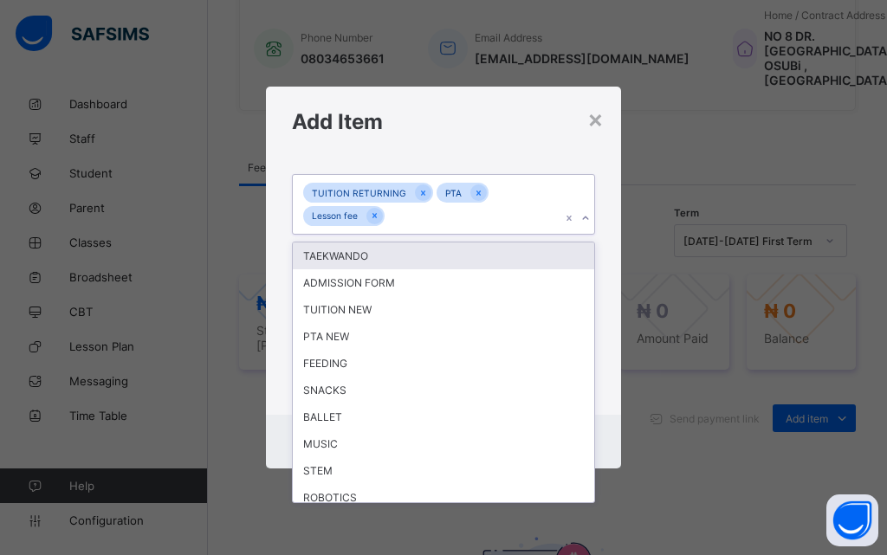
click at [588, 224] on icon at bounding box center [586, 218] width 10 height 17
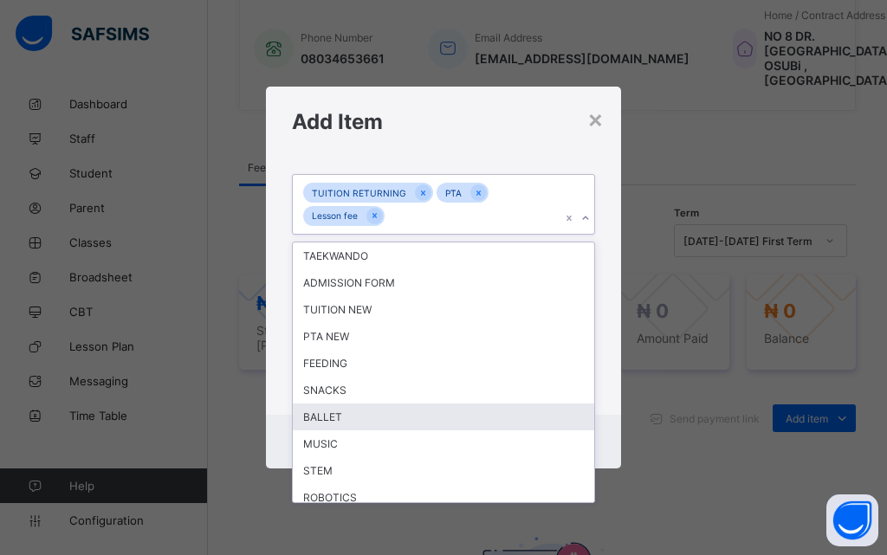
click at [376, 420] on div "BALLET" at bounding box center [444, 417] width 302 height 27
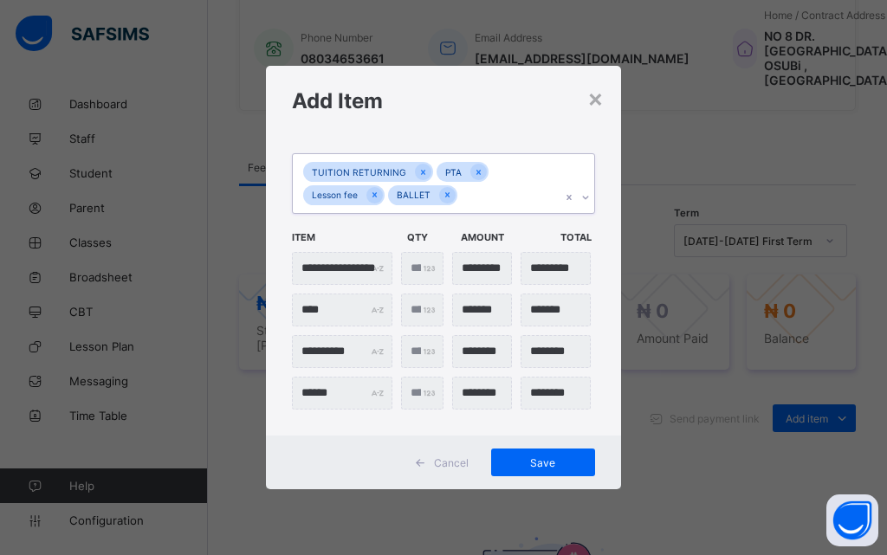
click at [586, 196] on icon at bounding box center [586, 197] width 10 height 17
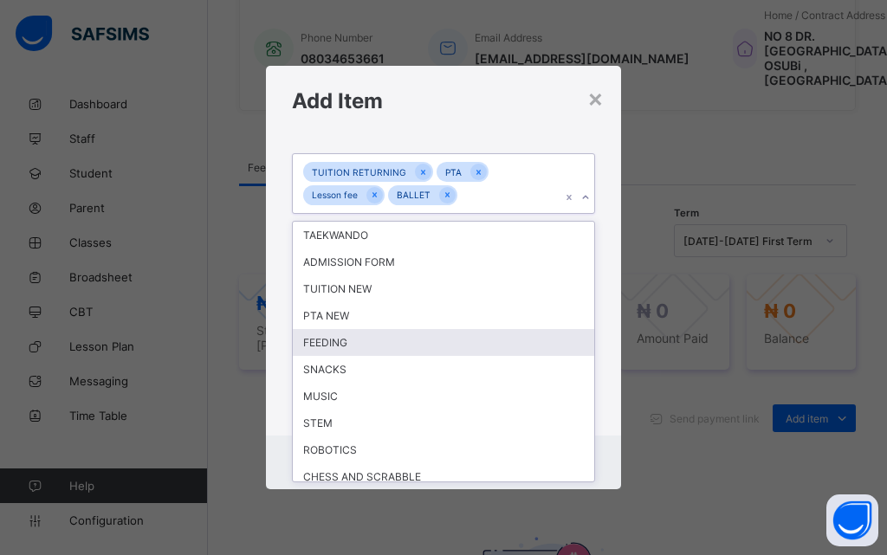
click at [404, 343] on div "FEEDING" at bounding box center [444, 342] width 302 height 27
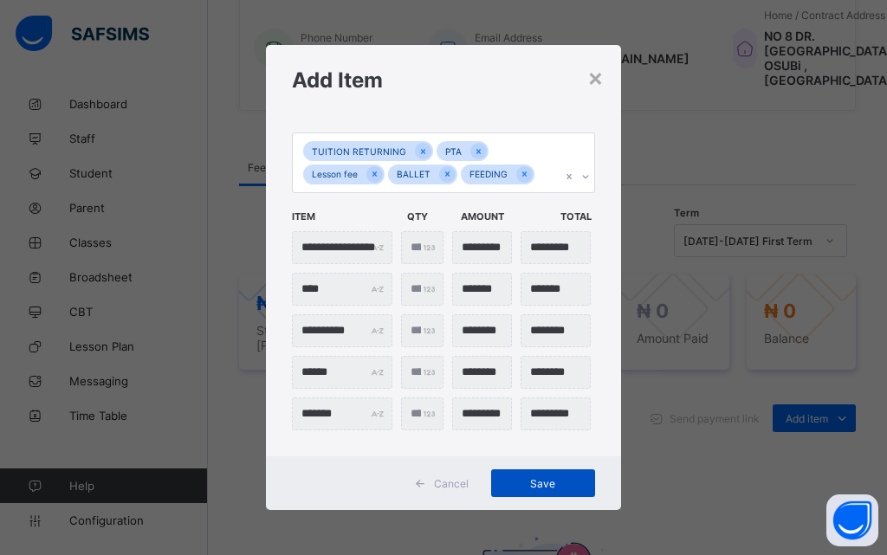
click at [532, 481] on span "Save" at bounding box center [543, 483] width 78 height 13
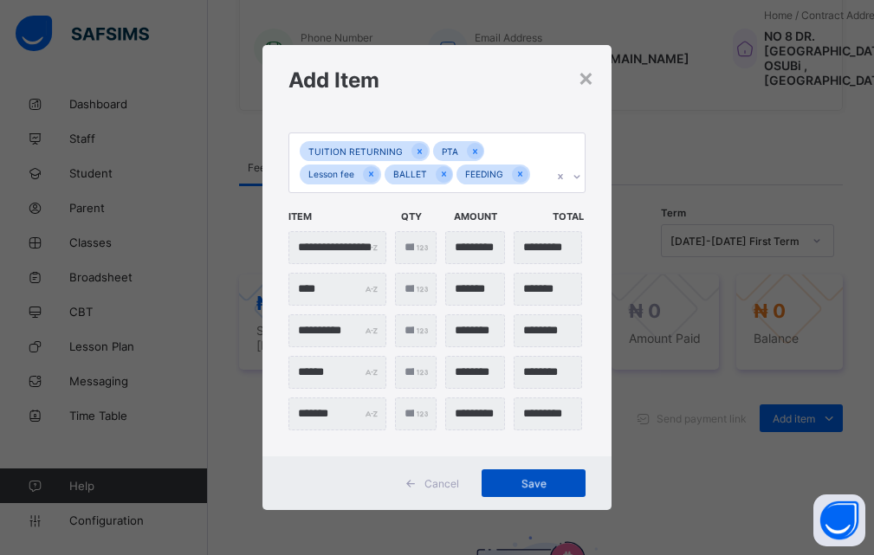
click at [531, 479] on div "Save" at bounding box center [534, 484] width 104 height 28
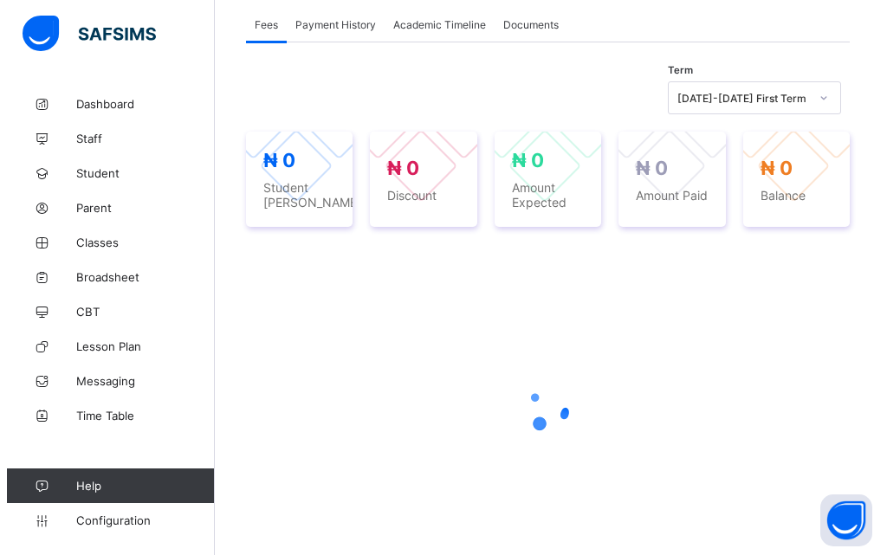
scroll to position [607, 0]
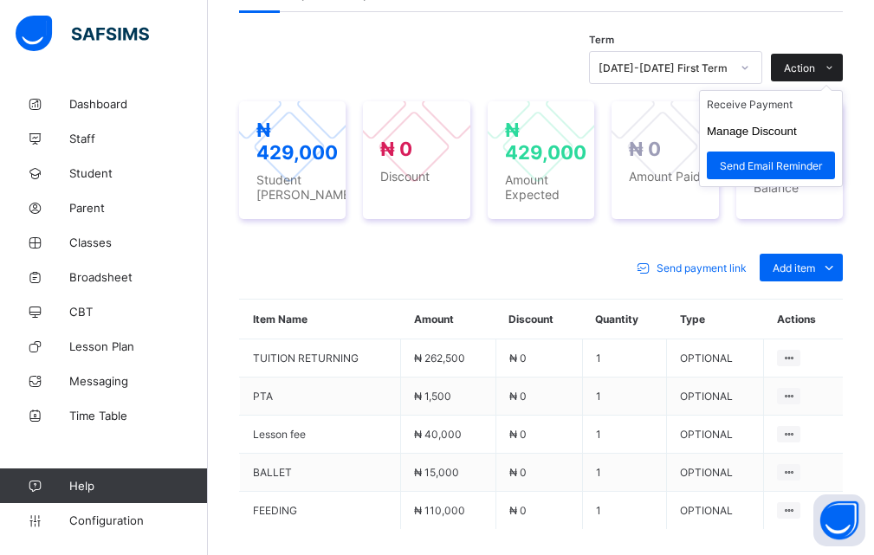
click at [836, 74] on icon at bounding box center [829, 67] width 13 height 11
click at [783, 138] on button "Manage Discount" at bounding box center [752, 131] width 90 height 13
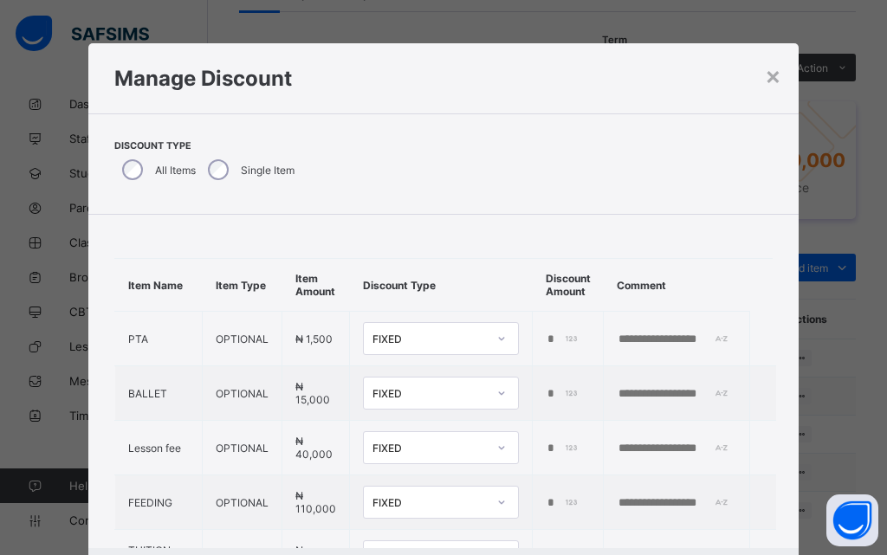
type input "*"
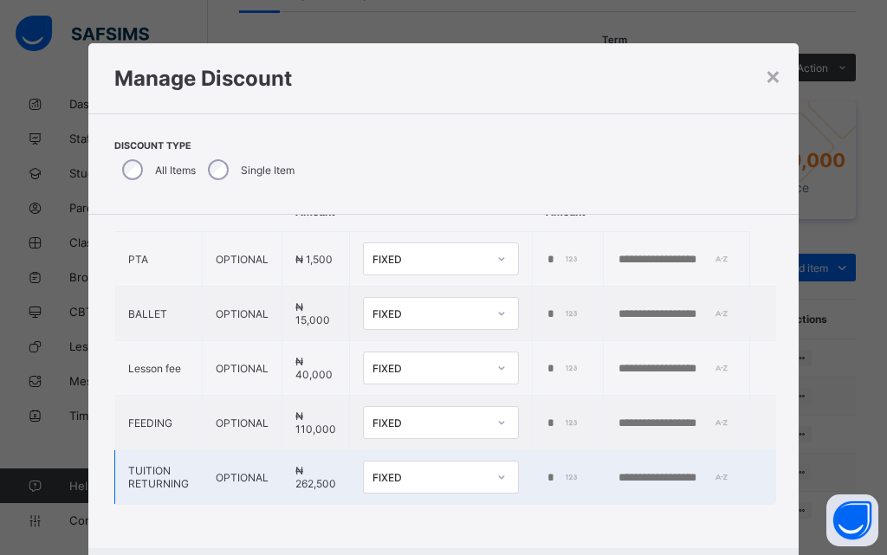
scroll to position [93, 0]
click at [567, 471] on div "*" at bounding box center [566, 478] width 40 height 14
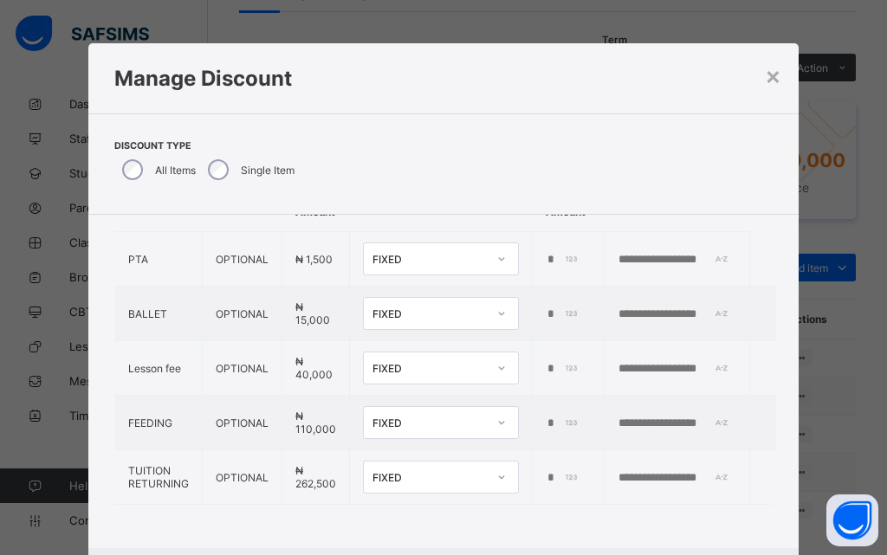
click at [550, 106] on div "Manage Discount" at bounding box center [443, 78] width 710 height 70
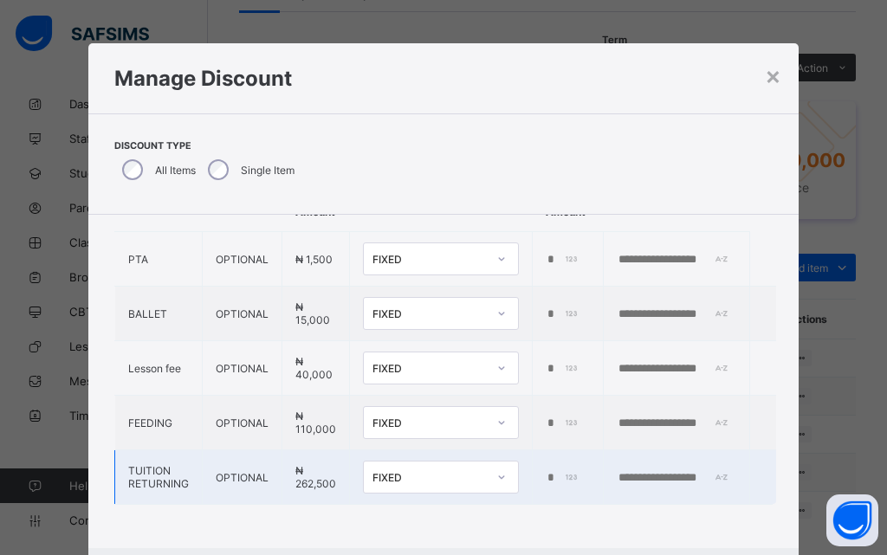
click at [567, 471] on div "*" at bounding box center [566, 478] width 40 height 14
click at [564, 471] on div "*" at bounding box center [566, 478] width 40 height 14
click at [562, 471] on input "*" at bounding box center [564, 478] width 36 height 14
type input "******"
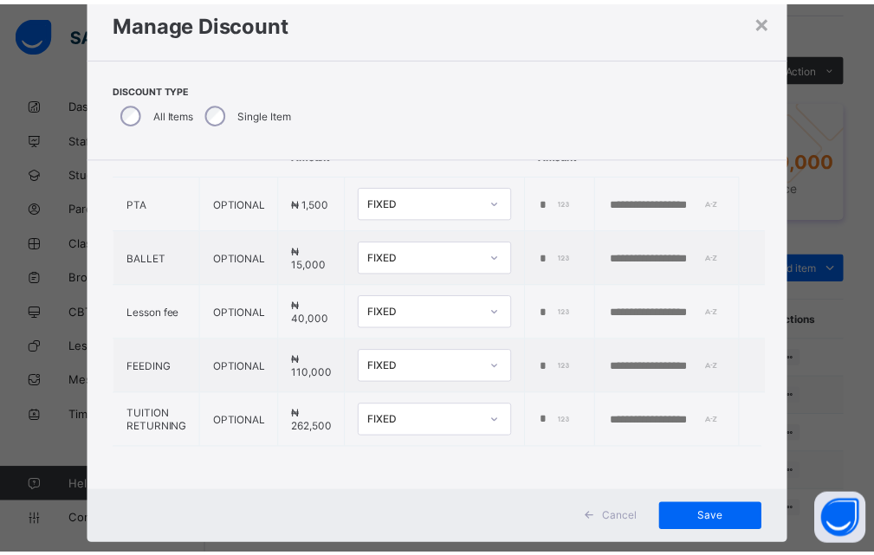
scroll to position [87, 0]
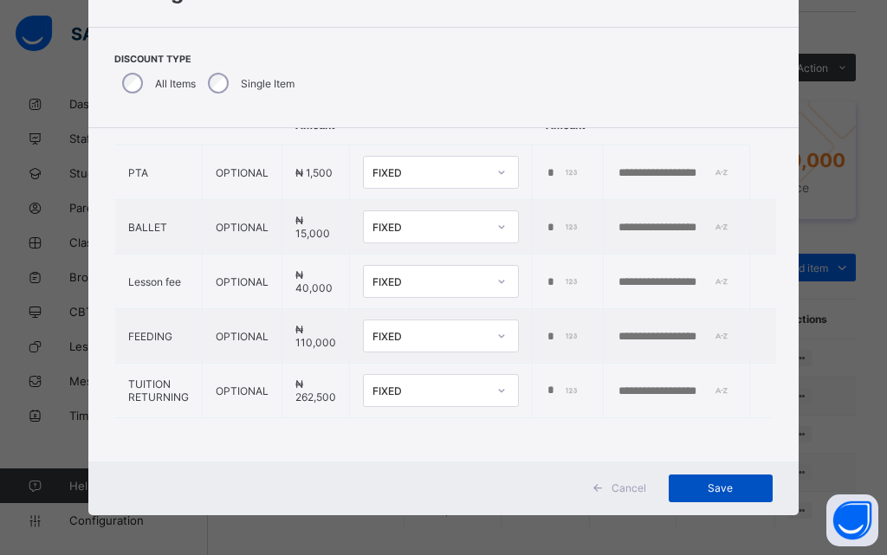
click at [715, 488] on span "Save" at bounding box center [721, 488] width 78 height 13
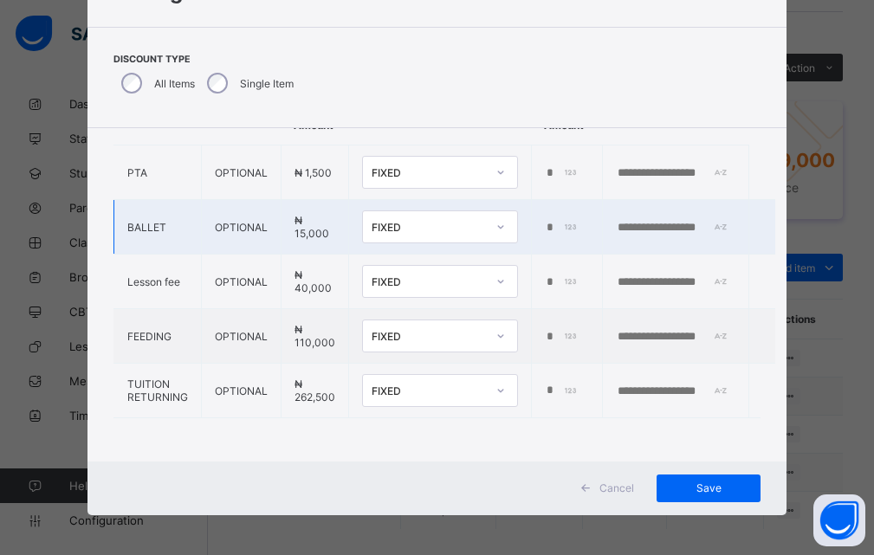
click at [582, 202] on td "*" at bounding box center [566, 227] width 71 height 55
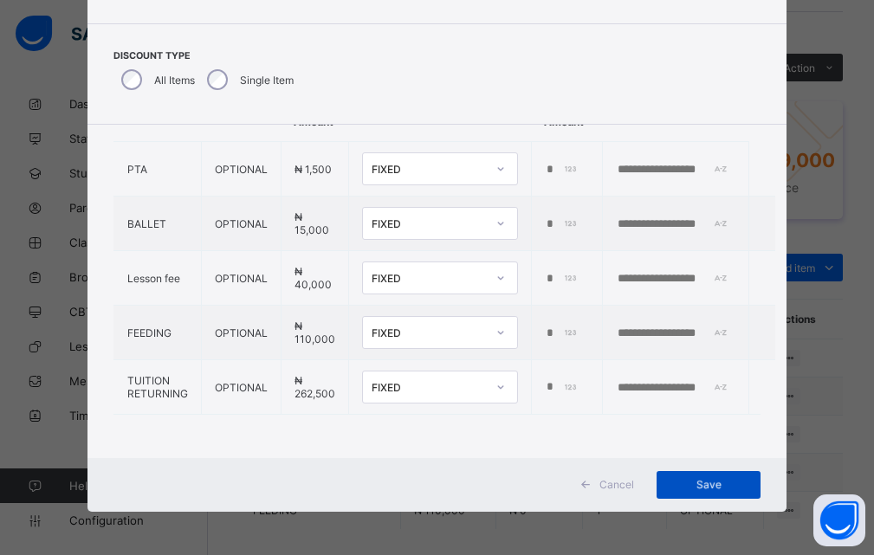
click at [702, 484] on span "Save" at bounding box center [709, 484] width 78 height 13
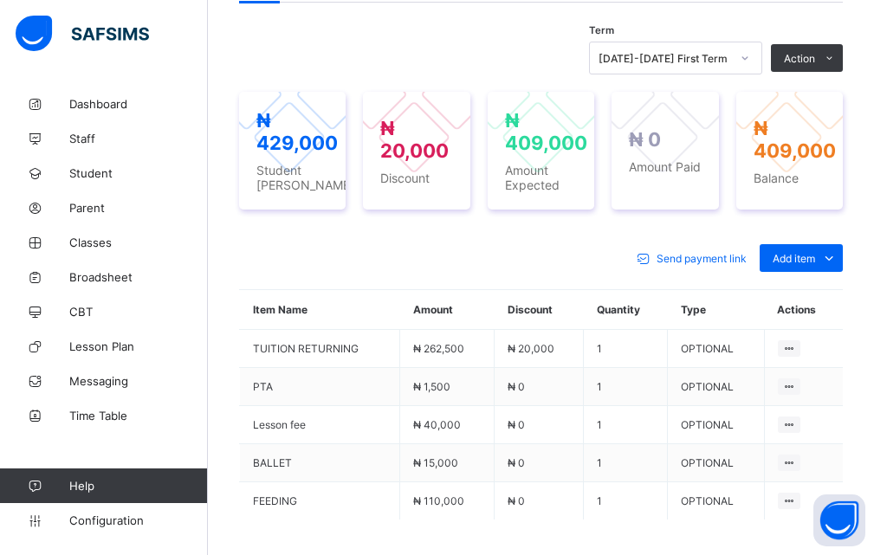
scroll to position [586, 0]
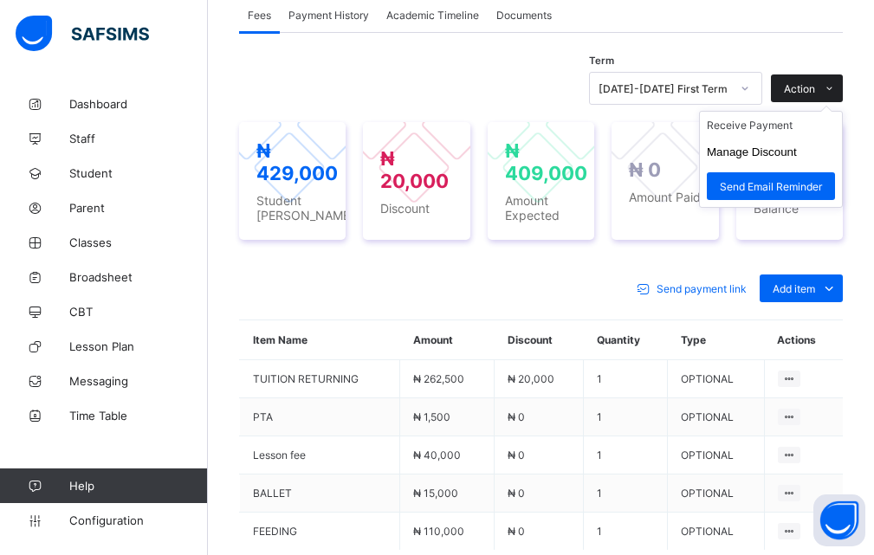
click at [836, 94] on icon at bounding box center [829, 88] width 13 height 11
click at [729, 139] on li "Receive Payment" at bounding box center [771, 125] width 142 height 27
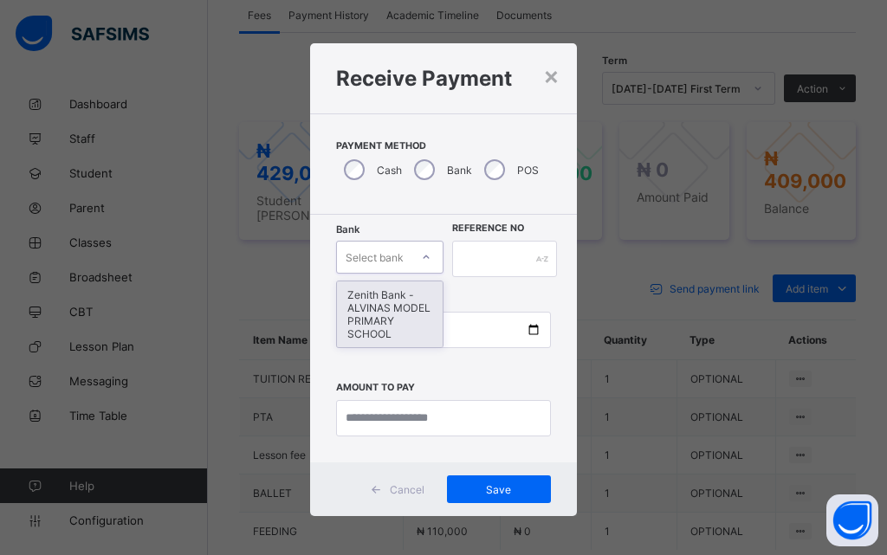
click at [414, 258] on div at bounding box center [426, 258] width 29 height 28
click at [361, 316] on div "Zenith Bank - ALVINAS MODEL PRIMARY SCHOOL" at bounding box center [390, 315] width 106 height 66
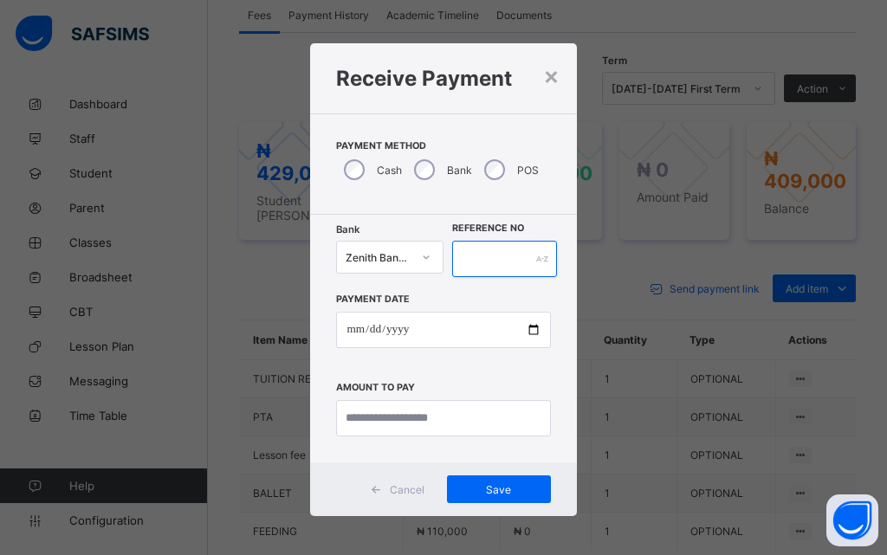
click at [490, 260] on input "text" at bounding box center [504, 259] width 105 height 36
type input "********"
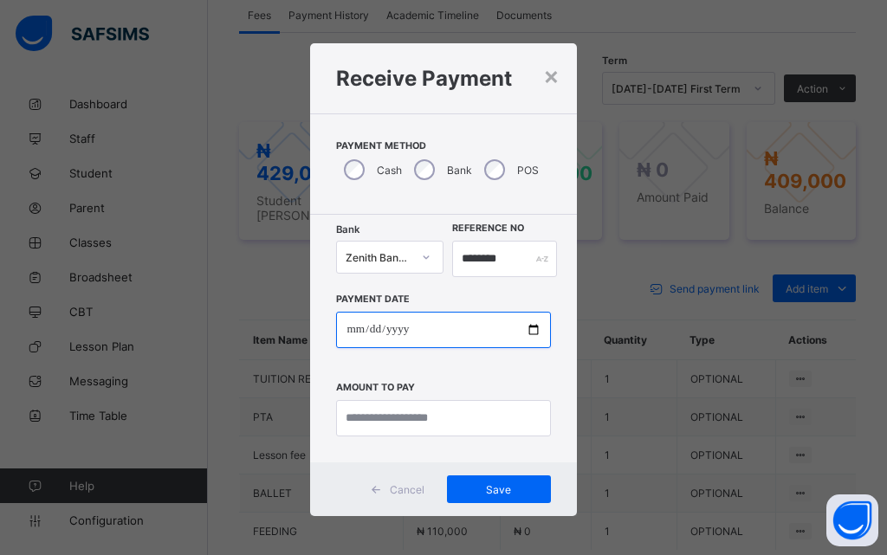
click at [529, 328] on input "date" at bounding box center [443, 330] width 214 height 36
type input "**********"
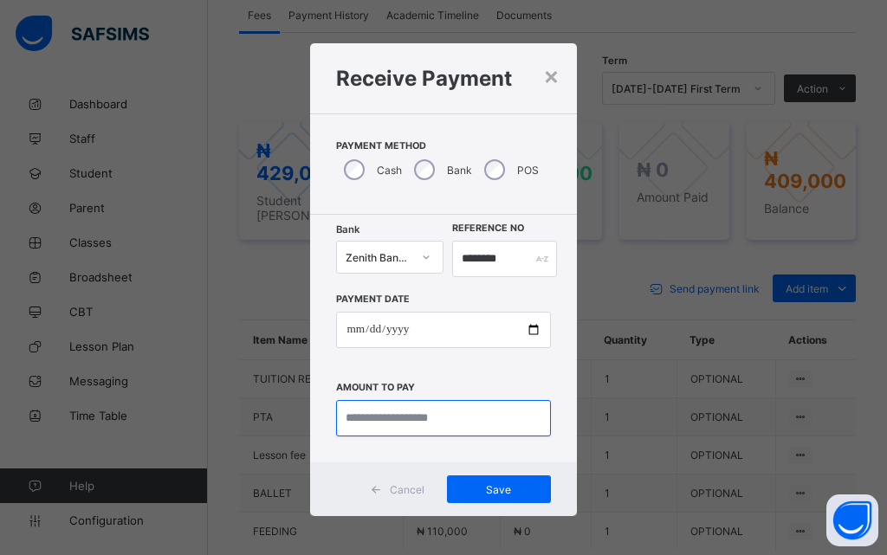
click at [406, 415] on input "currency" at bounding box center [443, 418] width 214 height 36
type input "*********"
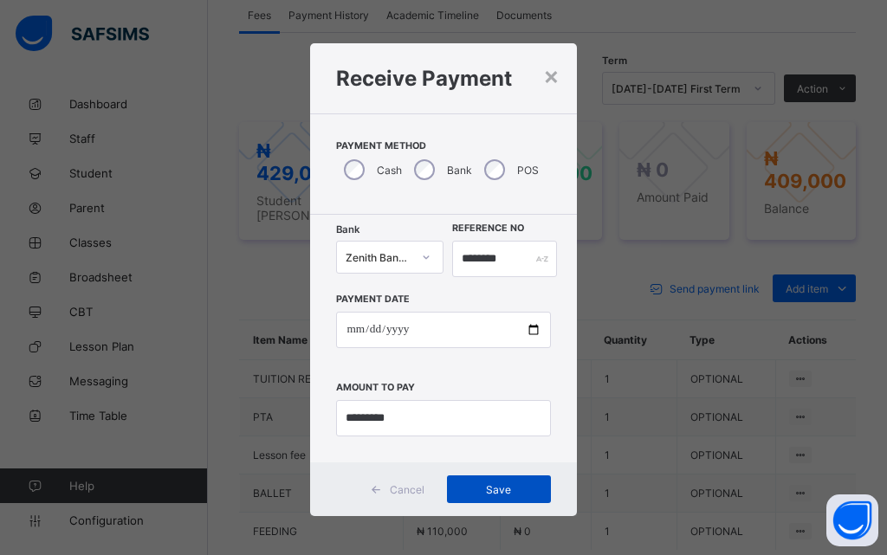
click at [481, 487] on span "Save" at bounding box center [499, 490] width 78 height 13
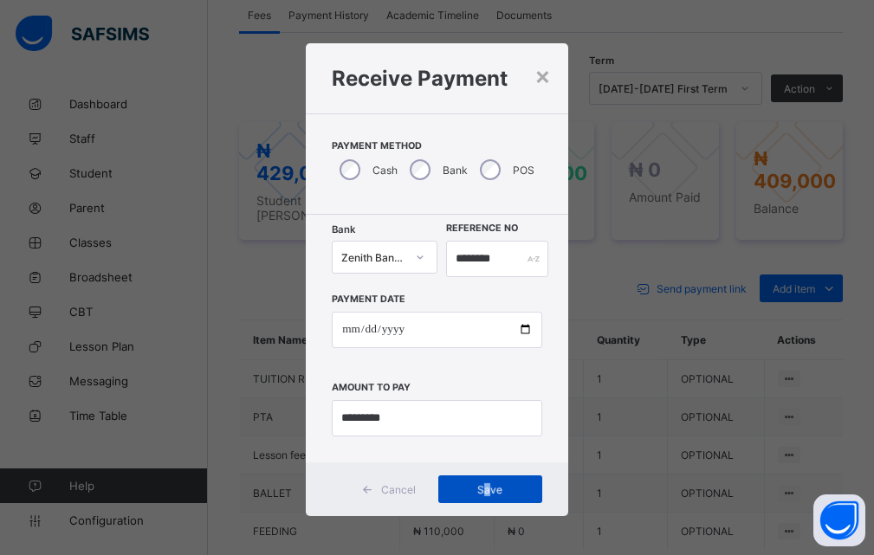
click at [489, 489] on span "Save" at bounding box center [491, 490] width 78 height 13
drag, startPoint x: 510, startPoint y: 251, endPoint x: 395, endPoint y: 236, distance: 116.3
click at [395, 236] on div "**********" at bounding box center [437, 339] width 263 height 248
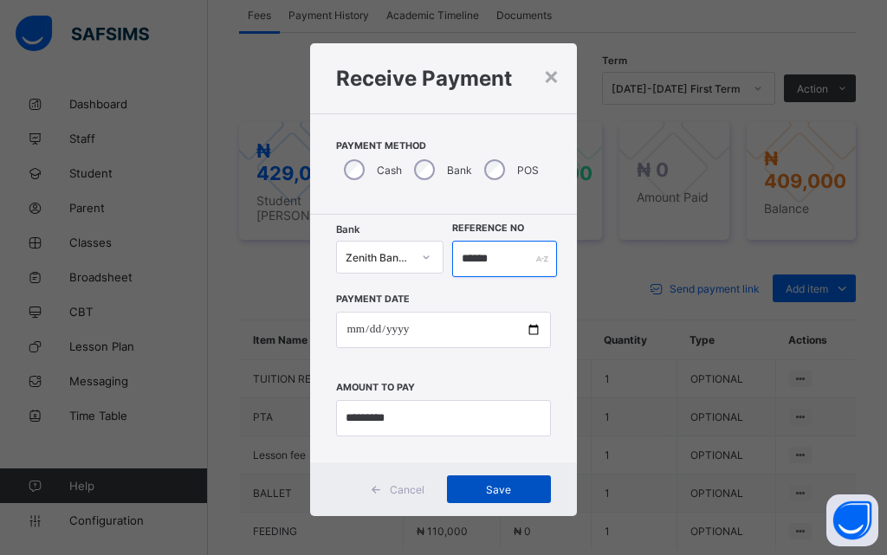
type input "******"
click at [493, 493] on span "Save" at bounding box center [499, 490] width 78 height 13
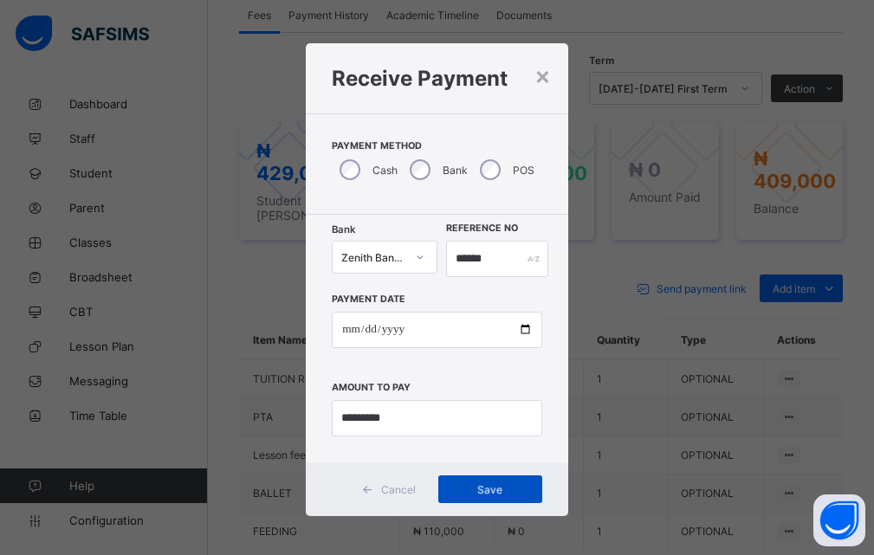
click at [493, 486] on div "Save" at bounding box center [491, 490] width 104 height 28
click at [633, 248] on div "**********" at bounding box center [437, 277] width 874 height 555
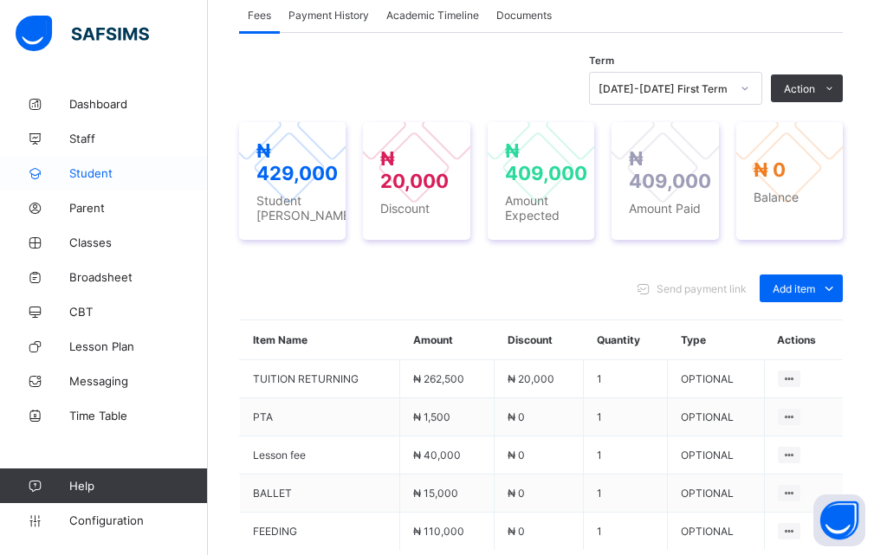
click at [120, 180] on link "Student" at bounding box center [104, 173] width 208 height 35
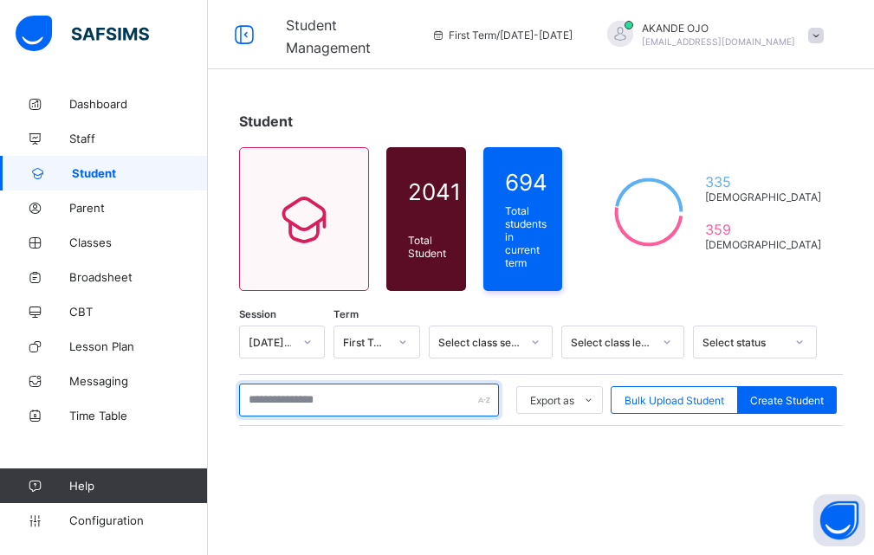
click at [350, 397] on input "text" at bounding box center [369, 400] width 260 height 33
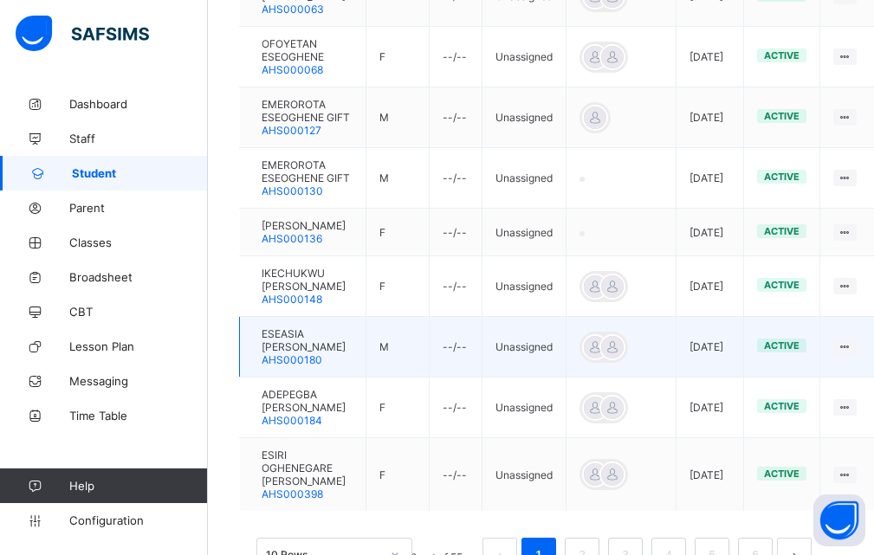
scroll to position [692, 0]
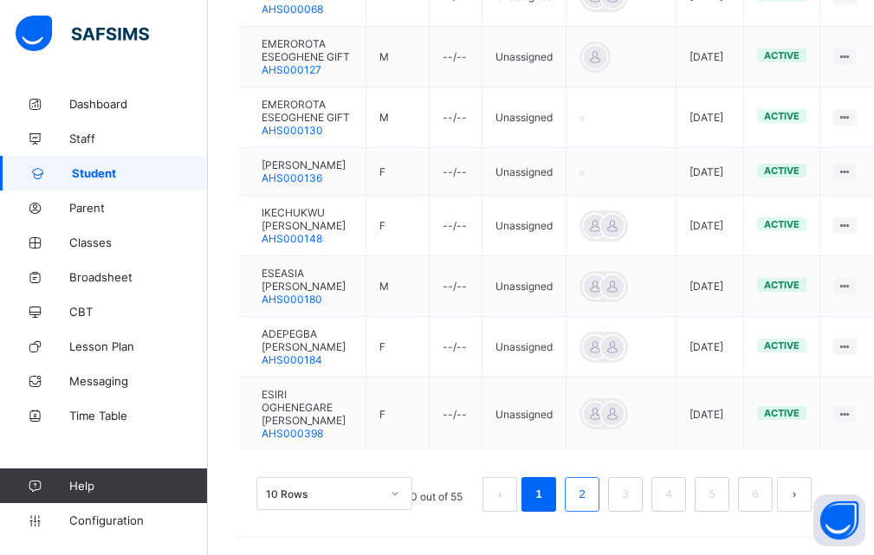
click at [590, 488] on link "2" at bounding box center [582, 495] width 16 height 23
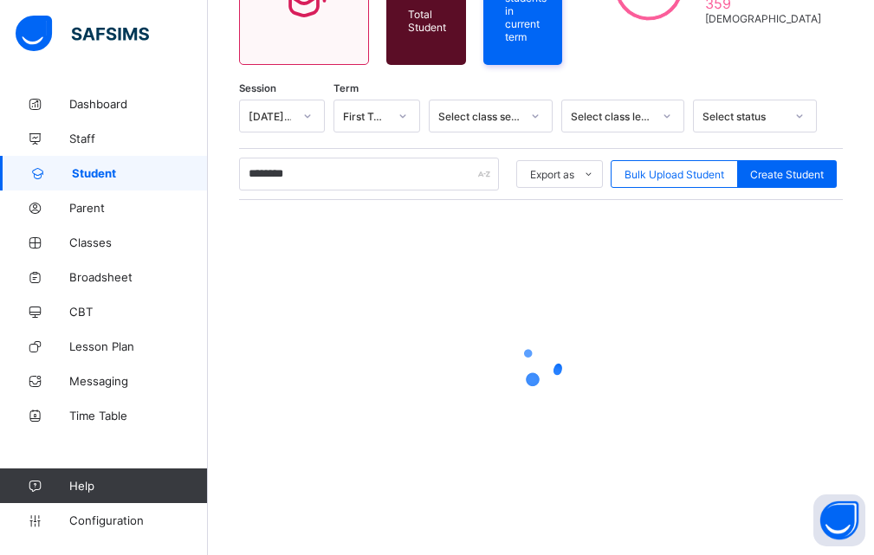
scroll to position [13, 0]
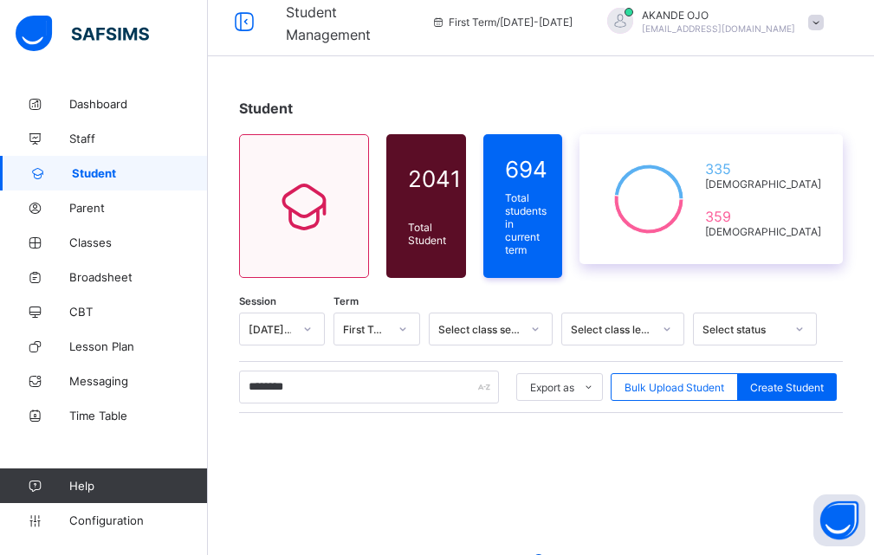
click at [697, 242] on icon at bounding box center [648, 199] width 95 height 87
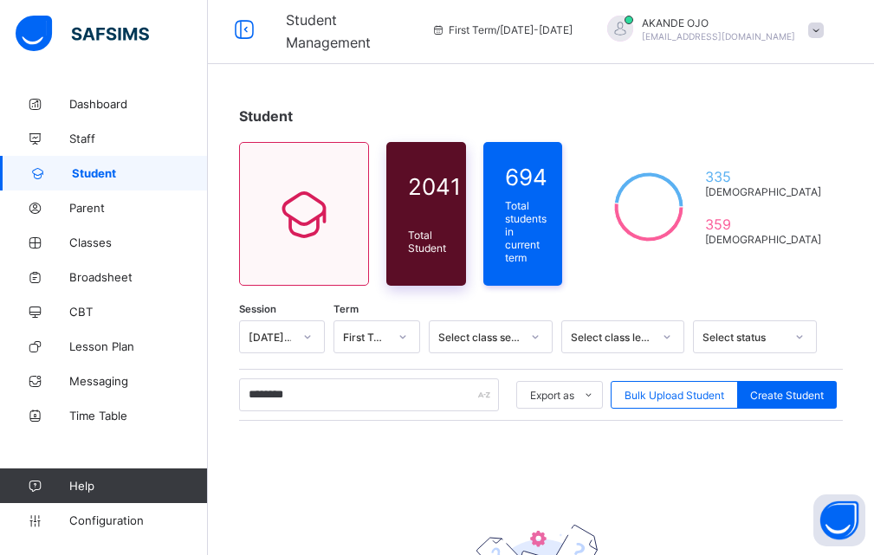
scroll to position [0, 0]
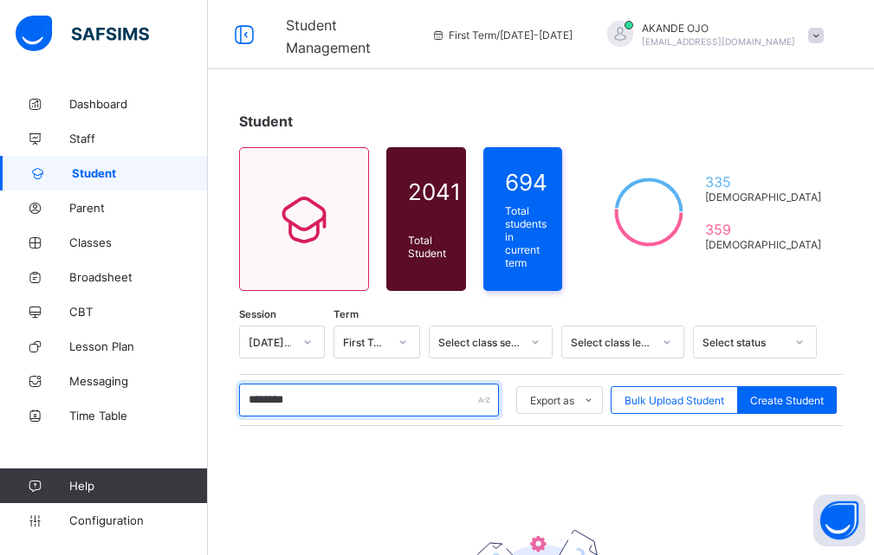
click at [335, 393] on input "********" at bounding box center [369, 400] width 260 height 33
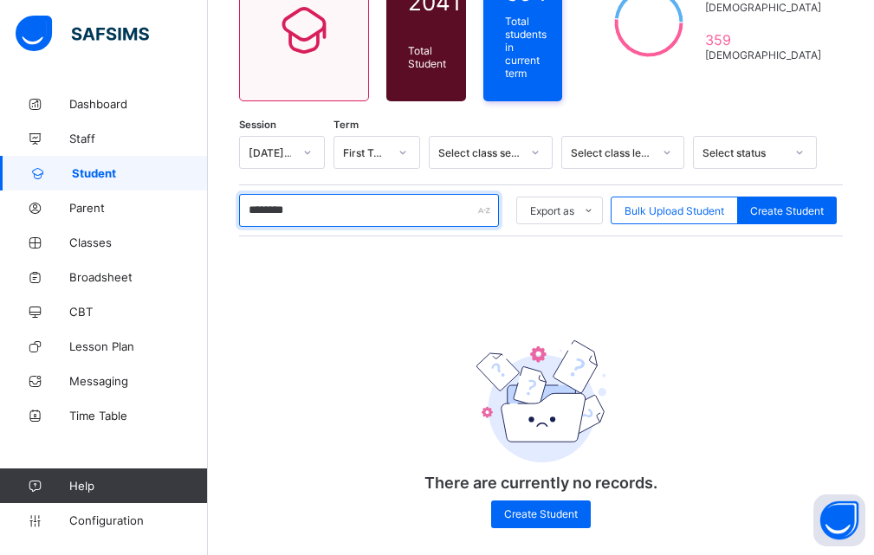
scroll to position [202, 0]
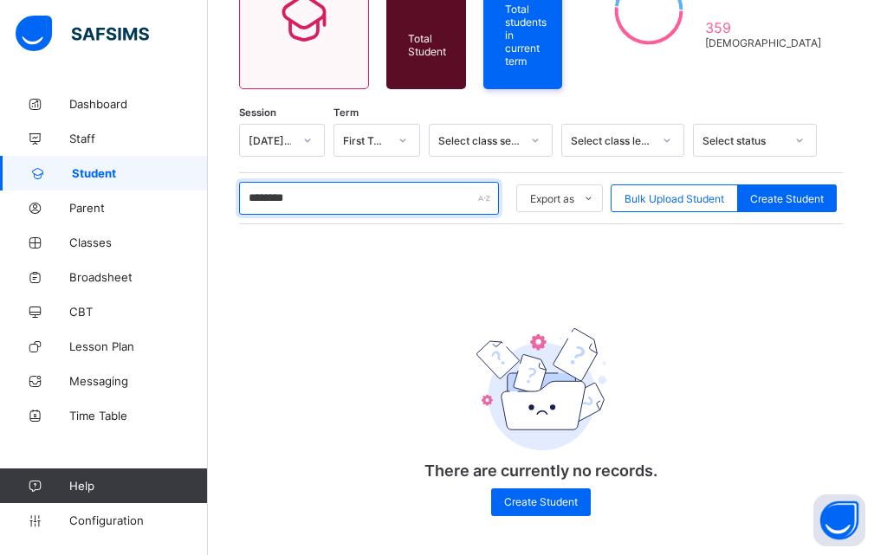
click at [266, 189] on input "********" at bounding box center [369, 198] width 260 height 33
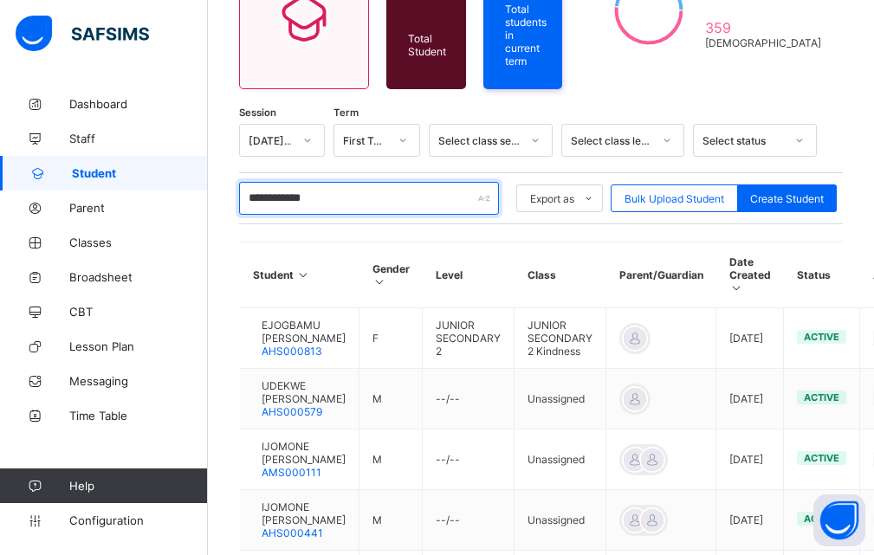
scroll to position [375, 0]
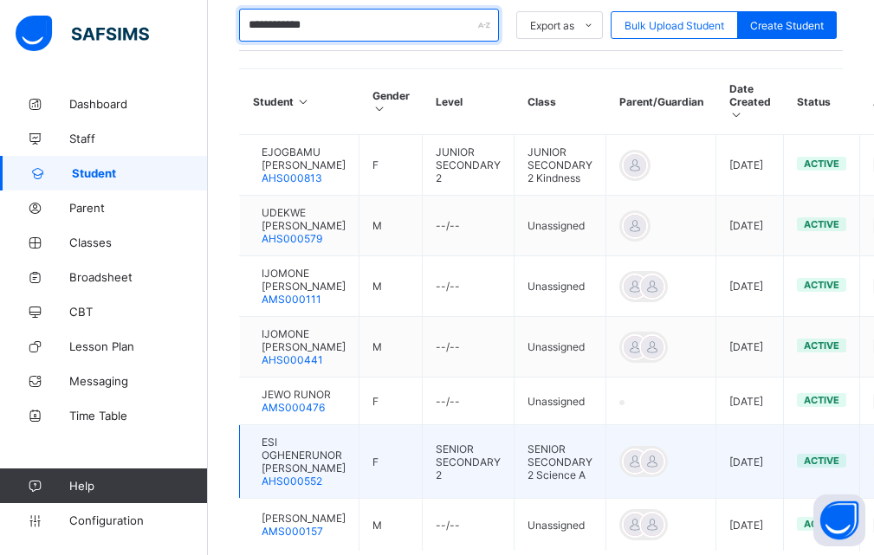
type input "**********"
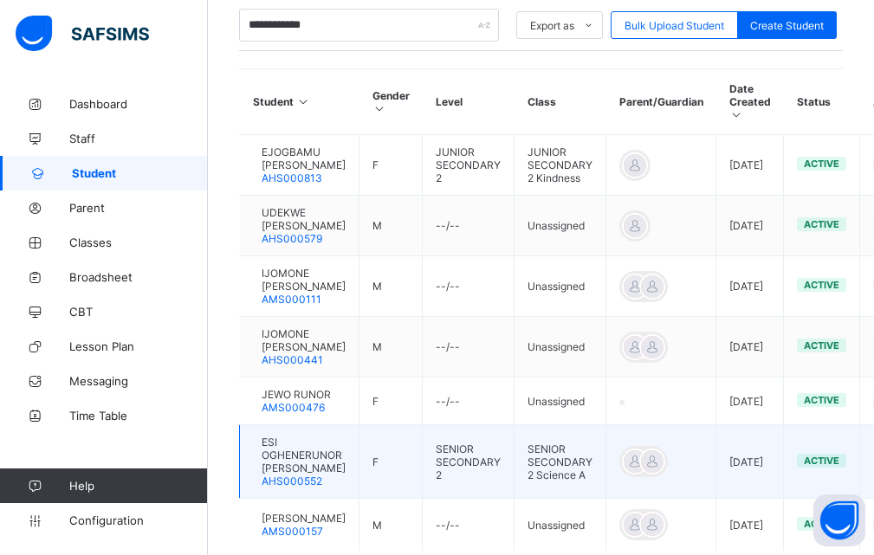
click at [314, 455] on span "ESI OGHENERUNOR [PERSON_NAME]" at bounding box center [304, 455] width 84 height 39
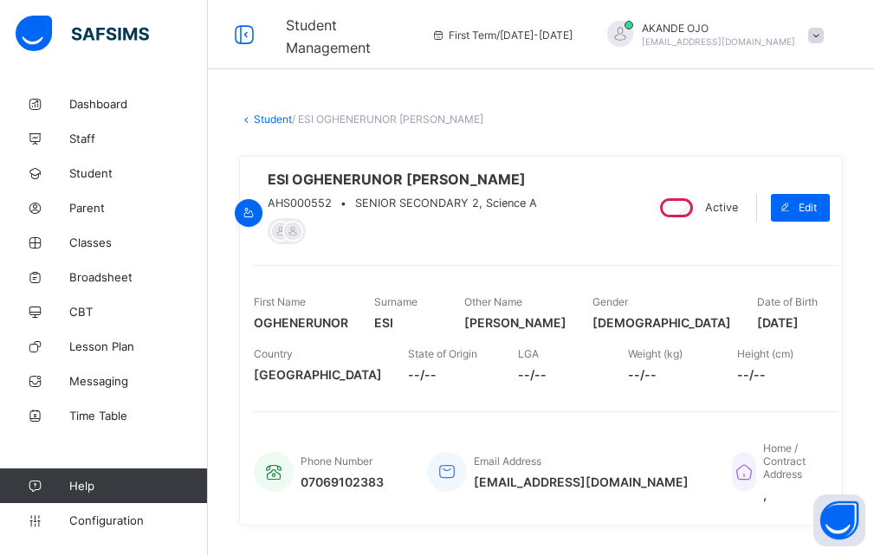
click at [627, 261] on div "ESI OGHENERUNOR [PERSON_NAME] AHS000552 • SENIOR SECONDARY 2, Science A Active …" at bounding box center [541, 341] width 604 height 370
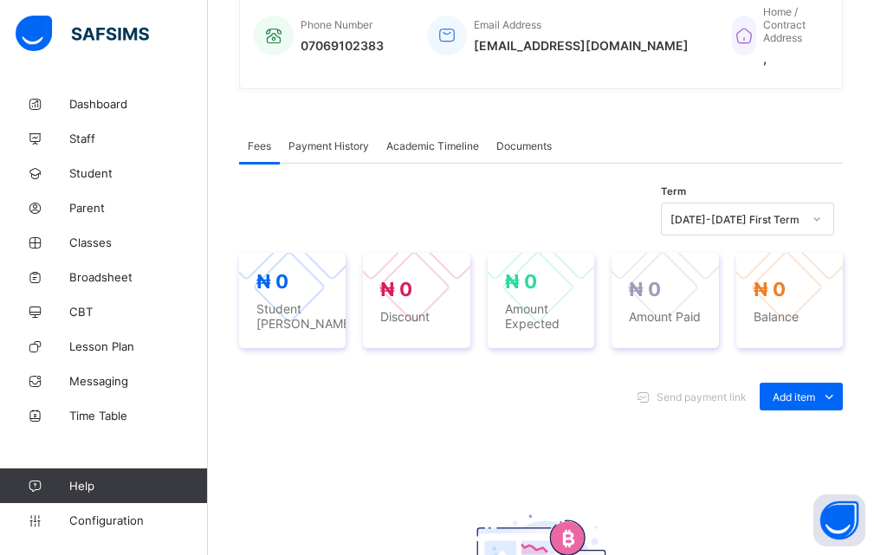
scroll to position [520, 0]
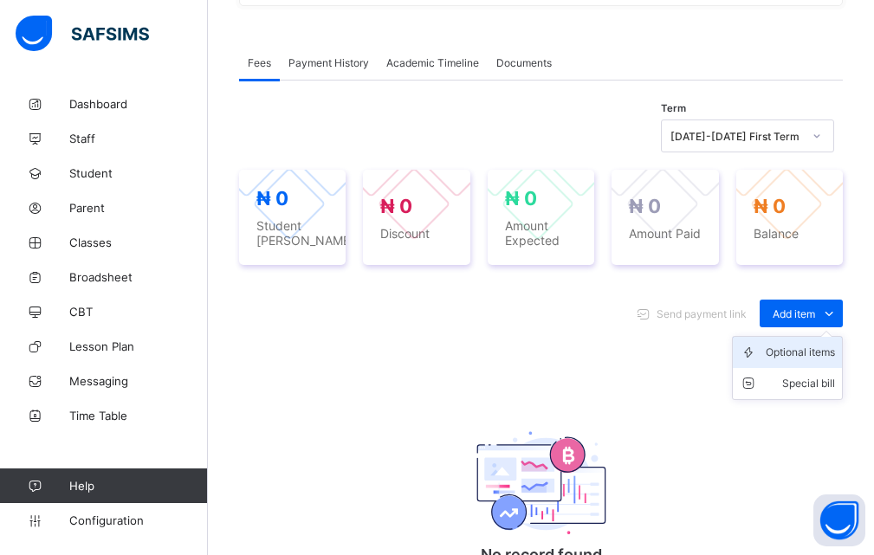
click at [806, 361] on div "Optional items" at bounding box center [800, 352] width 69 height 17
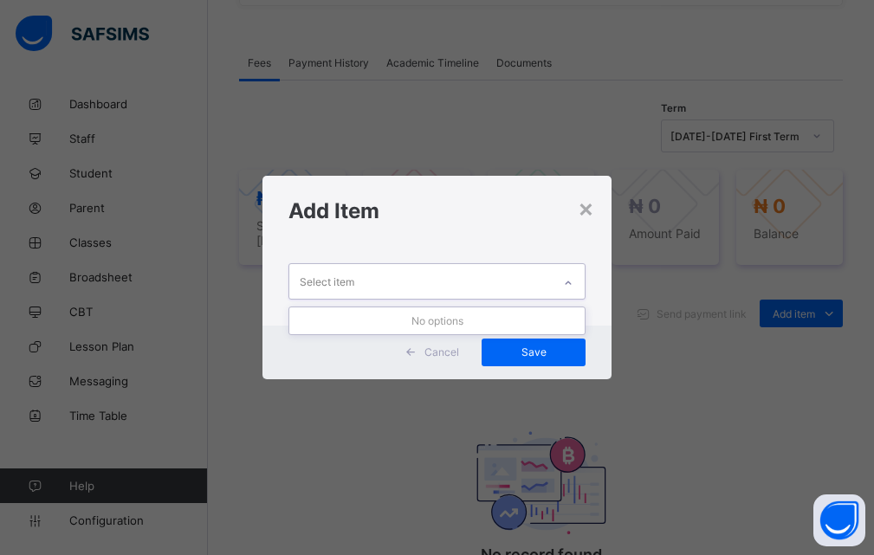
click at [568, 283] on icon at bounding box center [568, 283] width 10 height 17
click at [567, 283] on icon at bounding box center [568, 283] width 10 height 17
click at [567, 281] on icon at bounding box center [568, 283] width 10 height 17
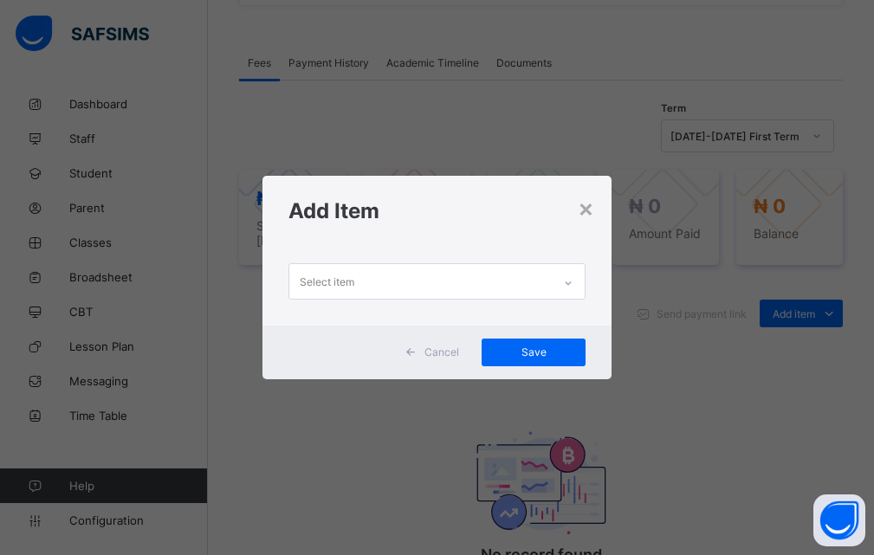
click at [684, 288] on div "× Add Item Select item Cancel Save" at bounding box center [437, 277] width 874 height 555
click at [588, 209] on div "×" at bounding box center [586, 207] width 16 height 29
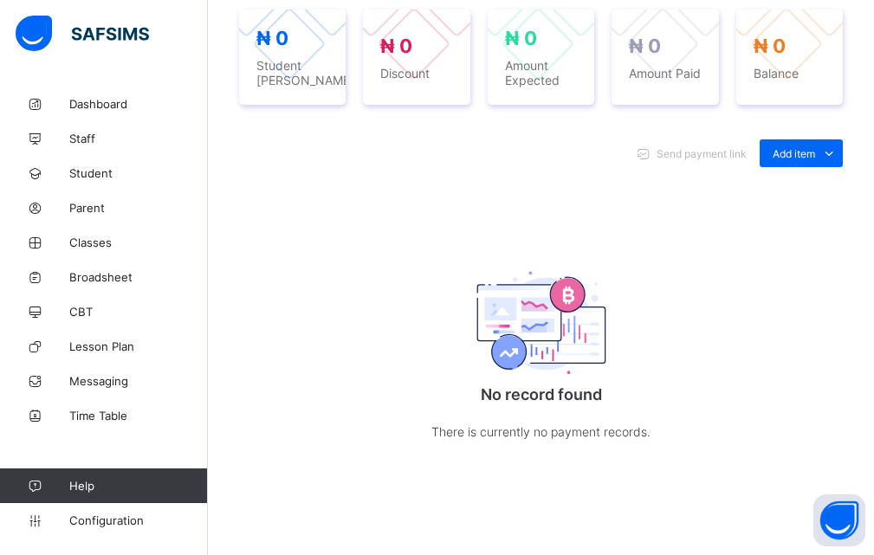
scroll to position [600, 0]
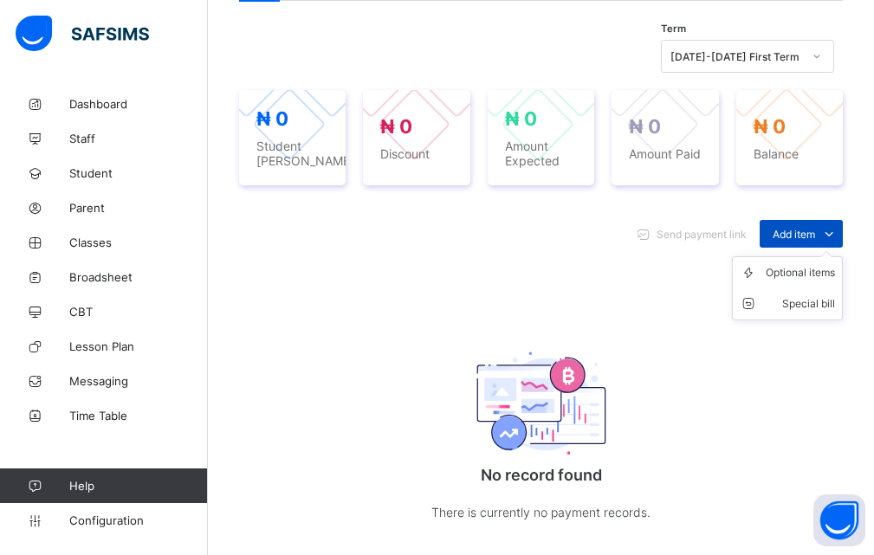
click at [839, 236] on icon at bounding box center [829, 233] width 19 height 17
click at [792, 278] on div "Optional items" at bounding box center [800, 272] width 69 height 17
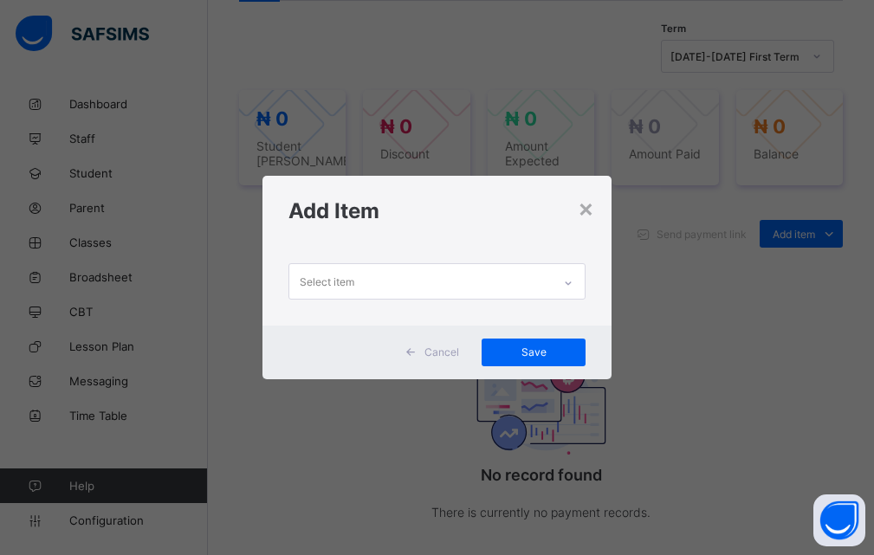
scroll to position [0, 0]
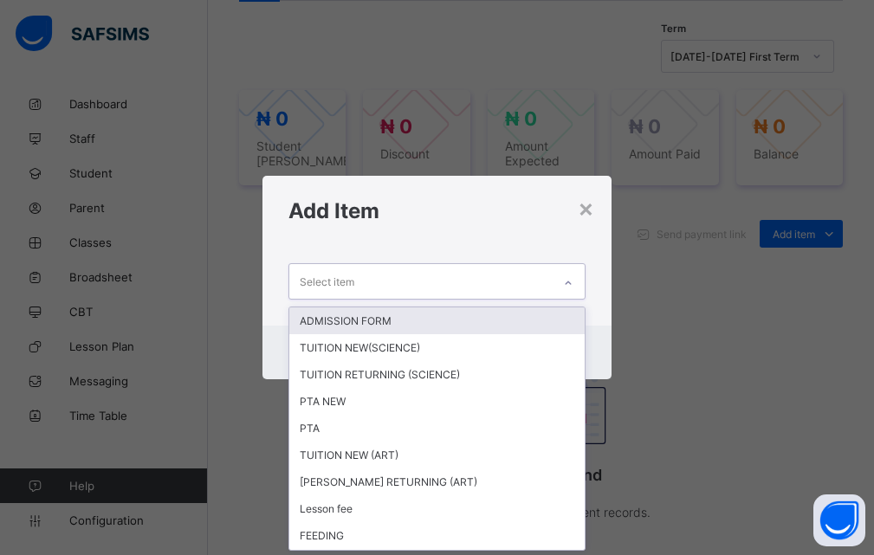
click at [571, 277] on icon at bounding box center [568, 283] width 10 height 17
click at [569, 278] on icon at bounding box center [568, 283] width 10 height 17
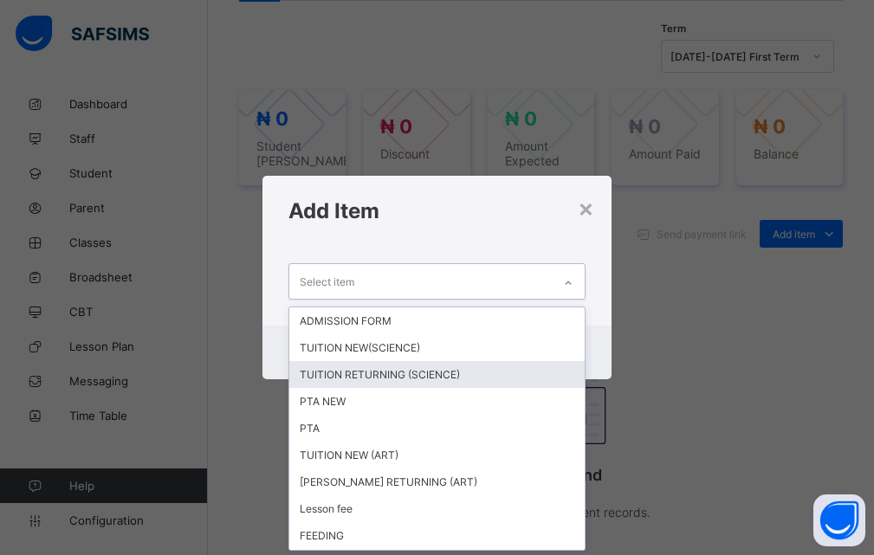
click at [391, 375] on div "TUITION RETURNING (SCIENCE)" at bounding box center [437, 374] width 296 height 27
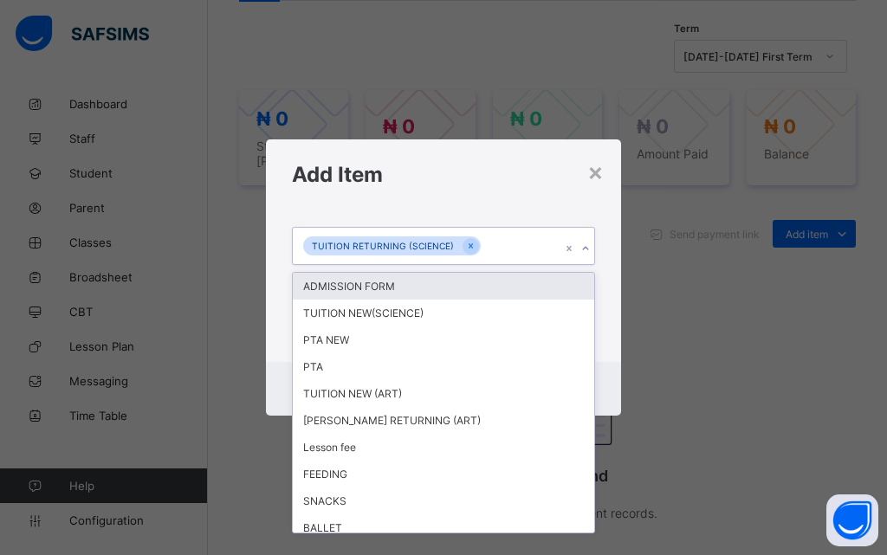
click at [583, 246] on icon at bounding box center [586, 248] width 10 height 17
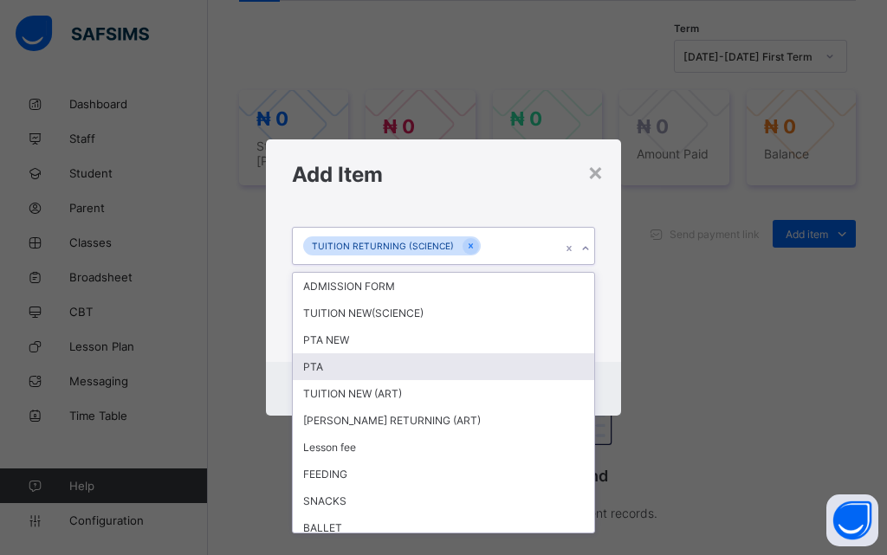
click at [374, 368] on div "PTA" at bounding box center [444, 367] width 302 height 27
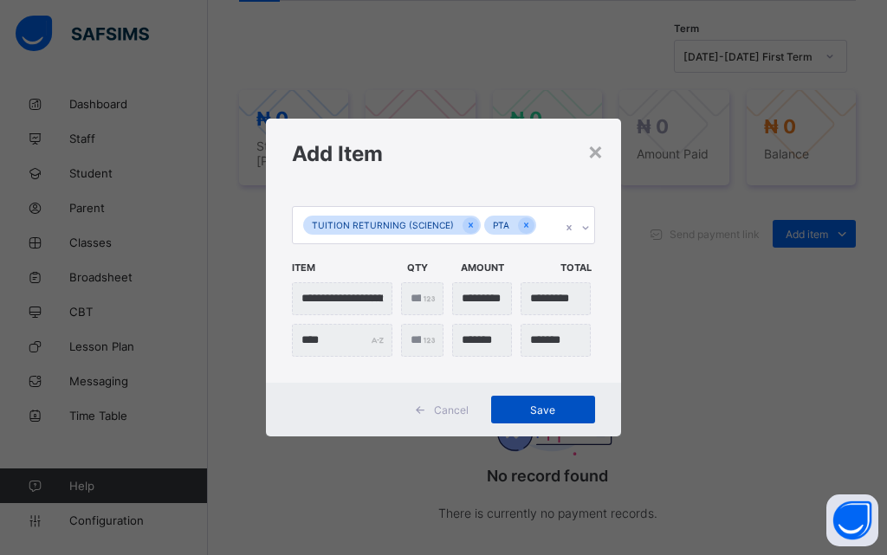
click at [532, 411] on span "Save" at bounding box center [543, 410] width 78 height 13
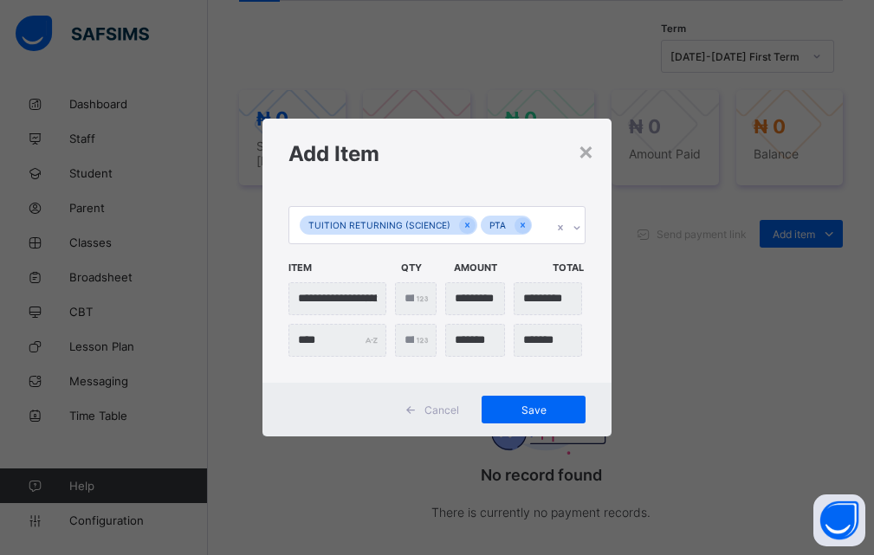
click at [666, 309] on div "**********" at bounding box center [437, 277] width 874 height 555
click at [525, 406] on div "Save" at bounding box center [534, 410] width 104 height 28
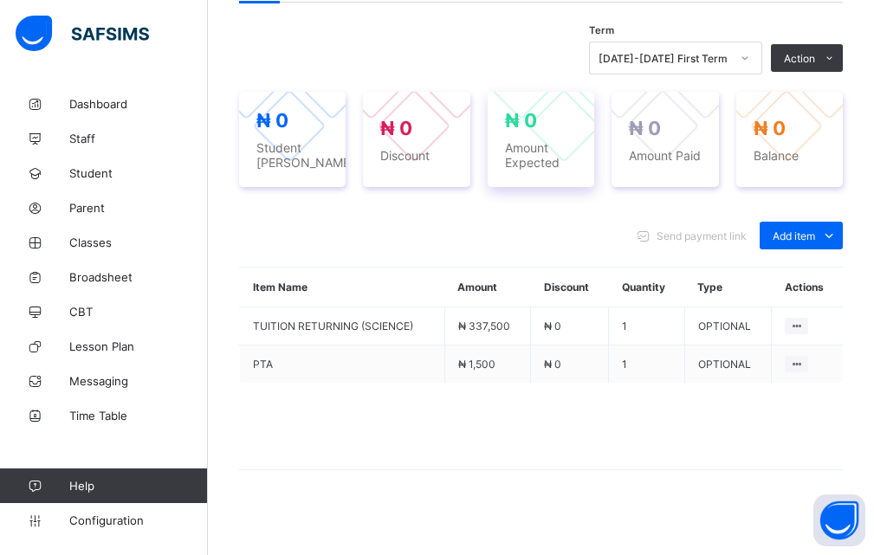
scroll to position [600, 0]
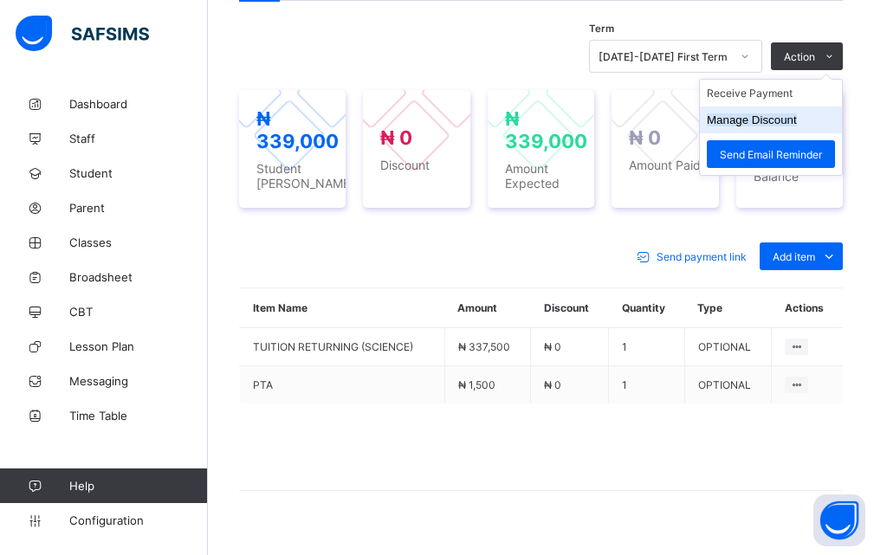
click at [770, 127] on button "Manage Discount" at bounding box center [752, 120] width 90 height 13
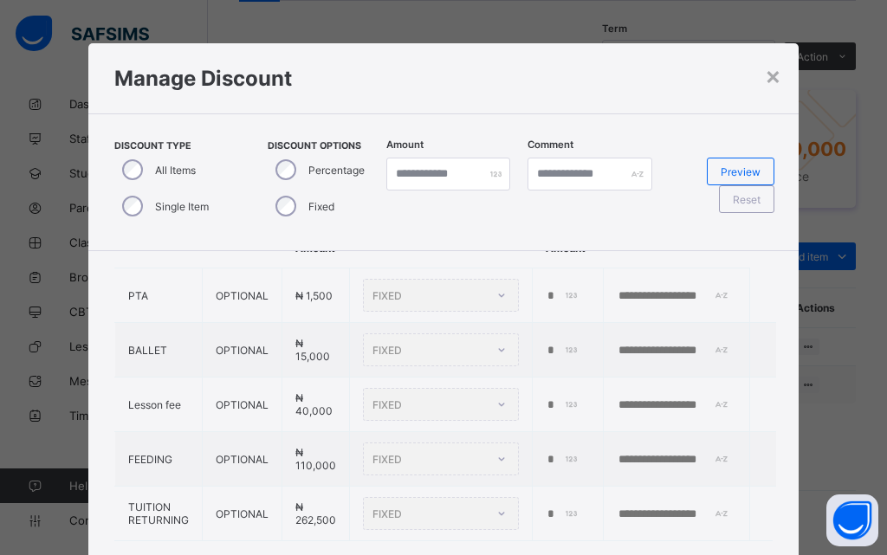
scroll to position [0, 0]
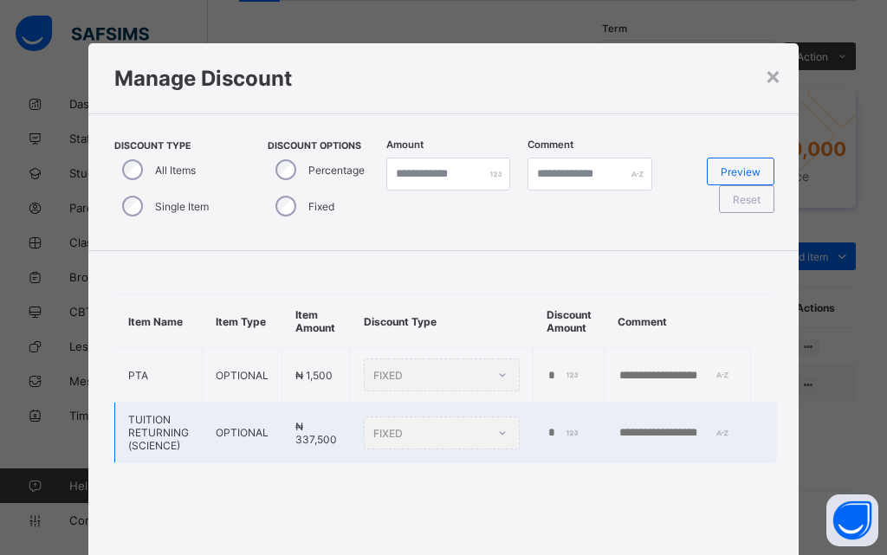
click at [561, 433] on div "*" at bounding box center [567, 433] width 40 height 14
click at [564, 433] on div "*" at bounding box center [567, 433] width 40 height 14
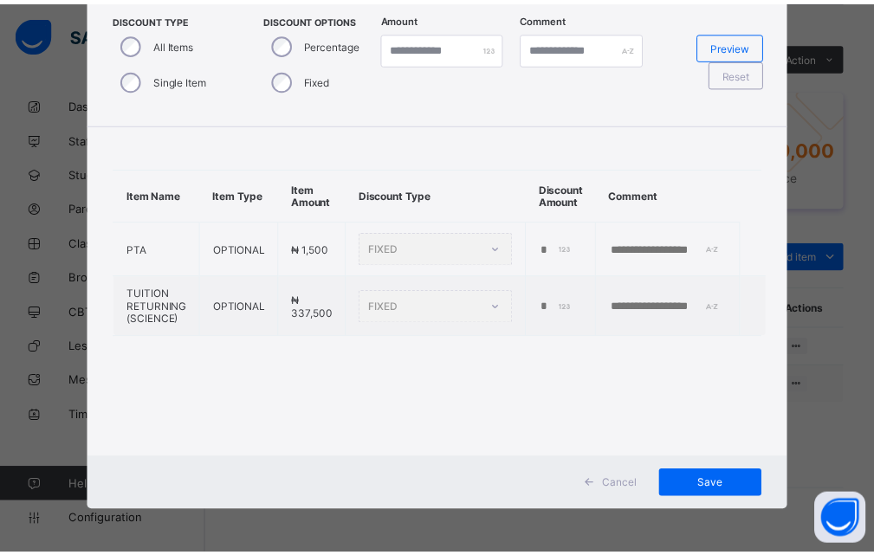
scroll to position [40, 0]
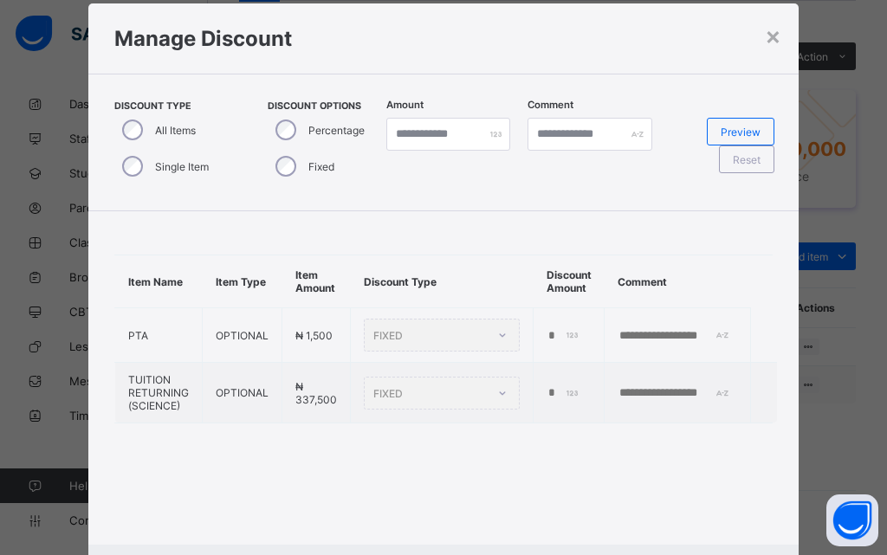
click at [815, 120] on div "× Manage Discount Discount Type All Items Single Item Discount Options Percenta…" at bounding box center [443, 277] width 887 height 555
click at [772, 39] on div "×" at bounding box center [773, 35] width 16 height 29
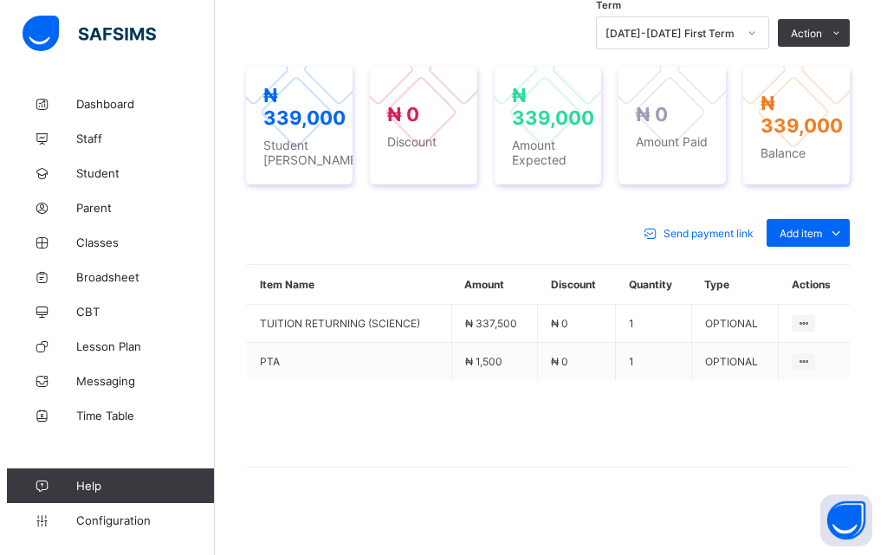
scroll to position [636, 0]
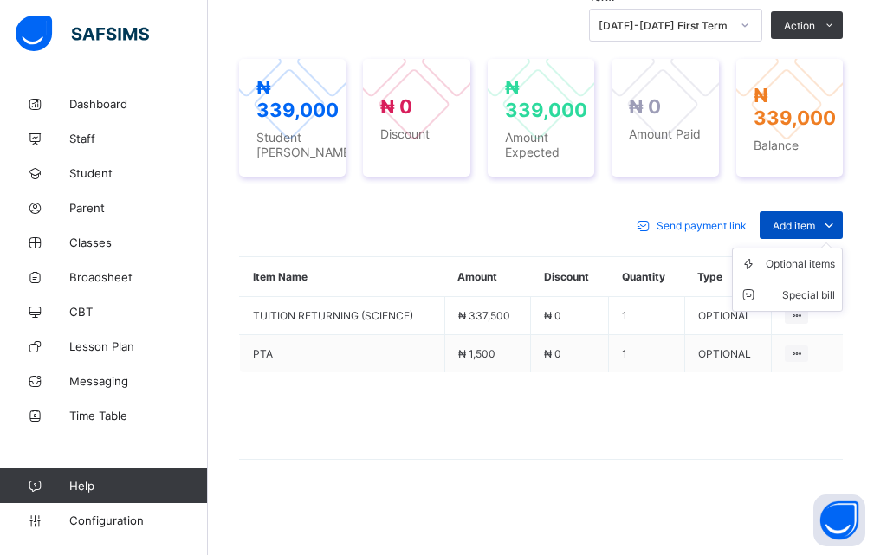
click at [839, 221] on icon at bounding box center [829, 225] width 19 height 17
click at [690, 397] on span at bounding box center [541, 416] width 604 height 87
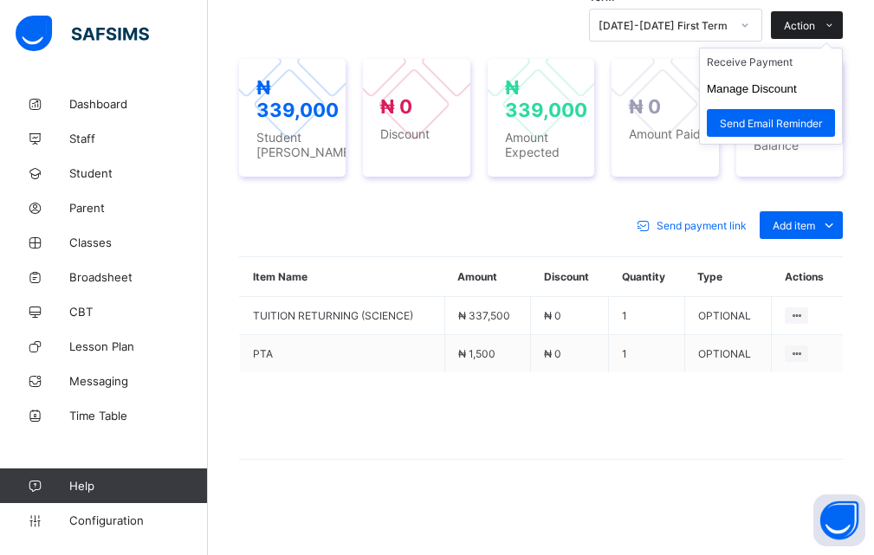
click at [836, 21] on icon at bounding box center [829, 25] width 13 height 11
click at [788, 83] on button "Manage Discount" at bounding box center [752, 88] width 90 height 13
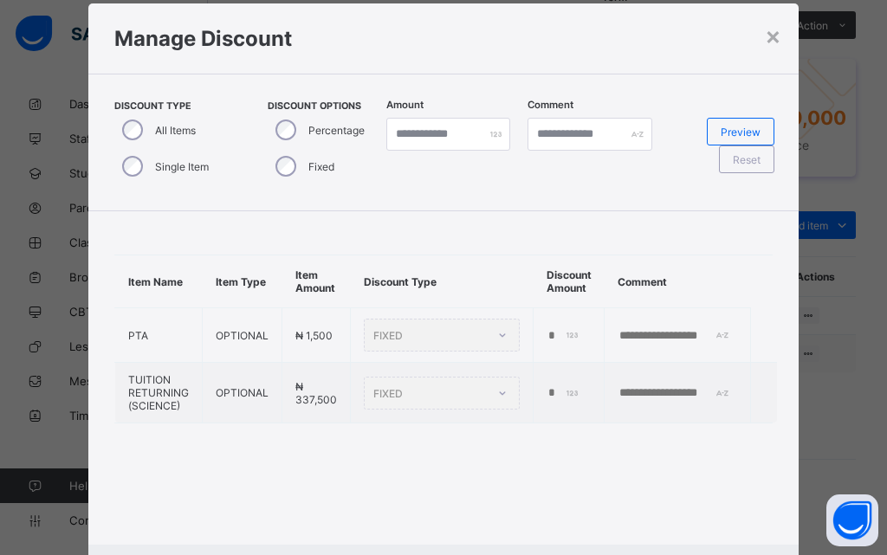
drag, startPoint x: 661, startPoint y: 237, endPoint x: 652, endPoint y: 247, distance: 13.5
click at [661, 237] on div "Item Name Item Type Item Amount Discount Type Discount Amount Comment PTA OPTIO…" at bounding box center [443, 339] width 710 height 256
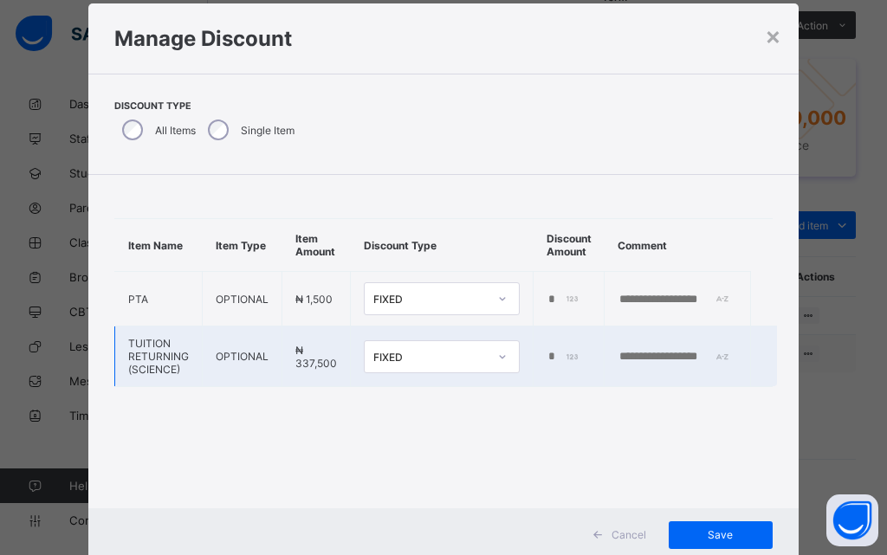
click at [559, 353] on input "*" at bounding box center [565, 357] width 36 height 14
type input "******"
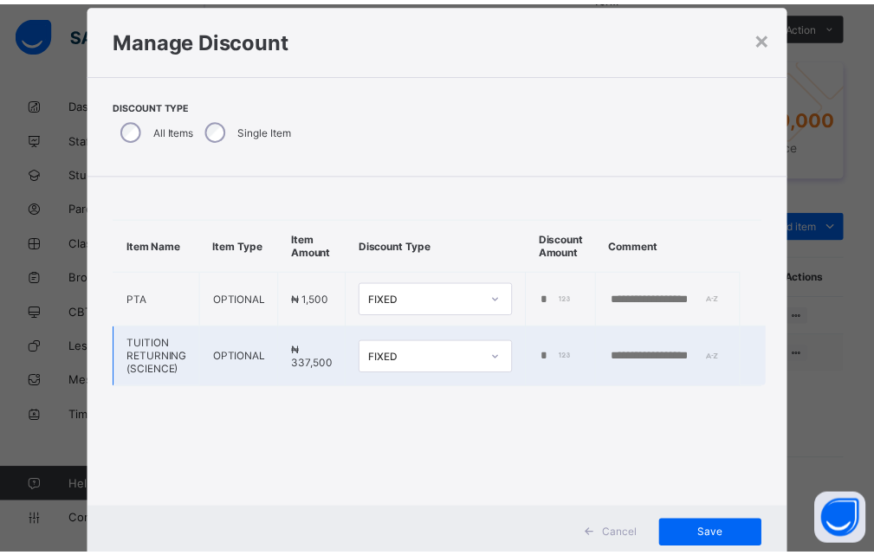
scroll to position [0, 0]
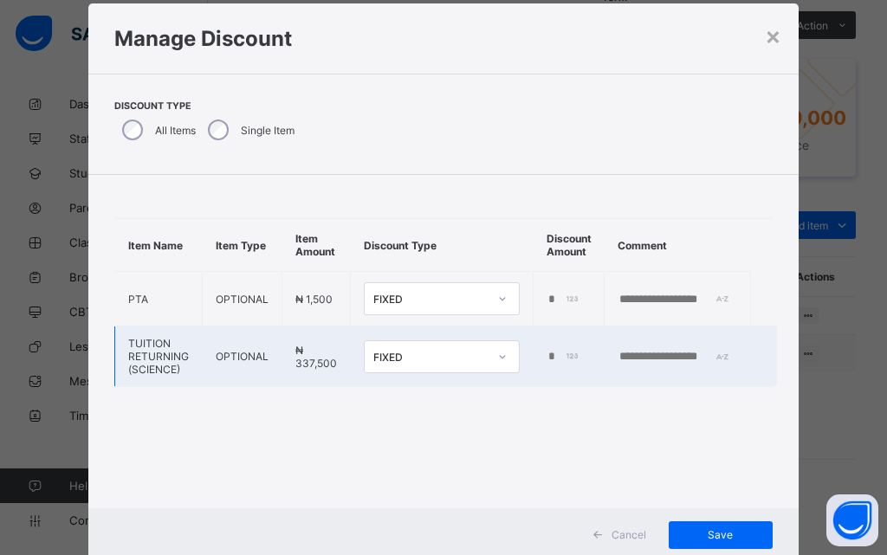
click at [666, 355] on input "text" at bounding box center [678, 357] width 120 height 14
type input "**********"
click at [718, 536] on span "Save" at bounding box center [721, 535] width 78 height 13
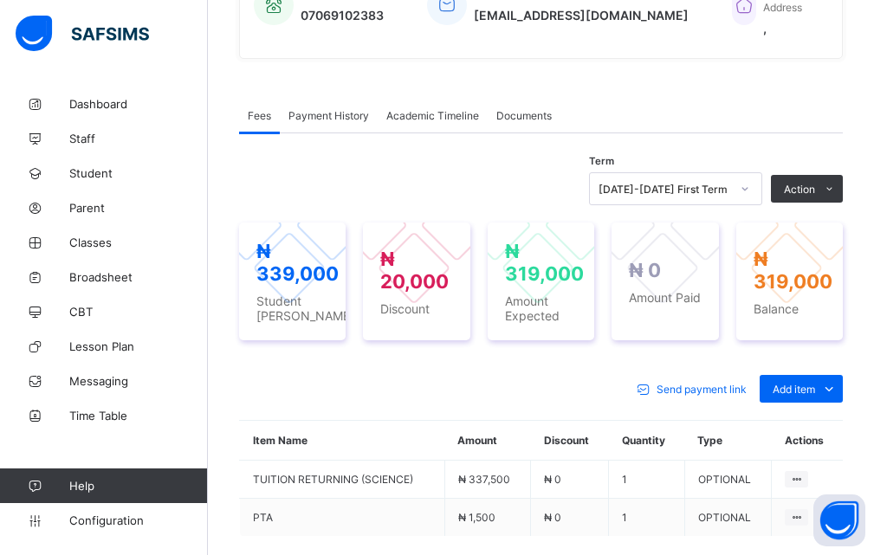
scroll to position [463, 0]
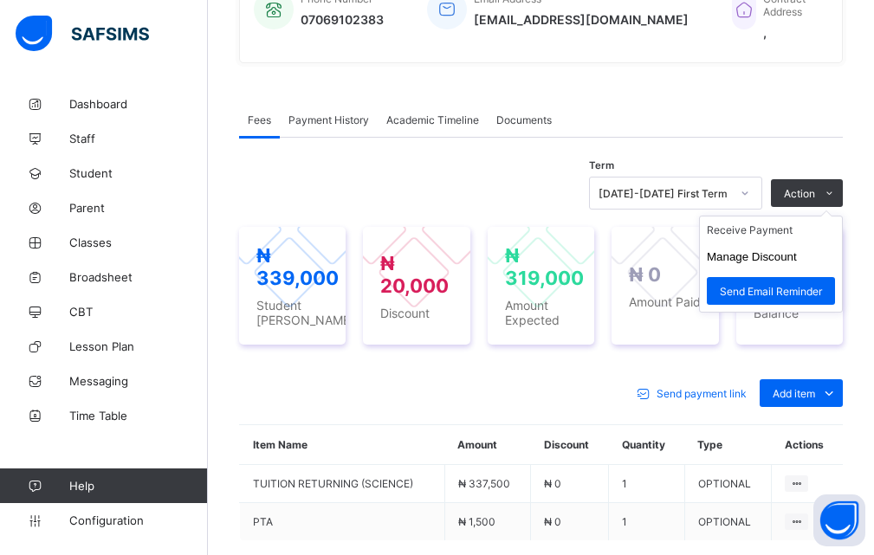
click at [788, 228] on ul "Receive Payment Manage Discount Send Email Reminder" at bounding box center [771, 264] width 144 height 97
click at [781, 235] on li "Receive Payment" at bounding box center [771, 230] width 142 height 27
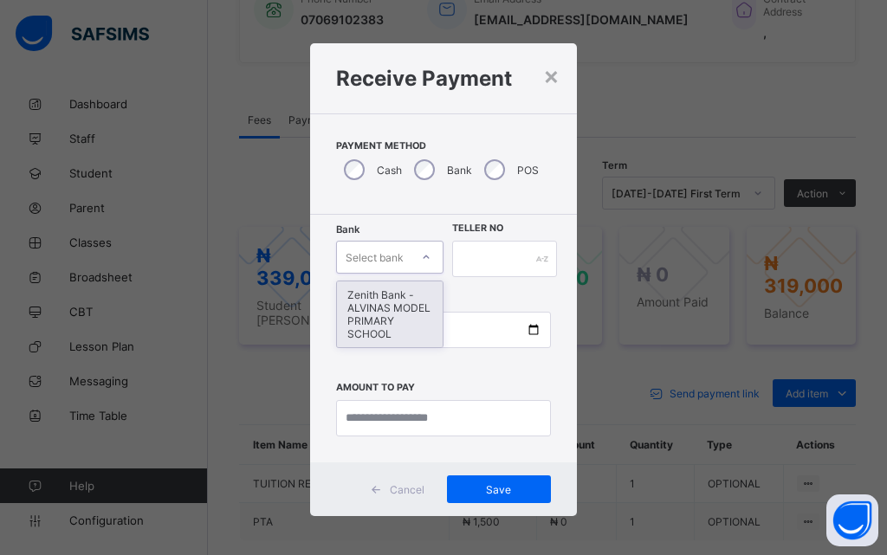
click at [421, 256] on icon at bounding box center [426, 257] width 10 height 17
drag, startPoint x: 396, startPoint y: 311, endPoint x: 400, endPoint y: 290, distance: 21.2
click at [396, 309] on div "Zenith Bank - ALVINAS MODEL PRIMARY SCHOOL" at bounding box center [390, 315] width 106 height 66
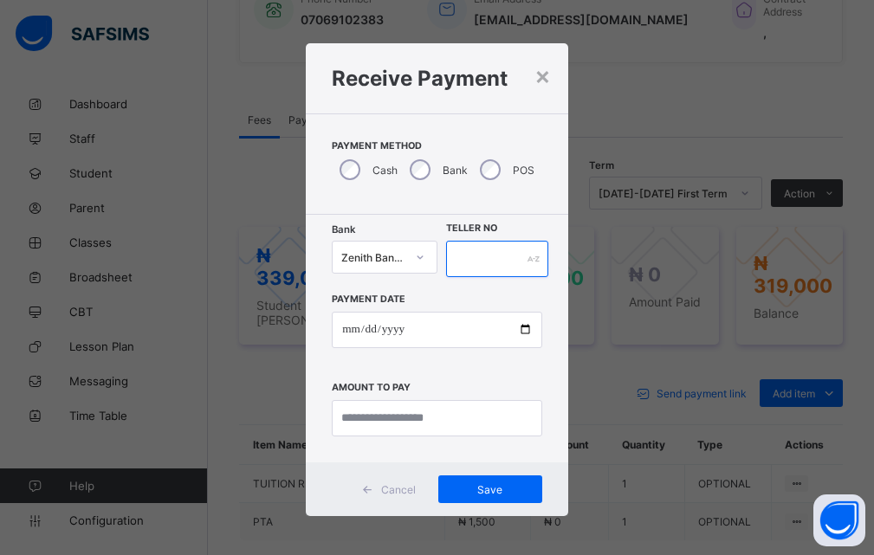
click at [490, 259] on input "text" at bounding box center [497, 259] width 103 height 36
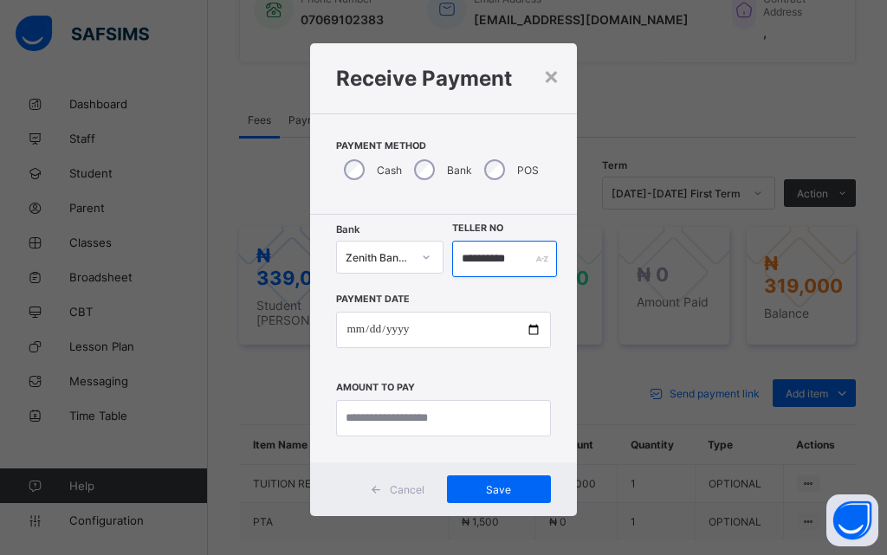
type input "**********"
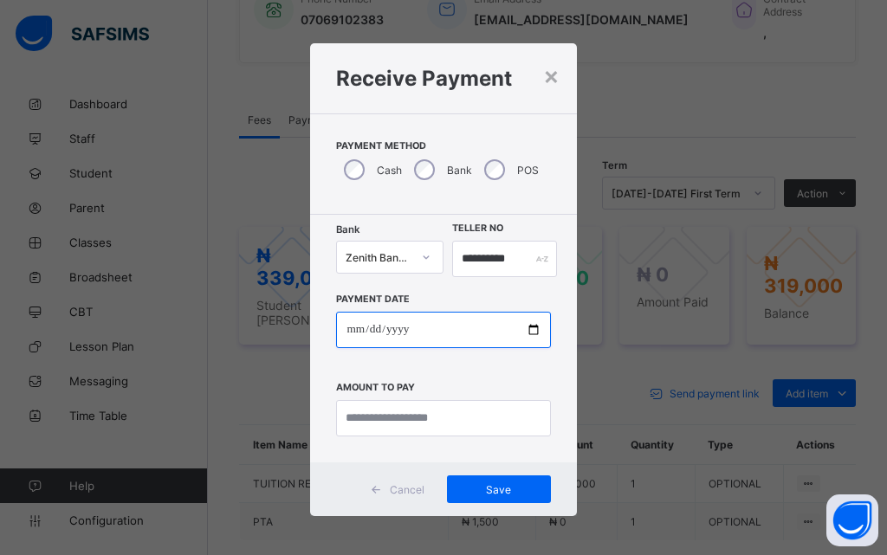
click at [521, 332] on input "date" at bounding box center [443, 330] width 214 height 36
click at [530, 324] on input "date" at bounding box center [443, 330] width 214 height 36
type input "**********"
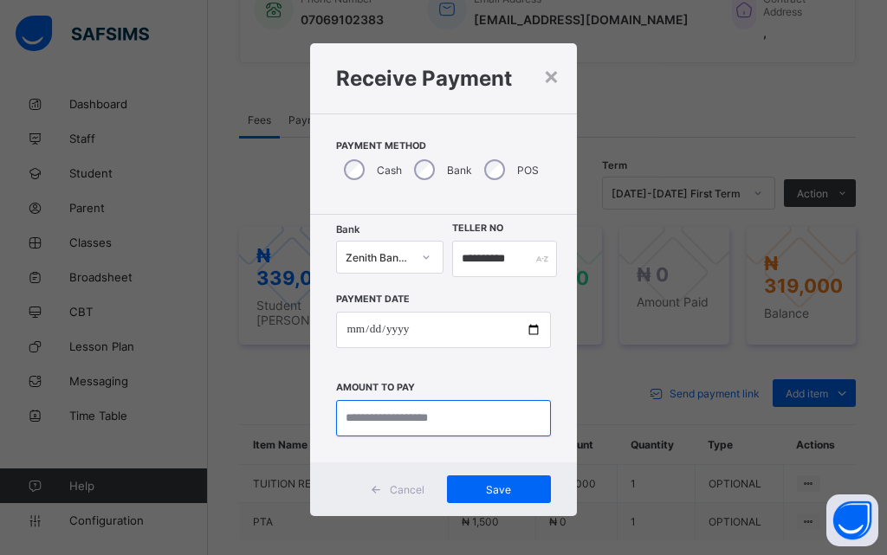
click at [425, 415] on input "currency" at bounding box center [443, 418] width 214 height 36
type input "*********"
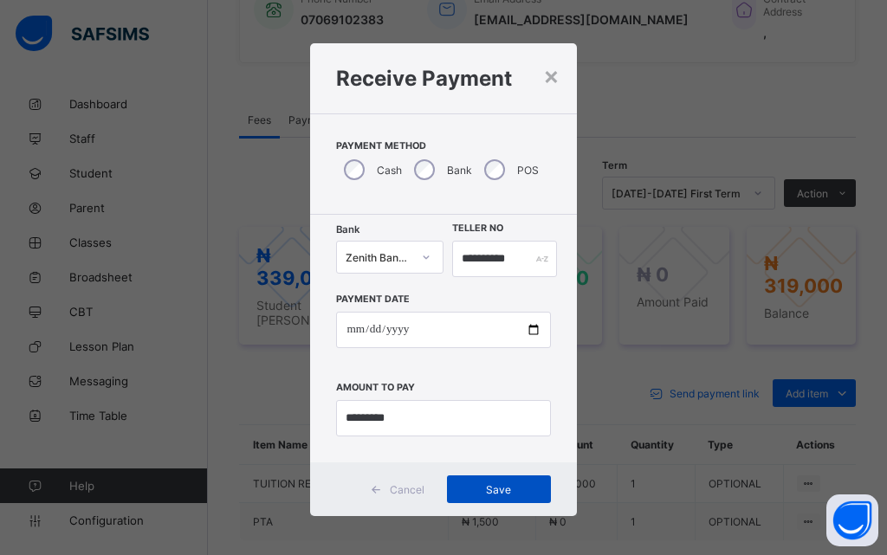
click at [488, 486] on span "Save" at bounding box center [499, 490] width 78 height 13
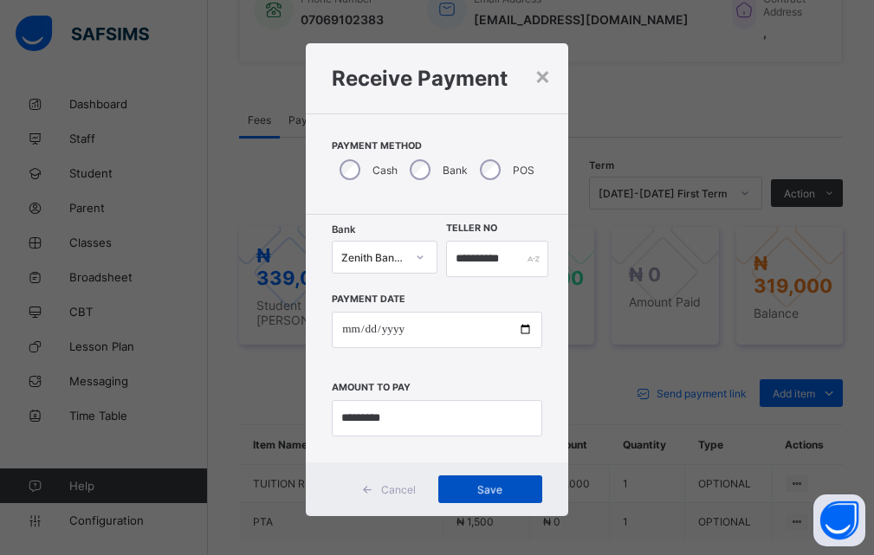
click at [488, 495] on span "Save" at bounding box center [491, 490] width 78 height 13
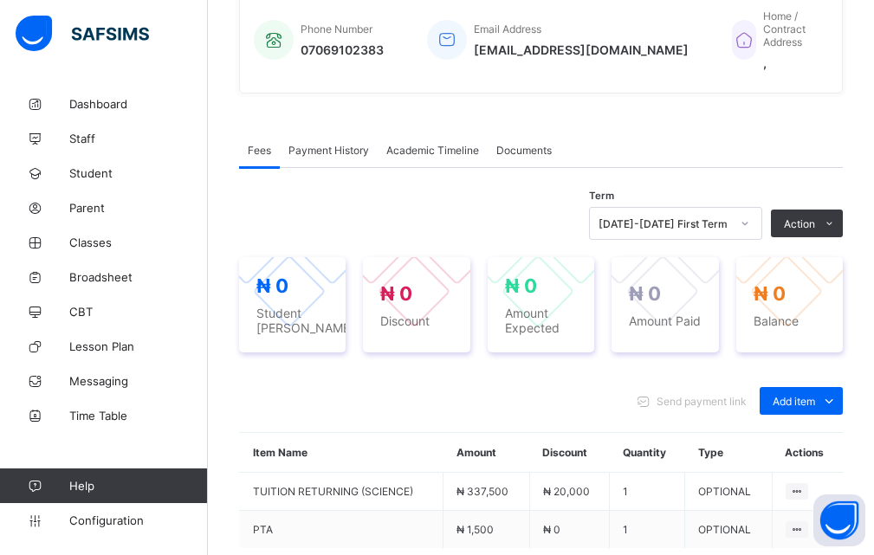
scroll to position [433, 0]
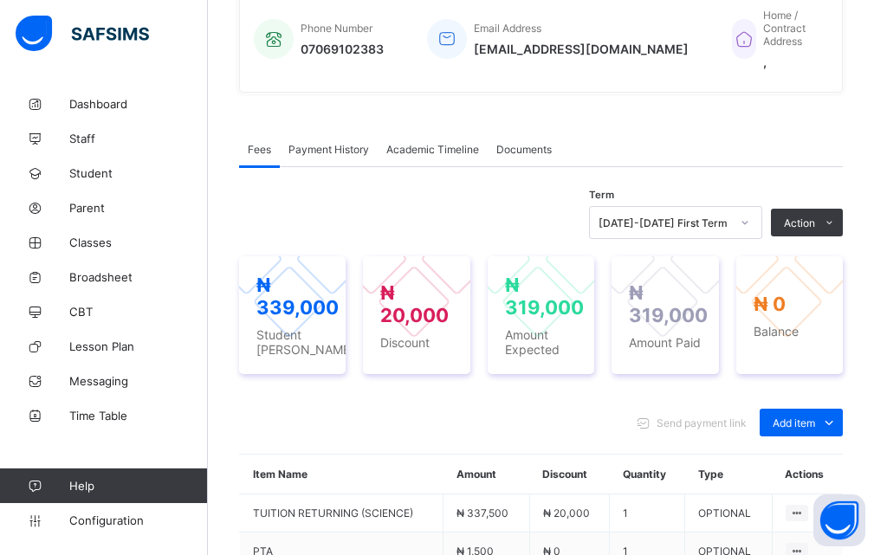
click at [520, 194] on div "Term [DATE]-[DATE] First Term Action Receive Payment Manage Discount Send Email…" at bounding box center [541, 434] width 604 height 534
click at [125, 175] on span "Student" at bounding box center [138, 173] width 139 height 14
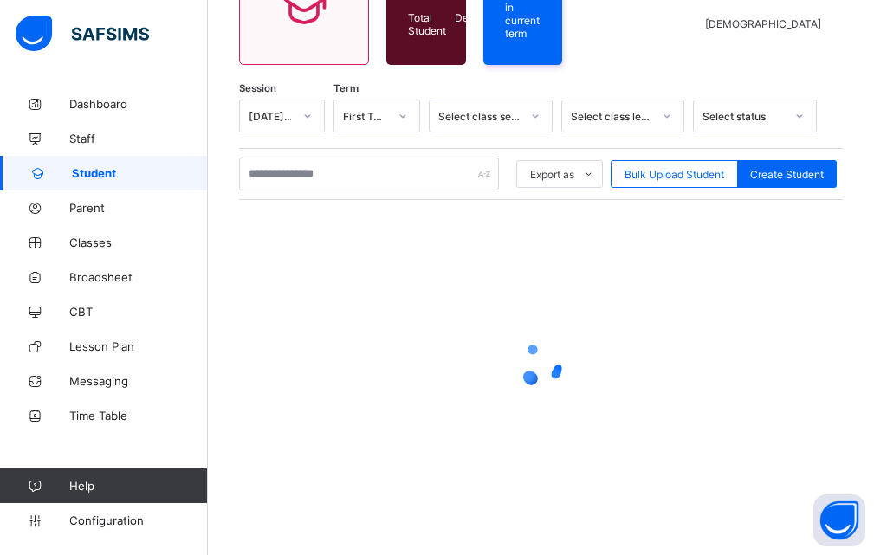
scroll to position [212, 0]
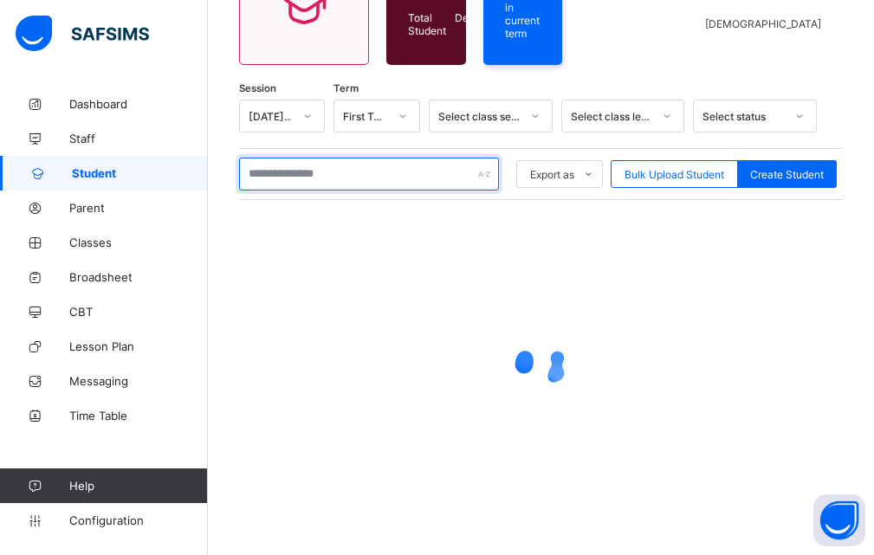
click at [281, 179] on input "text" at bounding box center [369, 174] width 260 height 33
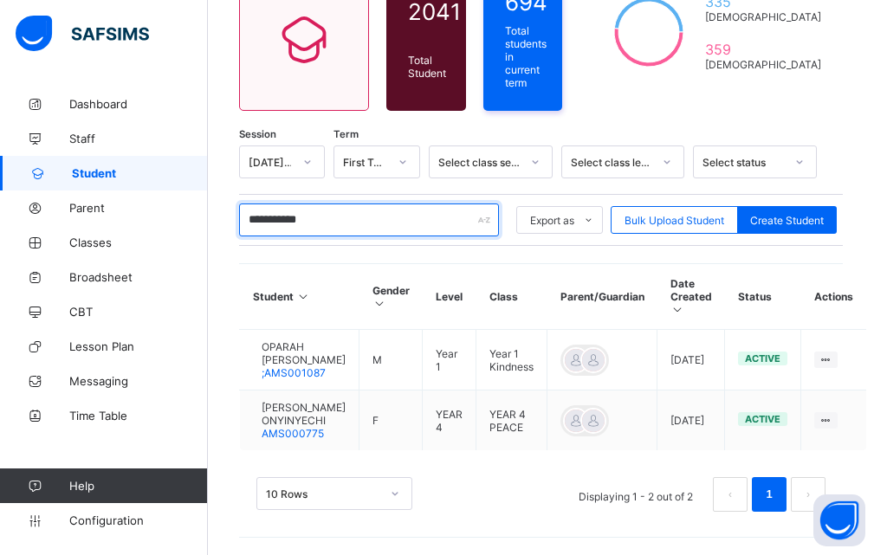
scroll to position [201, 0]
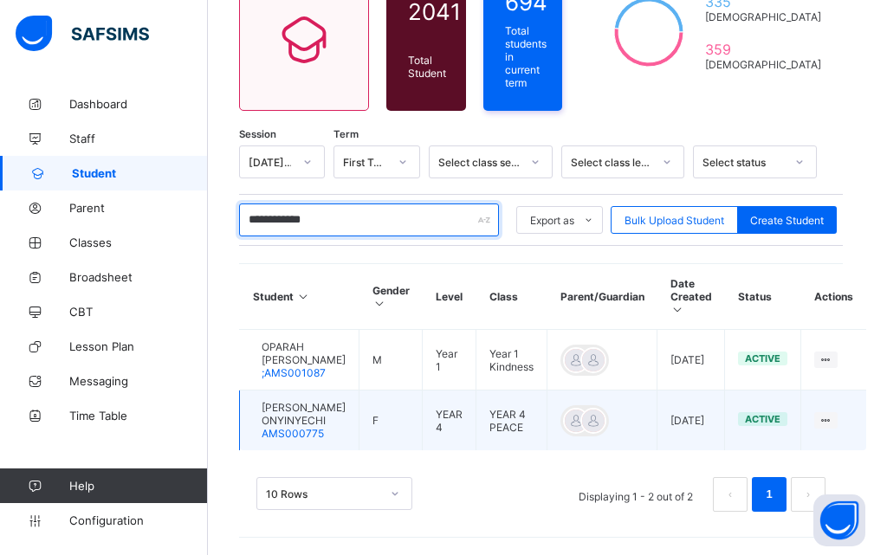
type input "**********"
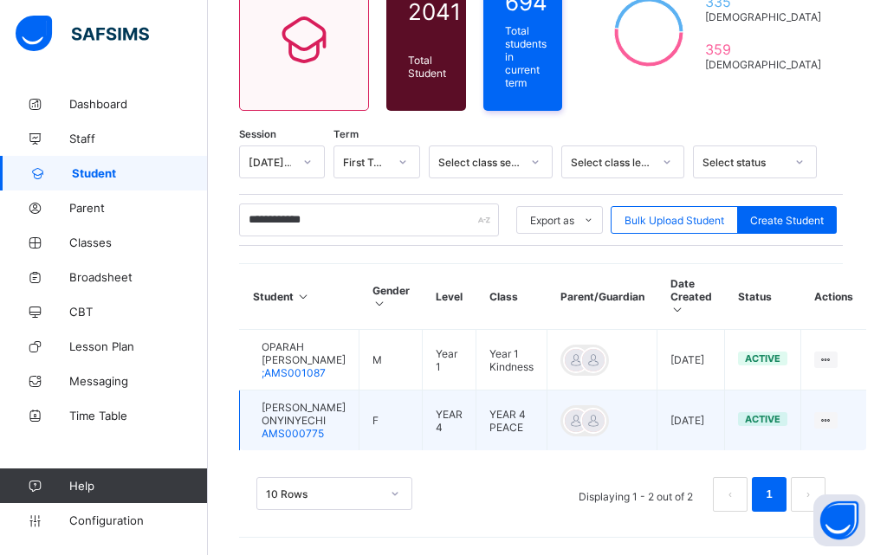
click at [295, 424] on span "[PERSON_NAME] ONYINYECHI" at bounding box center [304, 414] width 84 height 26
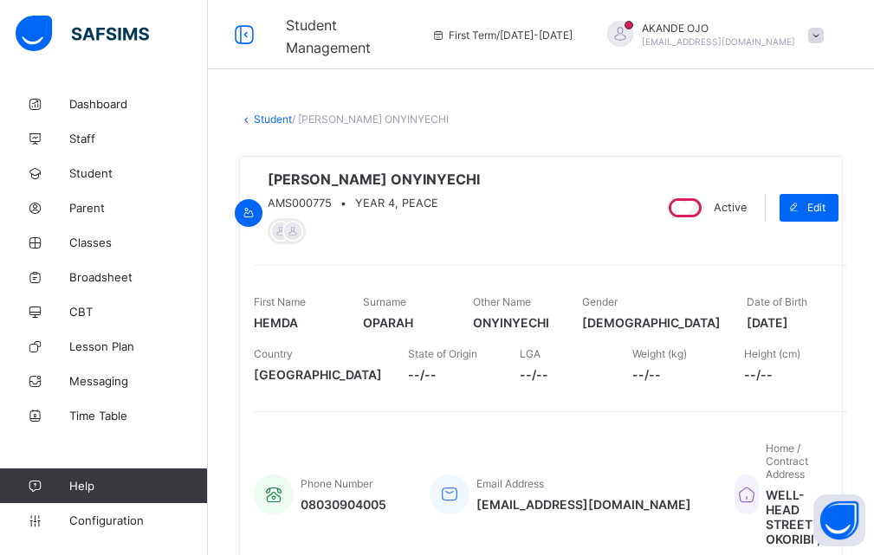
click at [619, 230] on div "[PERSON_NAME] ONYINYECHI AMS000775 • YEAR 4, PEACE" at bounding box center [446, 208] width 385 height 74
click at [93, 172] on span "Student" at bounding box center [138, 173] width 139 height 14
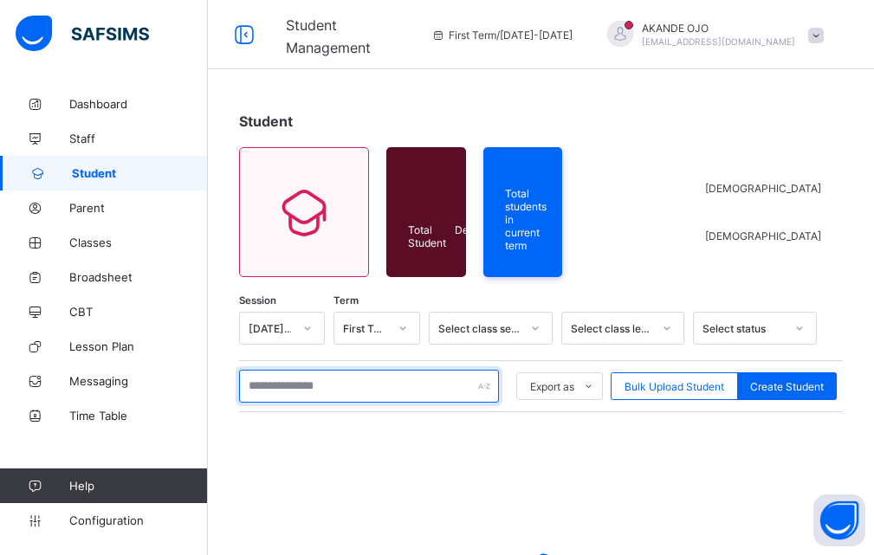
click at [305, 391] on input "text" at bounding box center [369, 386] width 260 height 33
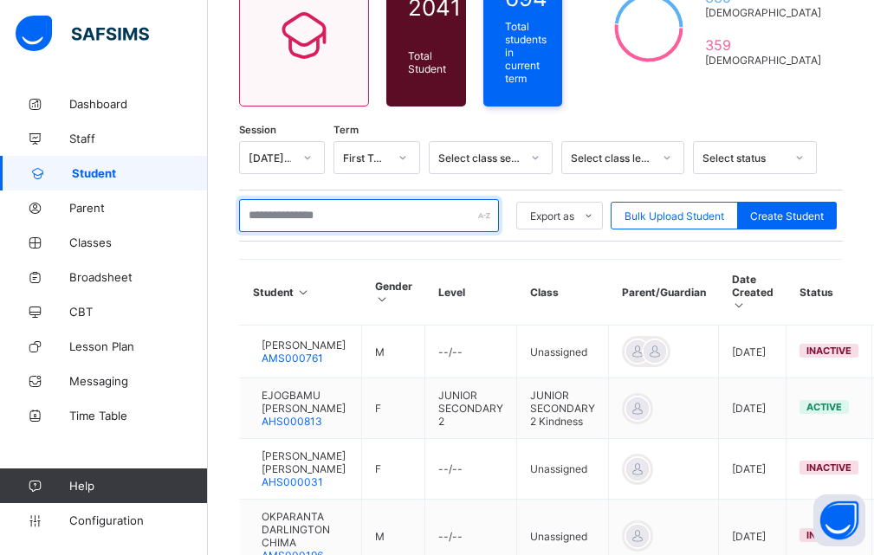
scroll to position [173, 0]
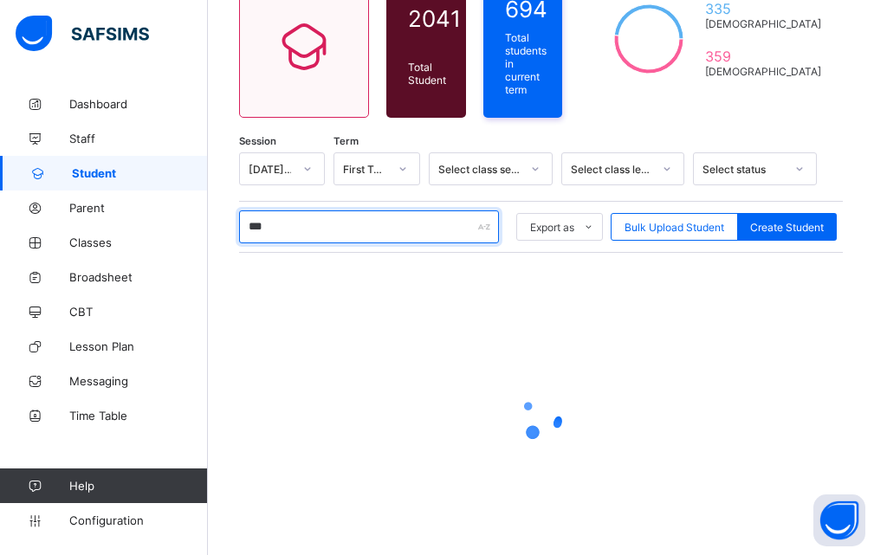
type input "***"
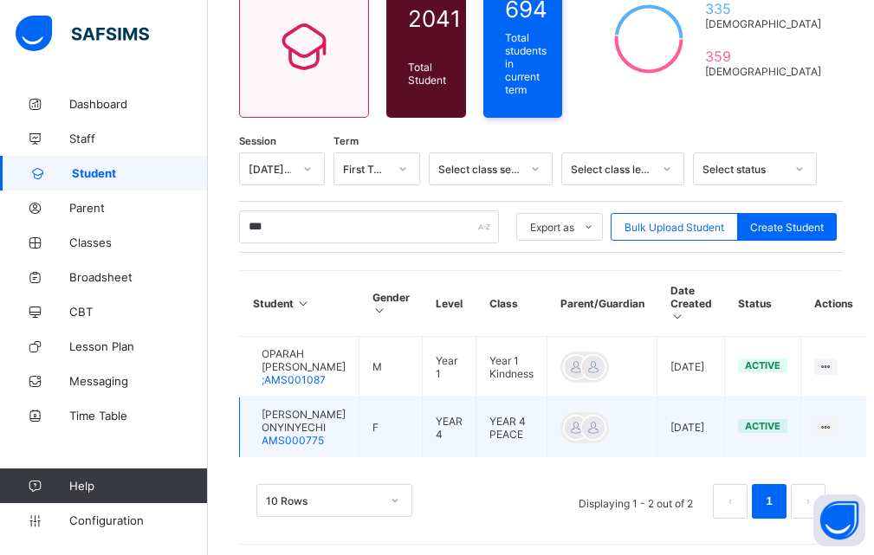
click at [300, 431] on span "[PERSON_NAME] ONYINYECHI" at bounding box center [304, 421] width 84 height 26
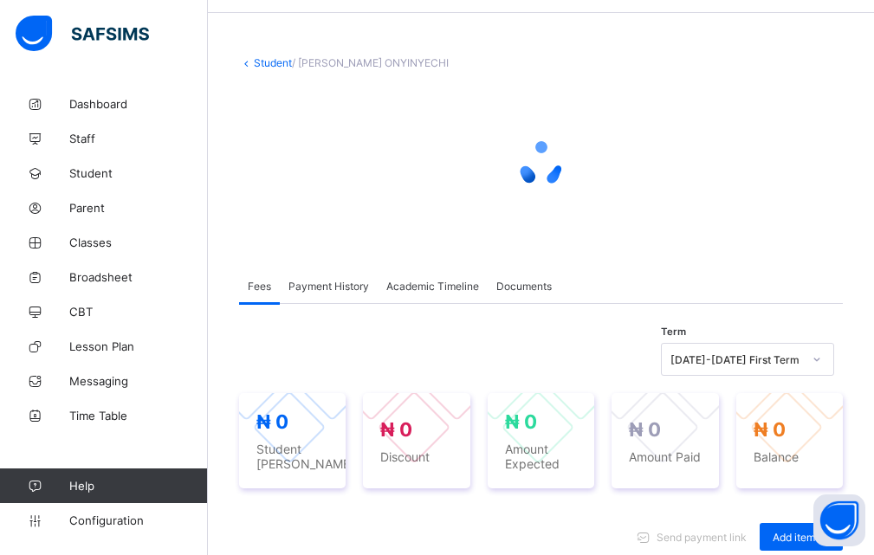
scroll to position [260, 0]
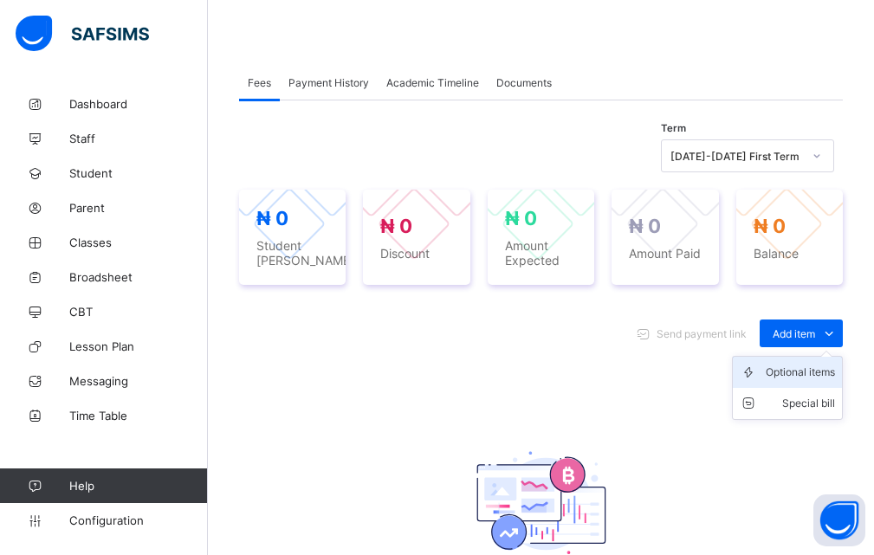
click at [815, 374] on div "Optional items" at bounding box center [800, 372] width 69 height 17
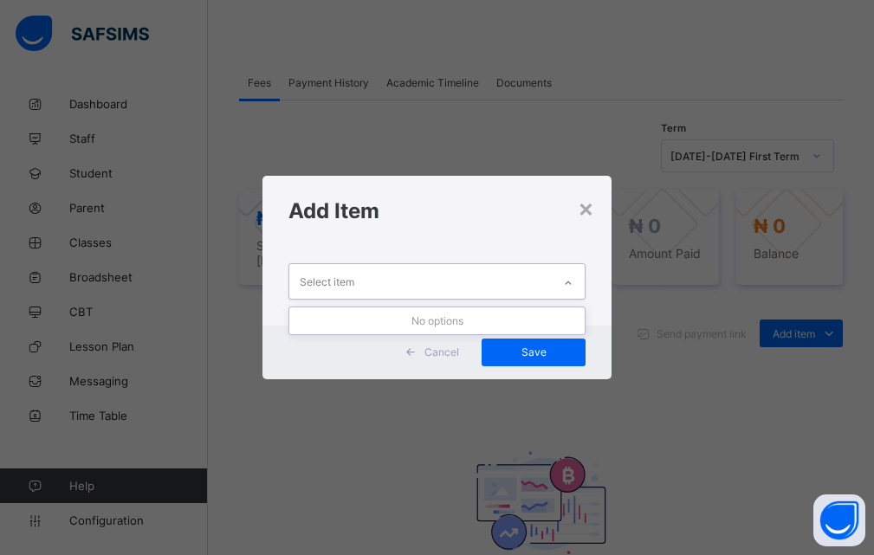
click at [572, 282] on icon at bounding box center [568, 283] width 10 height 17
click at [570, 285] on icon at bounding box center [568, 283] width 10 height 17
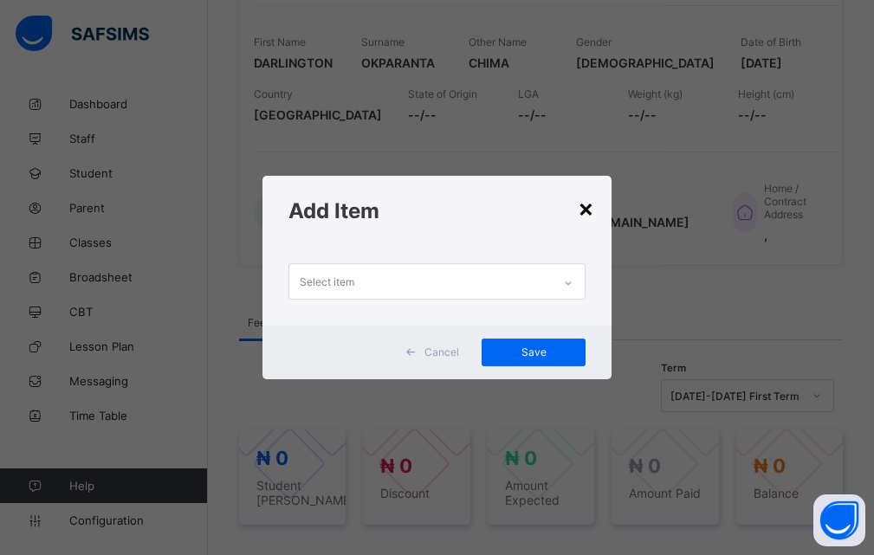
click at [587, 207] on div "×" at bounding box center [586, 207] width 16 height 29
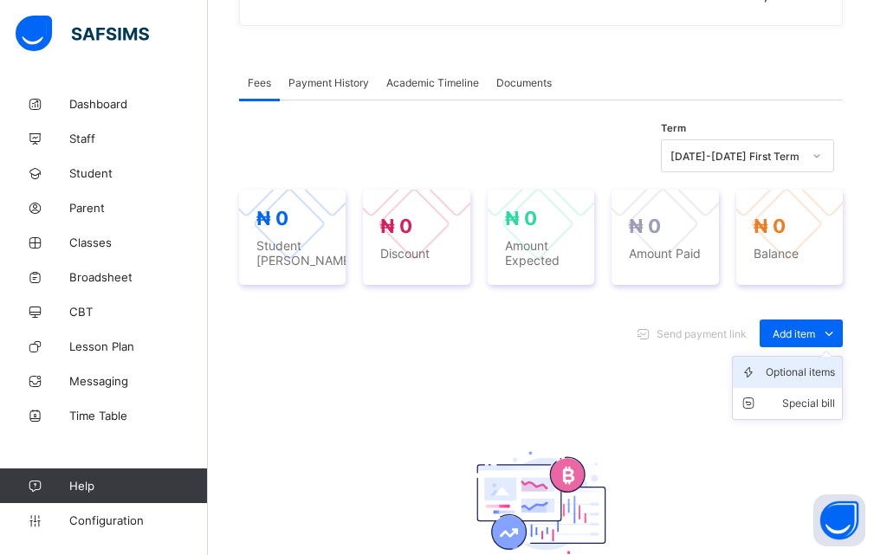
scroll to position [520, 0]
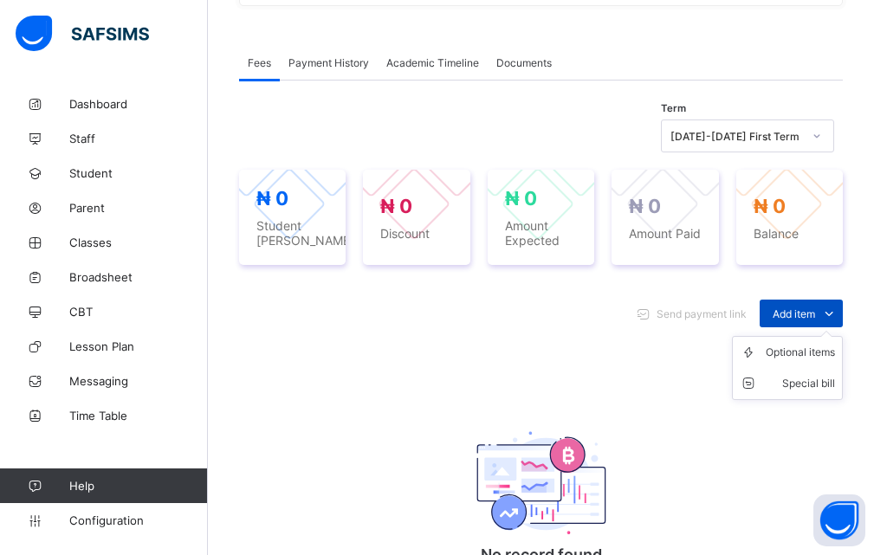
click at [839, 321] on icon at bounding box center [829, 313] width 19 height 17
click at [825, 356] on div "Optional items" at bounding box center [800, 352] width 69 height 17
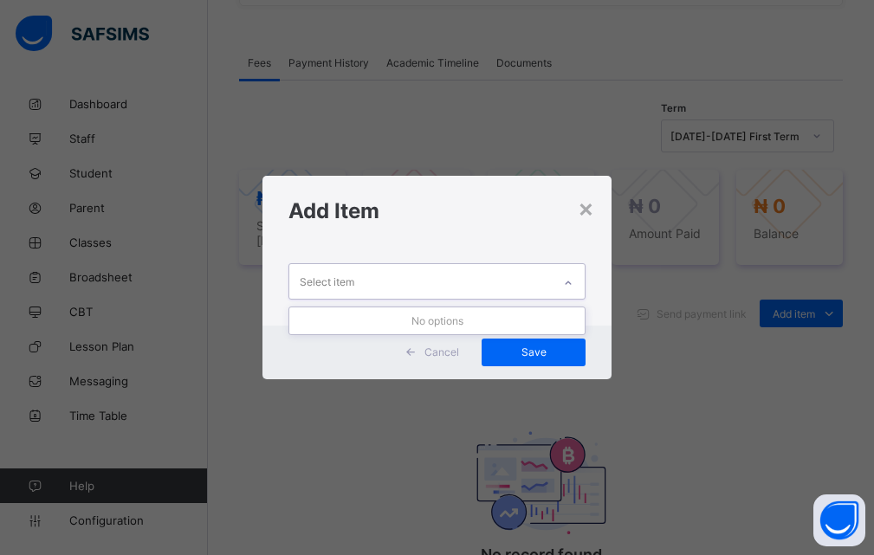
click at [566, 282] on icon at bounding box center [568, 283] width 10 height 17
drag, startPoint x: 566, startPoint y: 282, endPoint x: 590, endPoint y: 304, distance: 33.1
click at [566, 283] on icon at bounding box center [568, 283] width 10 height 17
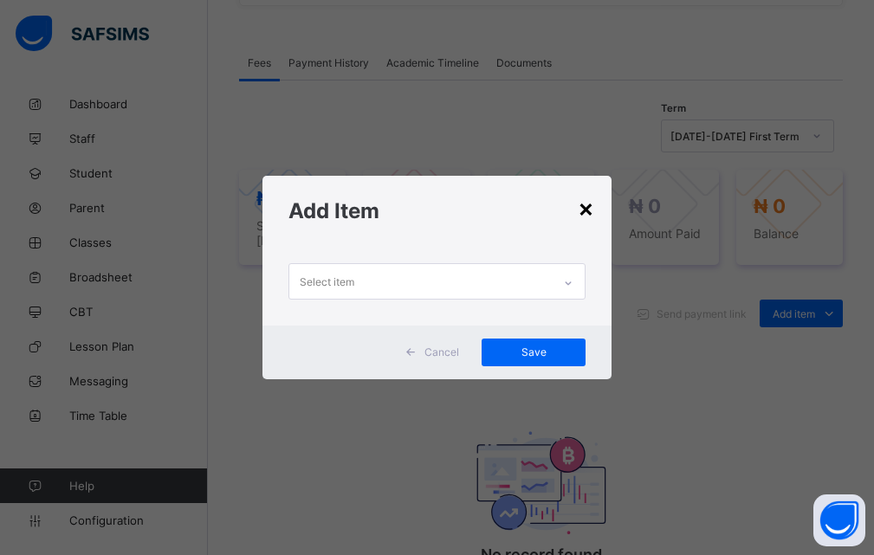
click at [588, 213] on div "×" at bounding box center [586, 207] width 16 height 29
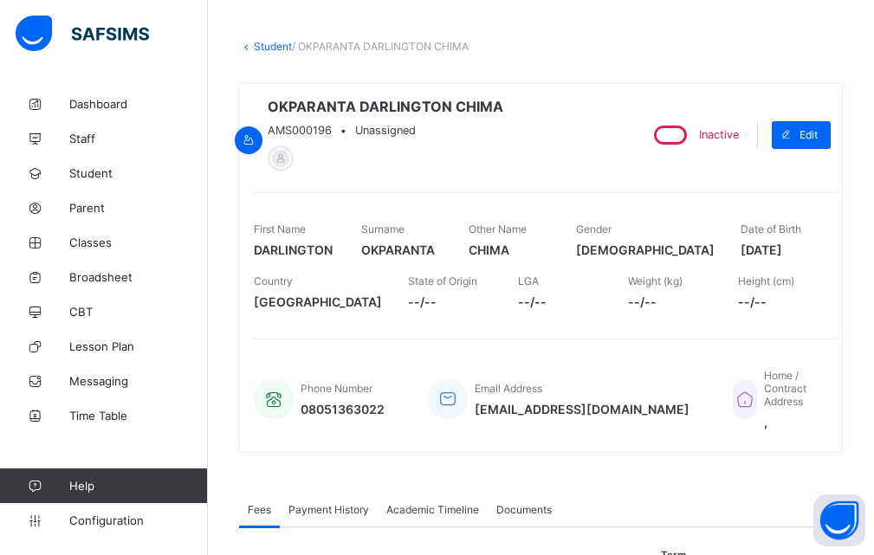
scroll to position [0, 0]
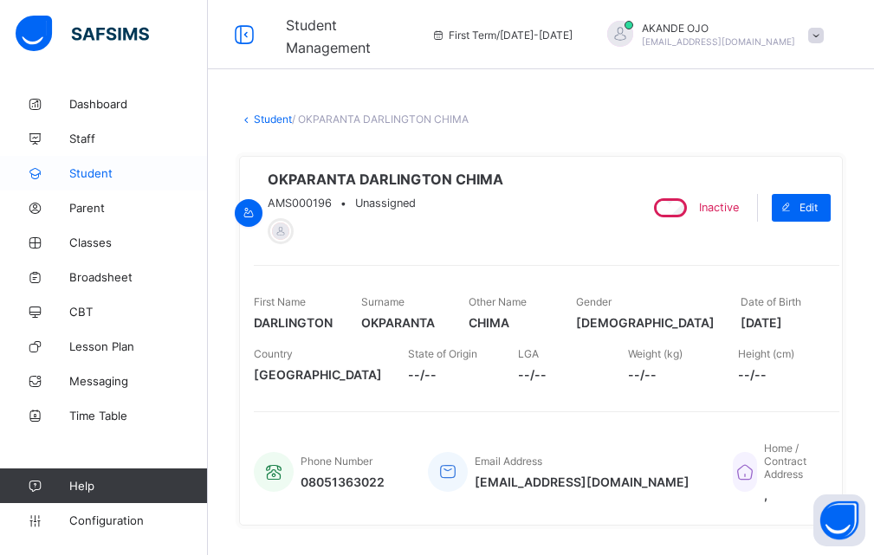
click at [86, 171] on span "Student" at bounding box center [138, 173] width 139 height 14
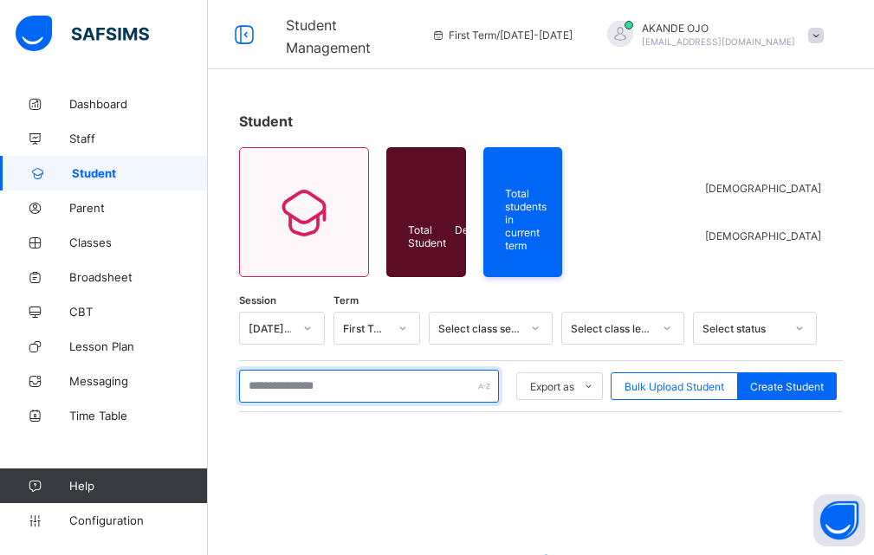
click at [289, 396] on input "text" at bounding box center [369, 386] width 260 height 33
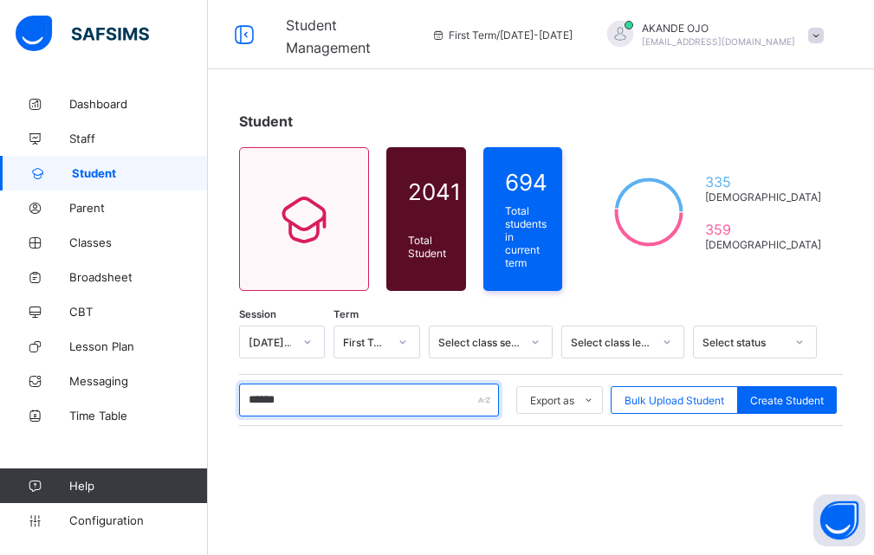
type input "**********"
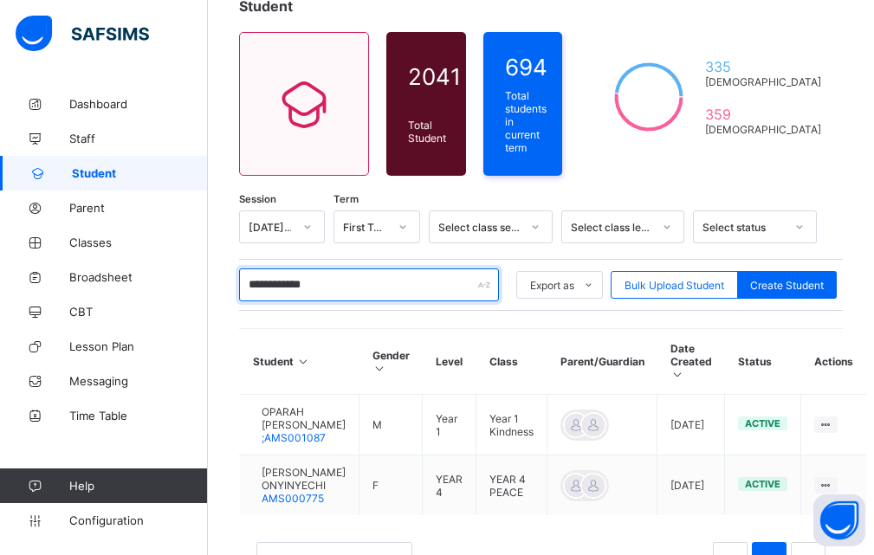
scroll to position [201, 0]
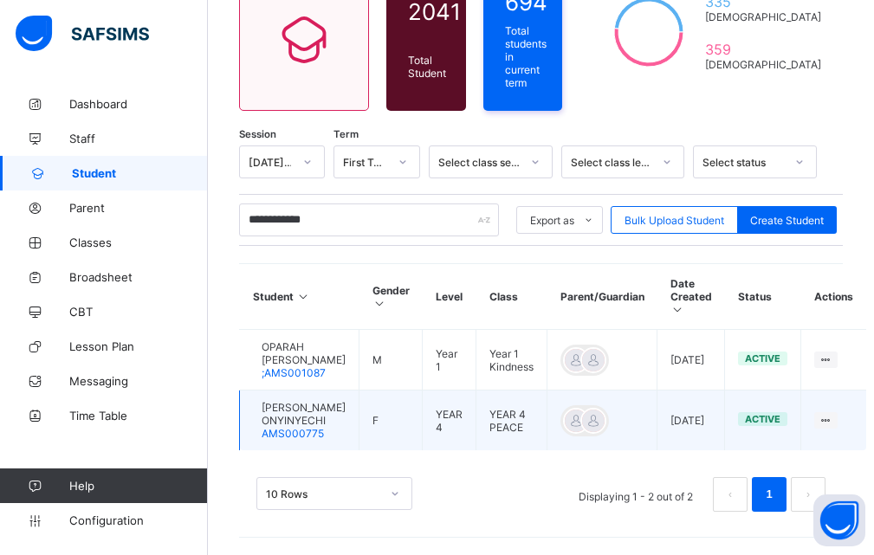
click at [278, 409] on div "[PERSON_NAME] ONYINYECHI AMS000775" at bounding box center [299, 420] width 93 height 39
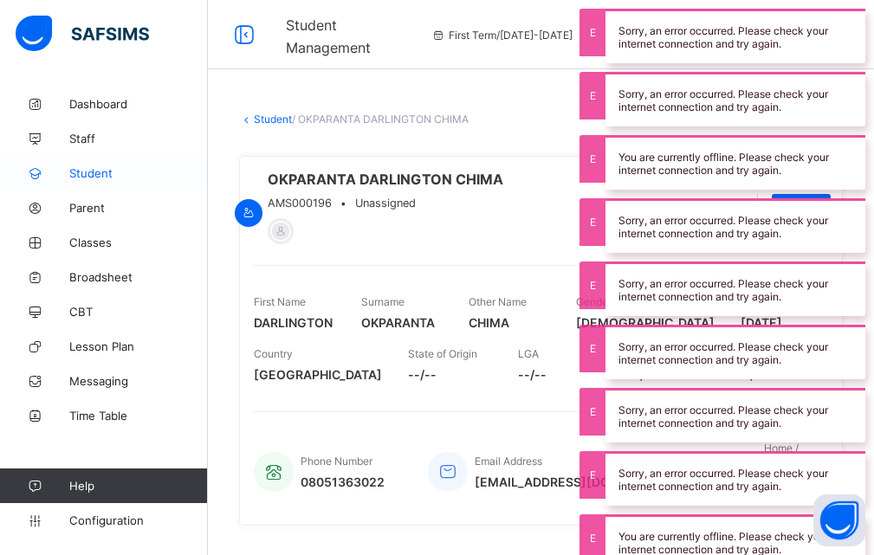
click at [114, 175] on span "Student" at bounding box center [138, 173] width 139 height 14
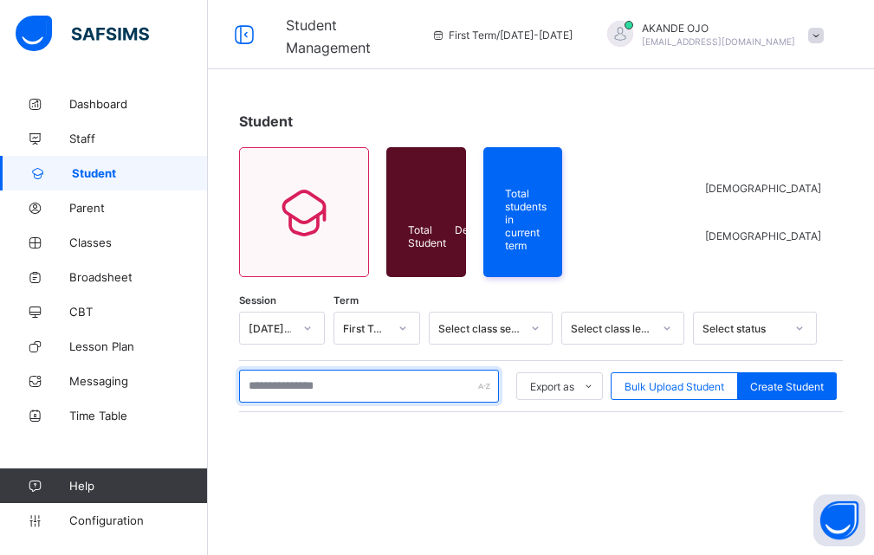
click at [323, 393] on input "text" at bounding box center [369, 386] width 260 height 33
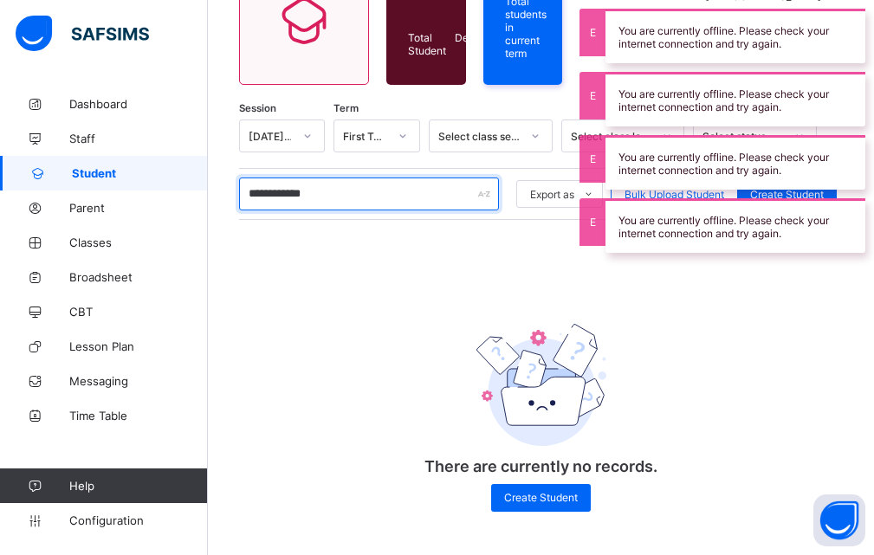
scroll to position [193, 0]
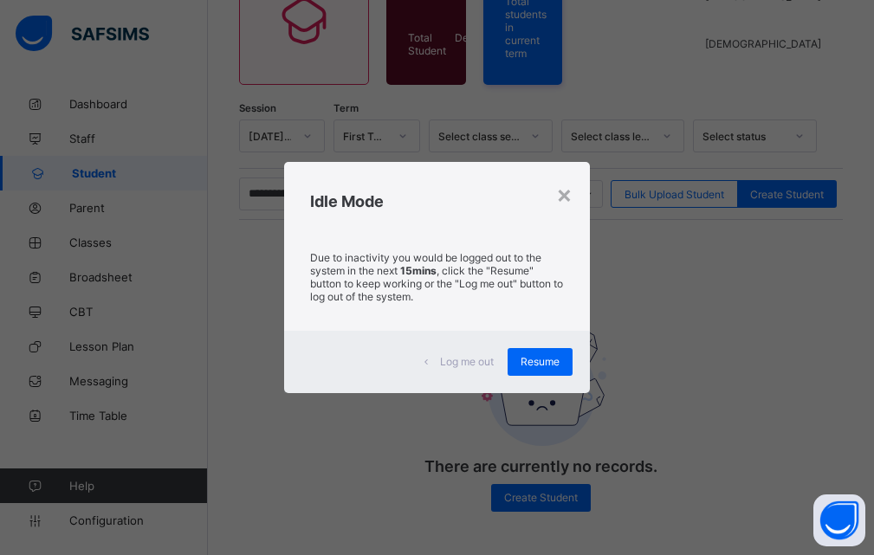
click at [528, 361] on span "Resume" at bounding box center [540, 361] width 39 height 13
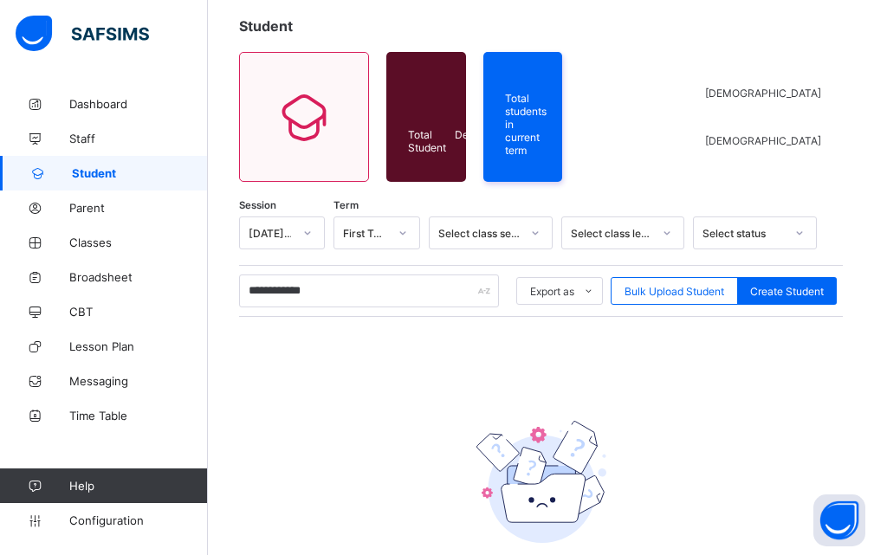
scroll to position [20, 0]
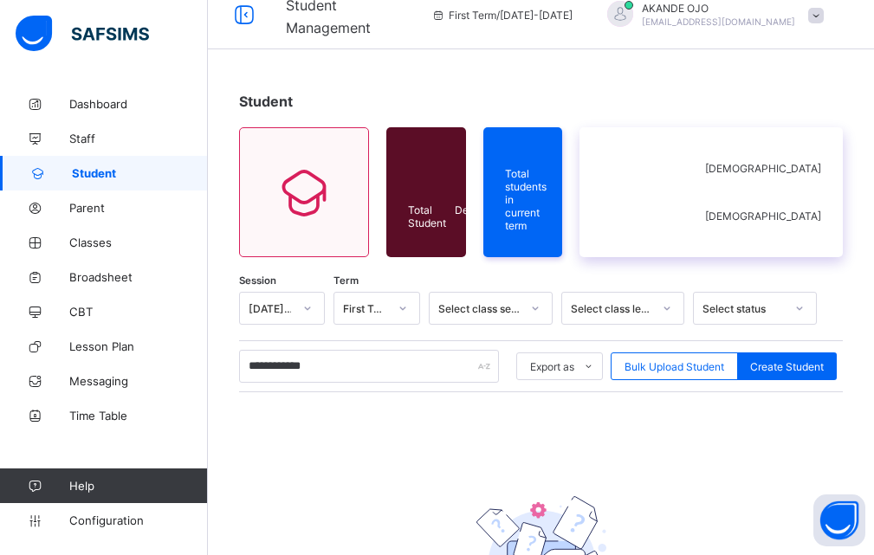
click at [683, 221] on div "[DEMOGRAPHIC_DATA] [DEMOGRAPHIC_DATA]" at bounding box center [711, 192] width 263 height 130
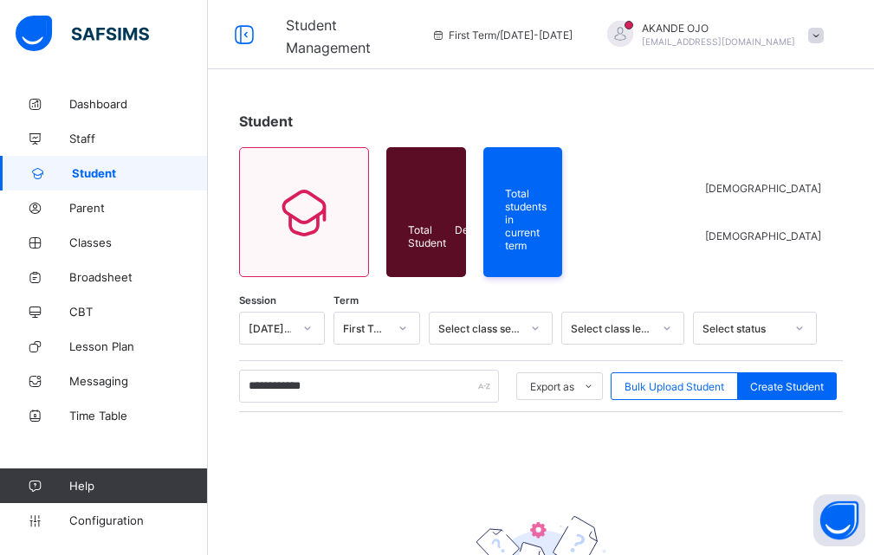
scroll to position [173, 0]
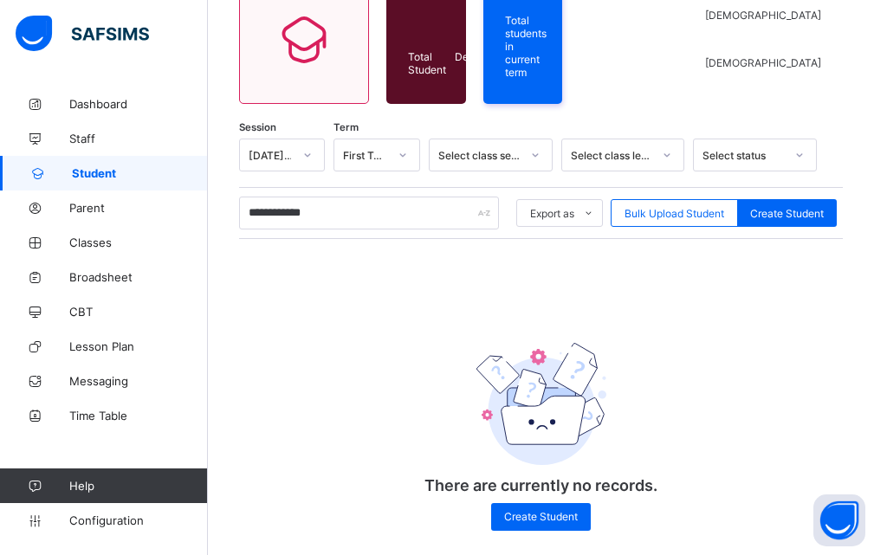
click at [582, 273] on div "**********" at bounding box center [541, 344] width 604 height 410
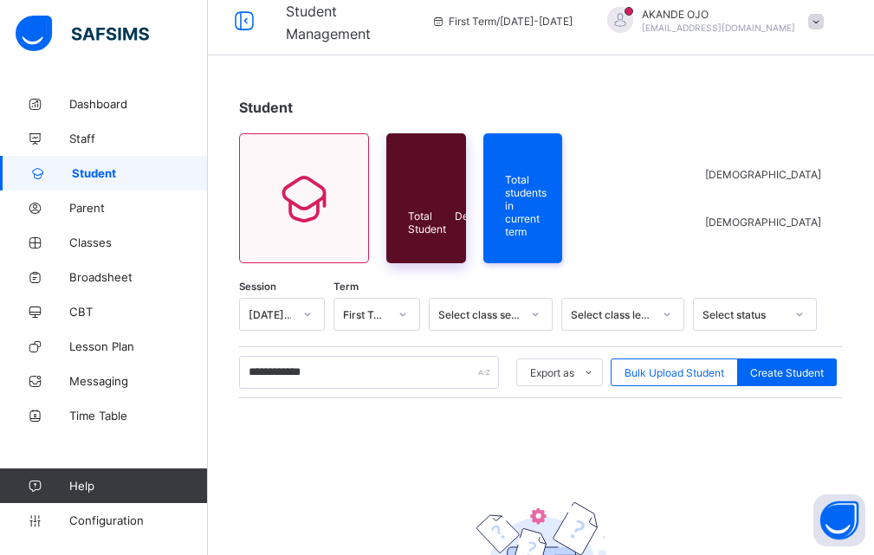
scroll to position [0, 0]
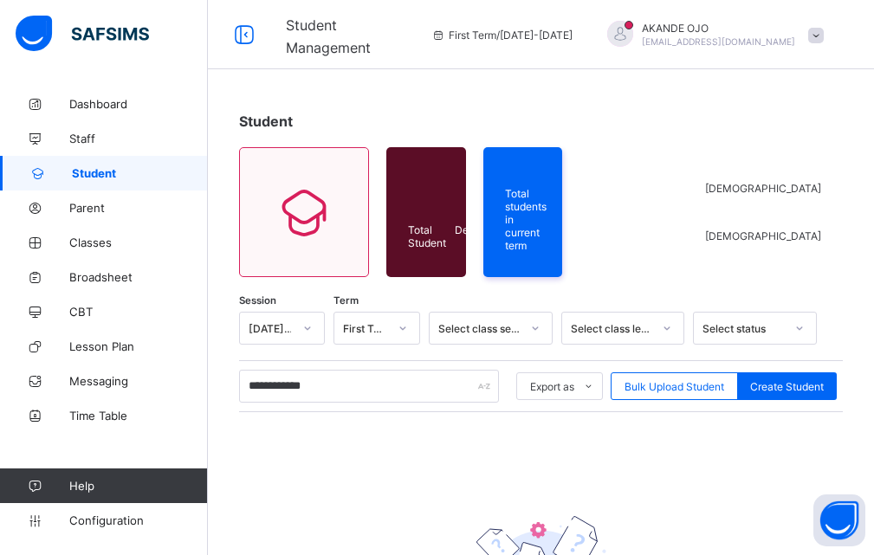
click at [126, 174] on span "Student" at bounding box center [140, 173] width 136 height 14
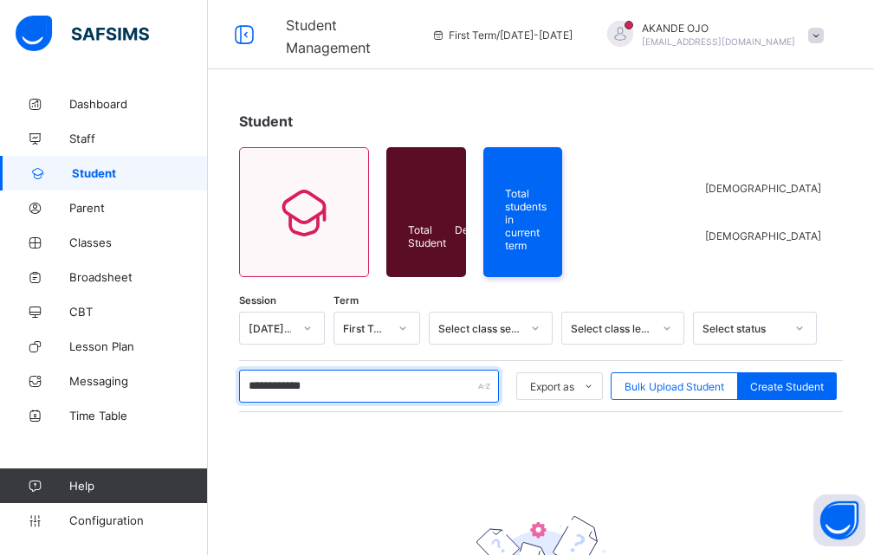
click at [345, 390] on input "**********" at bounding box center [369, 386] width 260 height 33
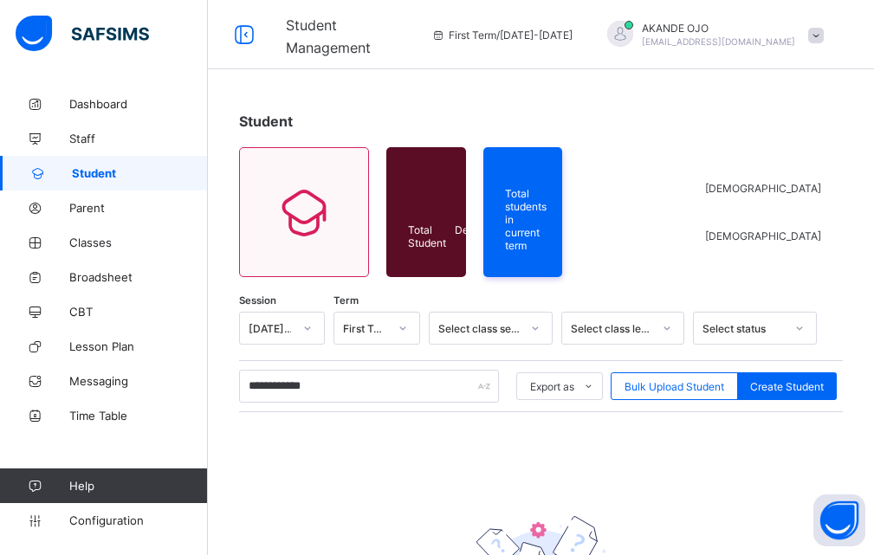
click at [118, 172] on span "Student" at bounding box center [140, 173] width 136 height 14
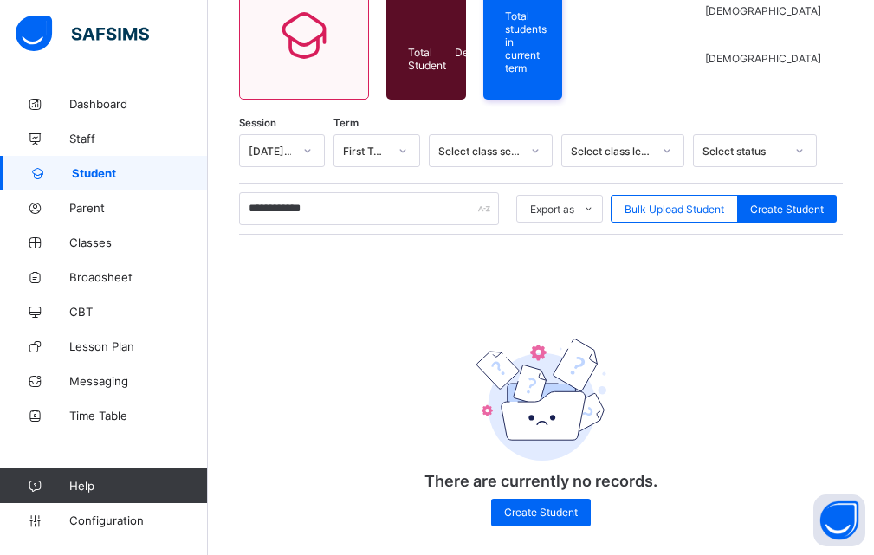
scroll to position [193, 0]
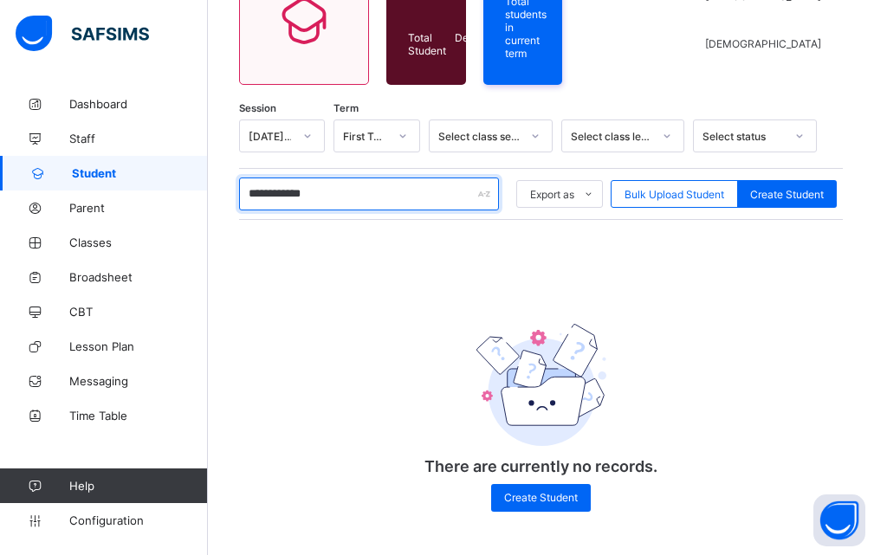
click at [364, 194] on input "**********" at bounding box center [369, 194] width 260 height 33
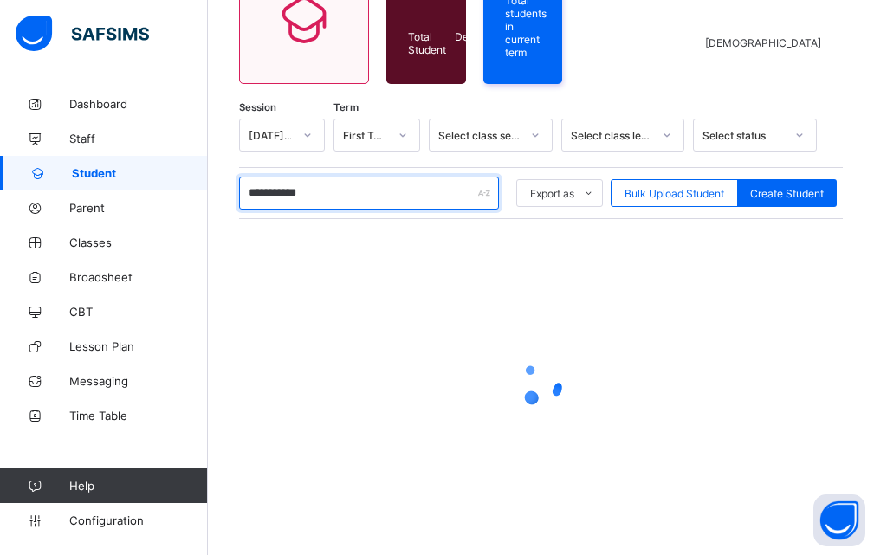
scroll to position [192, 0]
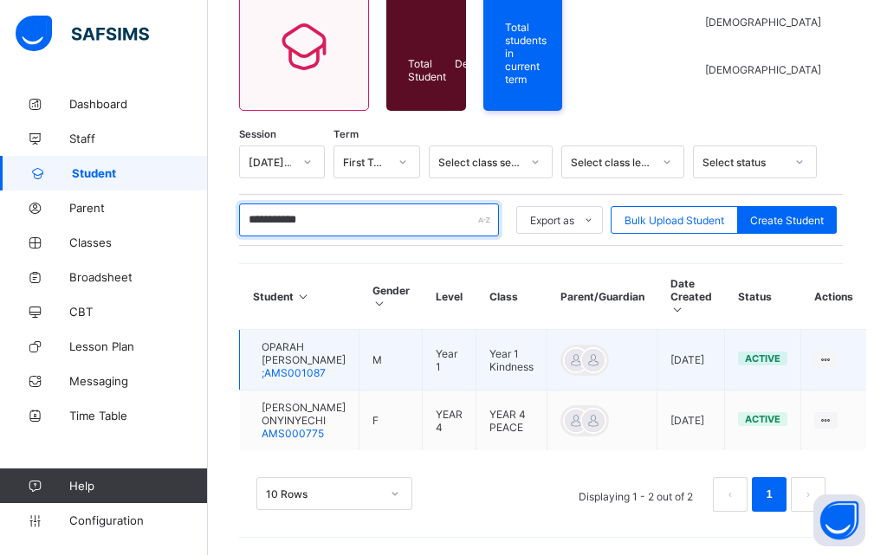
type input "**********"
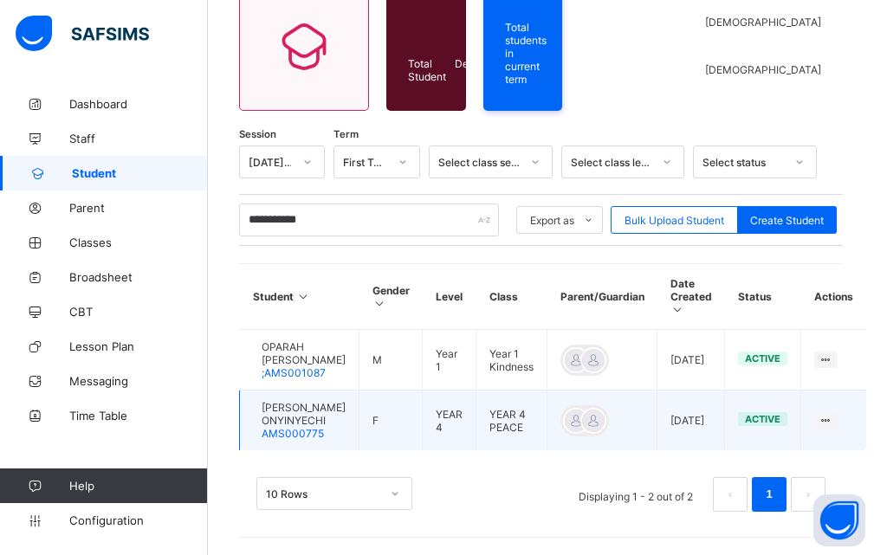
click at [311, 415] on span "[PERSON_NAME] ONYINYECHI" at bounding box center [304, 414] width 84 height 26
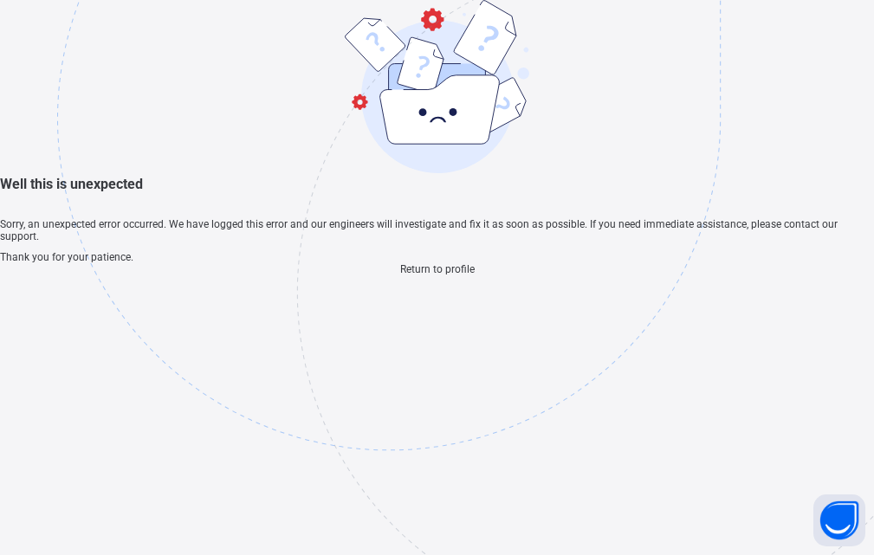
drag, startPoint x: 445, startPoint y: 529, endPoint x: 460, endPoint y: 516, distance: 19.8
click at [445, 276] on span "Return to profile" at bounding box center [437, 269] width 75 height 12
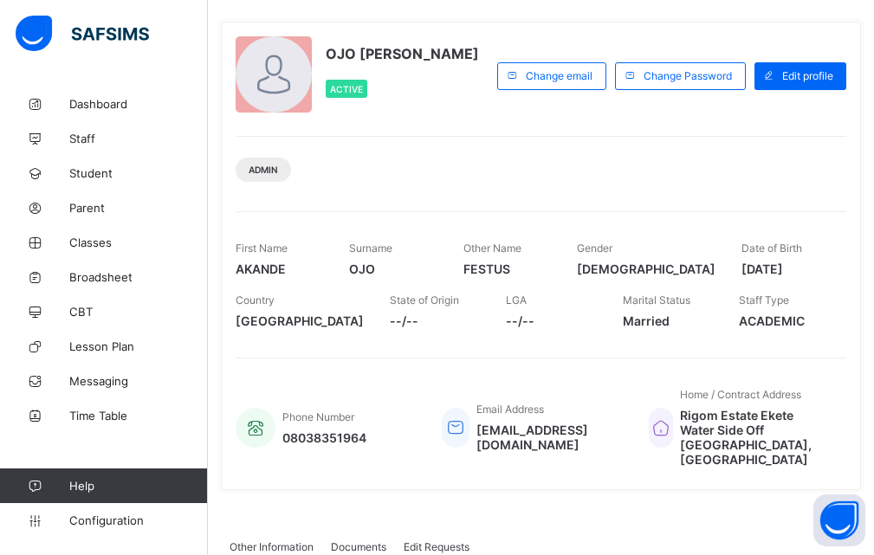
scroll to position [87, 0]
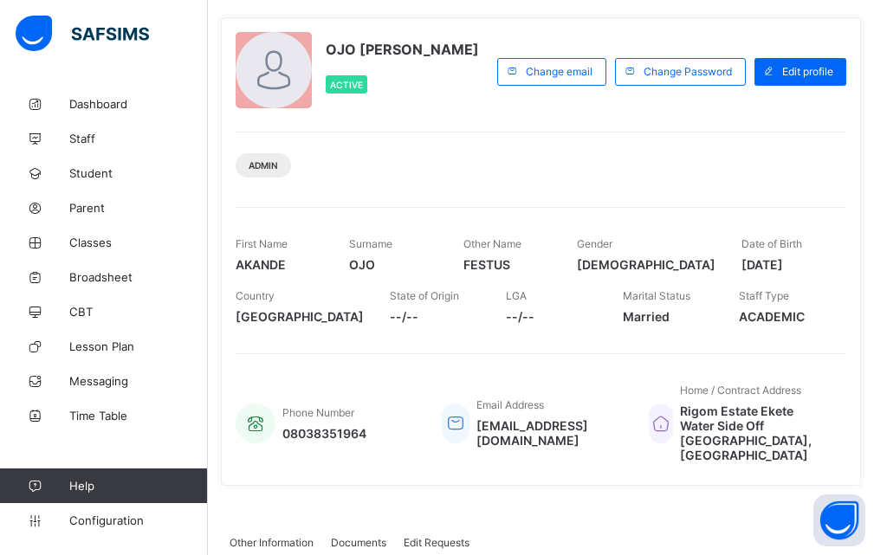
click at [661, 205] on div "OJO AKANDE FESTUS Active Change email Change Password Edit profile Admin First …" at bounding box center [541, 251] width 640 height 469
click at [115, 181] on link "Student" at bounding box center [104, 173] width 208 height 35
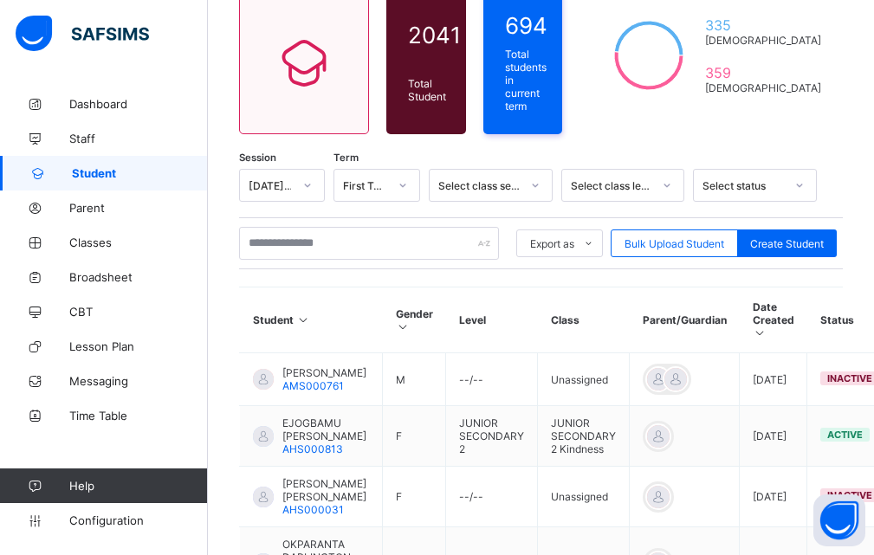
scroll to position [260, 0]
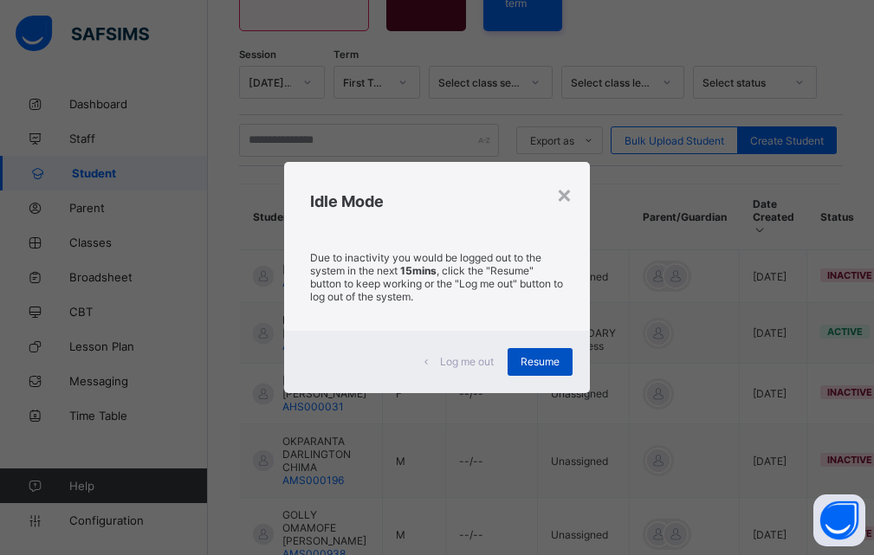
click at [529, 367] on span "Resume" at bounding box center [540, 361] width 39 height 13
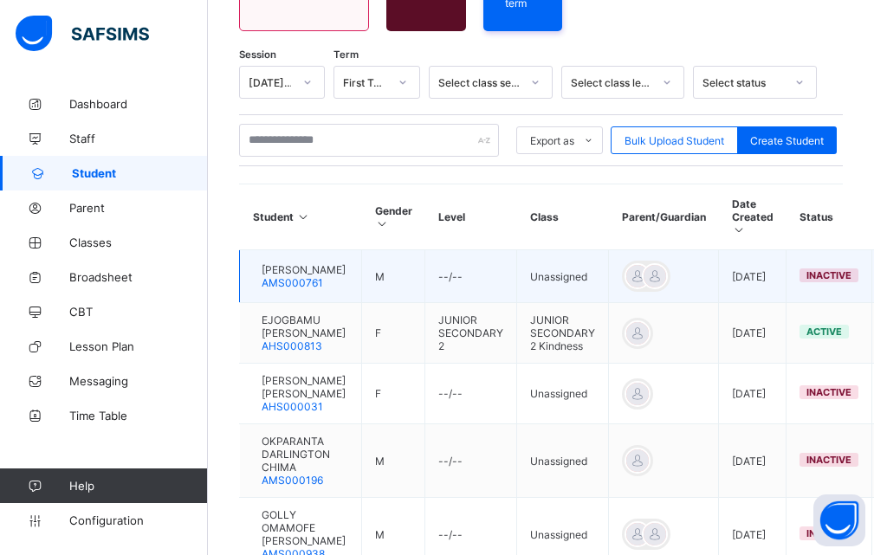
click at [609, 250] on td "Unassigned" at bounding box center [563, 276] width 92 height 53
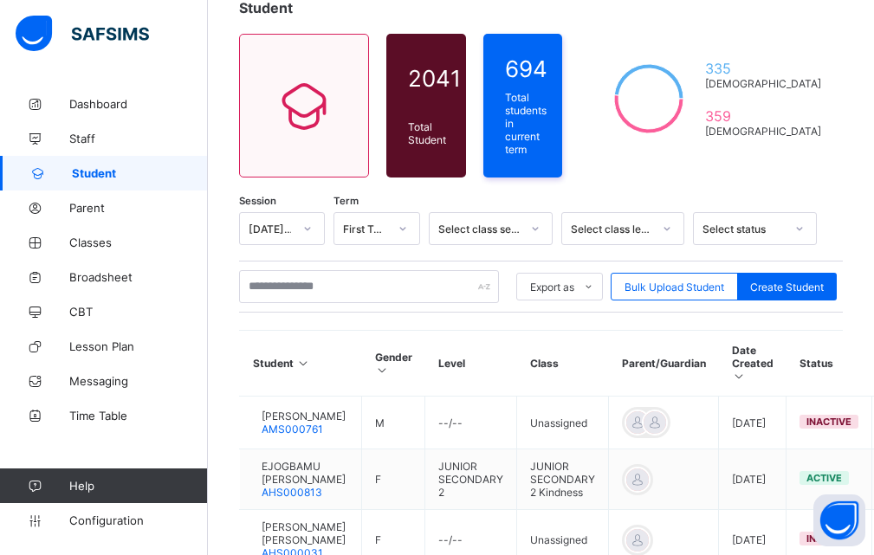
scroll to position [87, 0]
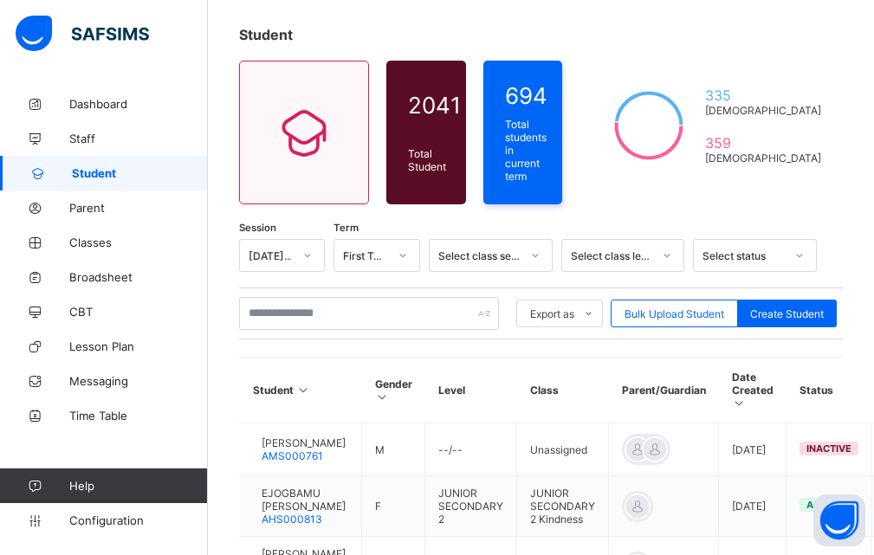
click at [101, 166] on span "Student" at bounding box center [140, 173] width 136 height 14
click at [319, 310] on input "text" at bounding box center [369, 313] width 260 height 33
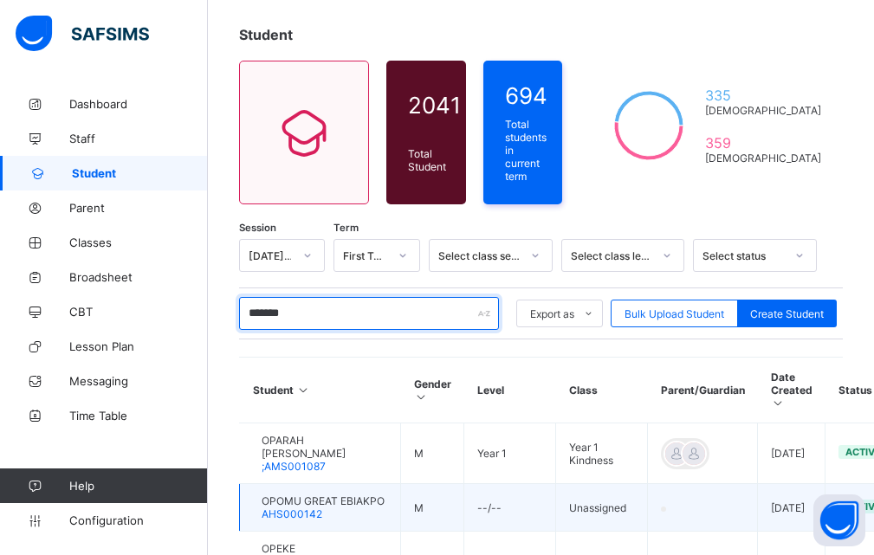
type input "******"
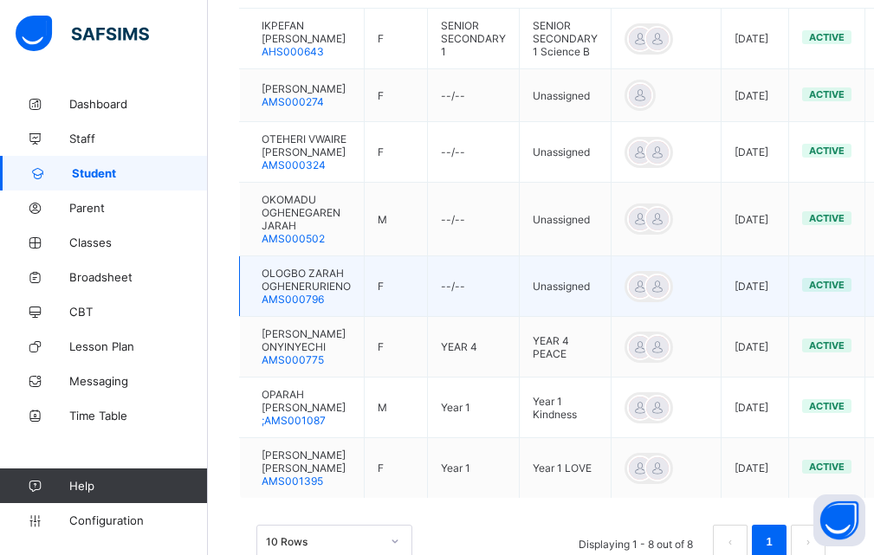
scroll to position [520, 0]
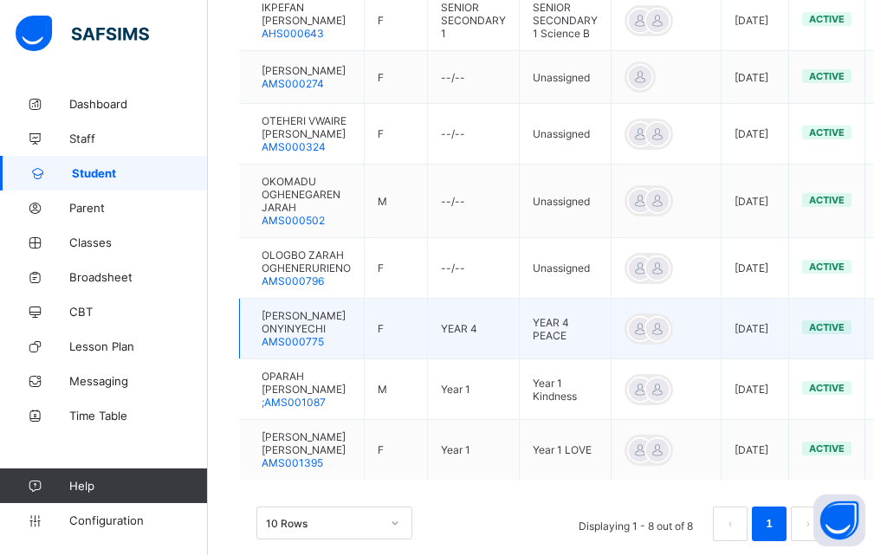
click at [302, 326] on span "[PERSON_NAME] ONYINYECHI" at bounding box center [306, 322] width 89 height 26
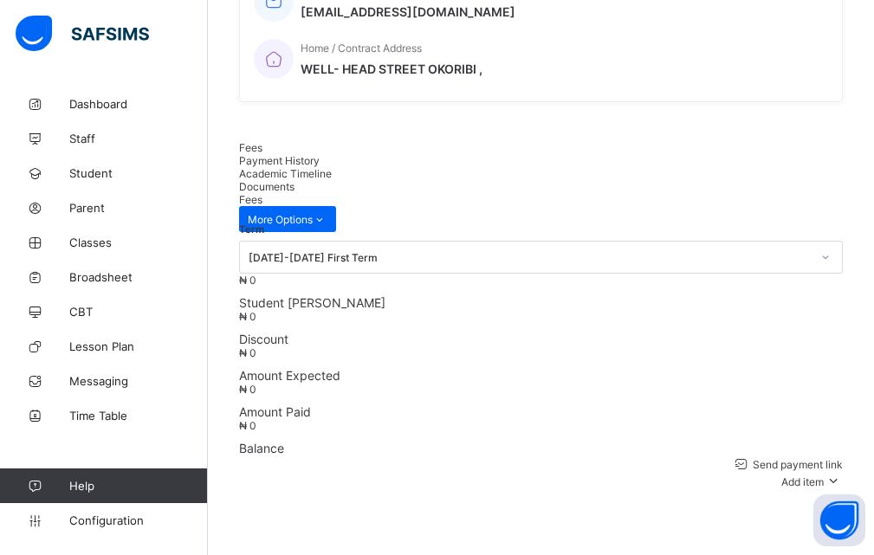
scroll to position [520, 0]
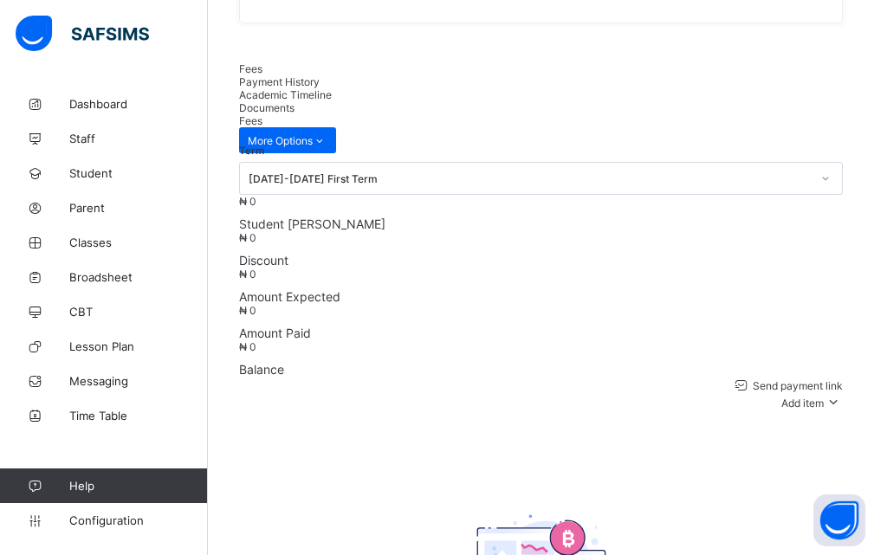
click at [654, 273] on div "₦ 0 Student Bill ₦ 0 Discount ₦ 0 Amount Expected ₦ 0 Amount Paid ₦ 0 Balance" at bounding box center [541, 286] width 604 height 182
click at [821, 427] on div "Optional items" at bounding box center [800, 435] width 69 height 17
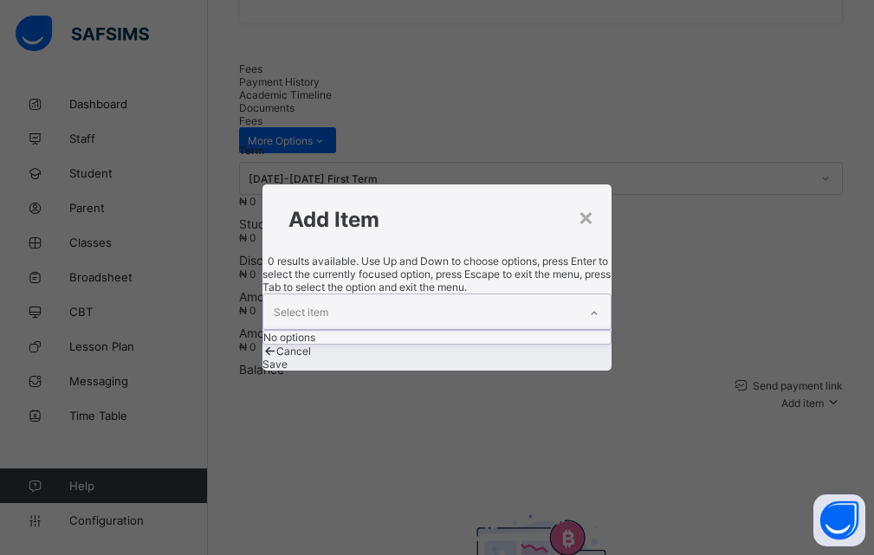
click at [589, 305] on icon at bounding box center [594, 313] width 10 height 17
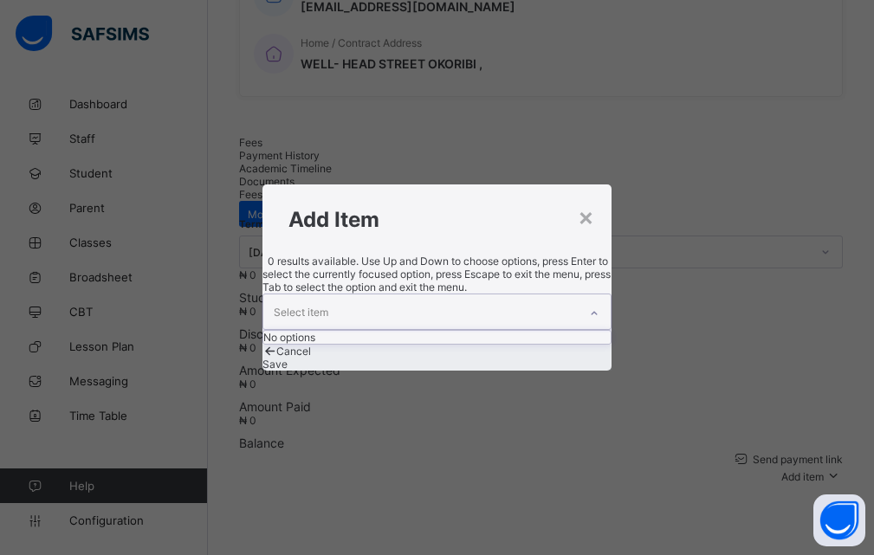
scroll to position [347, 0]
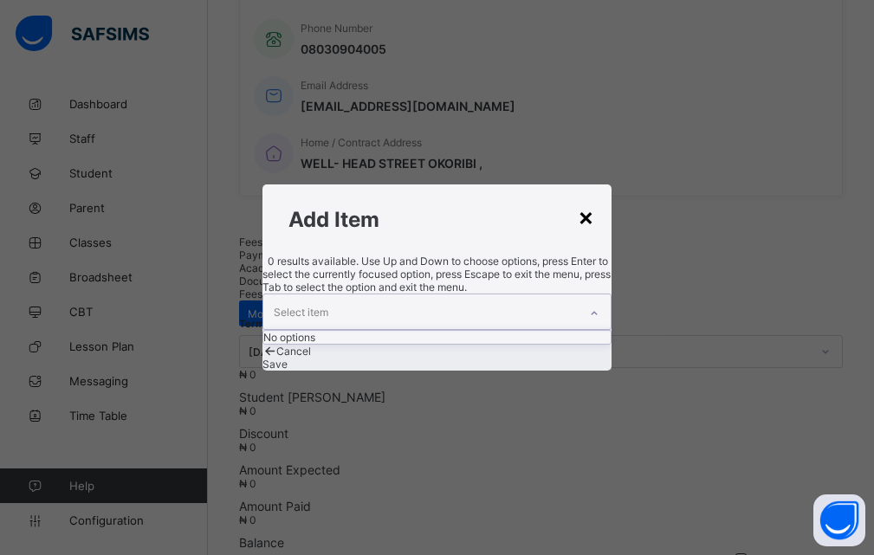
click at [593, 211] on div "×" at bounding box center [586, 216] width 16 height 29
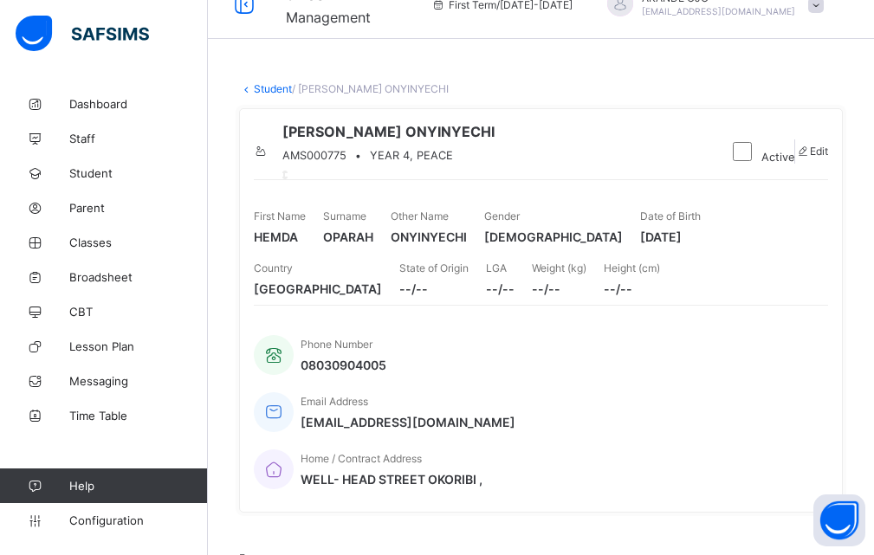
scroll to position [0, 0]
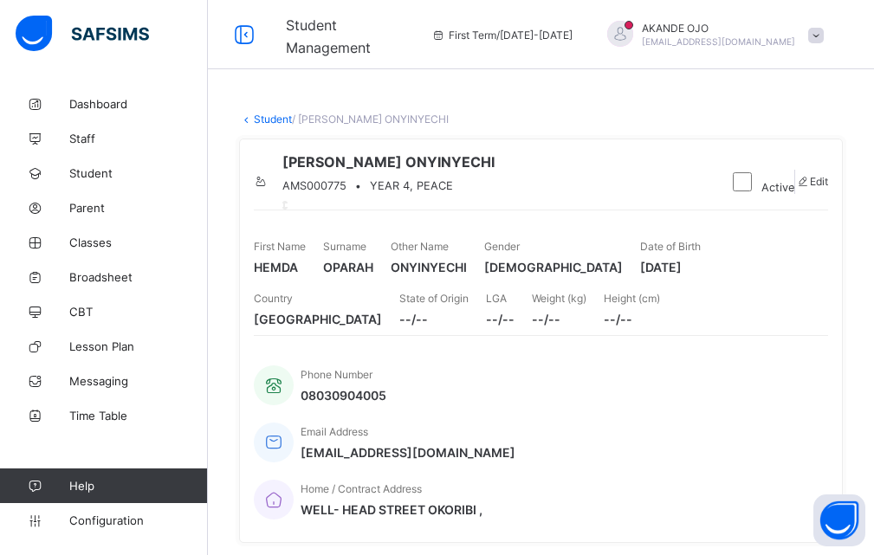
click at [633, 26] on div at bounding box center [620, 34] width 26 height 26
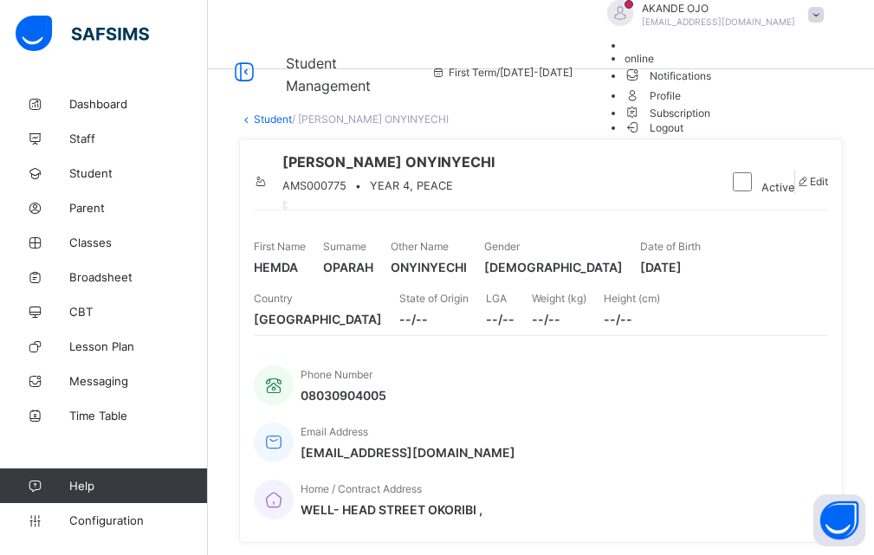
click at [642, 134] on icon at bounding box center [633, 127] width 17 height 15
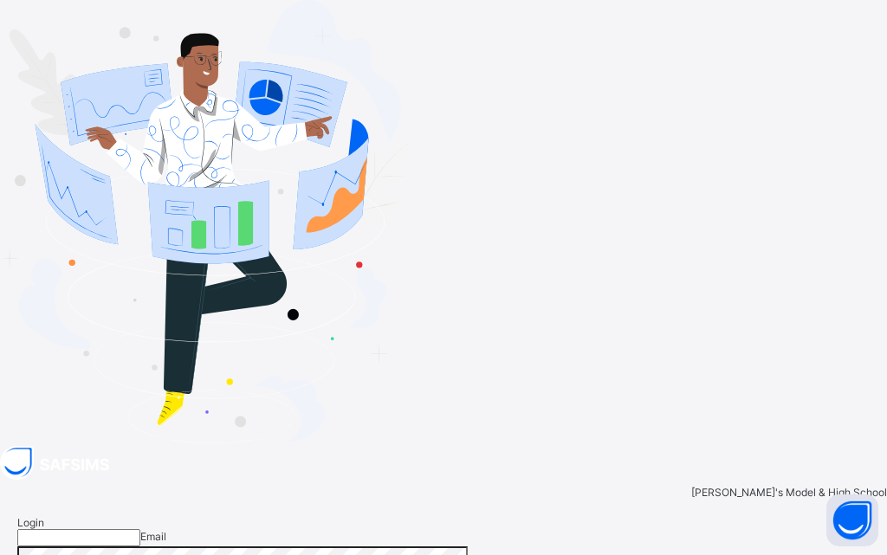
click at [140, 529] on input "email" at bounding box center [78, 537] width 123 height 17
type input "**********"
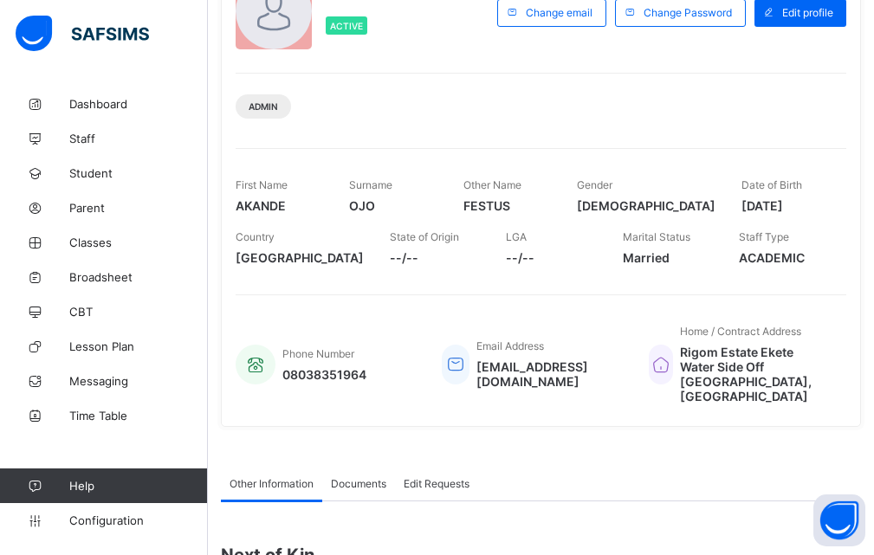
scroll to position [173, 0]
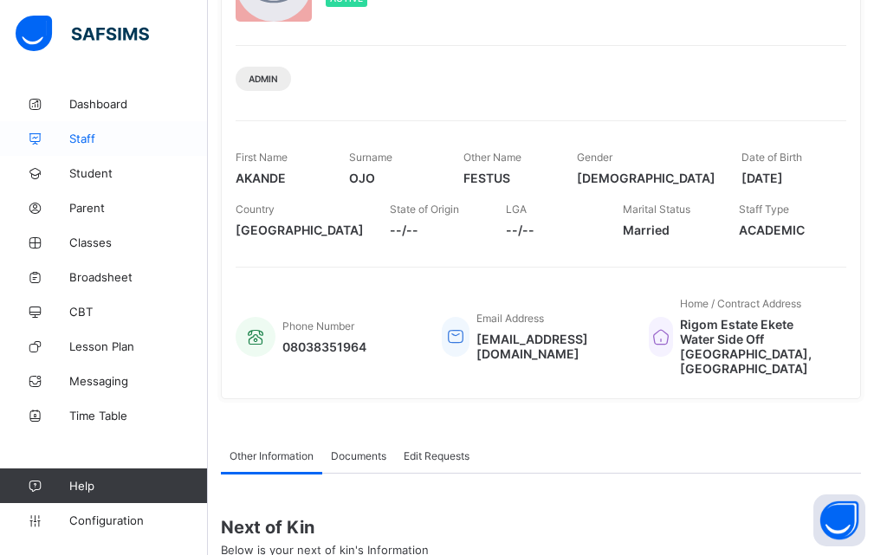
click at [94, 139] on span "Staff" at bounding box center [138, 139] width 139 height 14
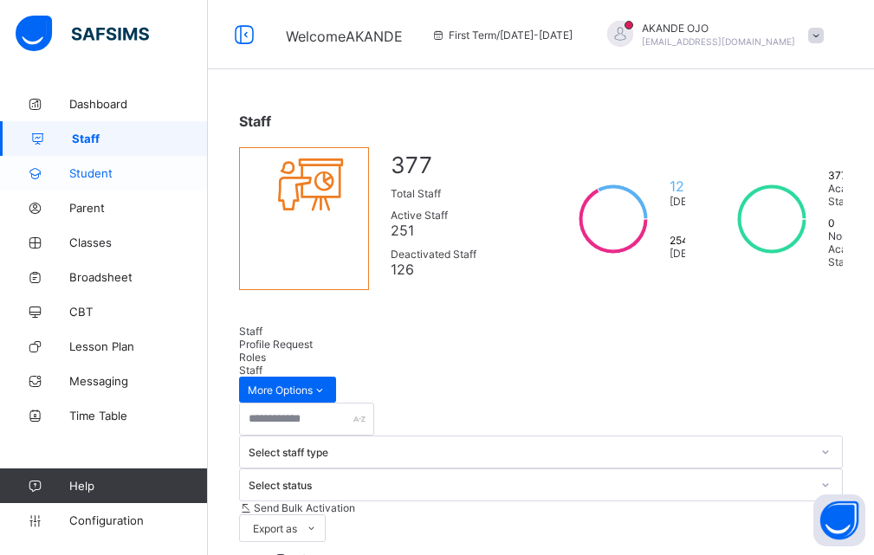
click at [94, 177] on span "Student" at bounding box center [138, 173] width 139 height 14
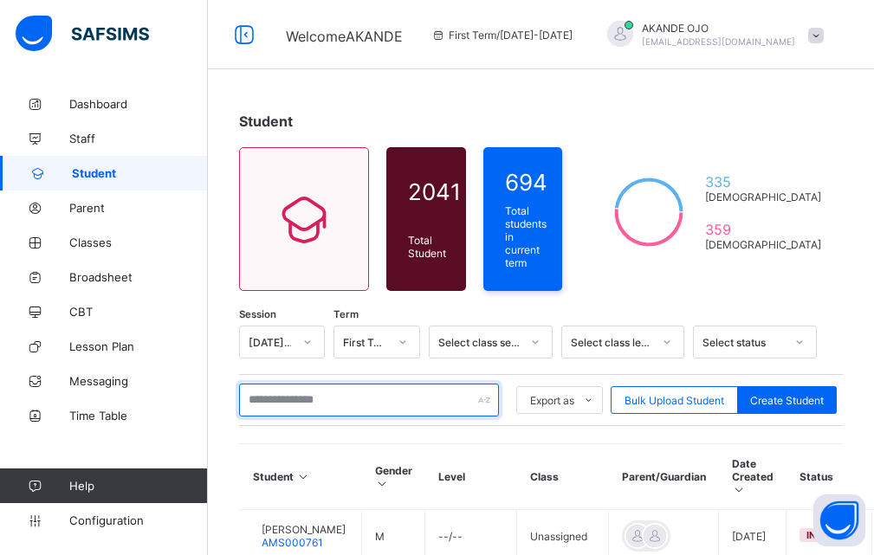
click at [289, 394] on input "text" at bounding box center [369, 400] width 260 height 33
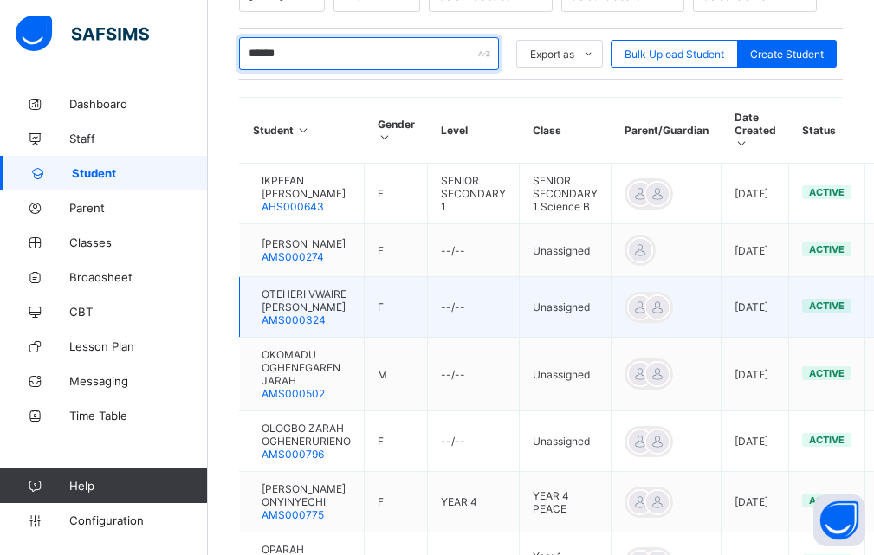
scroll to position [433, 0]
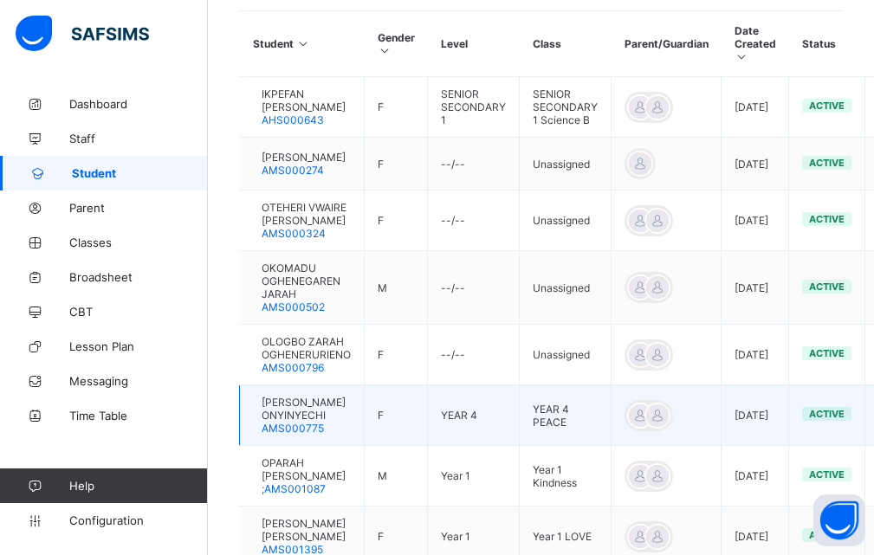
type input "******"
click at [306, 429] on span "AMS000775" at bounding box center [293, 428] width 62 height 13
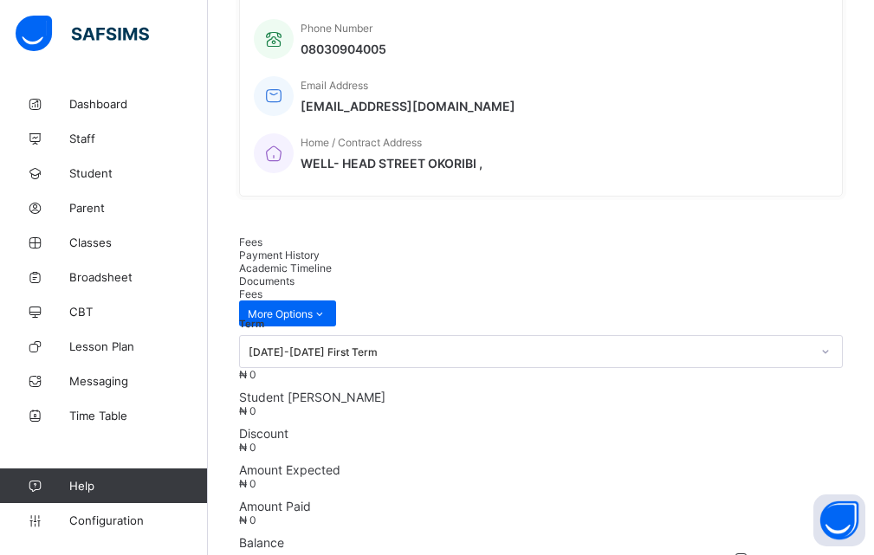
scroll to position [433, 0]
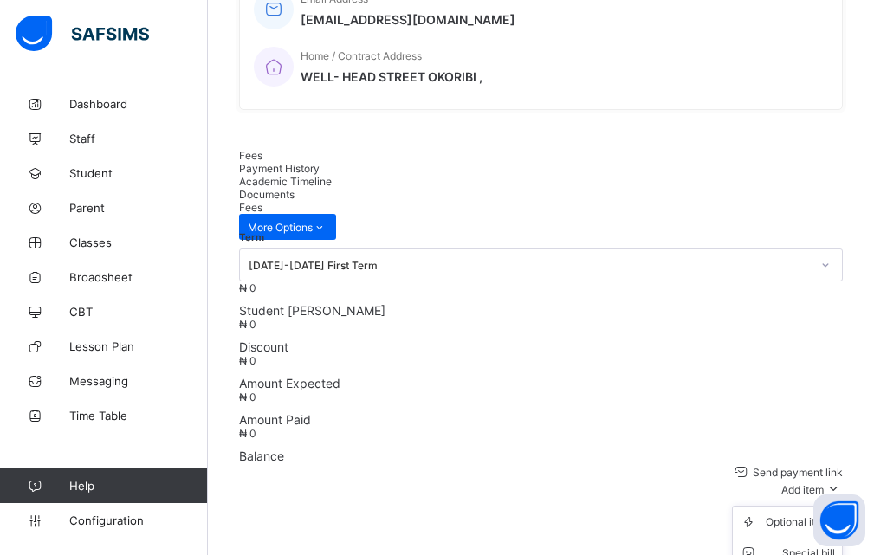
click at [843, 480] on icon at bounding box center [833, 488] width 19 height 17
click at [813, 514] on div "Optional items" at bounding box center [800, 522] width 69 height 17
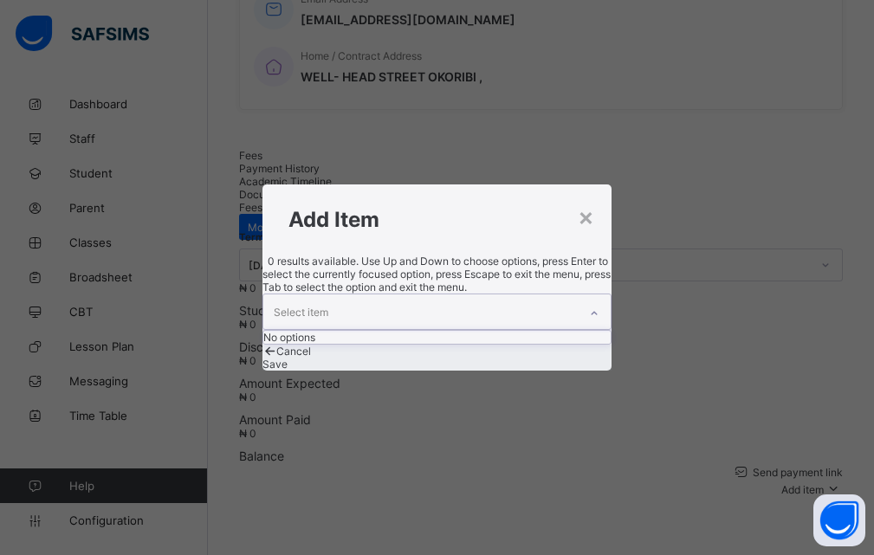
click at [589, 305] on icon at bounding box center [594, 313] width 10 height 17
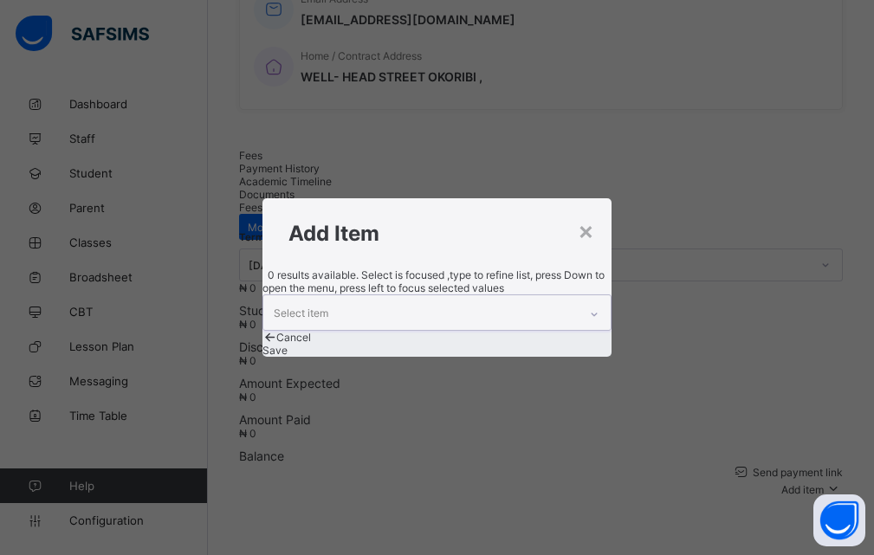
click at [589, 306] on icon at bounding box center [594, 314] width 10 height 17
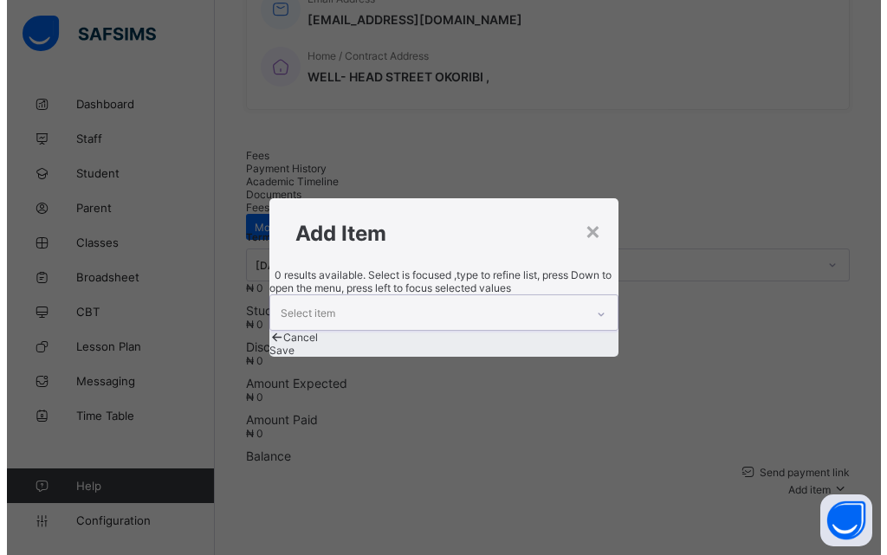
scroll to position [0, 0]
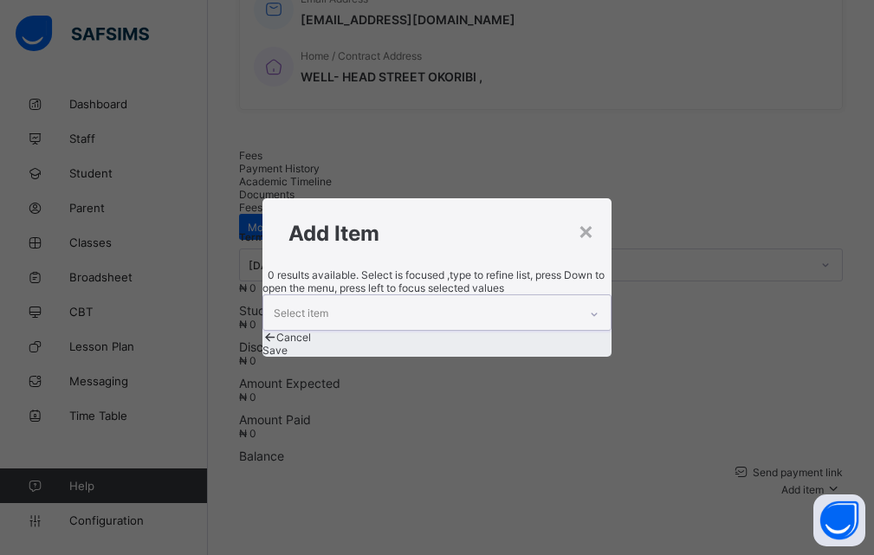
click at [589, 306] on icon at bounding box center [594, 314] width 10 height 17
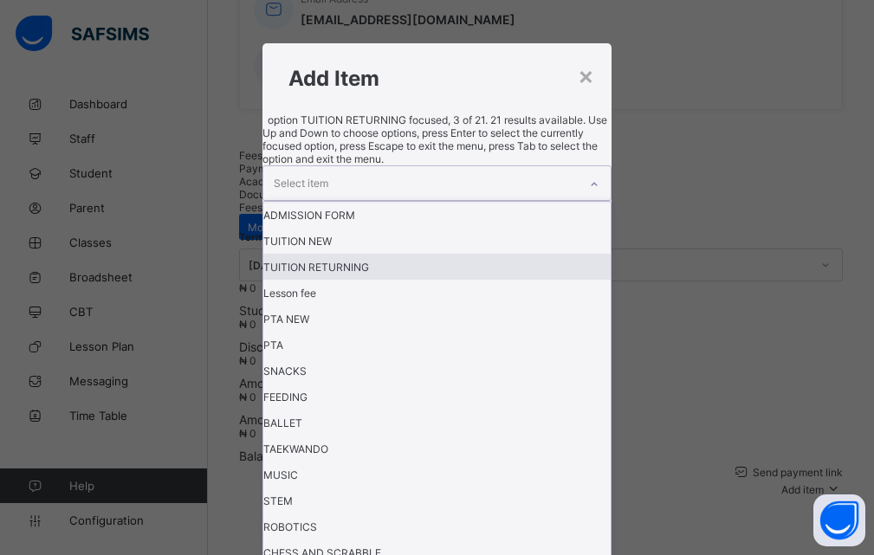
click at [368, 280] on div "TUITION RETURNING" at bounding box center [437, 267] width 348 height 26
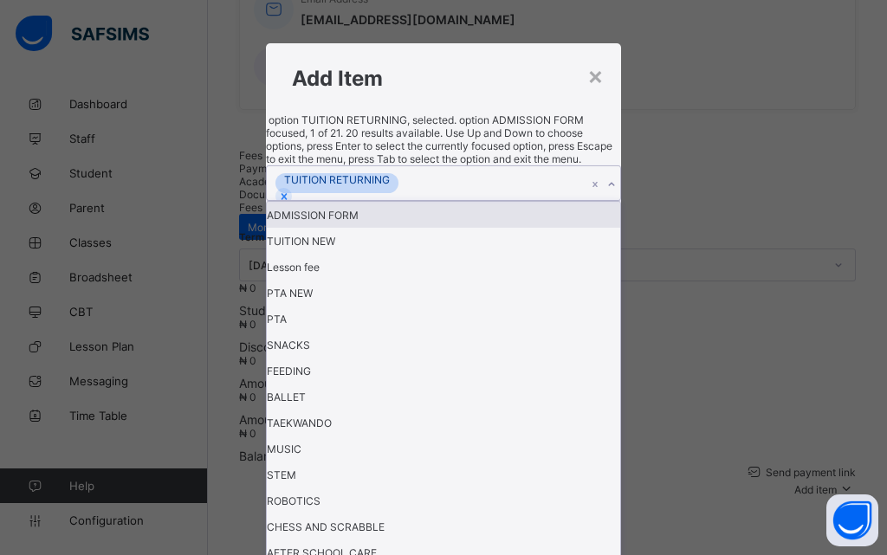
click at [607, 193] on icon at bounding box center [612, 184] width 10 height 17
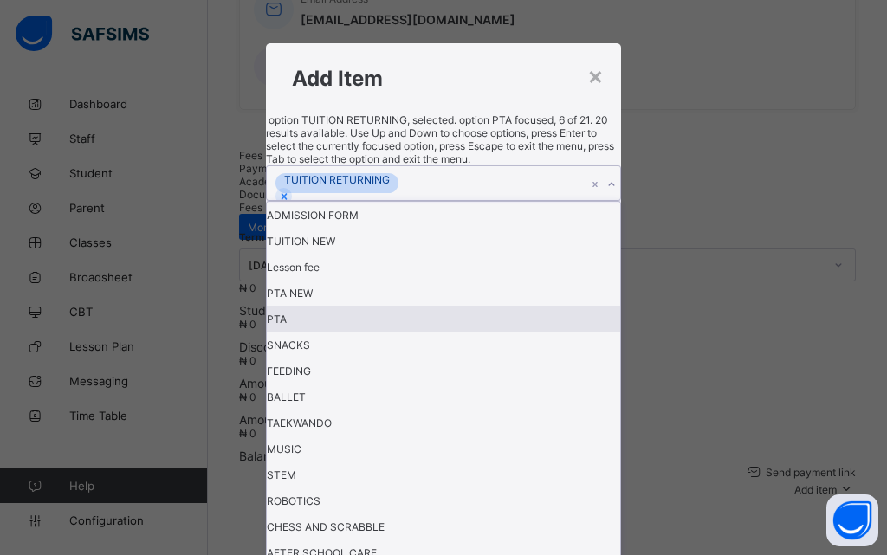
click at [344, 332] on div "PTA" at bounding box center [444, 319] width 354 height 26
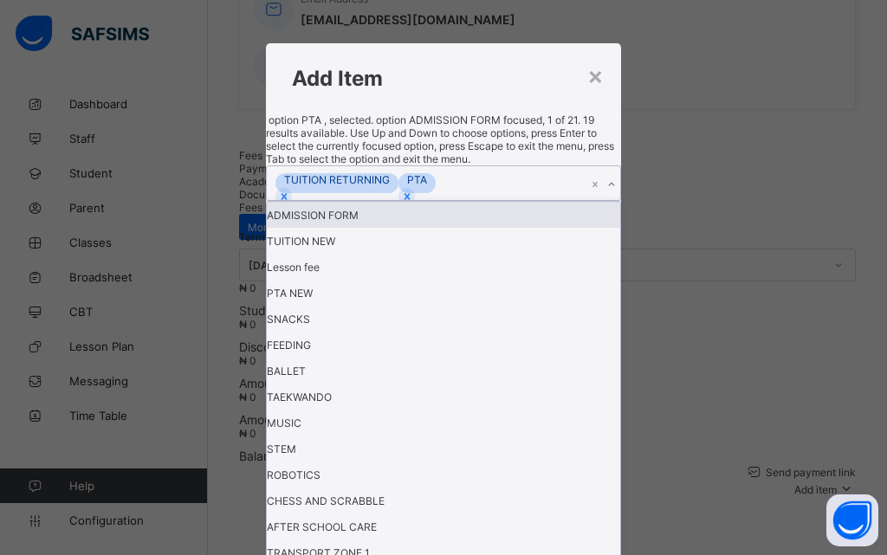
click at [607, 193] on icon at bounding box center [612, 184] width 10 height 17
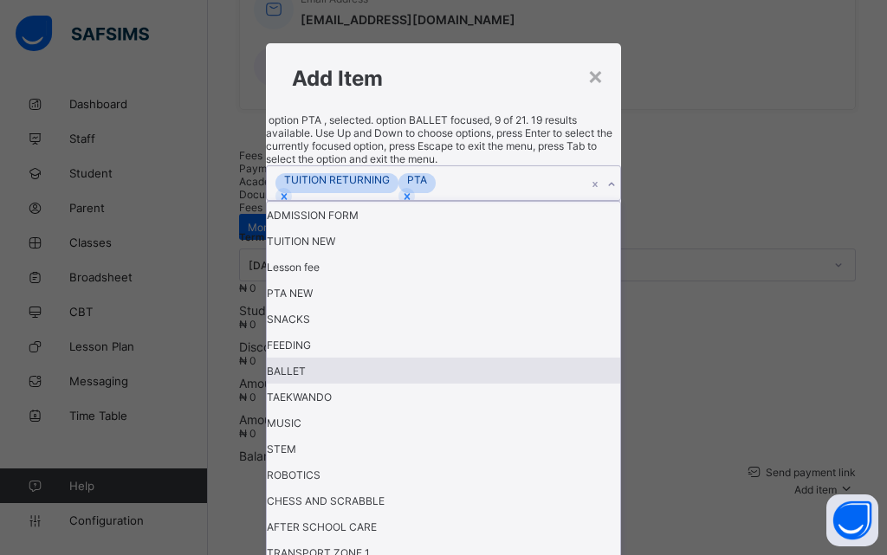
scroll to position [87, 0]
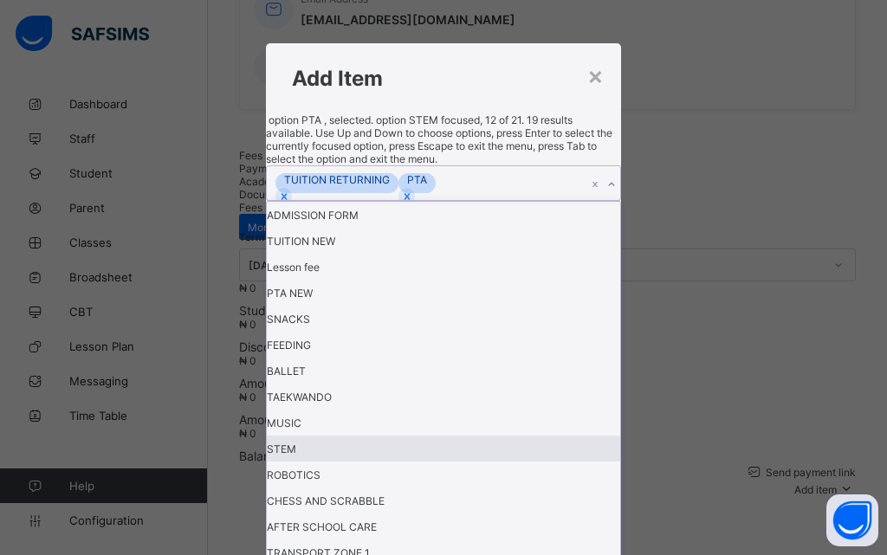
click at [348, 436] on div "STEM" at bounding box center [444, 449] width 354 height 26
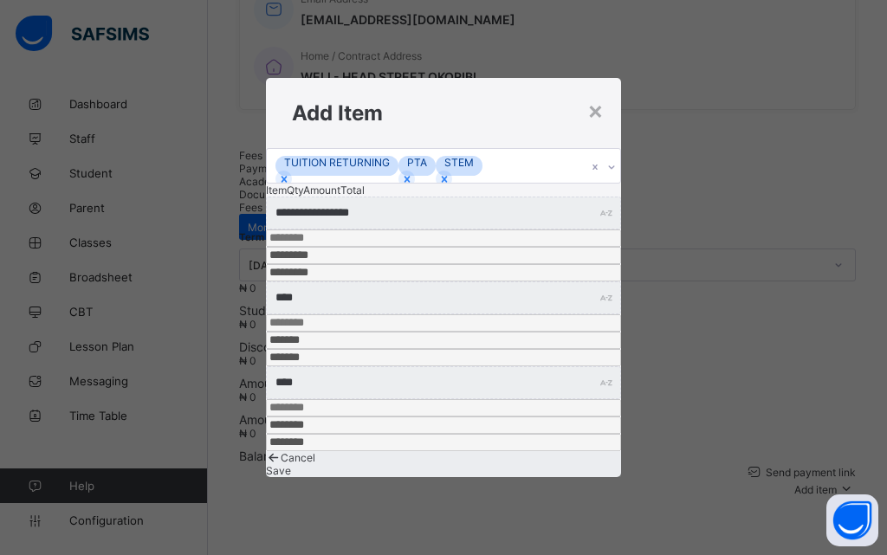
click at [291, 465] on span "Save" at bounding box center [278, 471] width 25 height 13
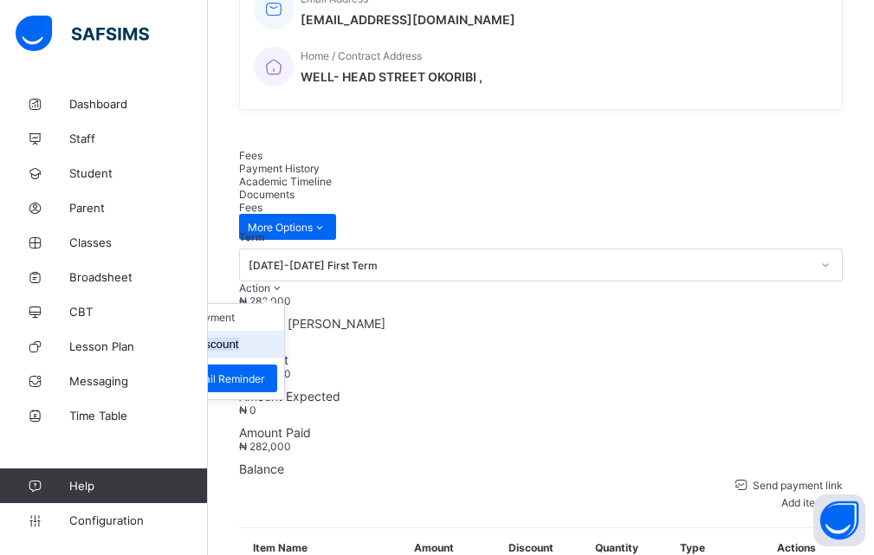
click at [239, 338] on button "Manage Discount" at bounding box center [194, 344] width 90 height 13
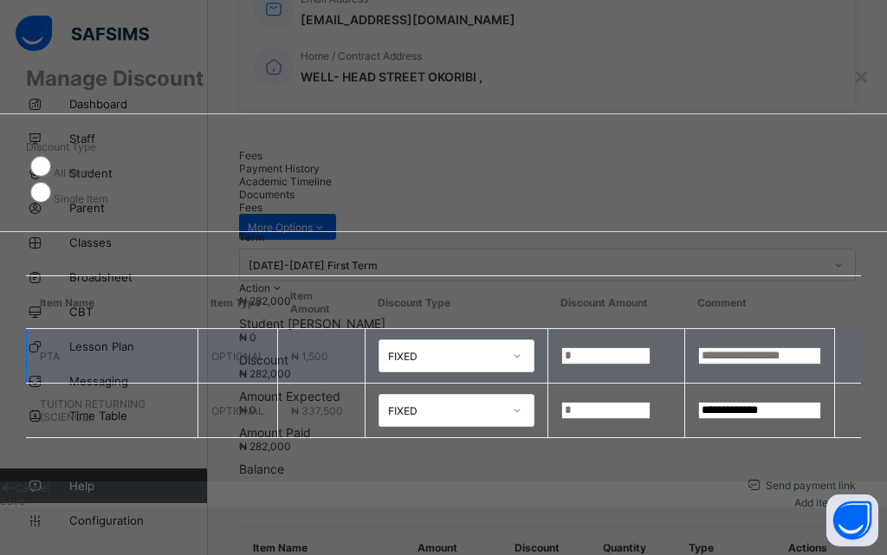
type input "*"
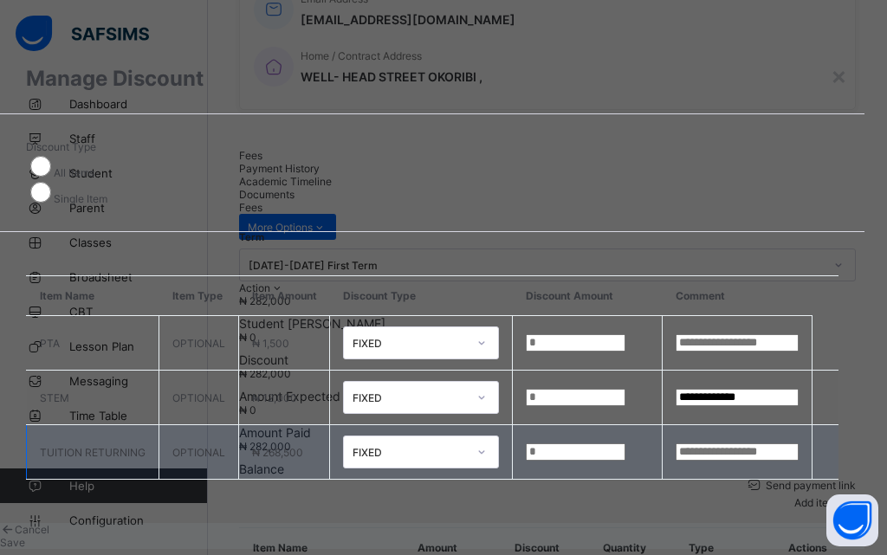
click at [559, 450] on input "*" at bounding box center [576, 452] width 100 height 17
type input "******"
click at [676, 451] on input "text" at bounding box center [737, 452] width 123 height 17
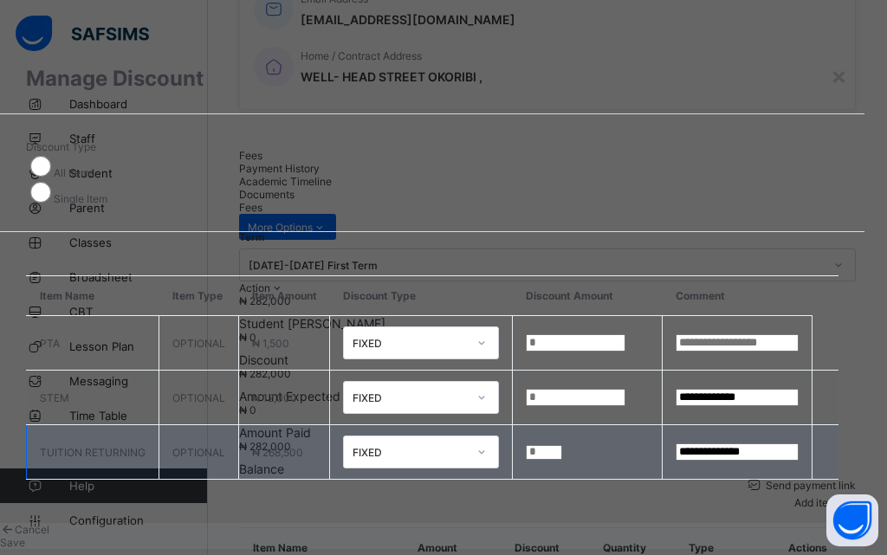
type input "**********"
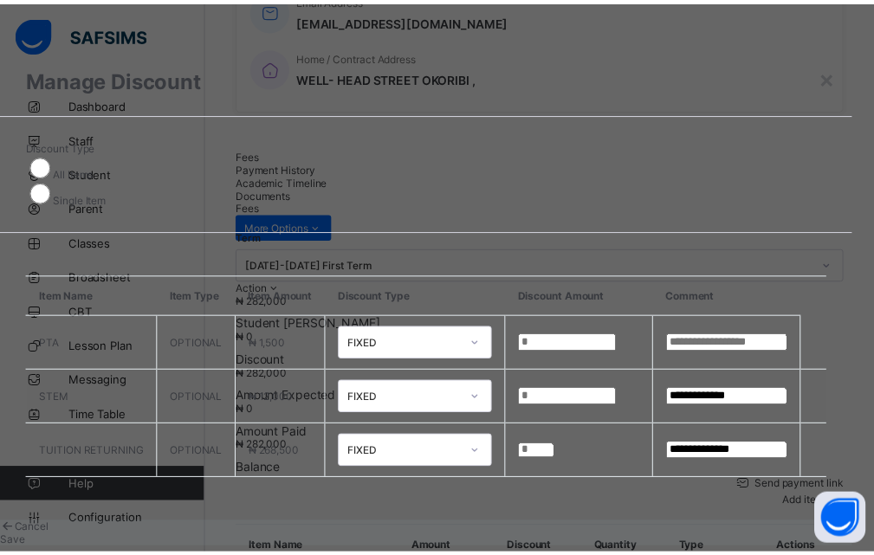
scroll to position [90, 0]
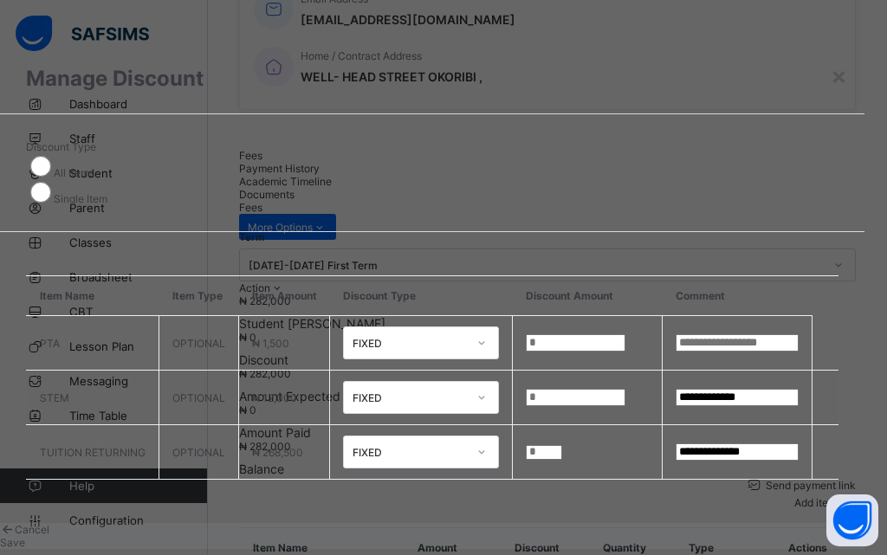
click at [25, 536] on span "Save" at bounding box center [12, 542] width 25 height 13
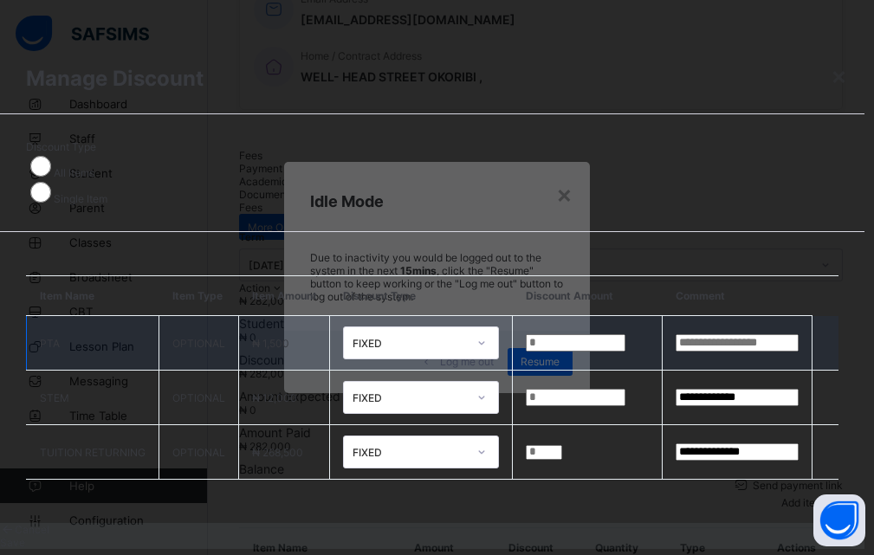
click at [727, 316] on td at bounding box center [738, 343] width 150 height 55
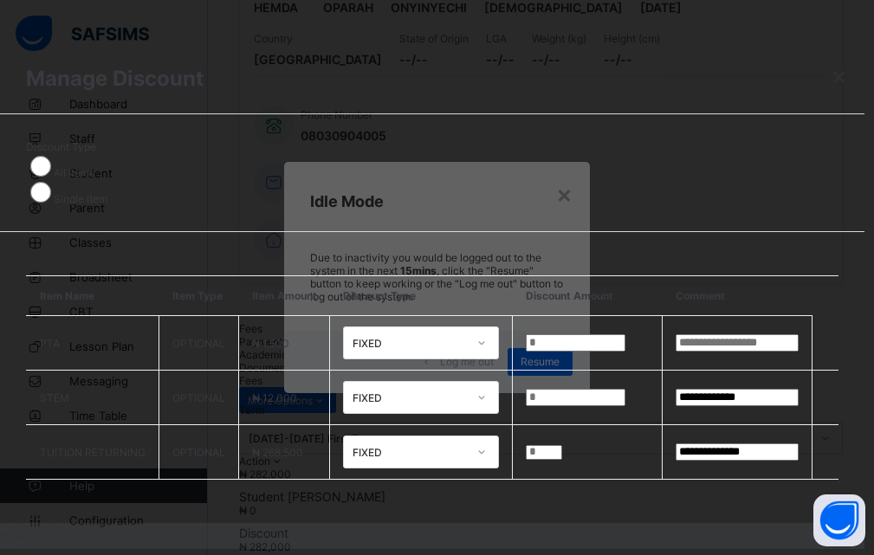
click at [25, 536] on span "Save" at bounding box center [12, 542] width 25 height 13
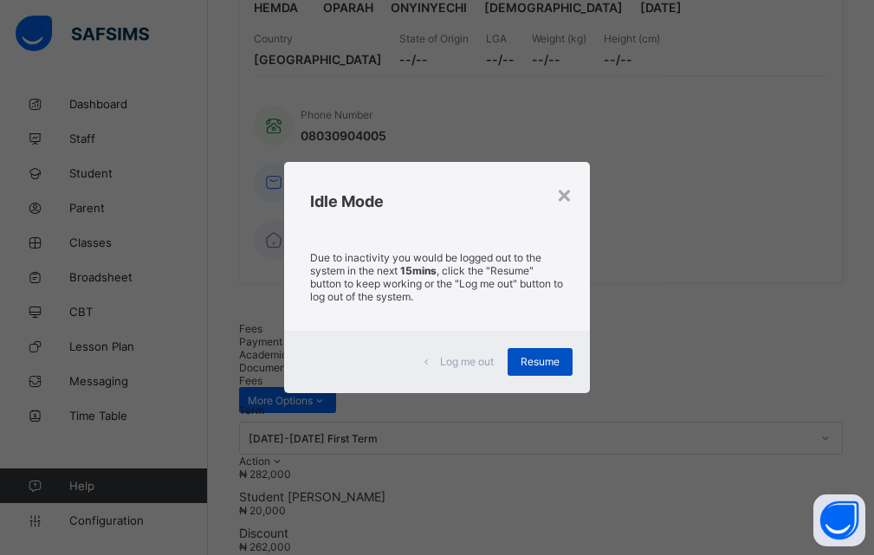
click at [517, 360] on div "Resume" at bounding box center [540, 362] width 65 height 28
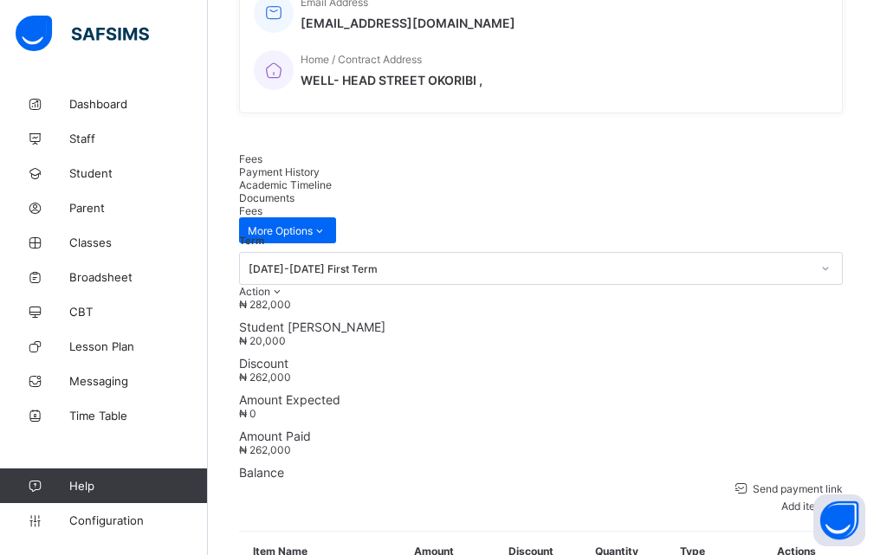
scroll to position [433, 0]
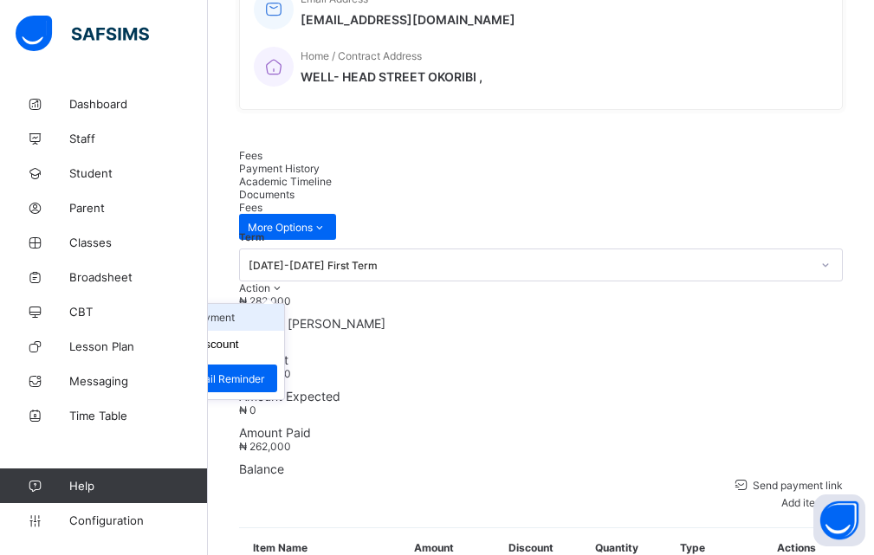
click at [284, 304] on li "Receive Payment" at bounding box center [213, 317] width 142 height 27
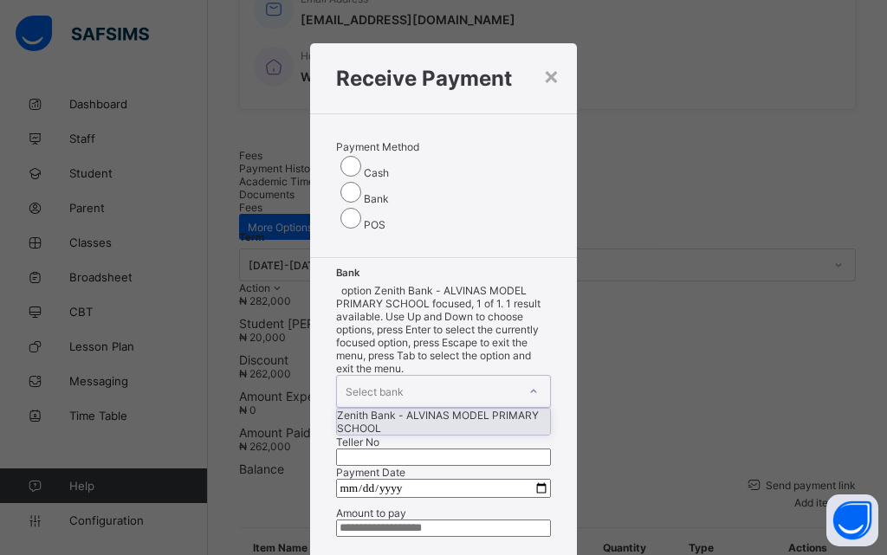
click at [529, 383] on icon at bounding box center [534, 391] width 10 height 17
click at [382, 409] on div "Zenith Bank - ALVINAS MODEL PRIMARY SCHOOL" at bounding box center [443, 422] width 212 height 26
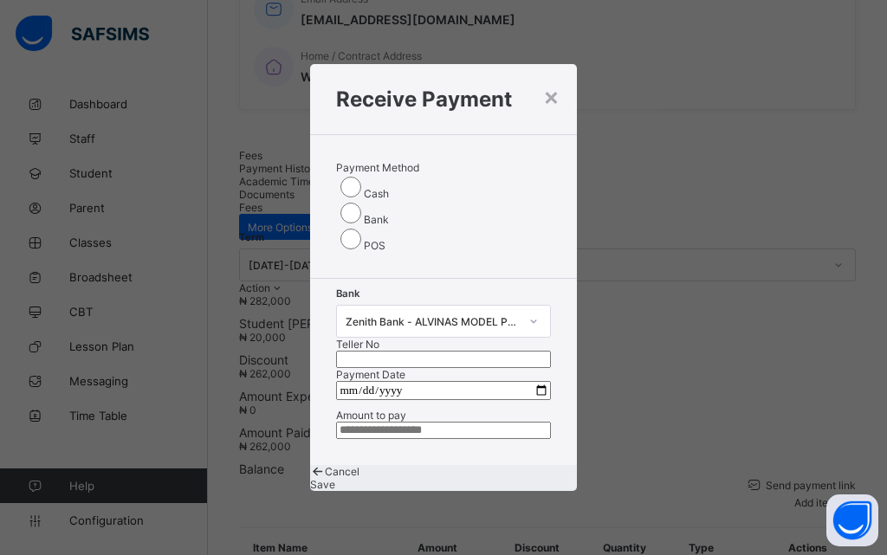
click at [540, 351] on div at bounding box center [443, 359] width 214 height 17
click at [516, 351] on input "text" at bounding box center [443, 359] width 214 height 17
type input "**********"
click at [526, 381] on input "date" at bounding box center [443, 390] width 214 height 19
type input "**********"
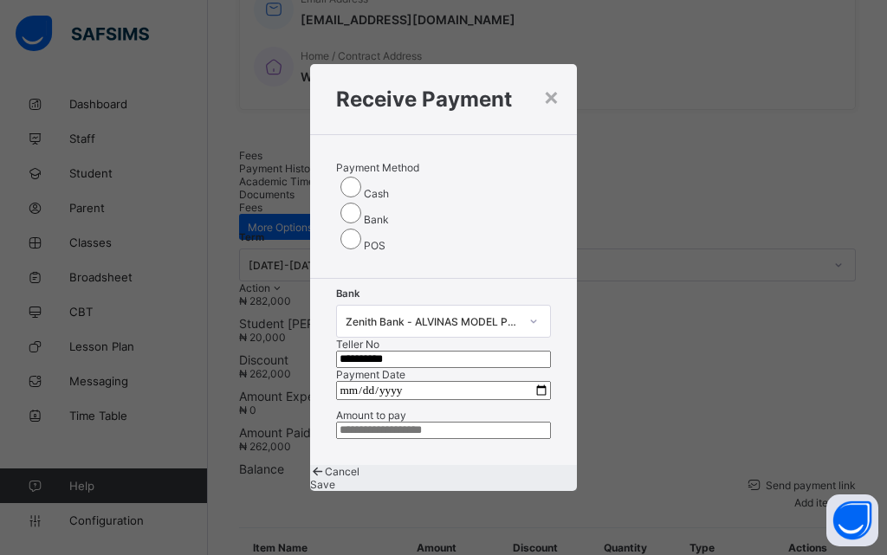
click at [428, 422] on input "currency" at bounding box center [443, 430] width 214 height 17
type input "*********"
click at [335, 489] on span "Save" at bounding box center [322, 484] width 25 height 13
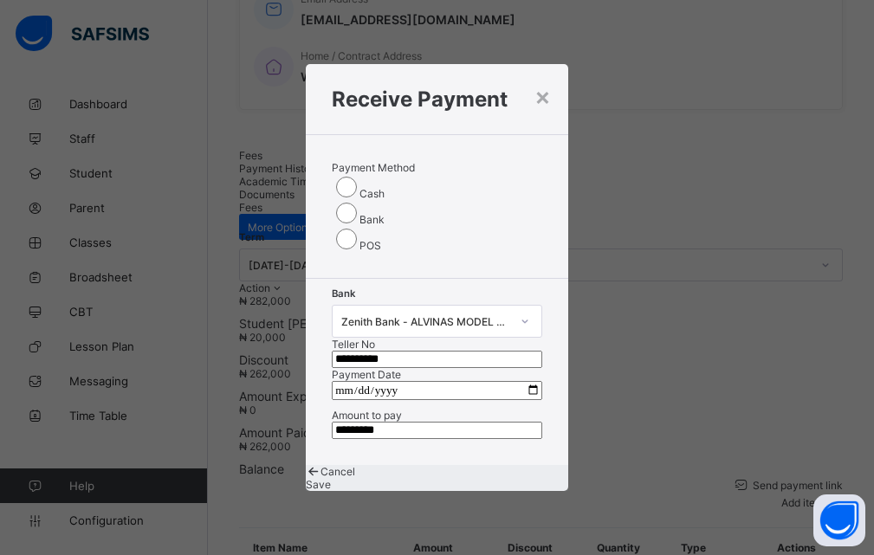
click at [487, 490] on div "Save" at bounding box center [437, 484] width 263 height 13
drag, startPoint x: 484, startPoint y: 489, endPoint x: 497, endPoint y: 496, distance: 14.0
click at [331, 491] on span "Save" at bounding box center [318, 484] width 25 height 13
click at [477, 488] on div "Save" at bounding box center [437, 484] width 263 height 13
click at [477, 484] on div "Save" at bounding box center [437, 484] width 263 height 13
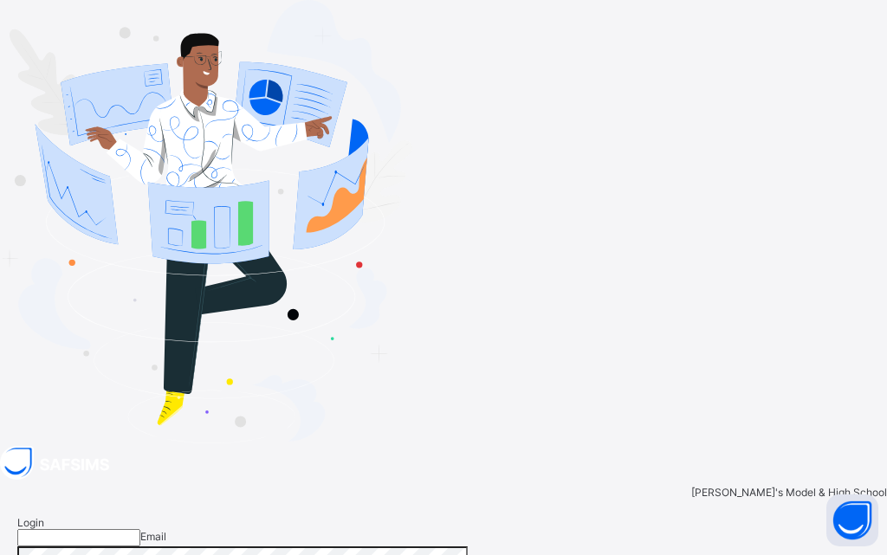
click at [140, 529] on input "email" at bounding box center [78, 537] width 123 height 17
type input "**********"
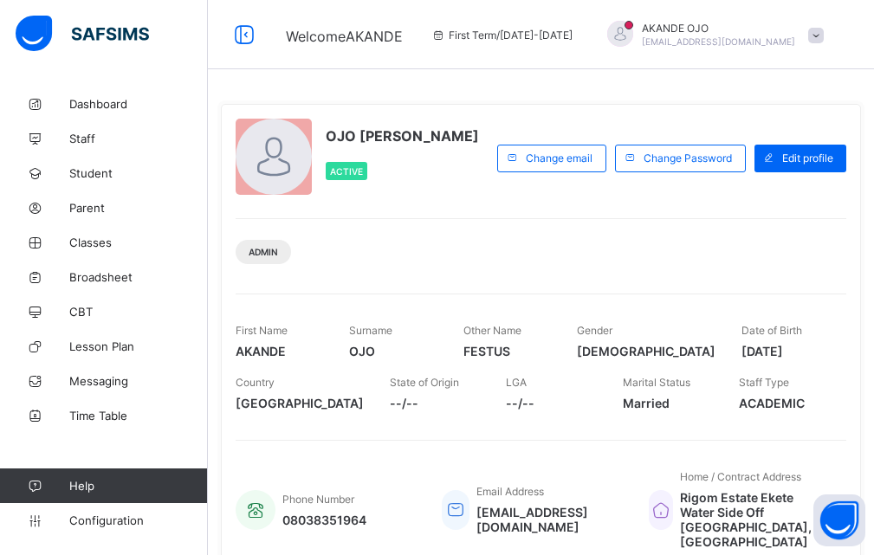
click at [680, 277] on div "OJO AKANDE FESTUS Active Change email Change Password Edit profile Admin First …" at bounding box center [541, 338] width 640 height 469
click at [115, 172] on span "Student" at bounding box center [138, 173] width 139 height 14
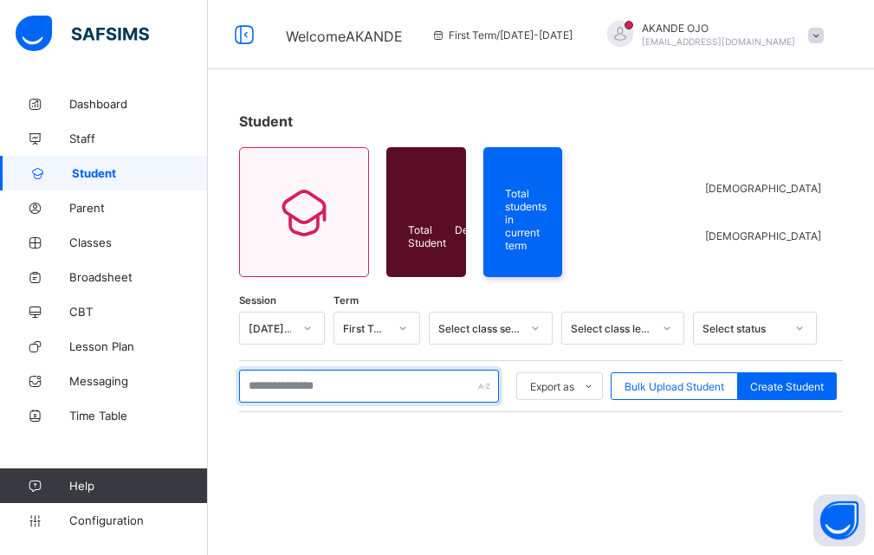
click at [293, 387] on input "text" at bounding box center [369, 386] width 260 height 33
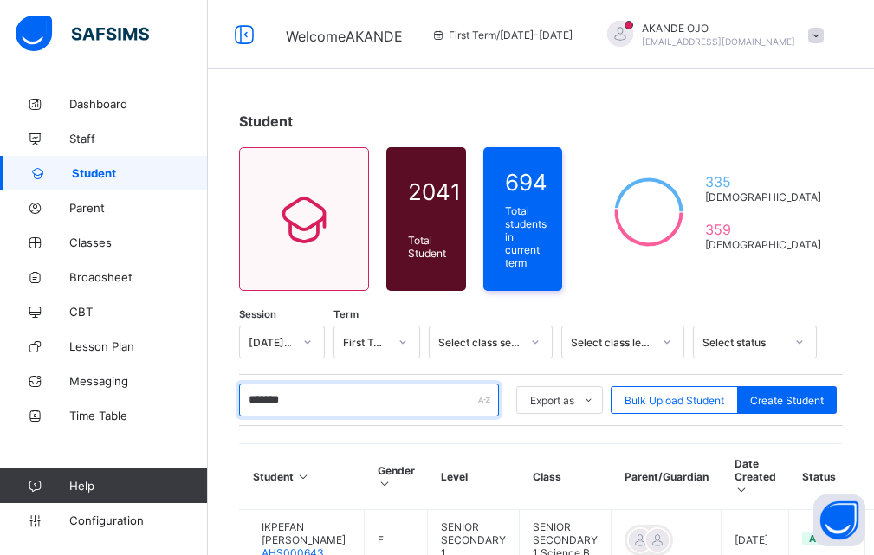
type input "**********"
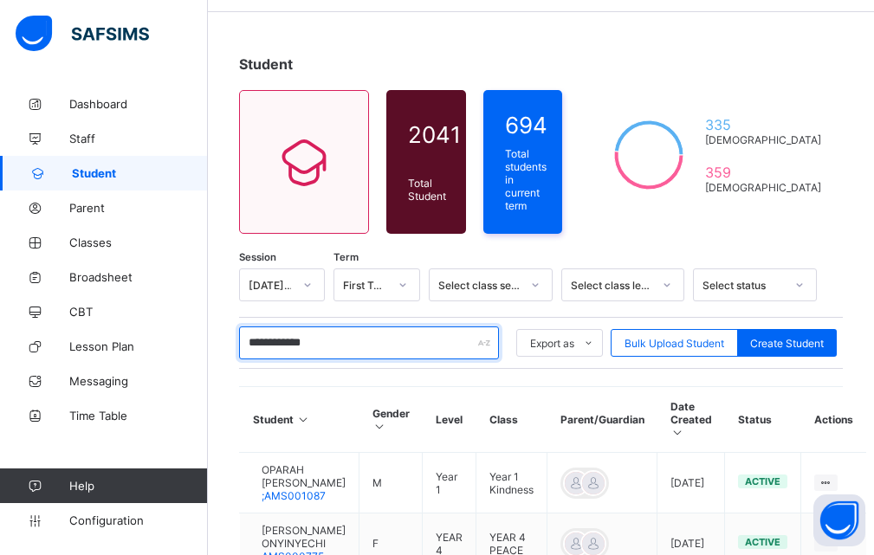
scroll to position [87, 0]
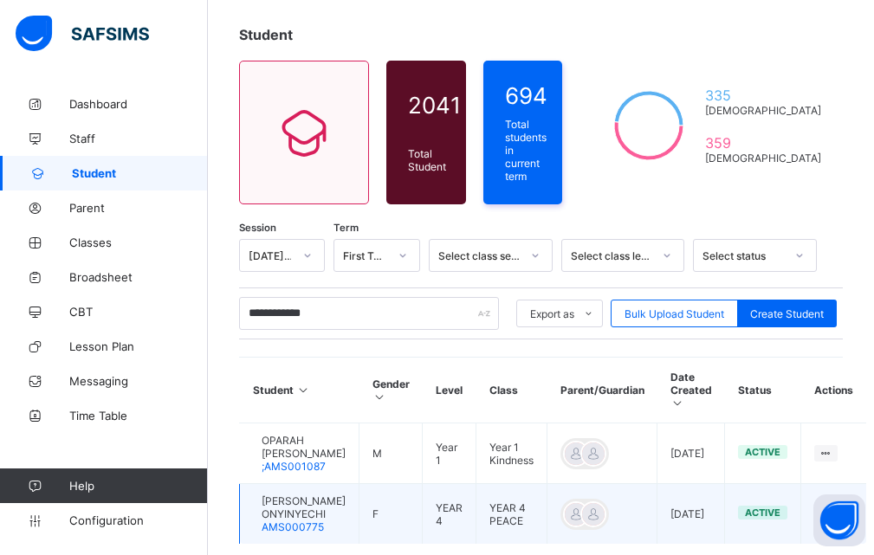
click at [319, 521] on span "[PERSON_NAME] ONYINYECHI" at bounding box center [304, 508] width 84 height 26
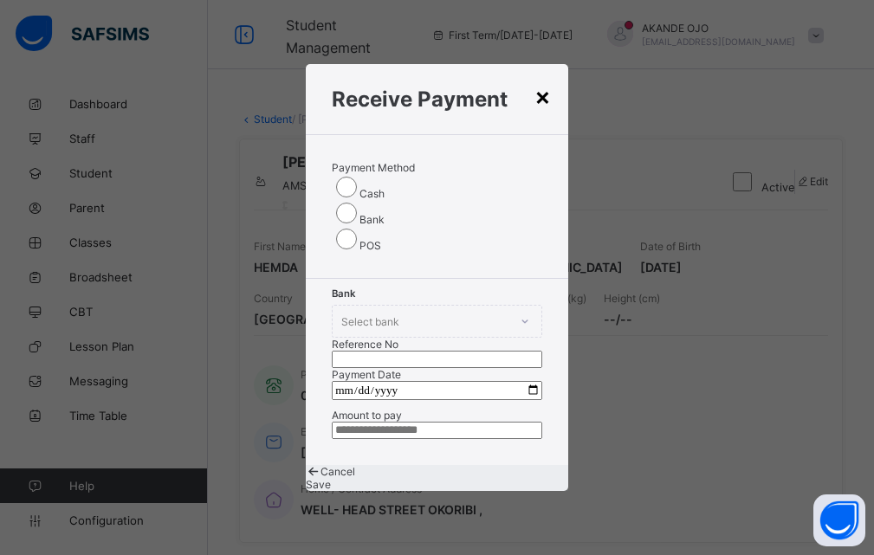
click at [546, 81] on div "×" at bounding box center [543, 95] width 16 height 29
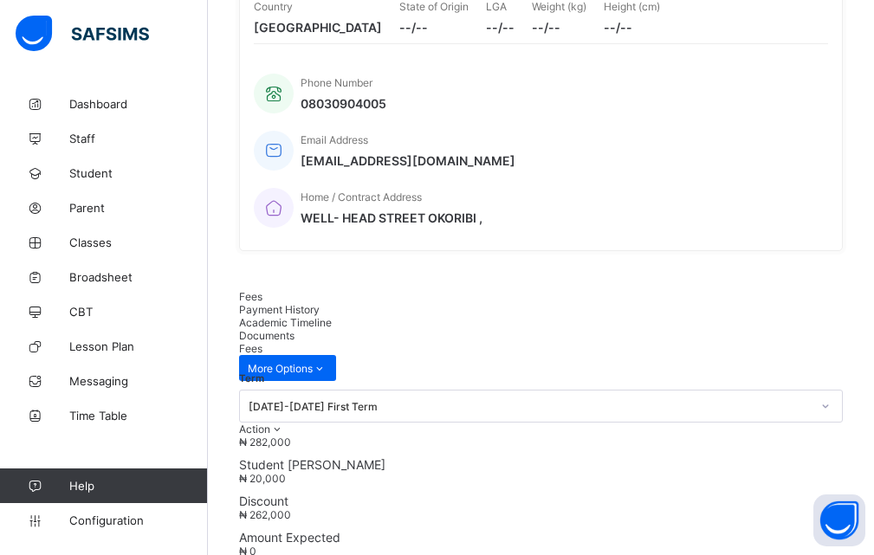
scroll to position [347, 0]
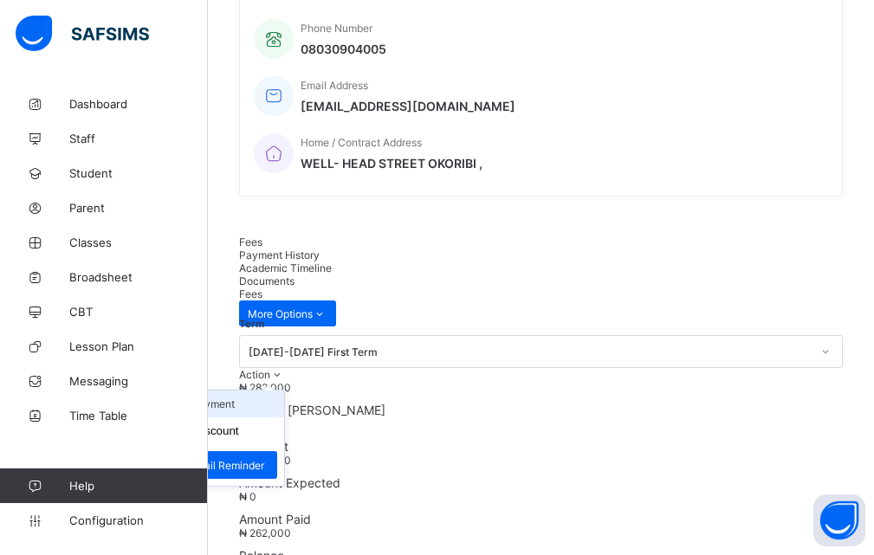
click at [284, 391] on li "Receive Payment" at bounding box center [213, 404] width 142 height 27
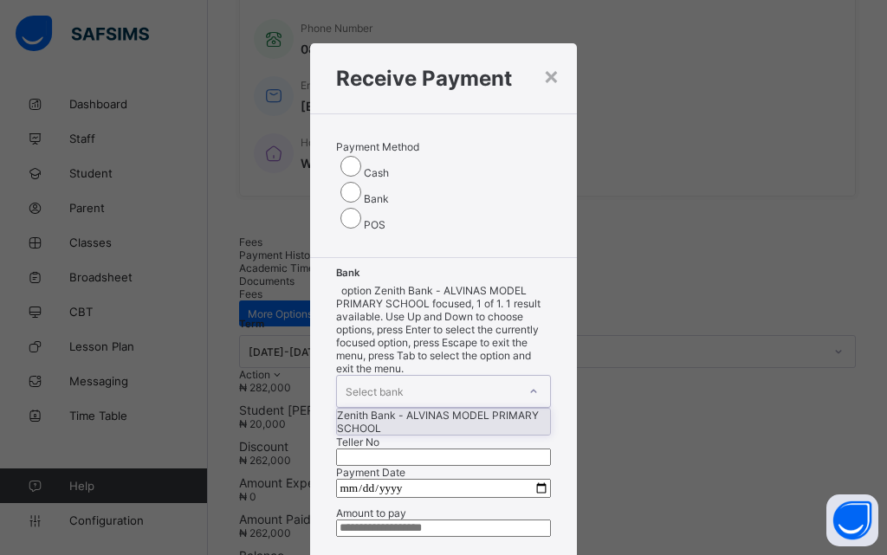
drag, startPoint x: 416, startPoint y: 255, endPoint x: 419, endPoint y: 277, distance: 22.8
click at [519, 378] on div at bounding box center [533, 392] width 29 height 28
click at [402, 409] on div "Zenith Bank - ALVINAS MODEL PRIMARY SCHOOL" at bounding box center [443, 422] width 212 height 26
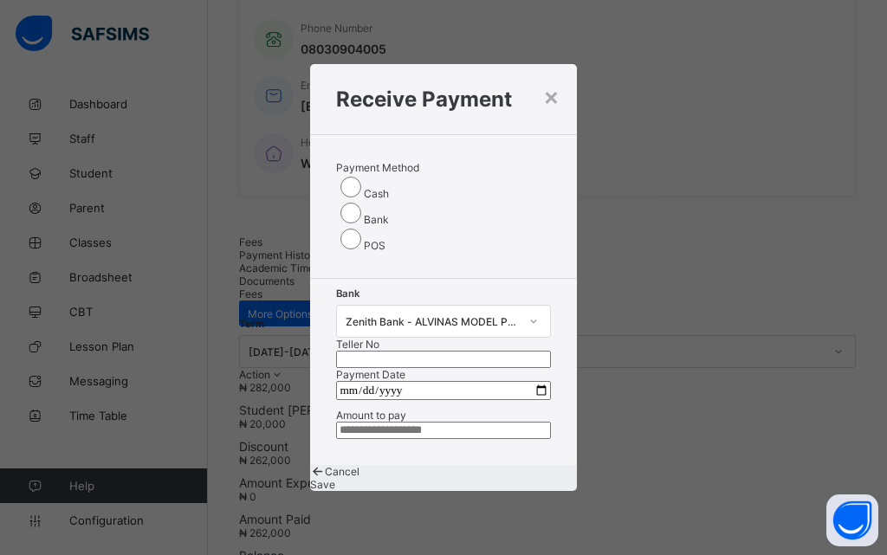
click at [533, 351] on div at bounding box center [443, 359] width 214 height 17
type input "**********"
click at [524, 381] on input "date" at bounding box center [443, 390] width 214 height 19
type input "**********"
click at [416, 422] on input "currency" at bounding box center [443, 430] width 214 height 17
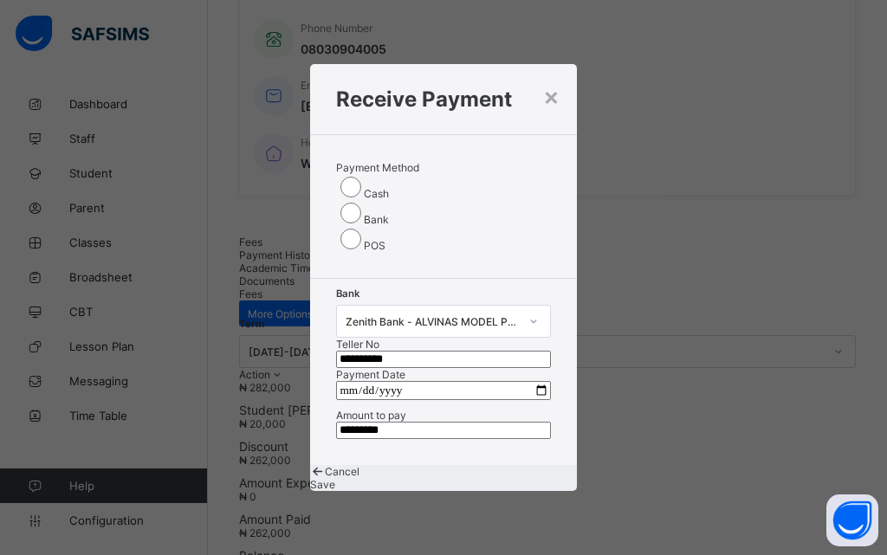
type input "*********"
click at [335, 491] on span "Save" at bounding box center [322, 484] width 25 height 13
